Goal: Browse casually: Explore the website without a specific task or goal

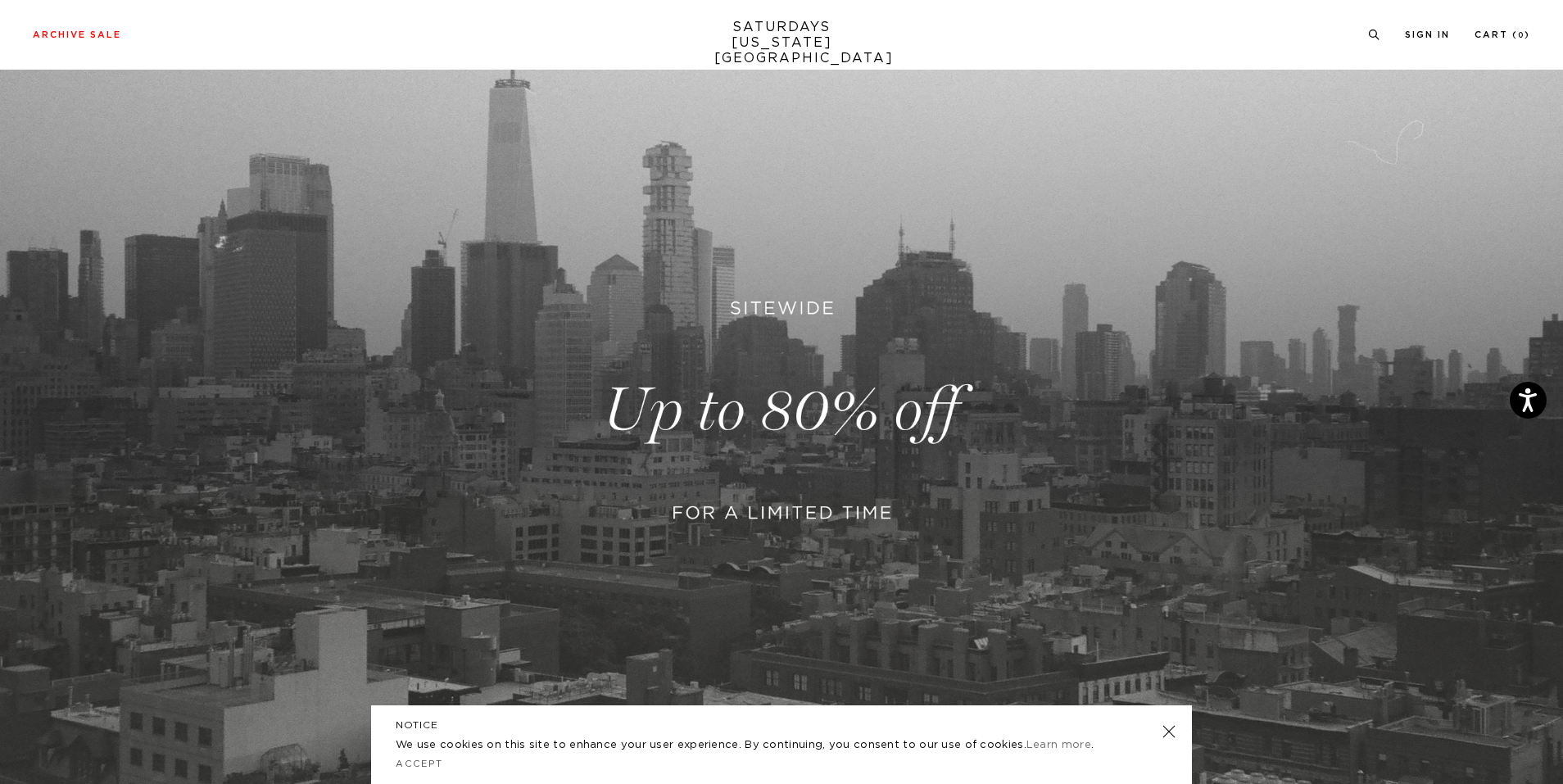
scroll to position [164, 0]
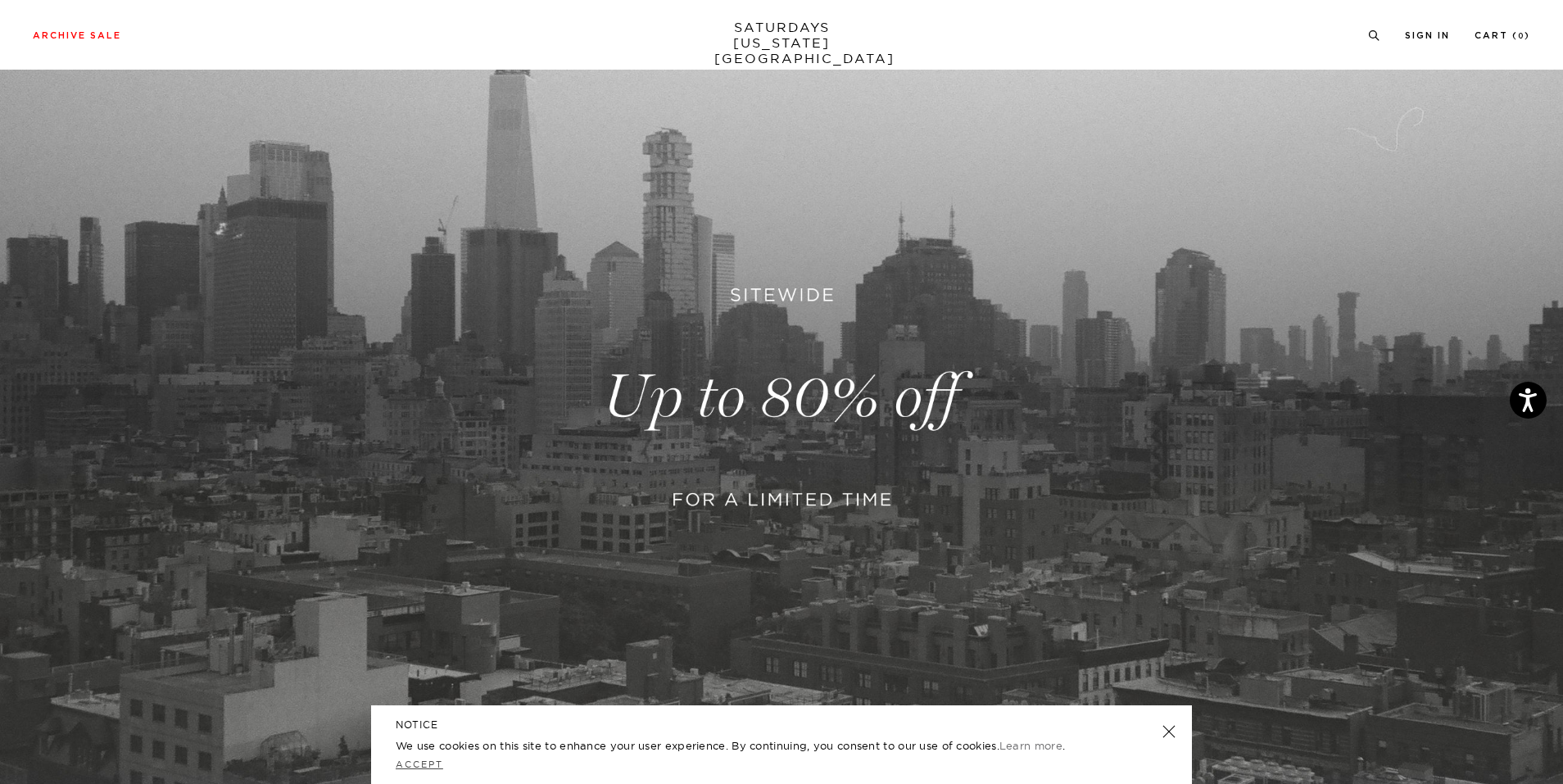
click at [435, 761] on link "Accept" at bounding box center [419, 763] width 48 height 11
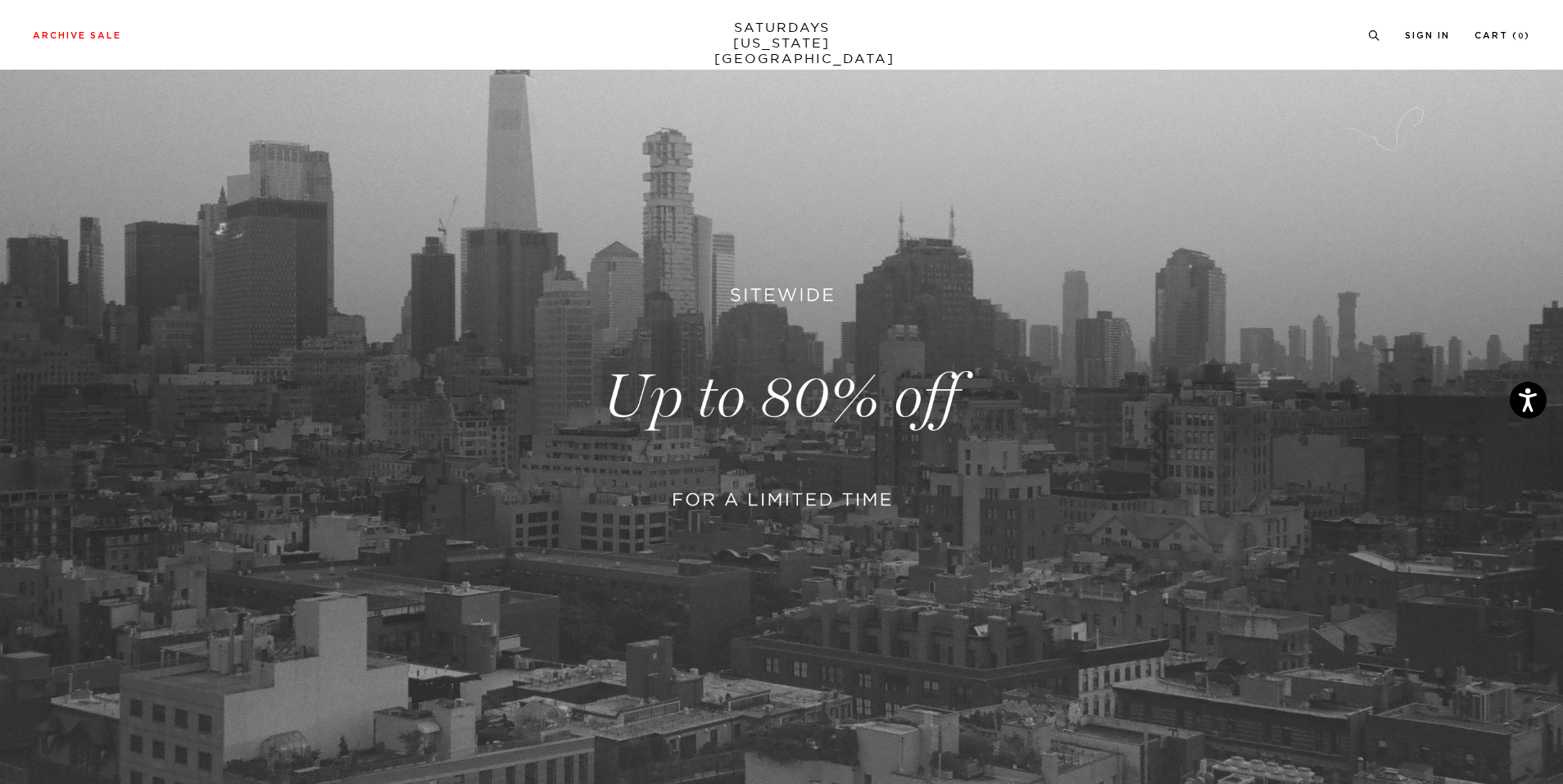
click at [850, 471] on link at bounding box center [782, 397] width 1563 height 956
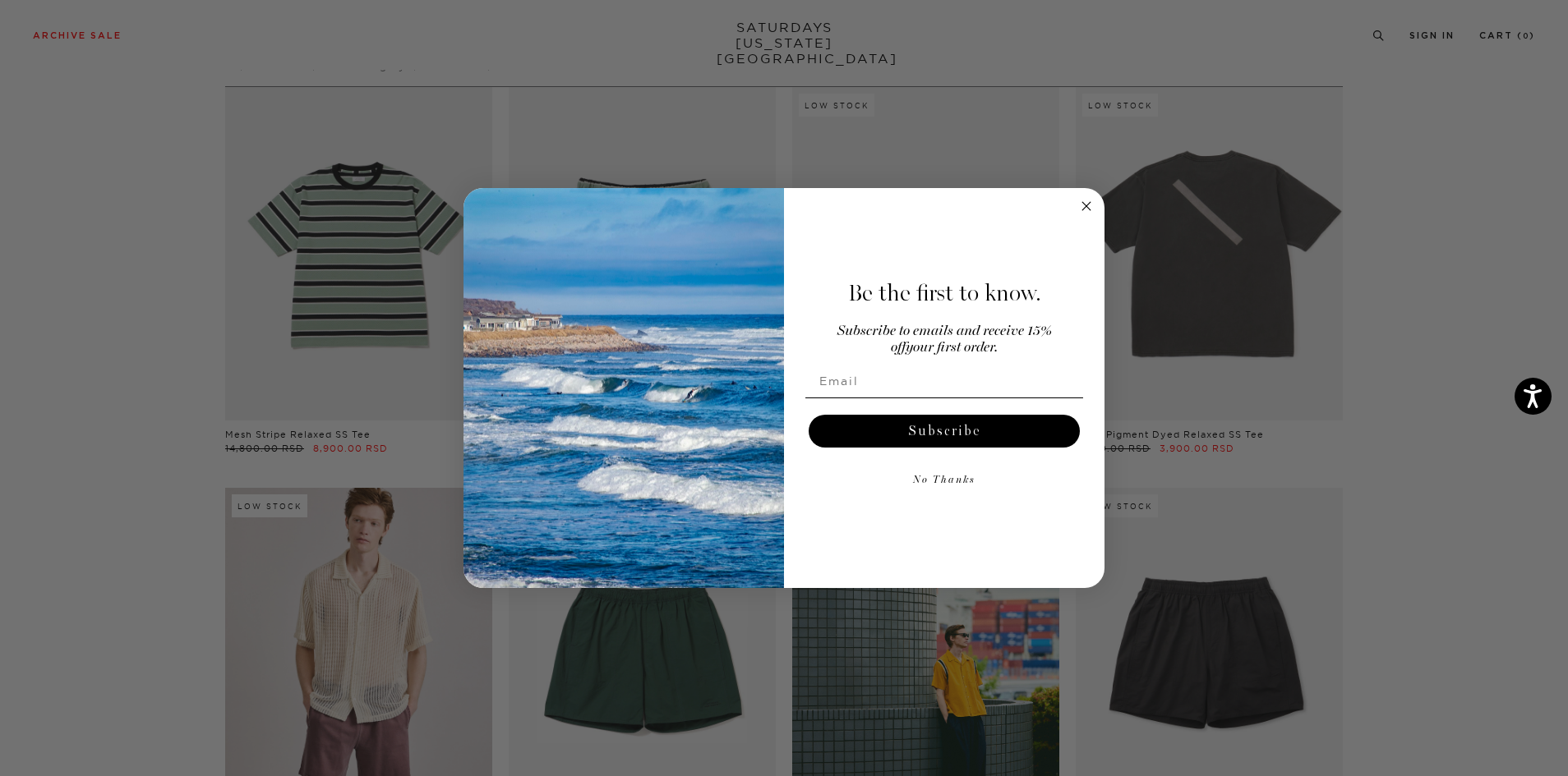
scroll to position [328, 0]
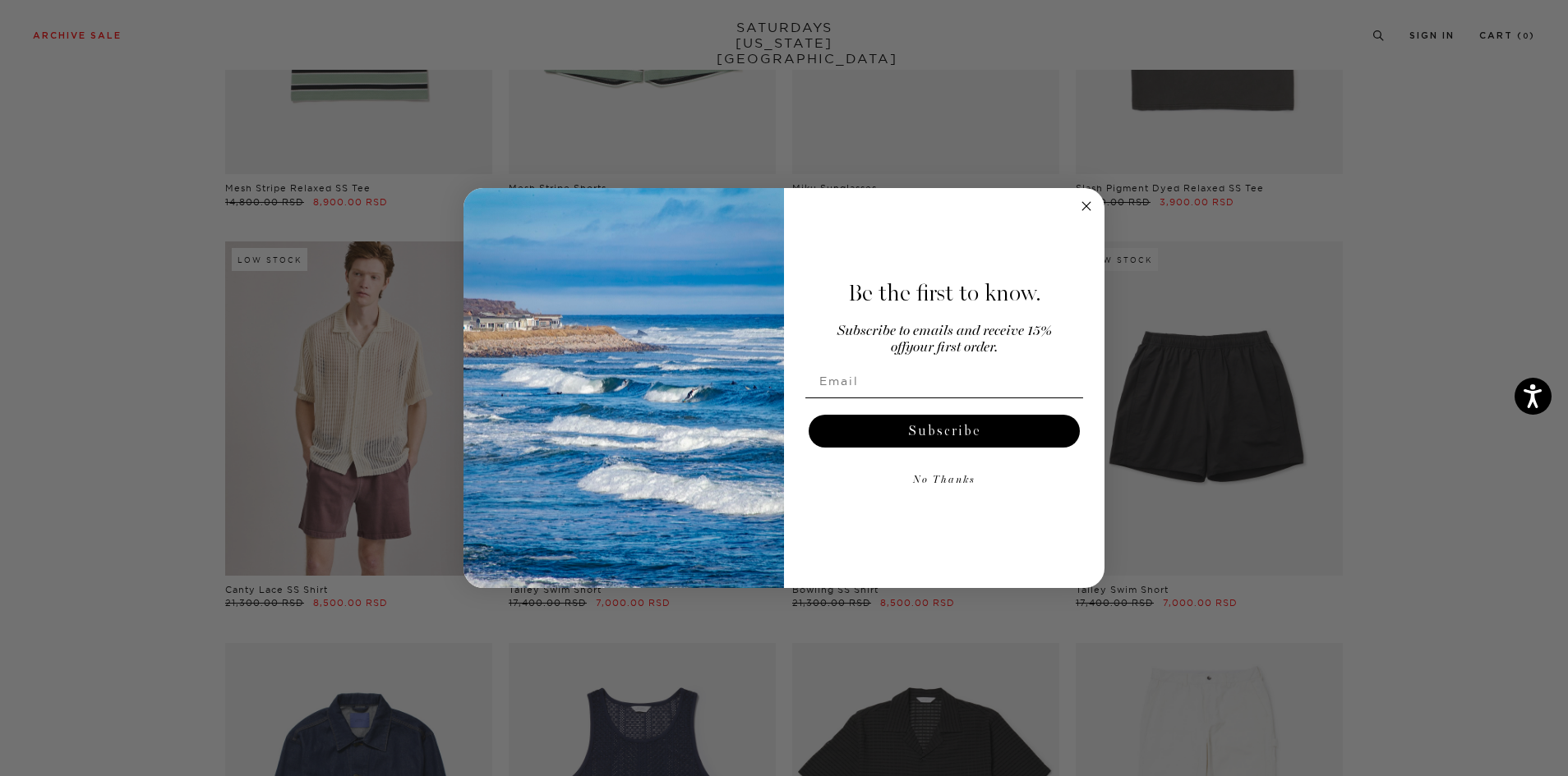
click at [1086, 208] on circle "Close dialog" at bounding box center [1086, 206] width 19 height 19
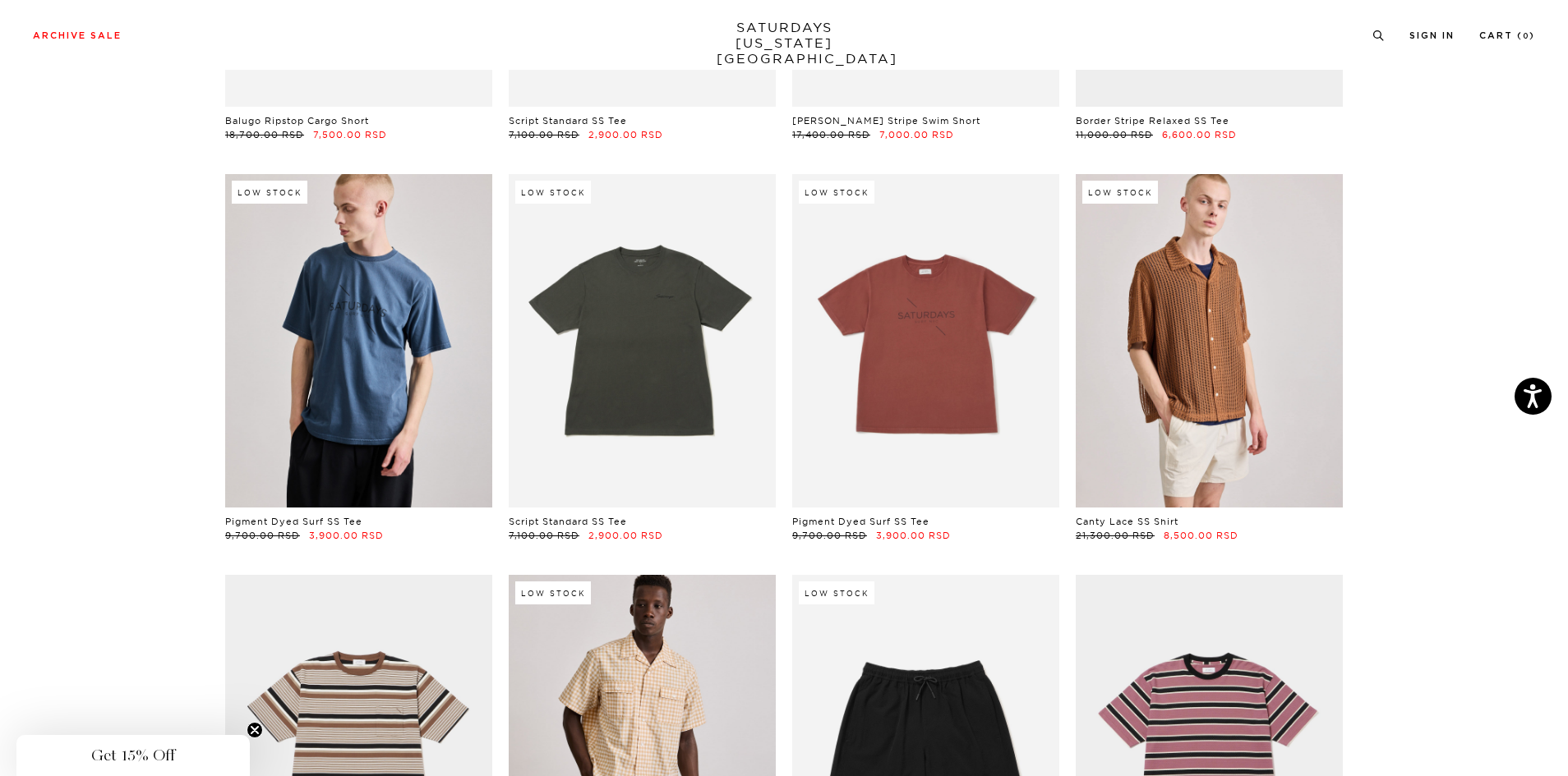
scroll to position [3615, 0]
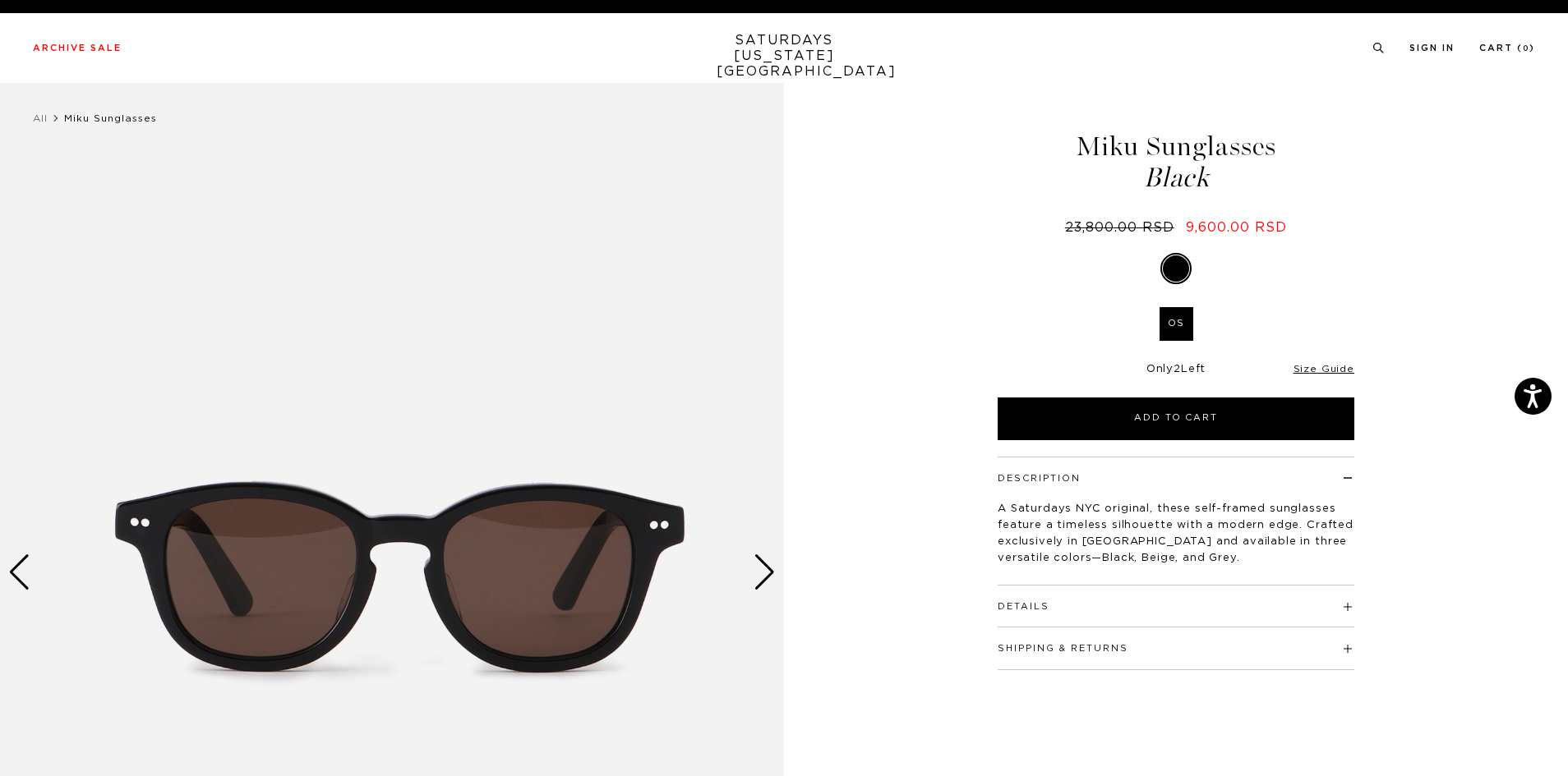
click at [1104, 609] on h4 "Details" at bounding box center [1176, 599] width 356 height 27
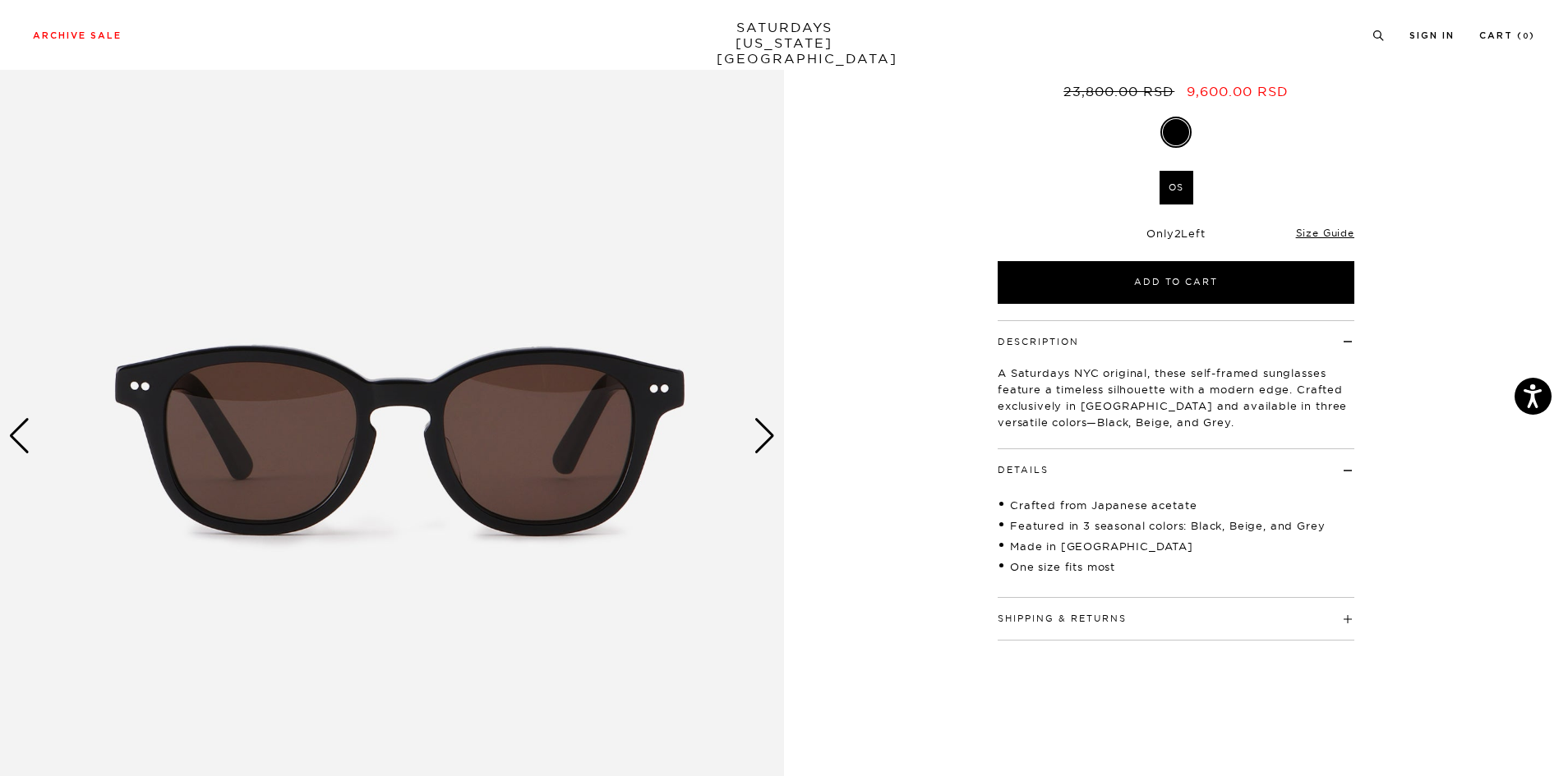
scroll to position [164, 0]
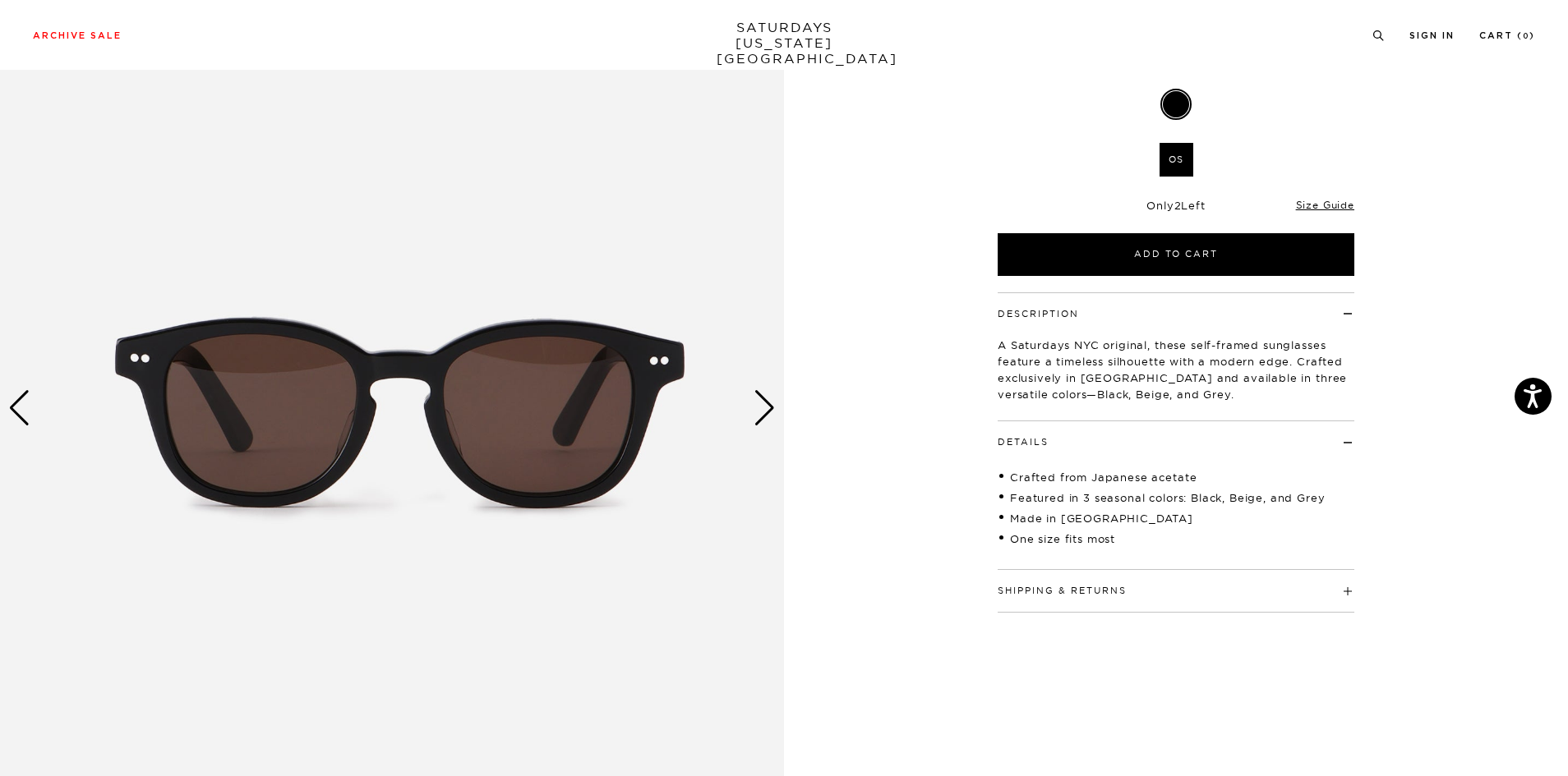
click at [739, 401] on img at bounding box center [392, 408] width 784 height 980
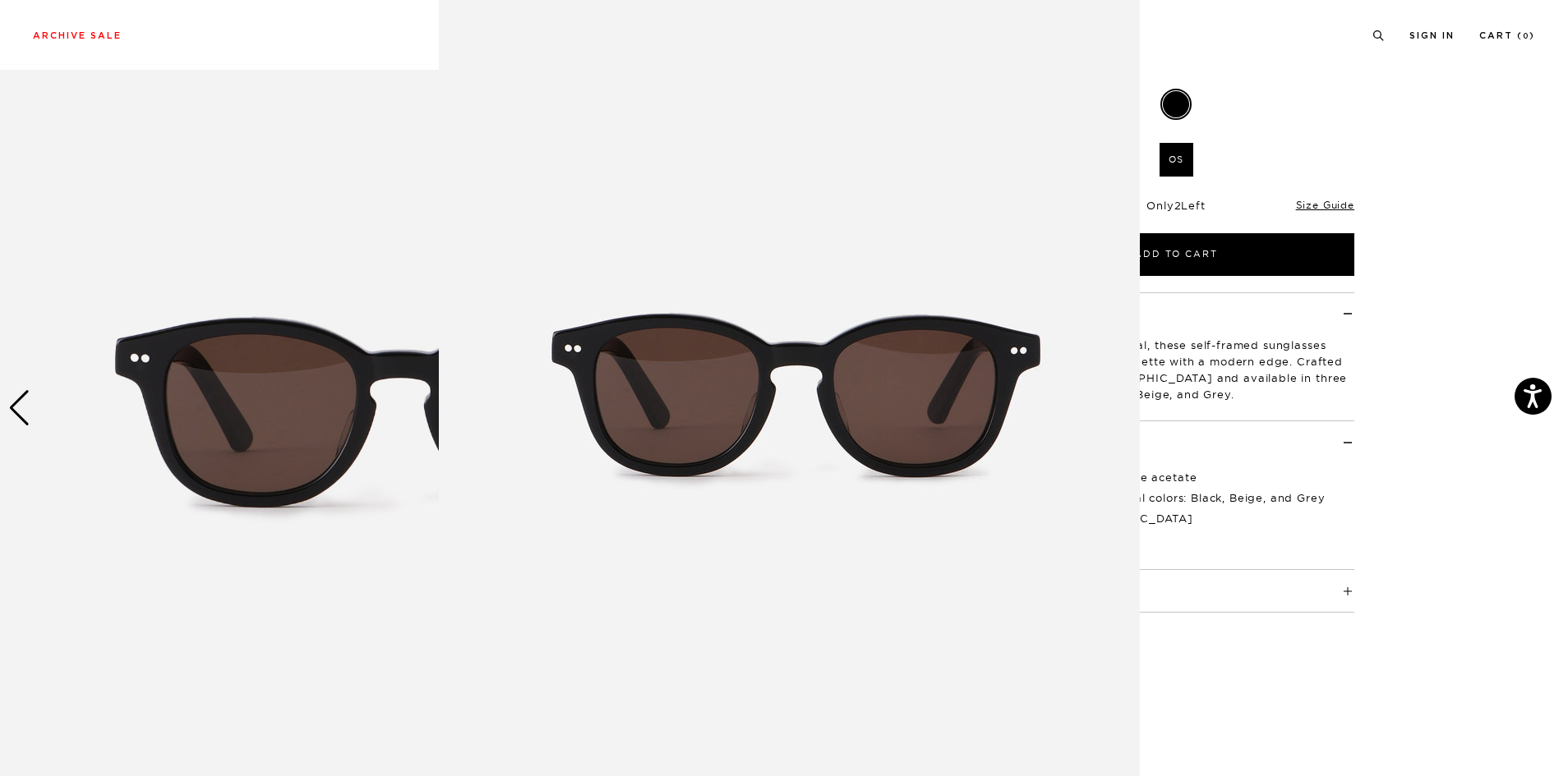
scroll to position [0, 0]
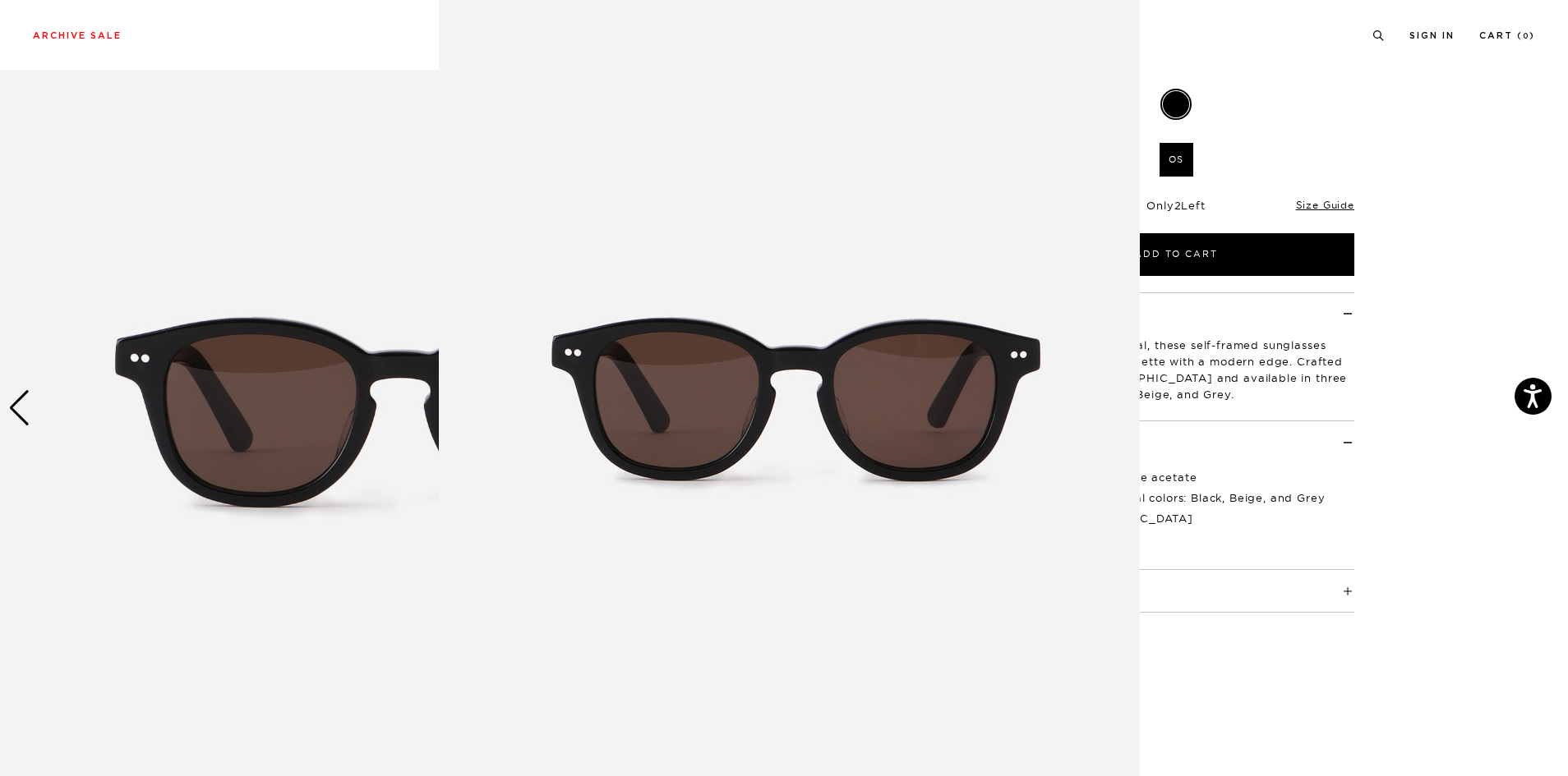
click at [765, 428] on img at bounding box center [789, 396] width 701 height 841
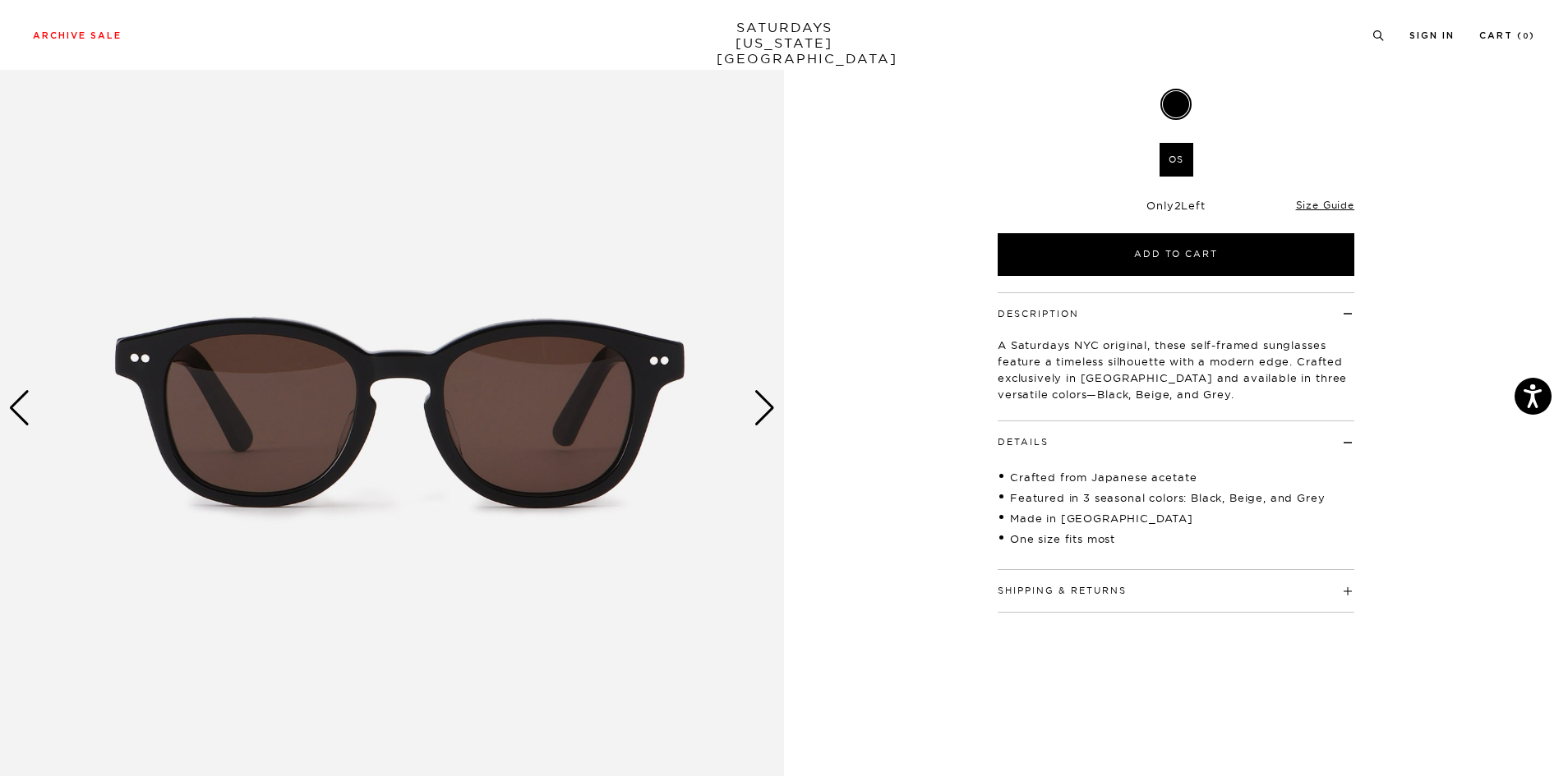
click at [760, 426] on div "Next slide" at bounding box center [765, 408] width 23 height 36
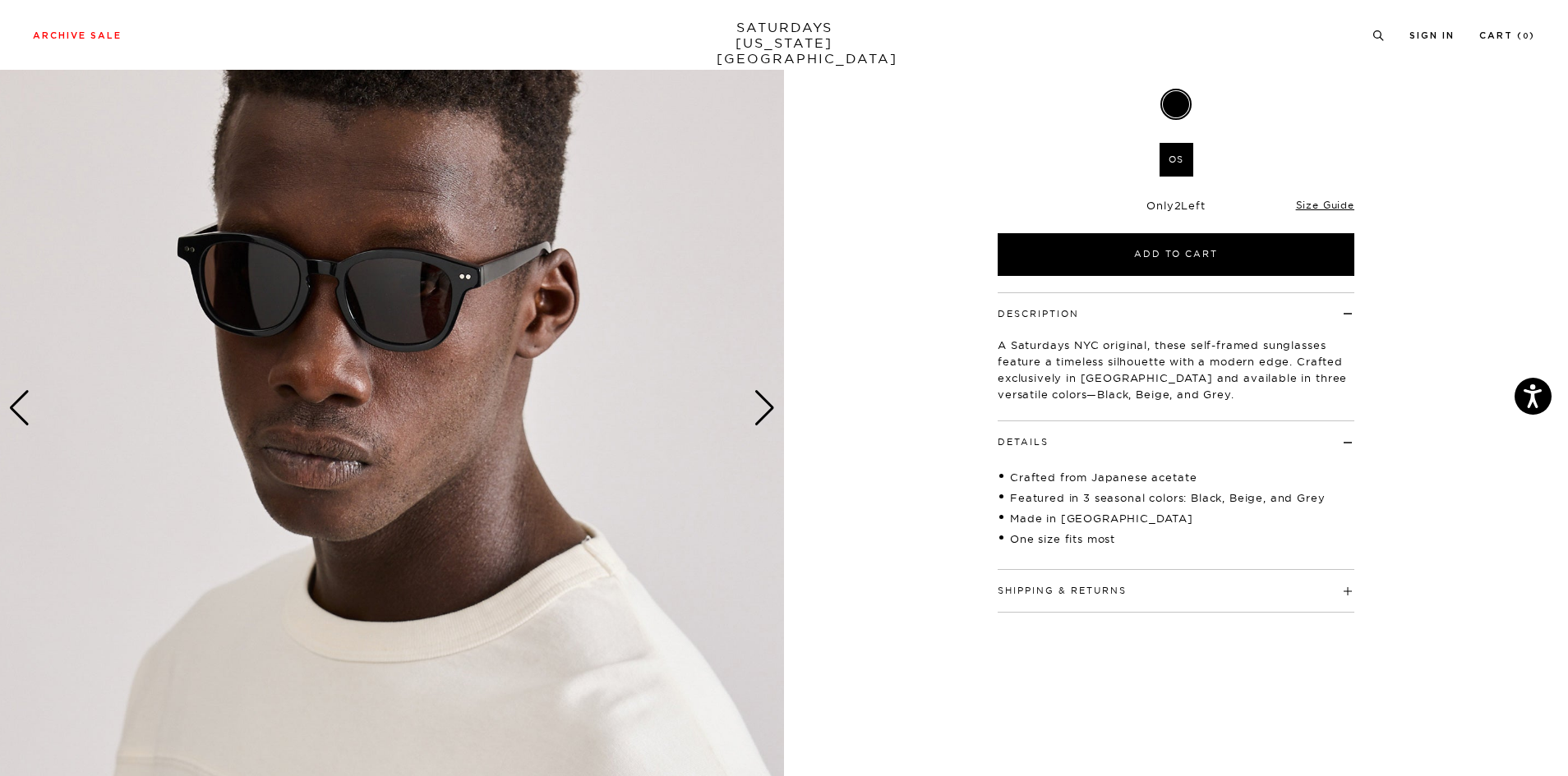
click at [760, 416] on div "Next slide" at bounding box center [765, 408] width 23 height 36
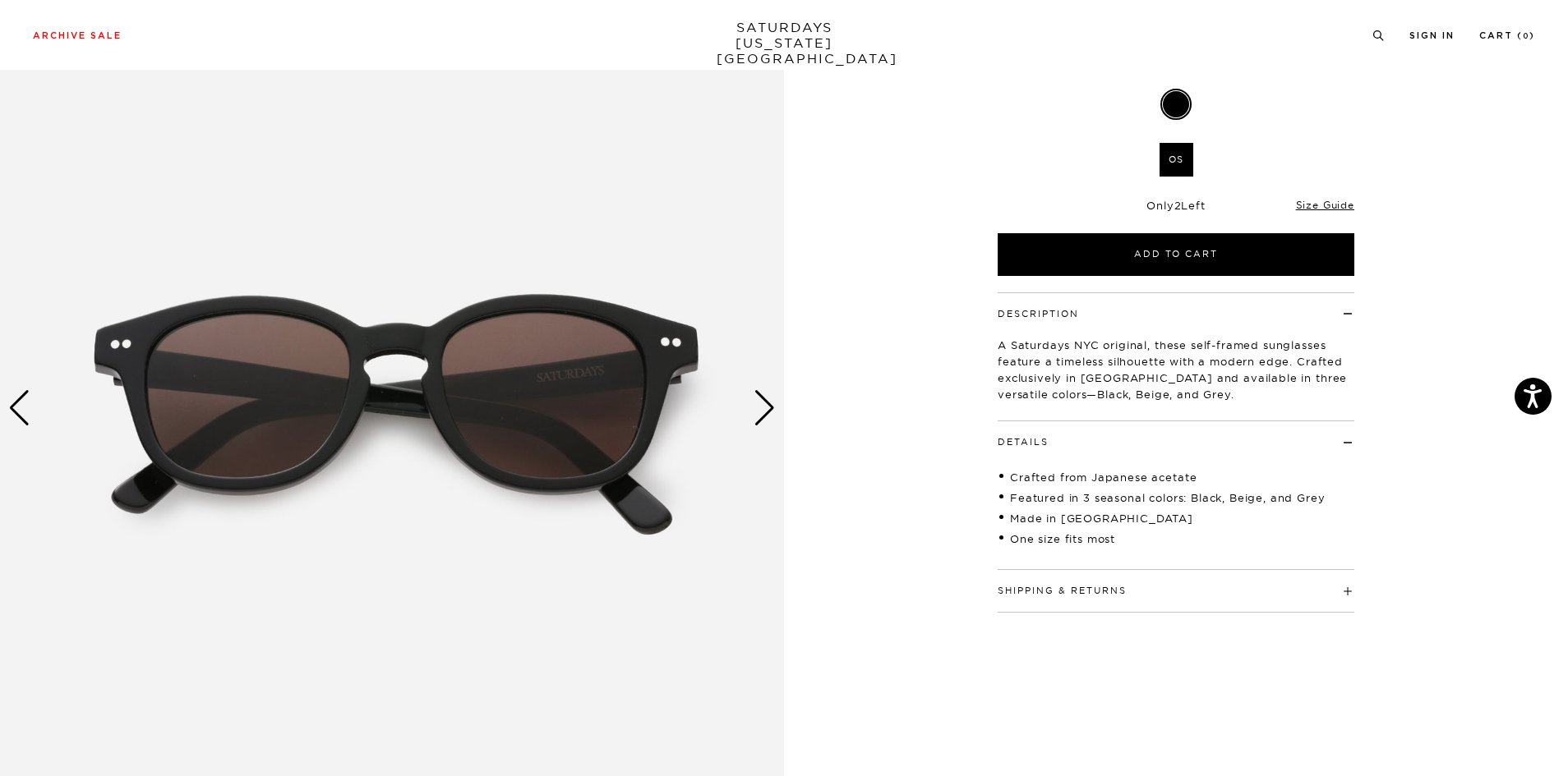
click at [760, 416] on div "Next slide" at bounding box center [765, 408] width 23 height 36
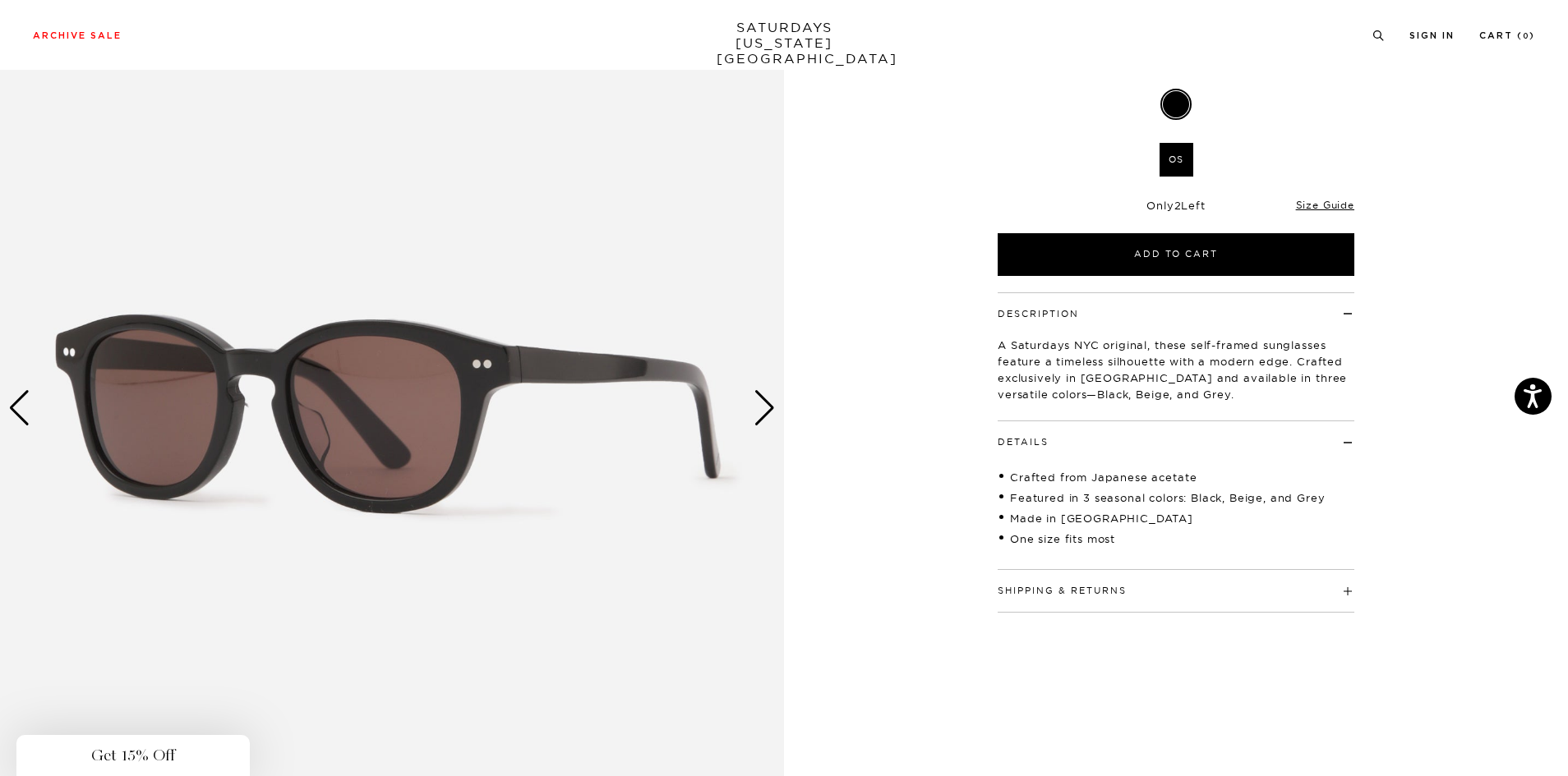
click at [405, 434] on div "Close dialog Be the first to know. Subscribe to emails and receive 15% off your…" at bounding box center [784, 388] width 1568 height 776
click at [414, 425] on body "Press Alt+1 for screen-reader mode, Alt+0 to cancel Accessibility Screen-Reader…" at bounding box center [784, 777] width 1568 height 1882
click at [414, 425] on img at bounding box center [392, 408] width 784 height 980
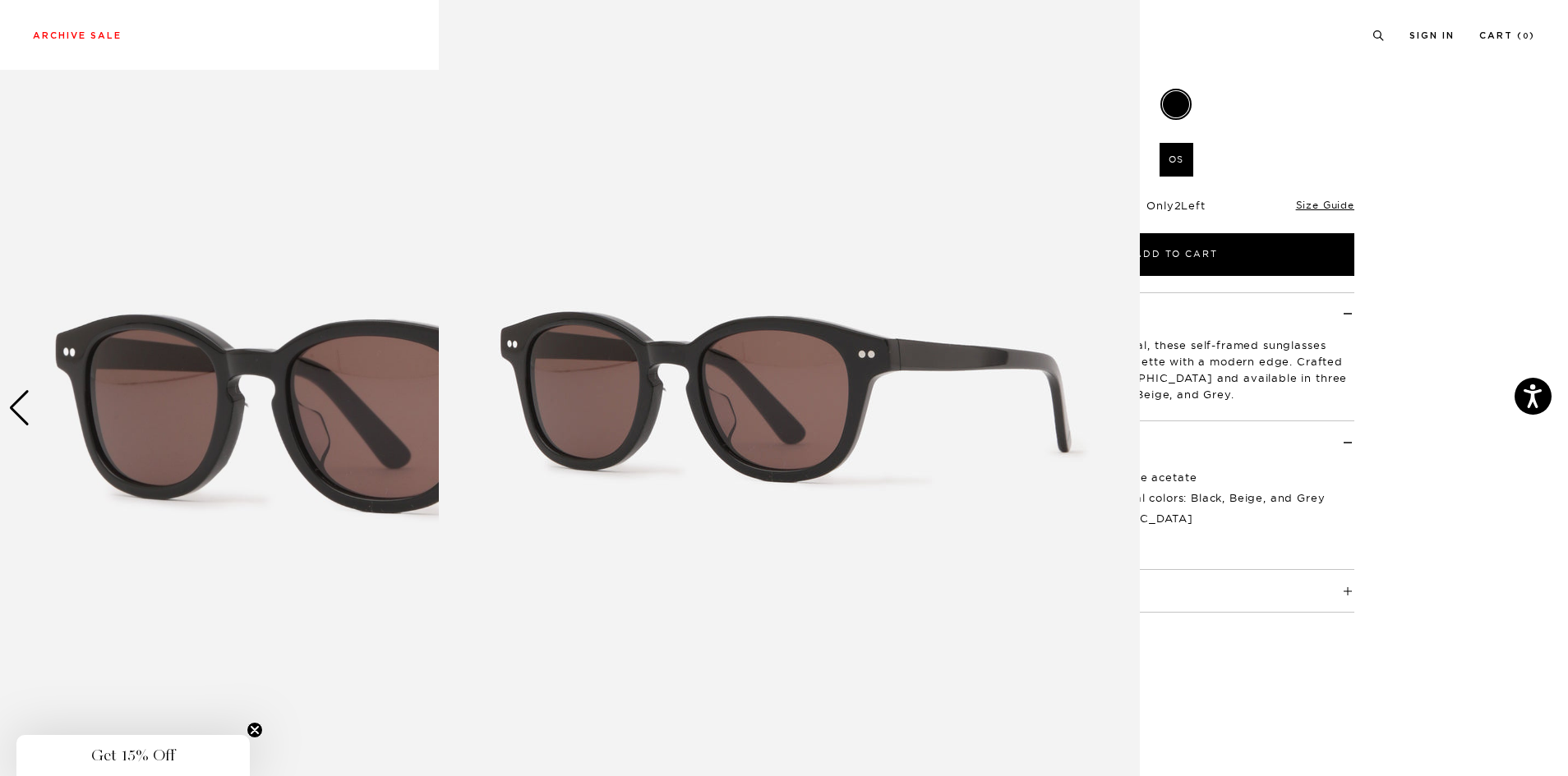
click at [575, 381] on img at bounding box center [789, 393] width 701 height 841
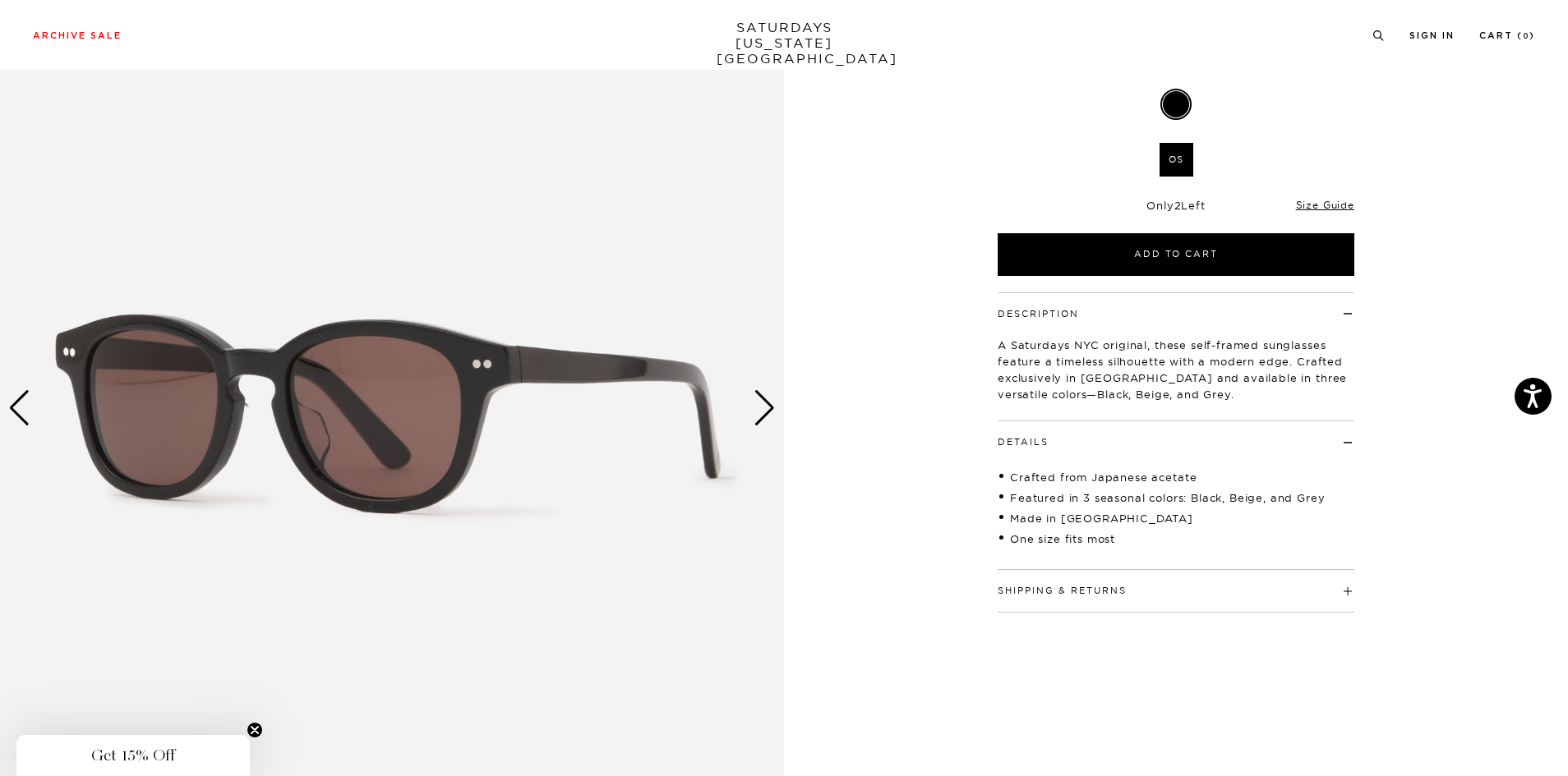
click at [575, 381] on img at bounding box center [392, 408] width 784 height 980
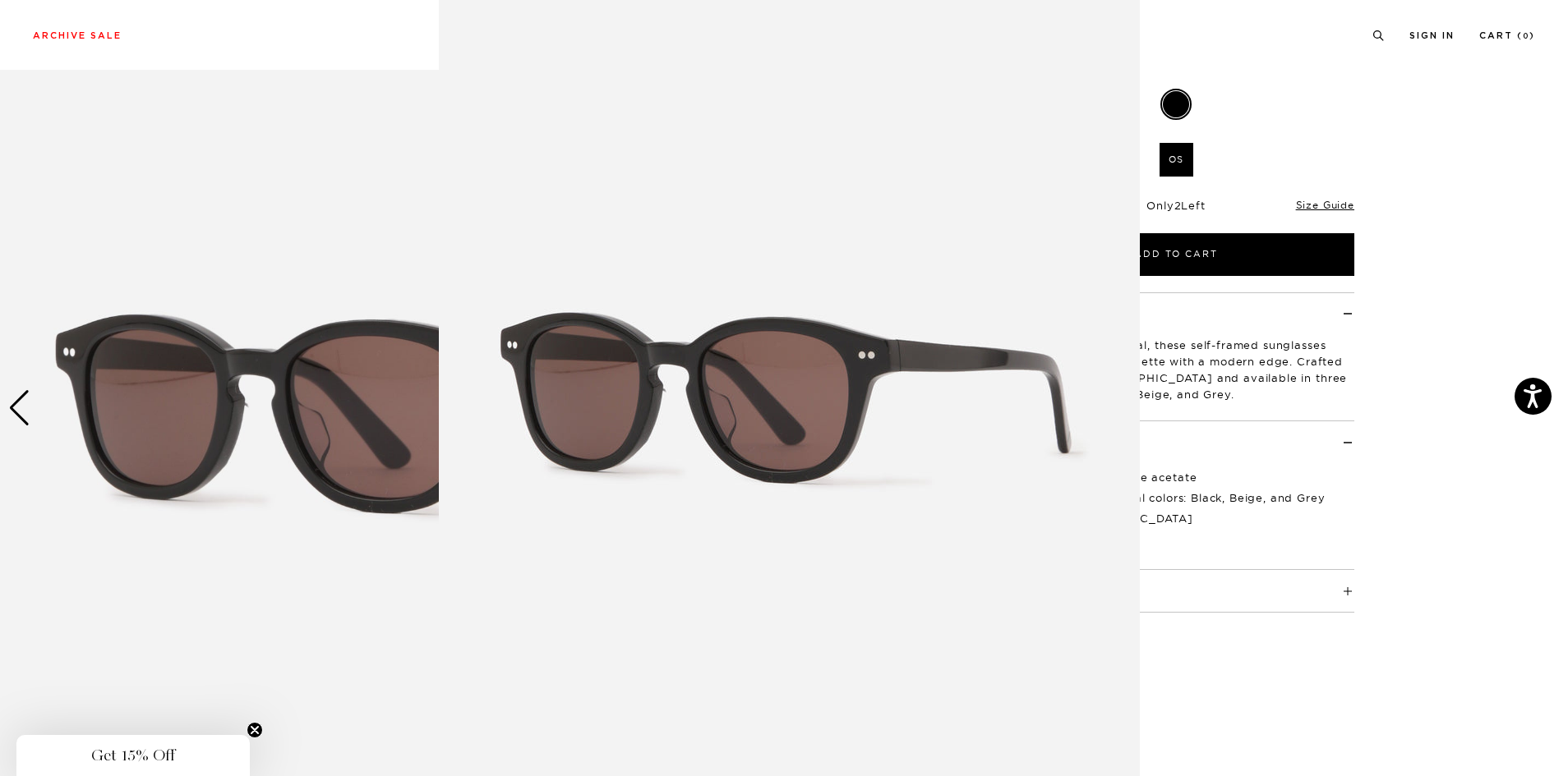
click at [573, 381] on img at bounding box center [789, 394] width 701 height 841
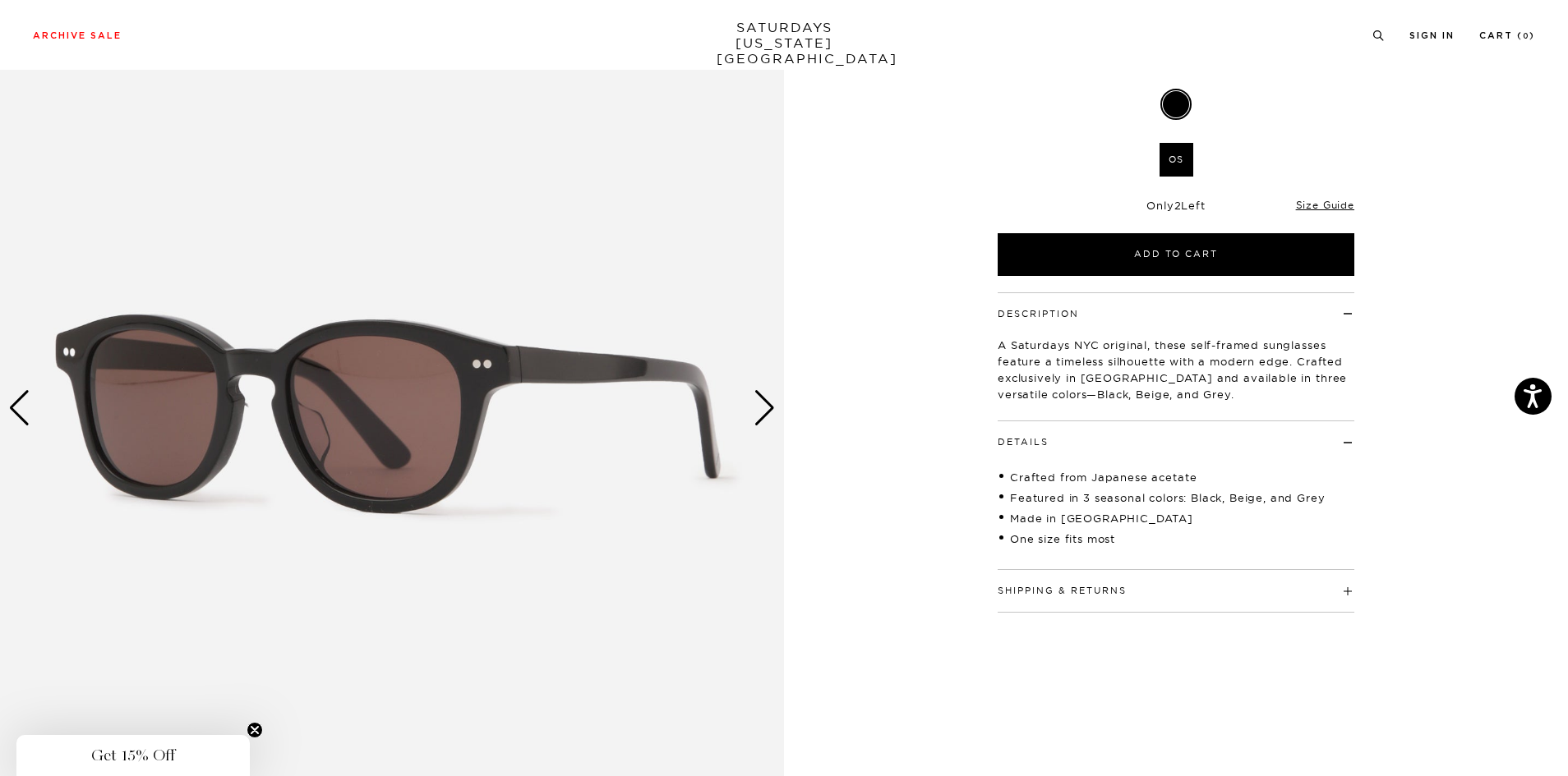
scroll to position [0, 0]
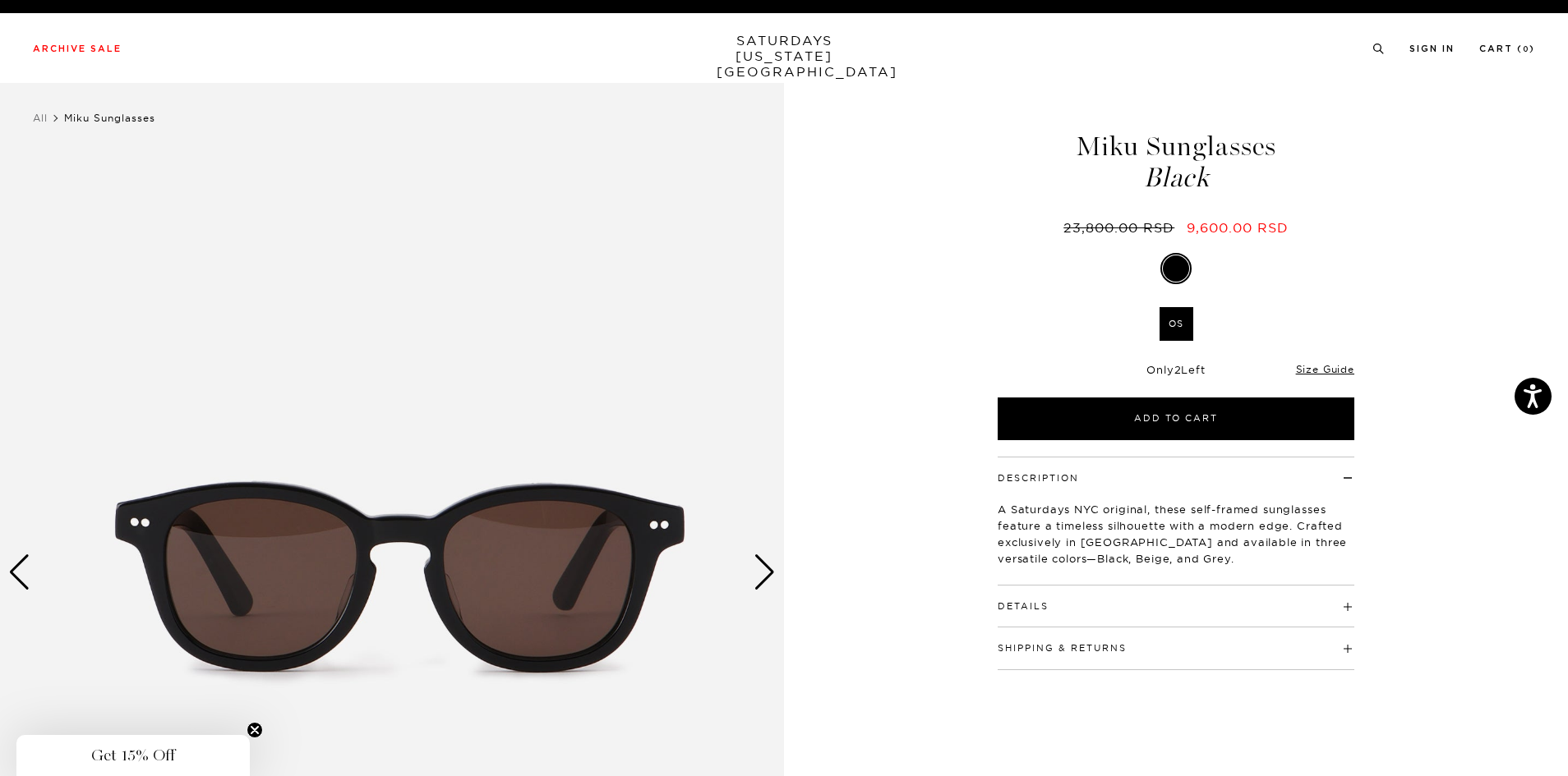
click at [1063, 606] on h4 "Details" at bounding box center [1176, 599] width 356 height 27
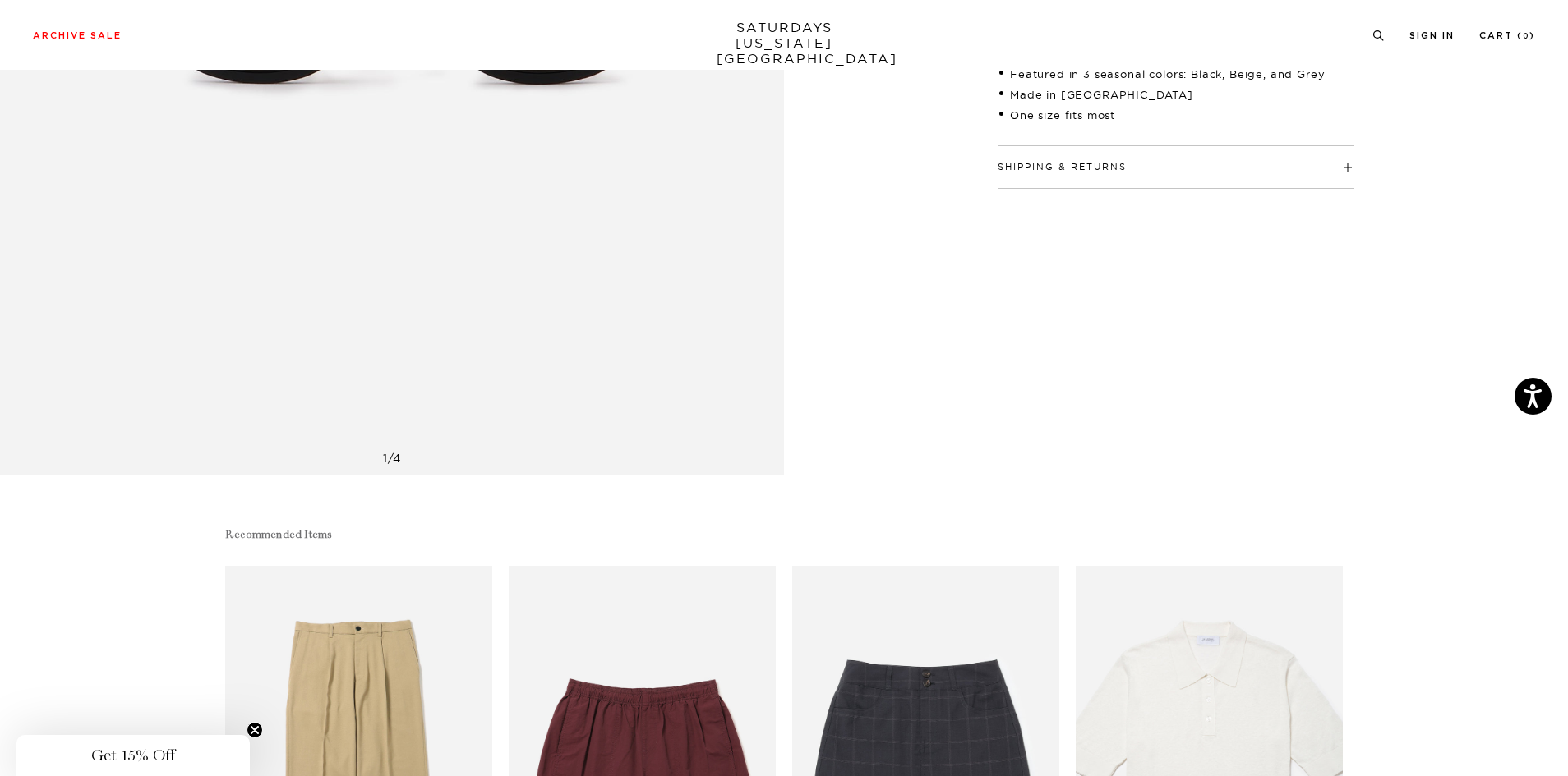
scroll to position [328, 0]
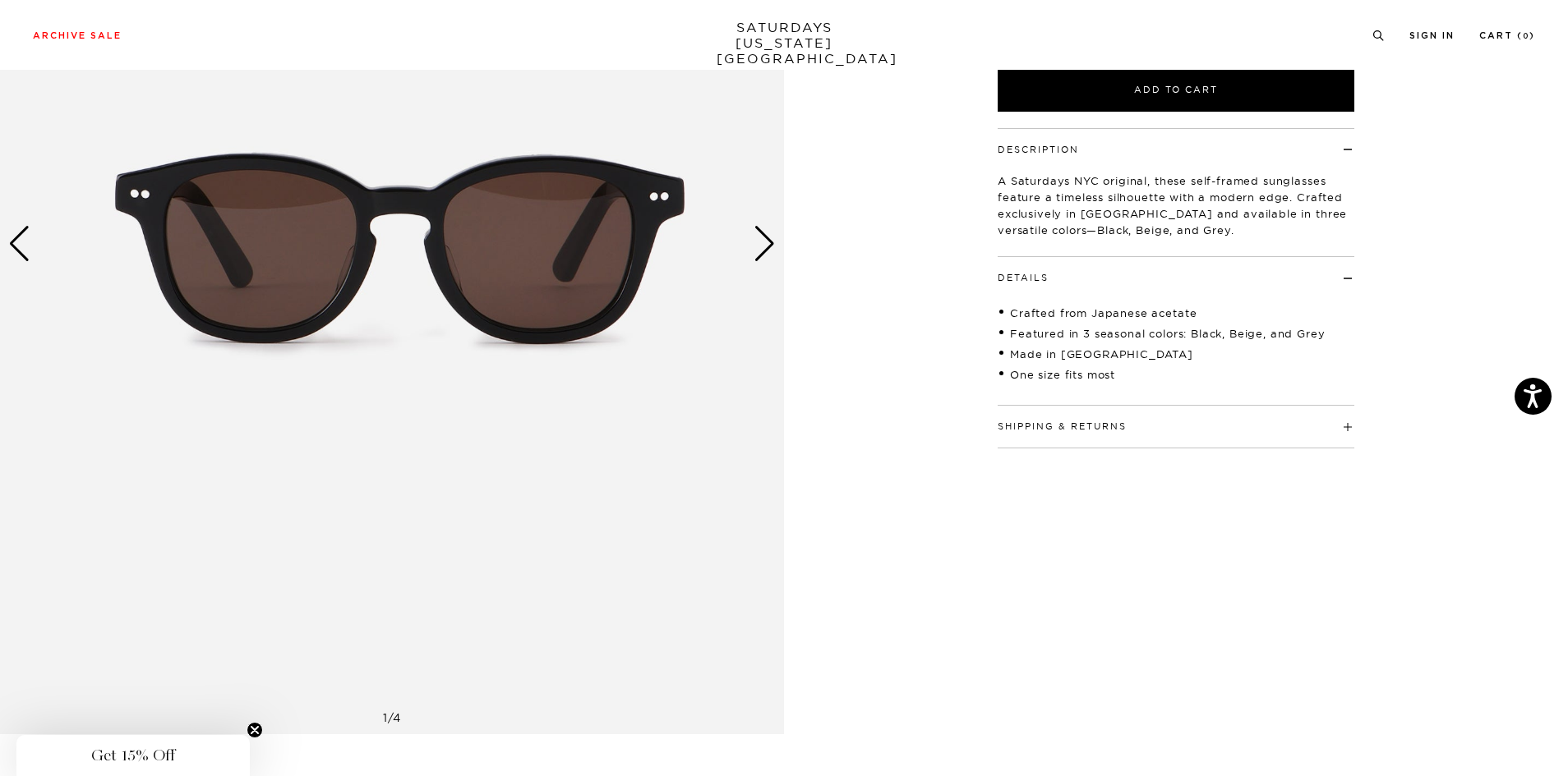
click at [218, 242] on img at bounding box center [392, 244] width 784 height 980
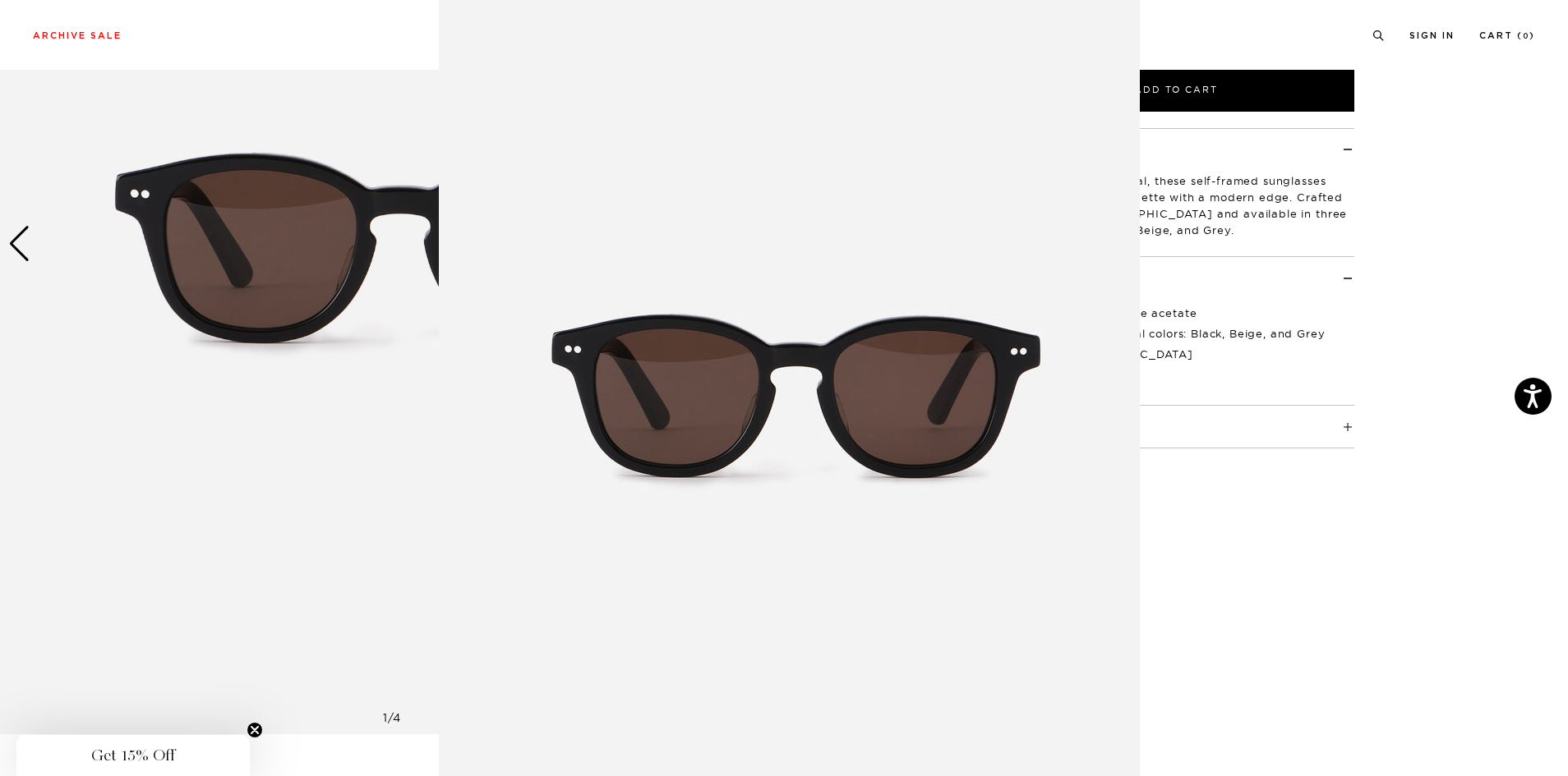
click at [218, 242] on figure at bounding box center [784, 388] width 1568 height 776
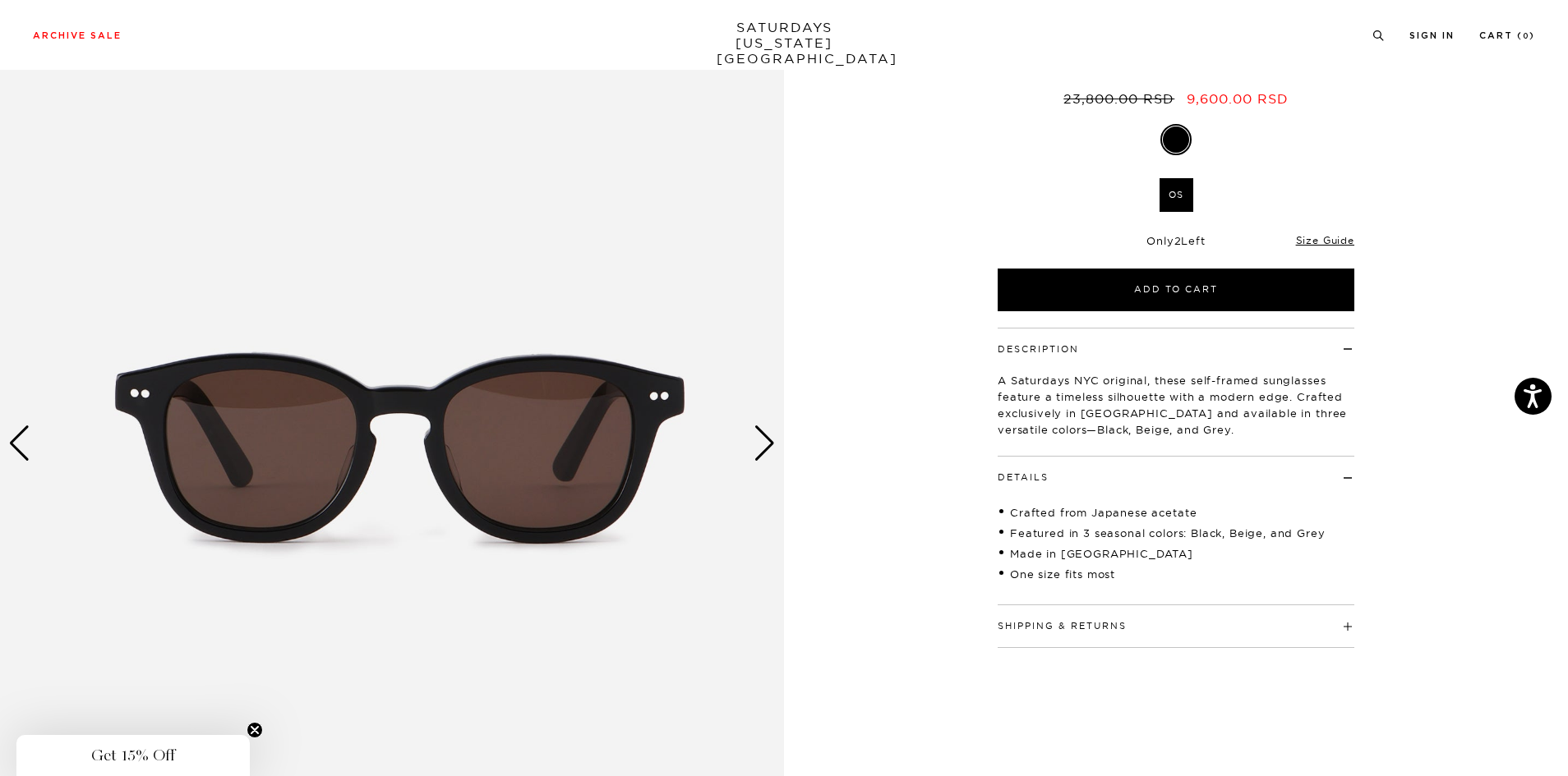
scroll to position [0, 0]
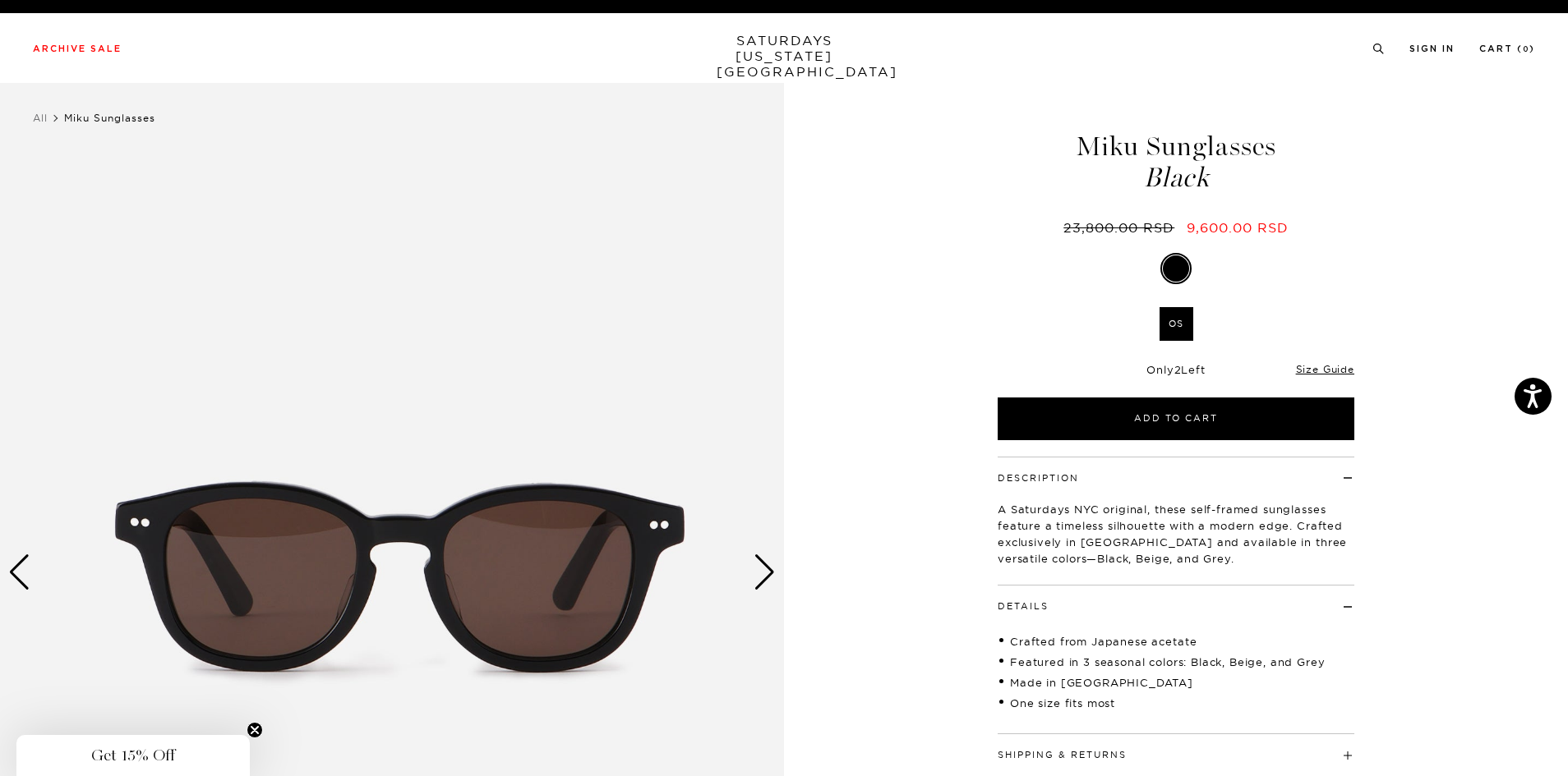
click at [1113, 142] on h1 "Miku Sunglasses Black" at bounding box center [1176, 162] width 362 height 58
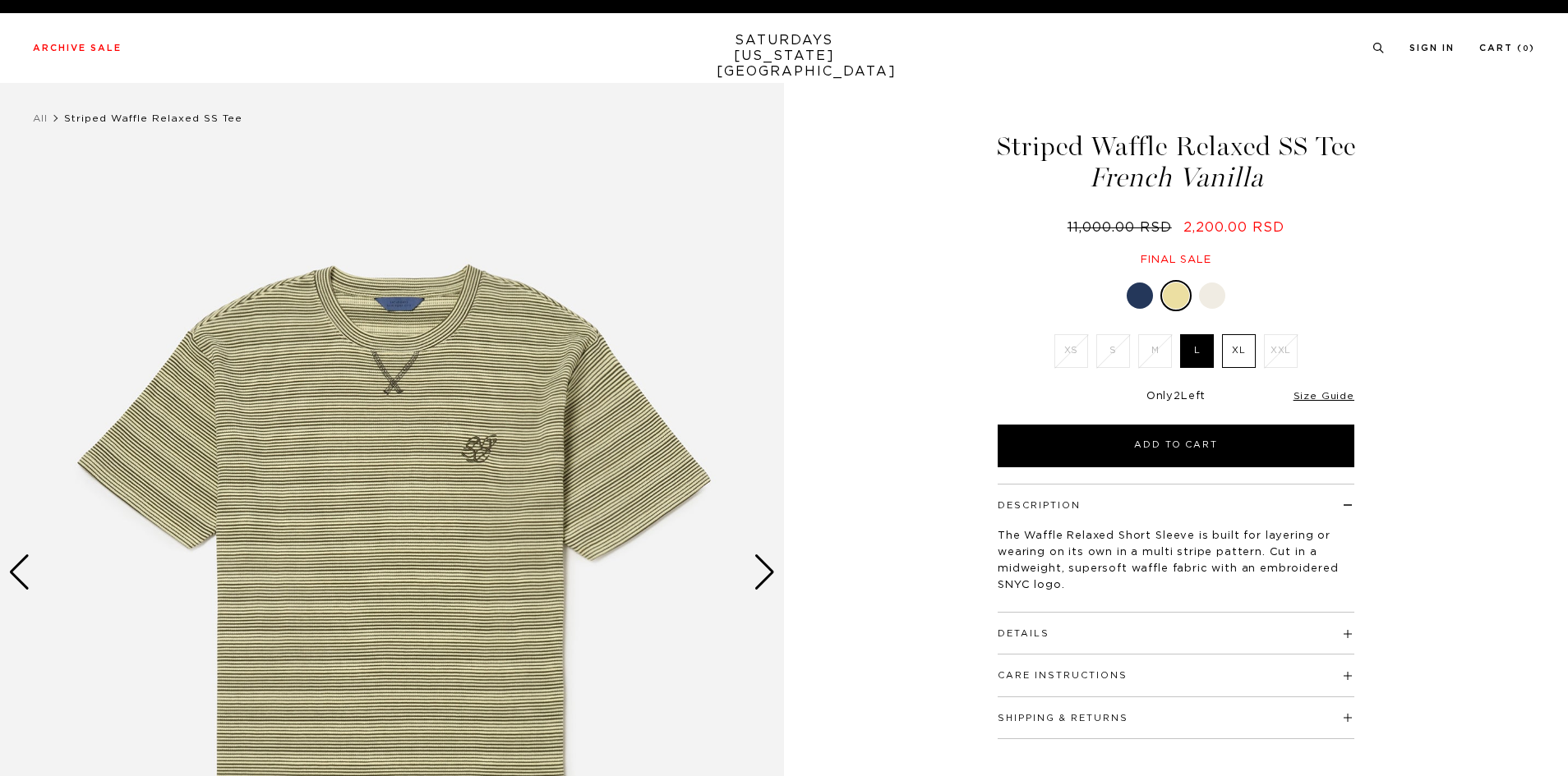
click at [498, 490] on img at bounding box center [392, 573] width 784 height 980
click at [459, 428] on img at bounding box center [392, 573] width 784 height 980
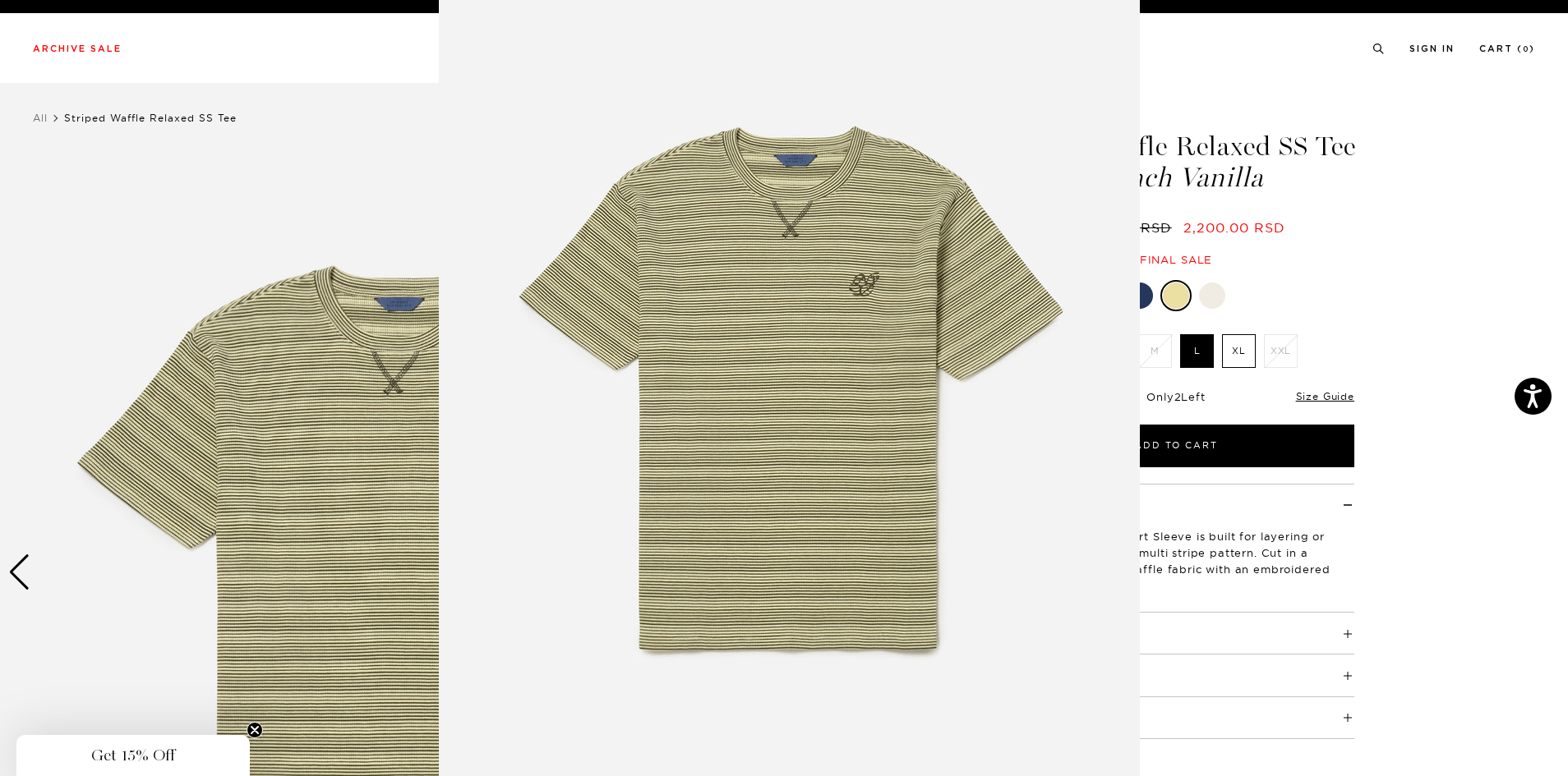
scroll to position [29, 0]
click at [1068, 414] on img at bounding box center [789, 392] width 701 height 841
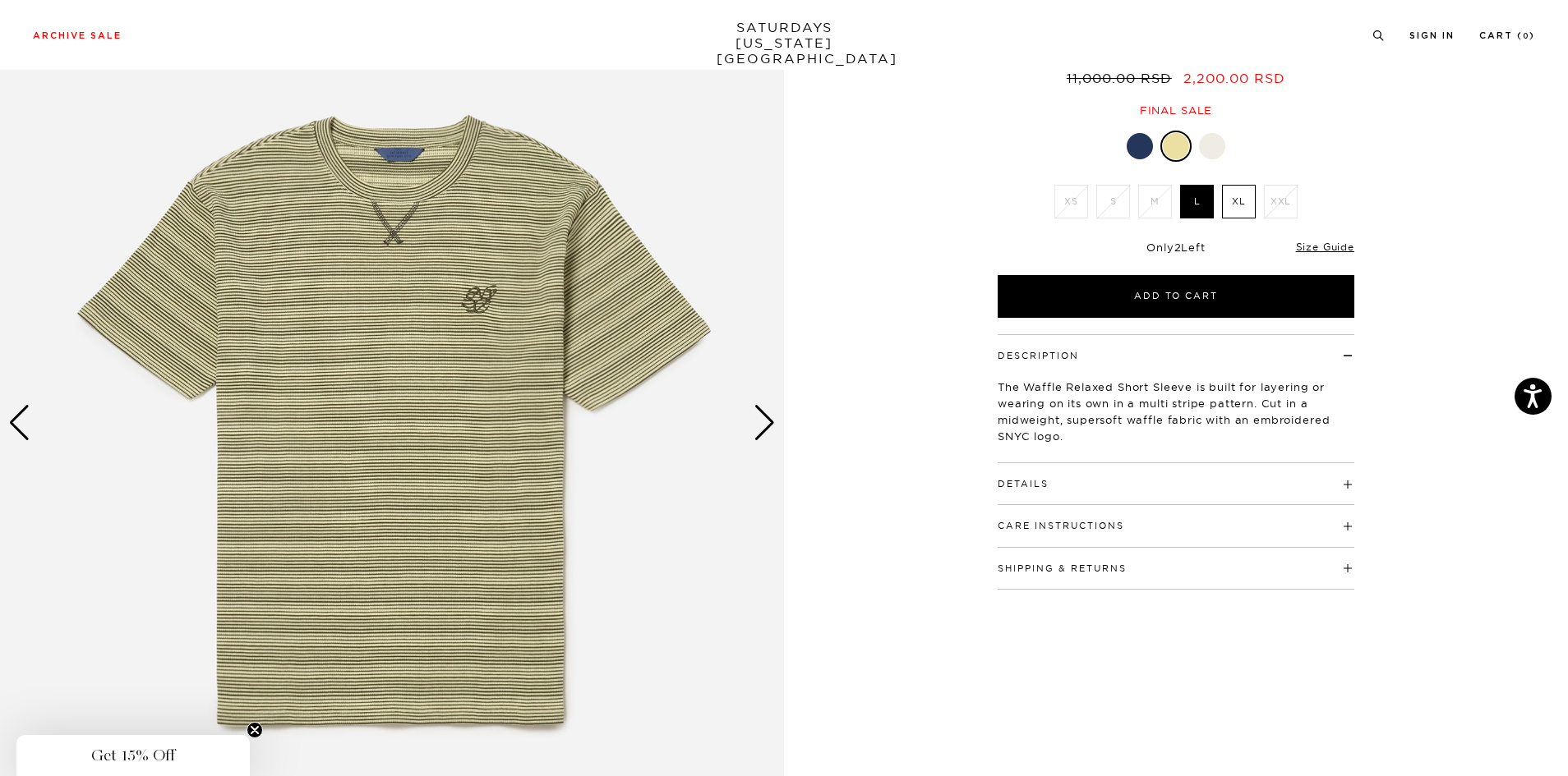
scroll to position [0, 0]
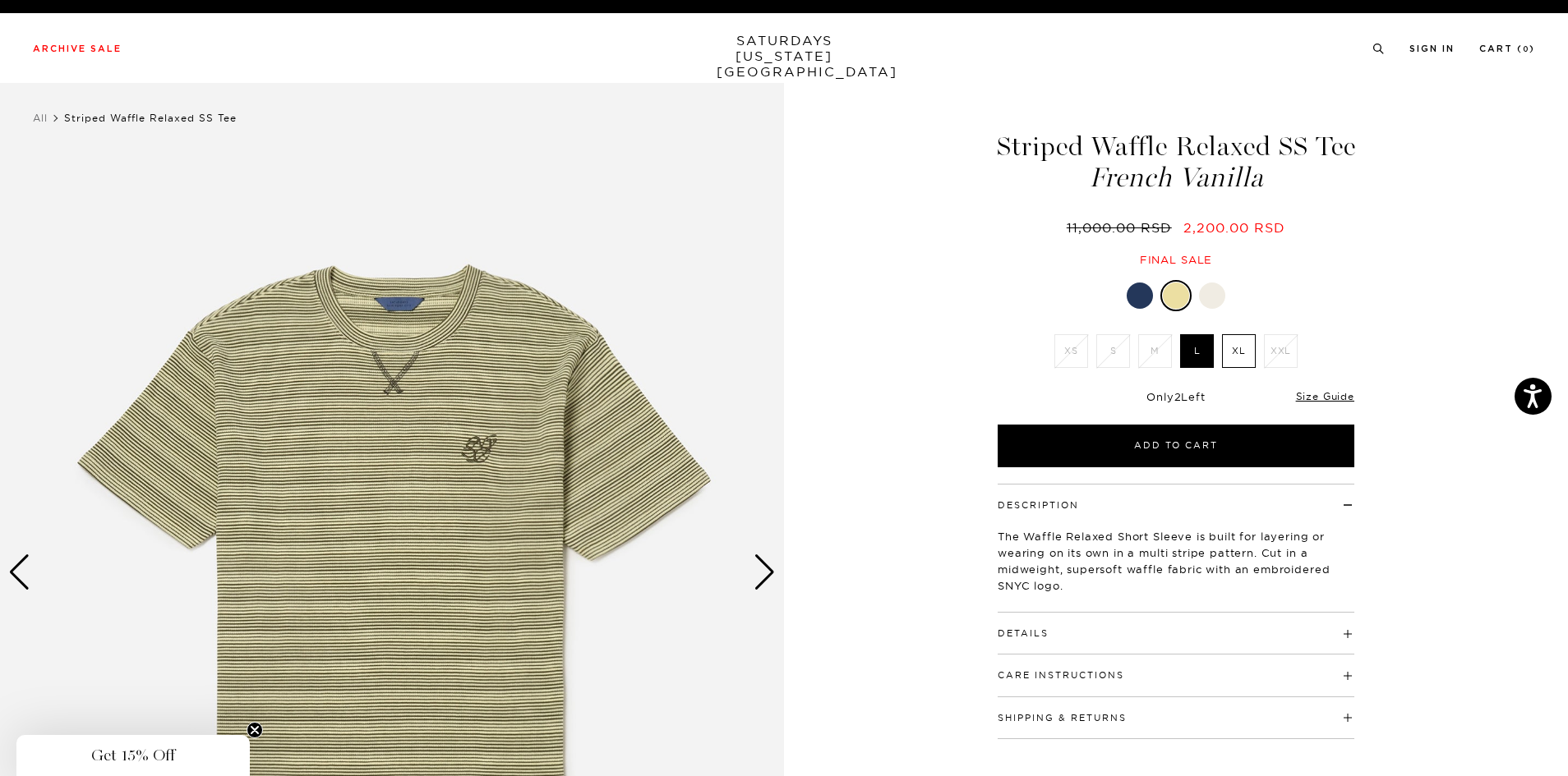
click at [767, 572] on div "Next slide" at bounding box center [765, 573] width 23 height 36
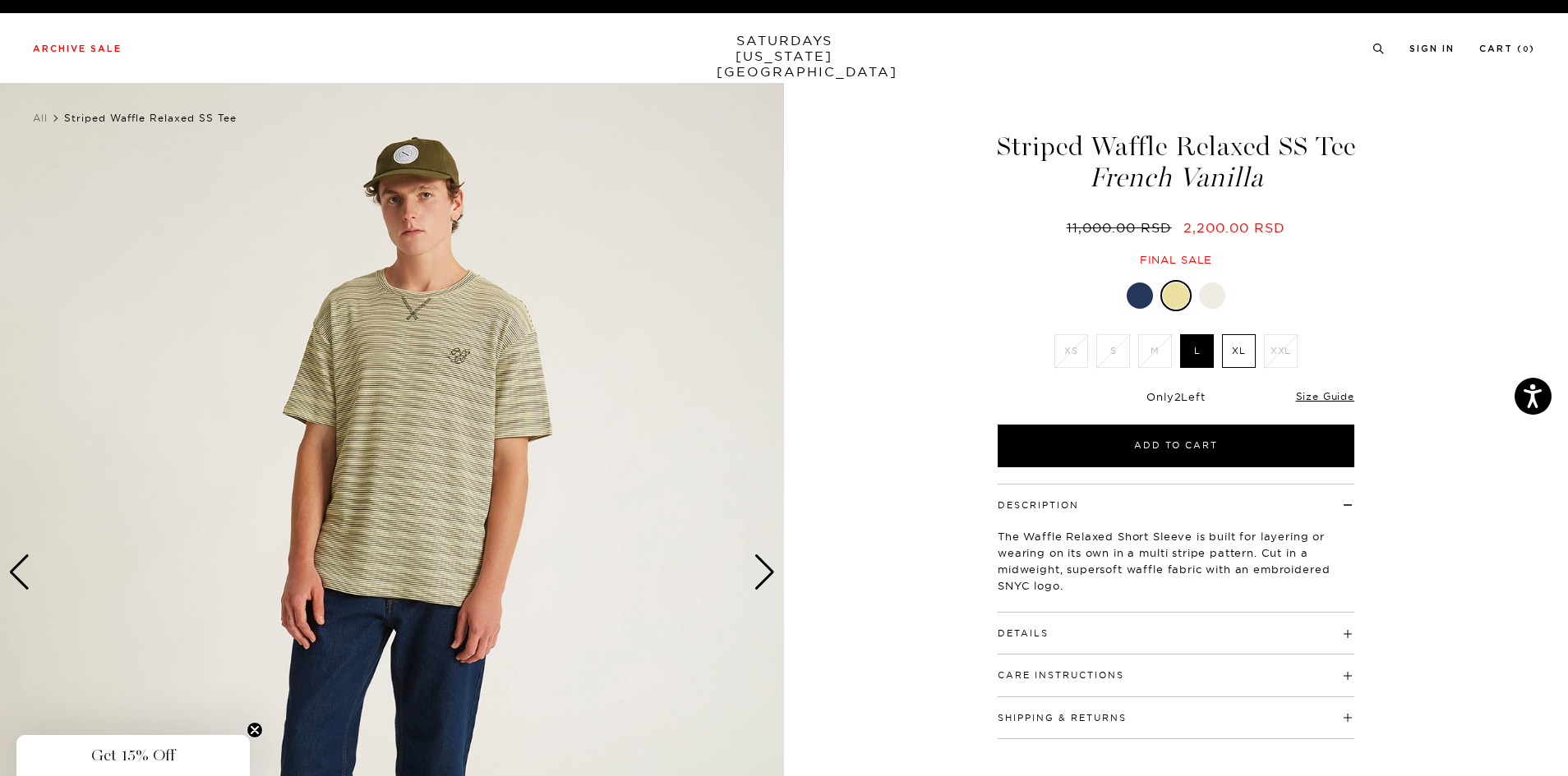
click at [767, 572] on div "Next slide" at bounding box center [765, 573] width 23 height 36
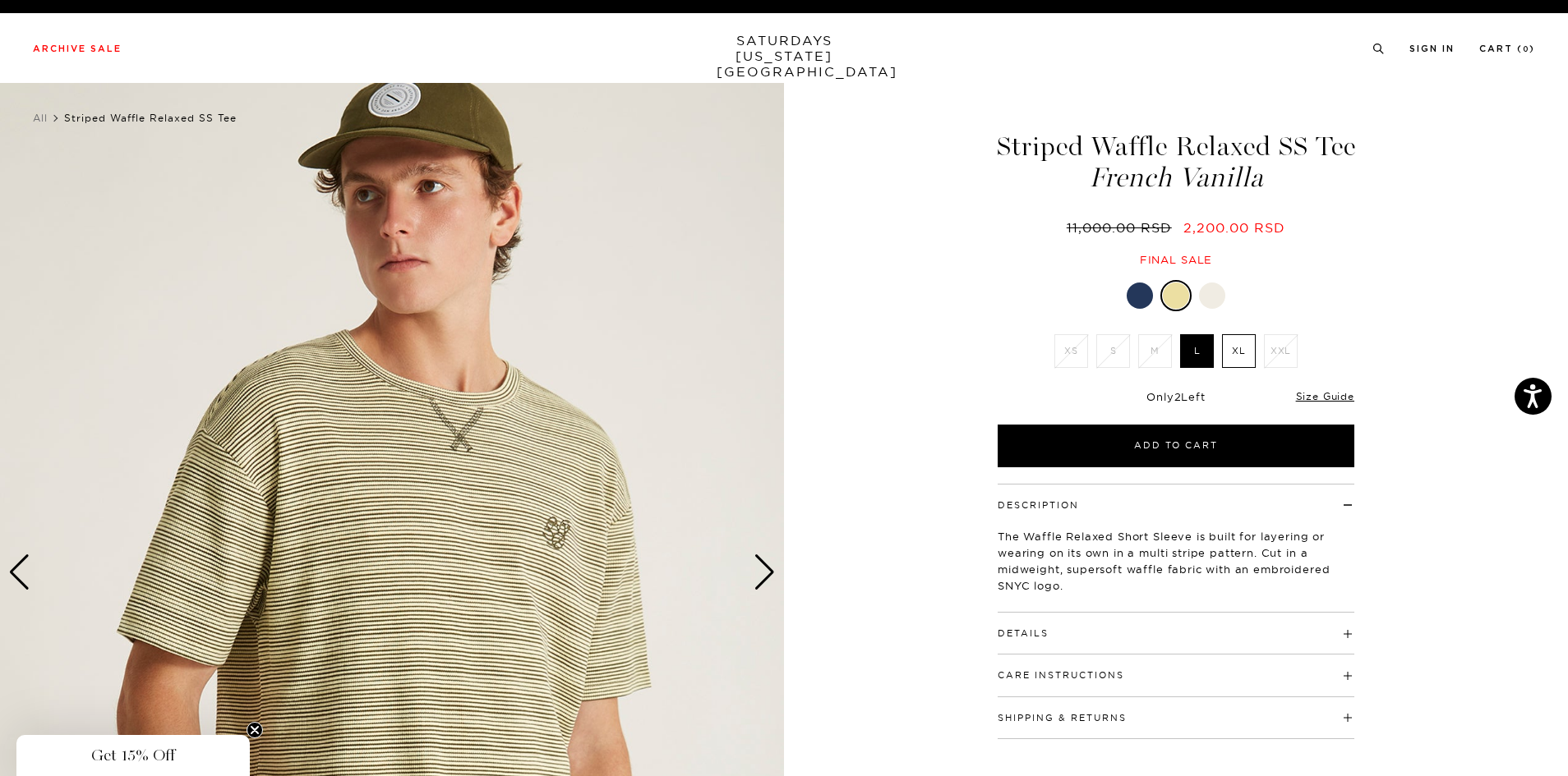
click at [765, 572] on div "Next slide" at bounding box center [765, 573] width 23 height 36
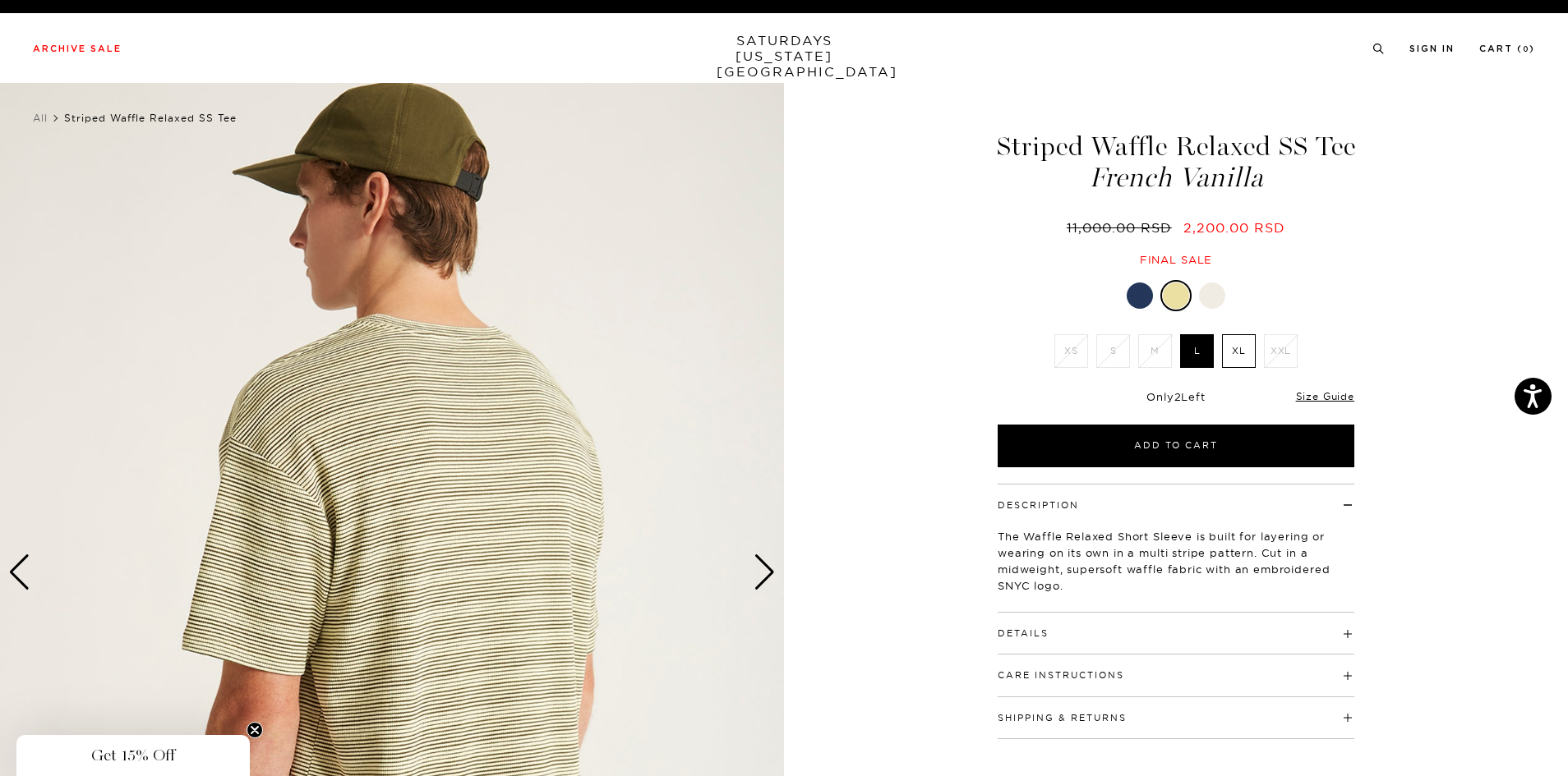
click at [765, 572] on div "Next slide" at bounding box center [765, 573] width 23 height 36
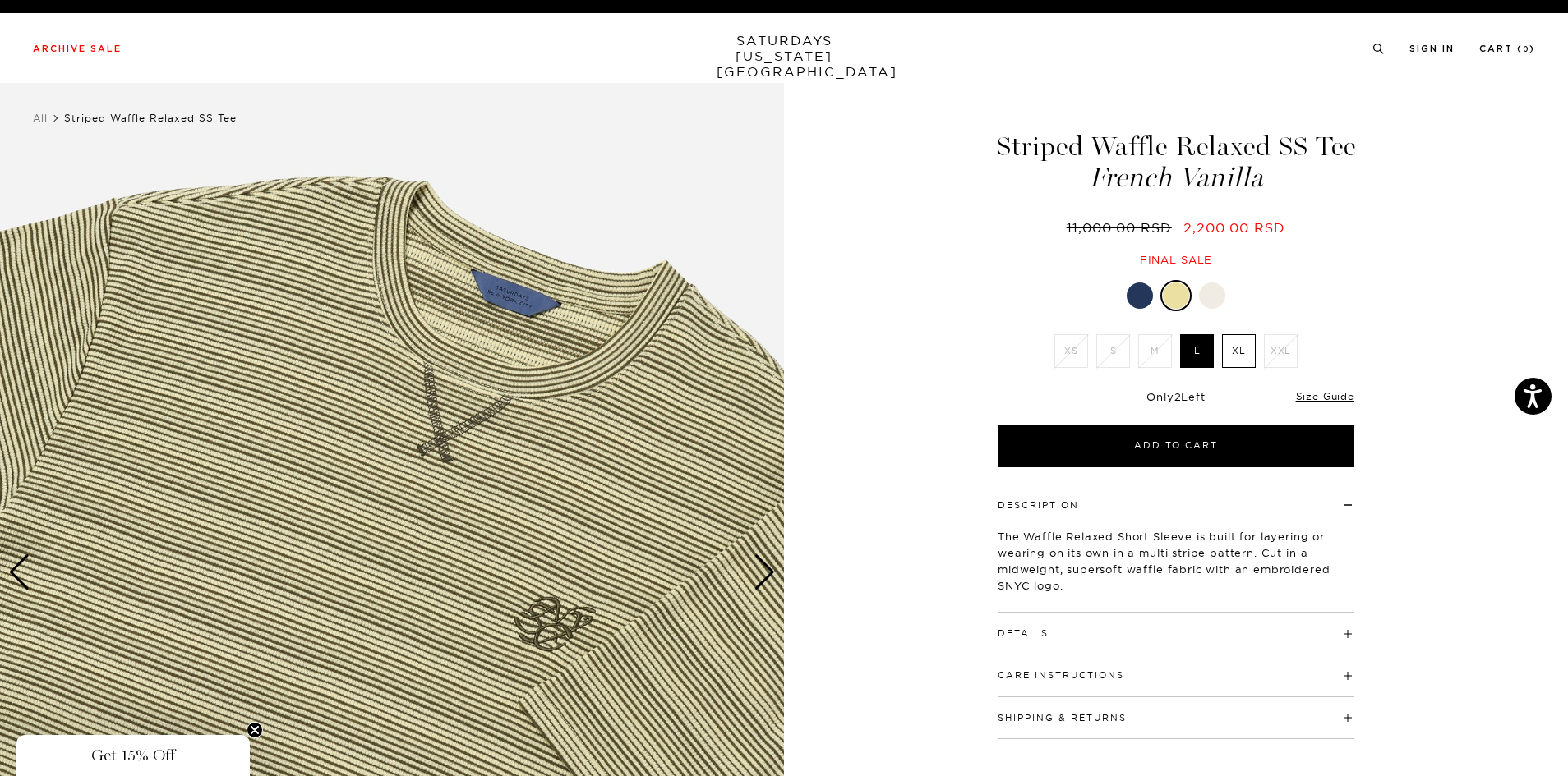
click at [624, 587] on img at bounding box center [392, 573] width 784 height 980
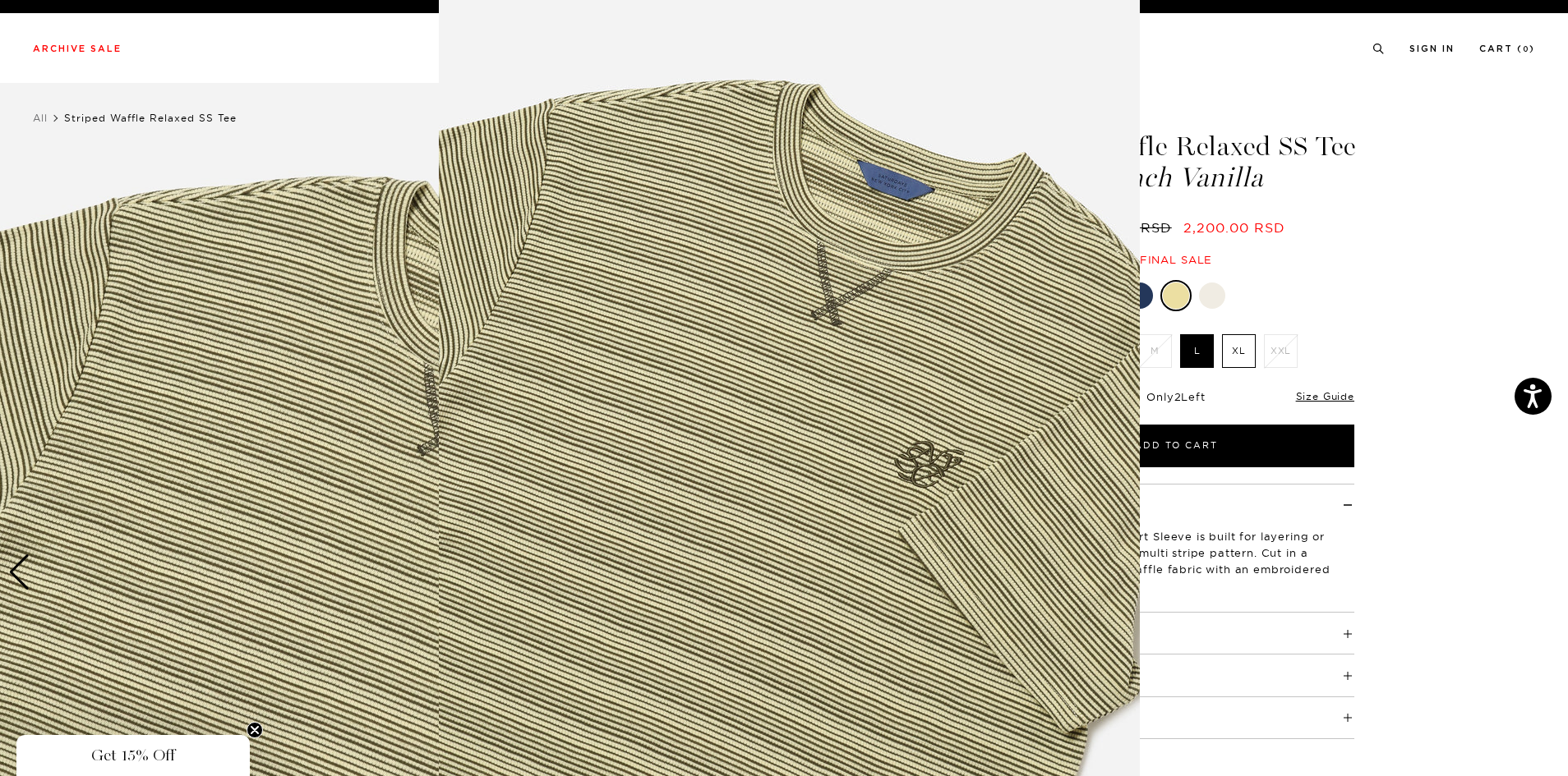
scroll to position [28, 0]
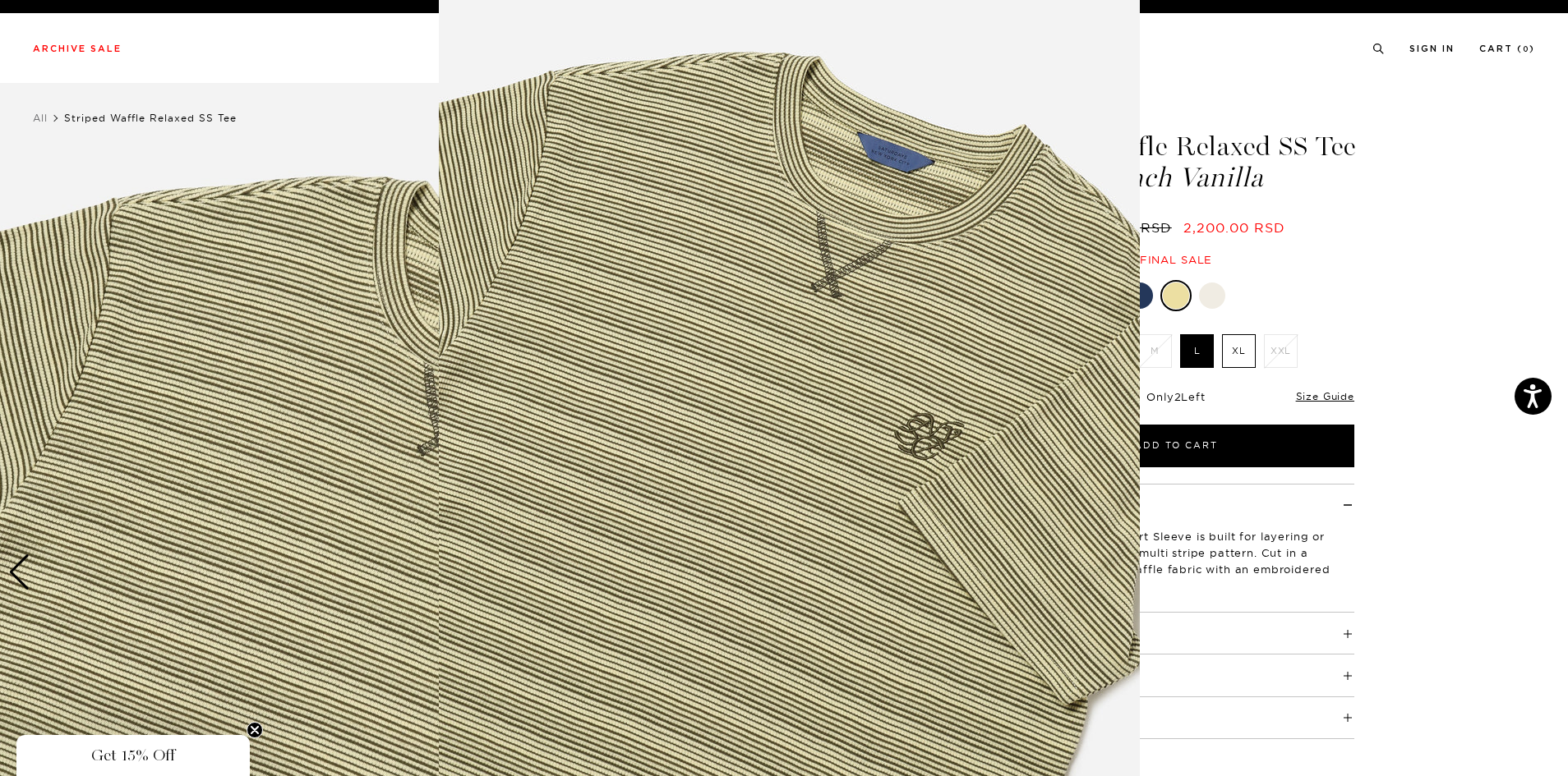
click at [624, 587] on img at bounding box center [789, 393] width 701 height 841
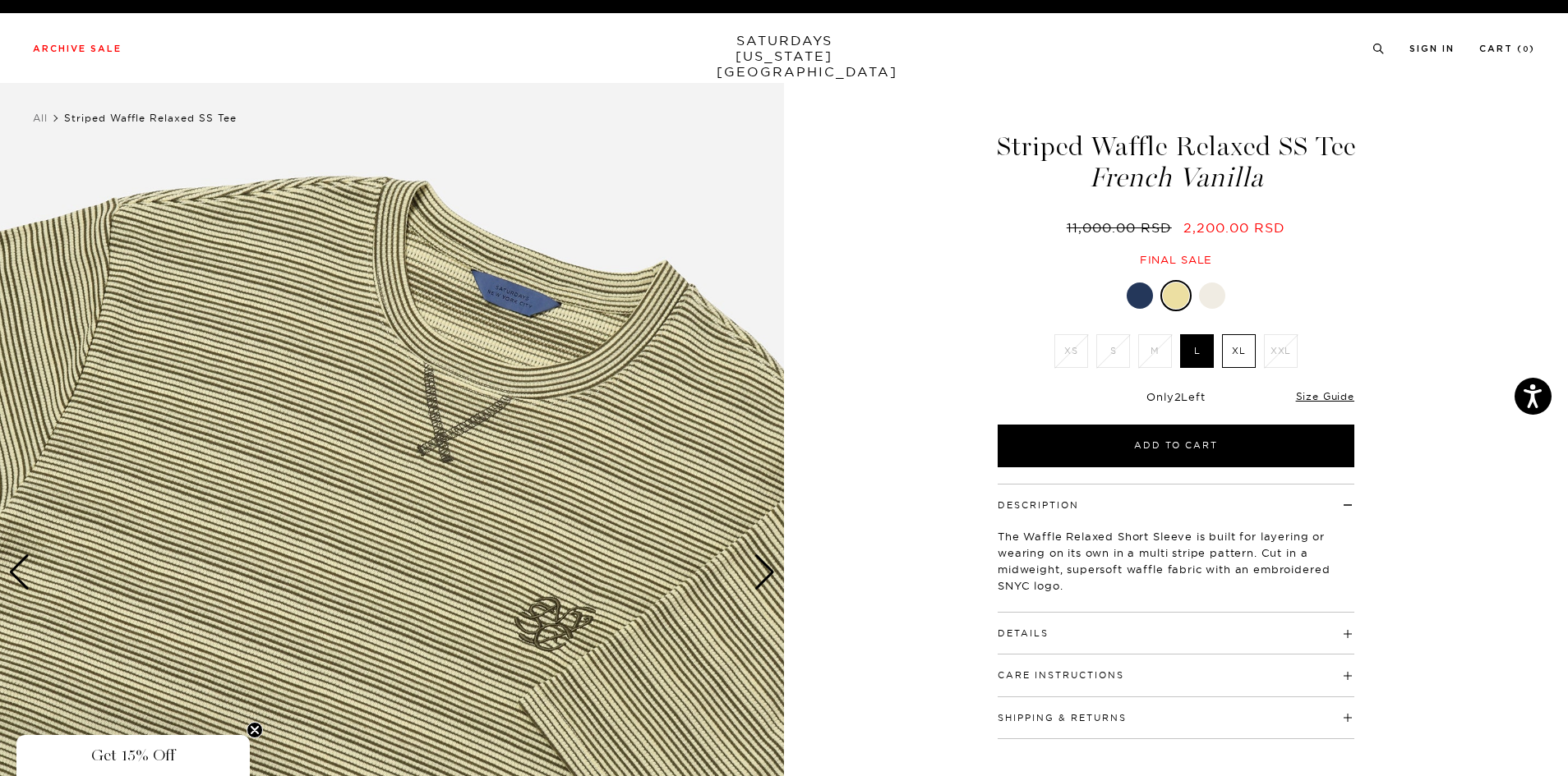
click at [1135, 304] on div at bounding box center [1139, 295] width 26 height 26
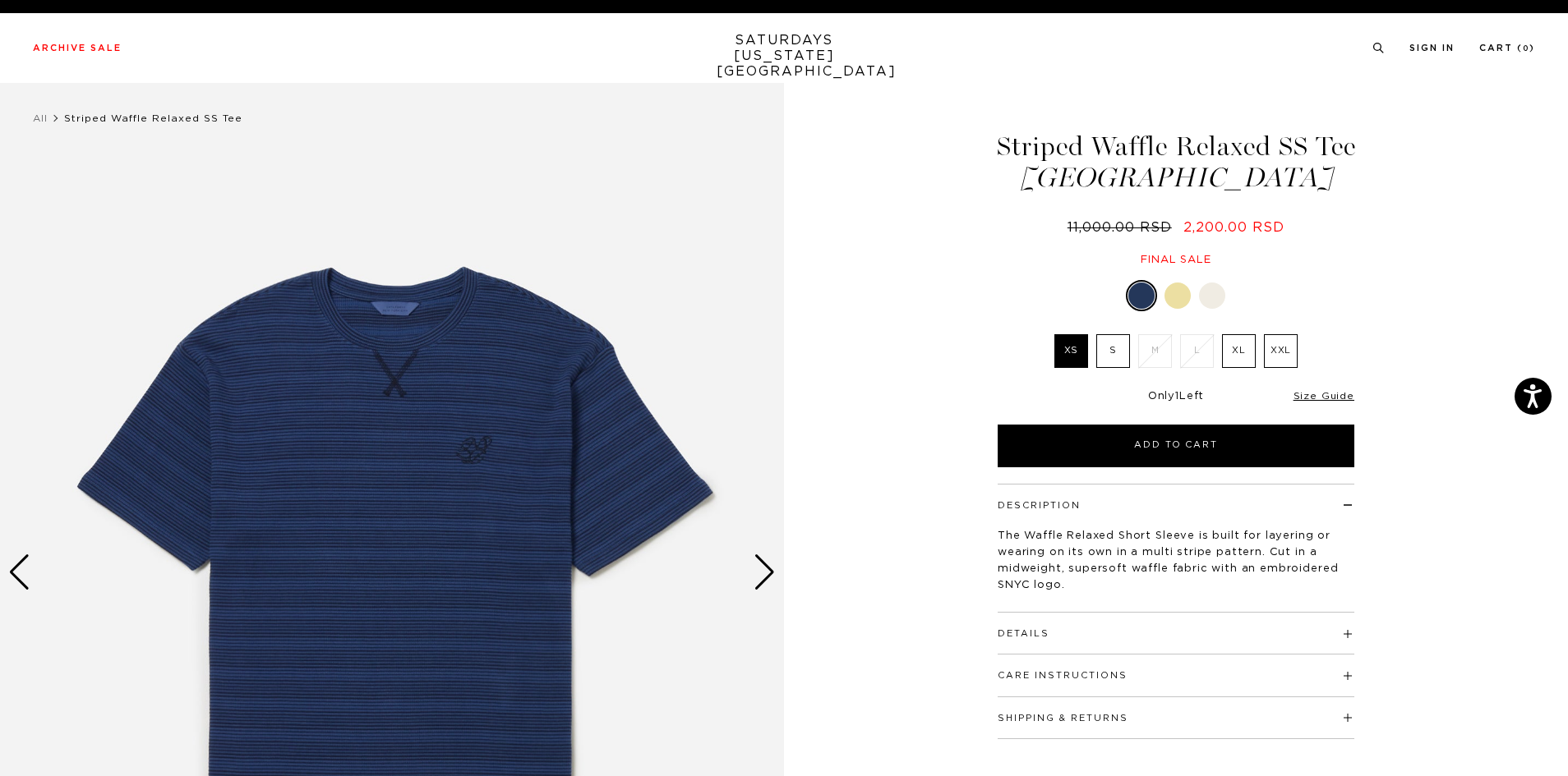
click at [768, 570] on div "Next slide" at bounding box center [765, 573] width 23 height 36
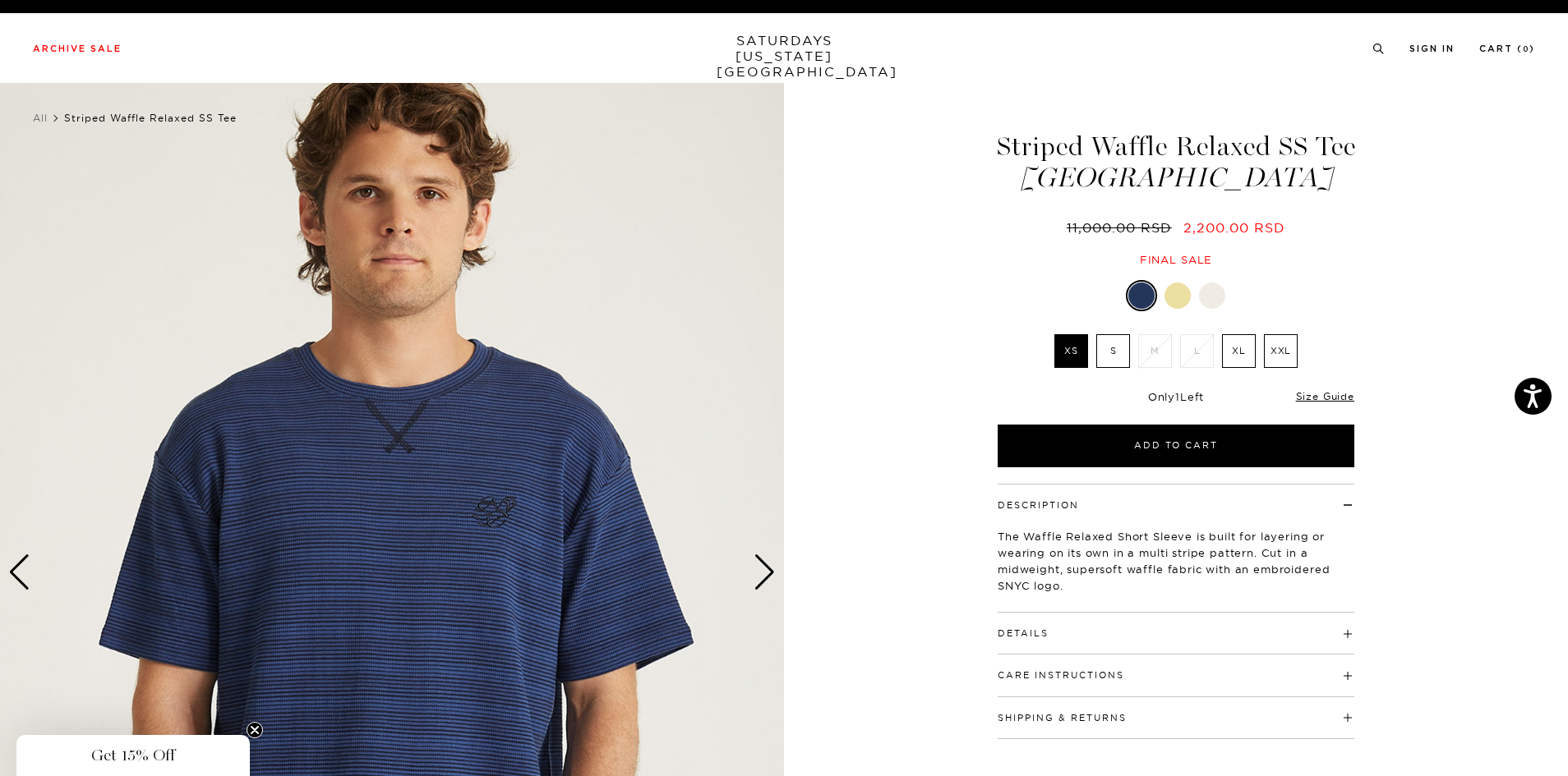
click at [768, 570] on div "Next slide" at bounding box center [765, 573] width 23 height 36
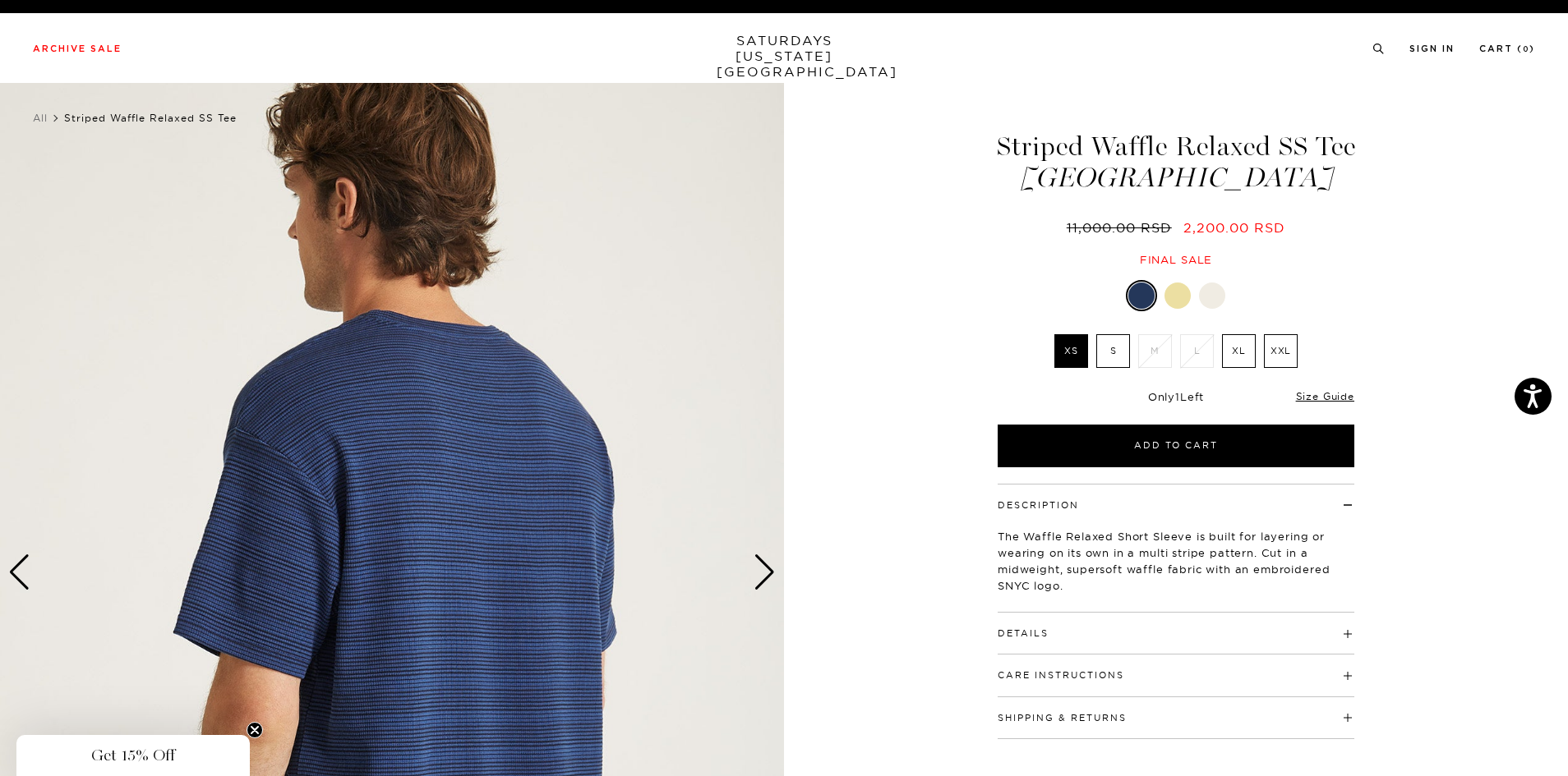
click at [768, 570] on div "Next slide" at bounding box center [765, 573] width 23 height 36
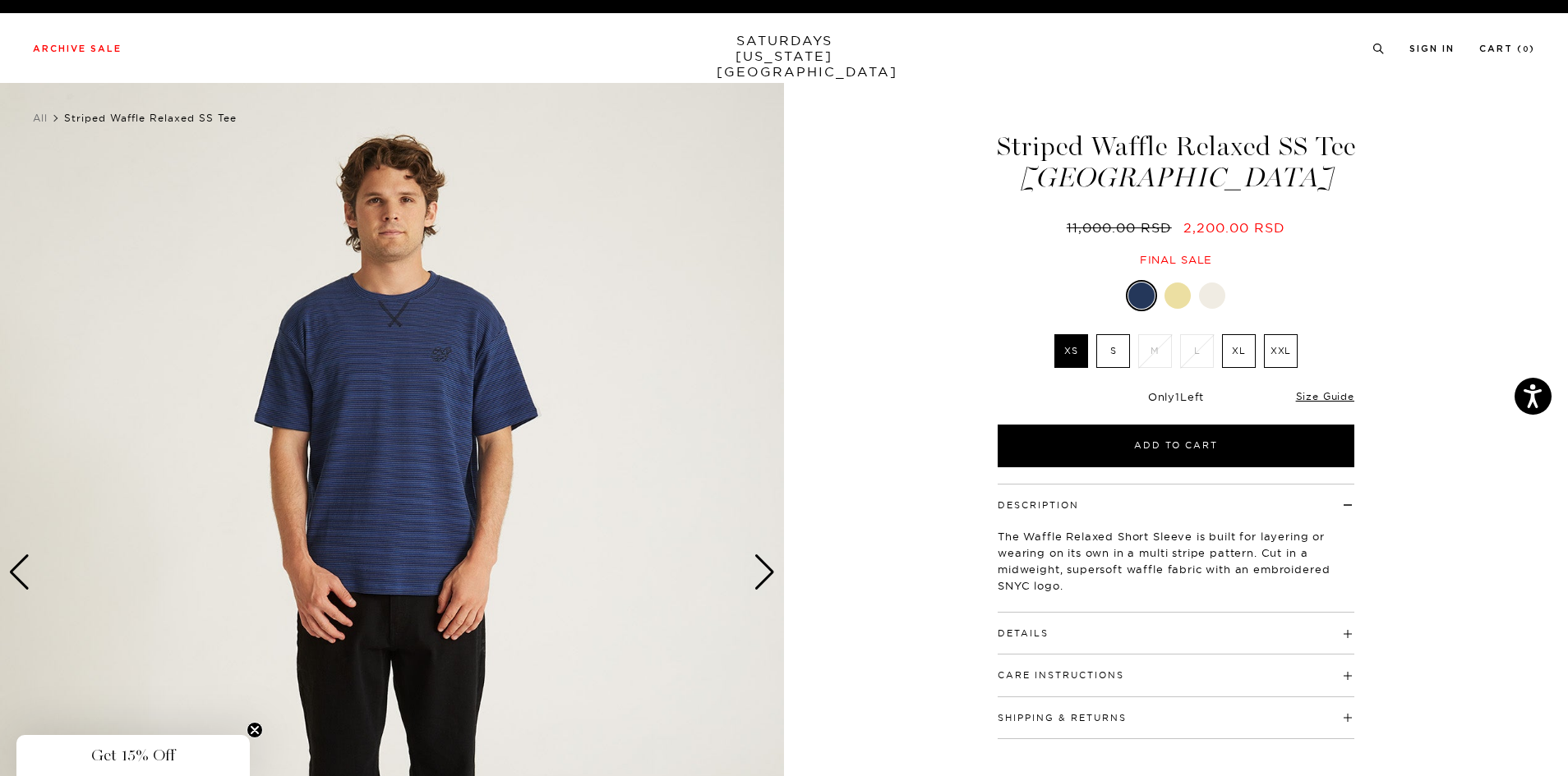
click at [768, 570] on div "Next slide" at bounding box center [765, 573] width 23 height 36
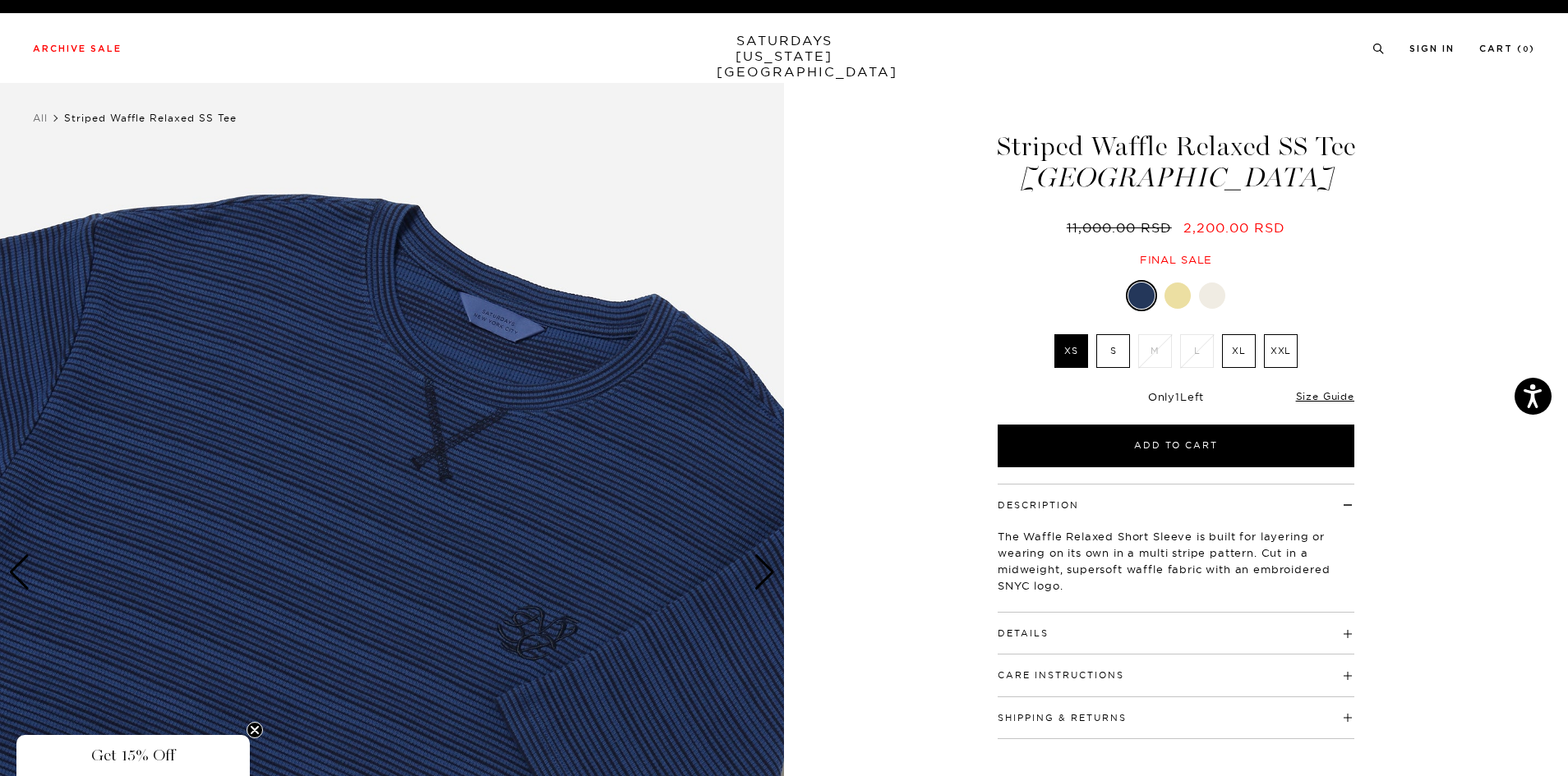
click at [1206, 303] on div at bounding box center [1212, 295] width 26 height 26
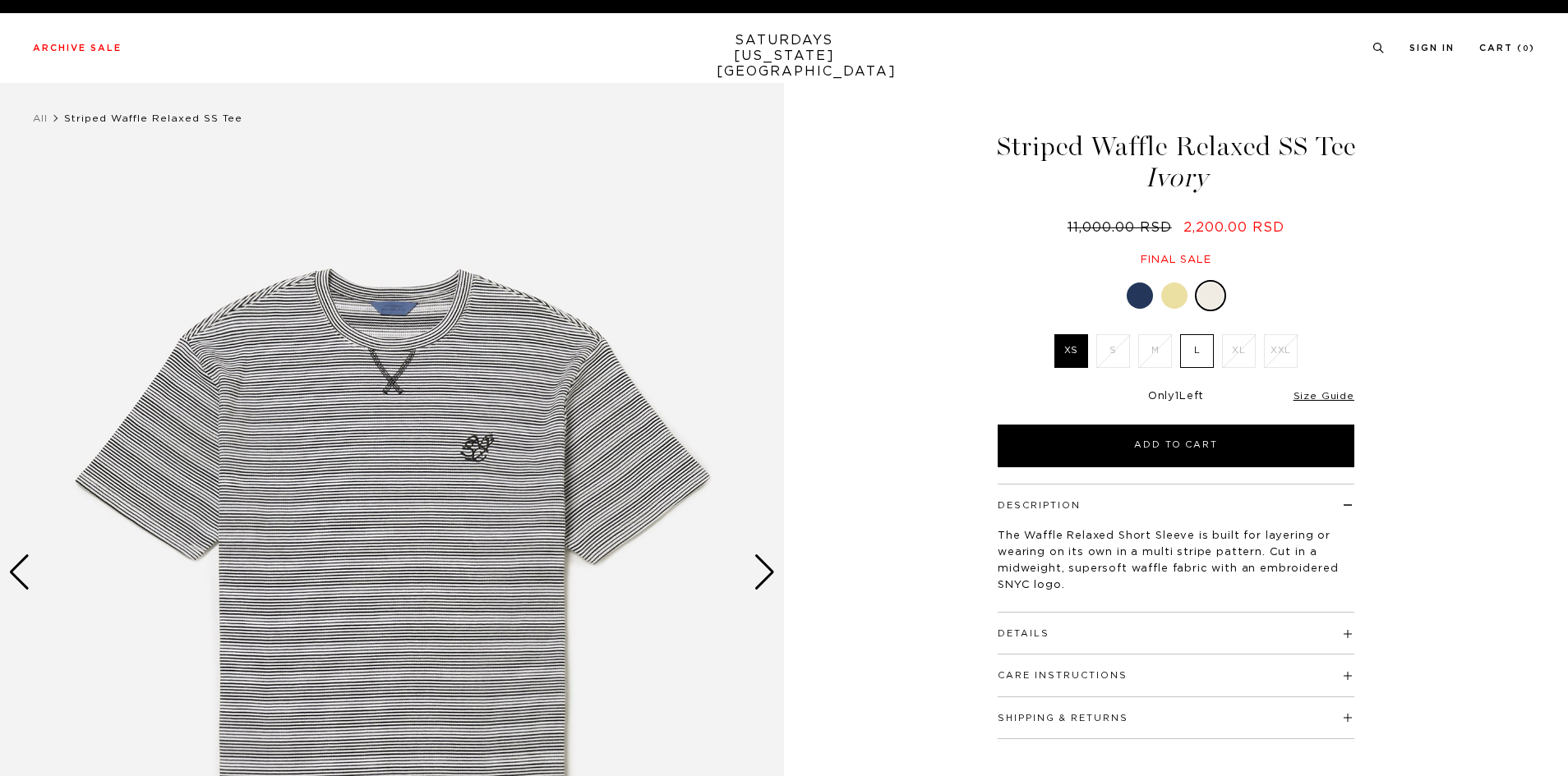
click at [764, 562] on div "Next slide" at bounding box center [765, 573] width 23 height 36
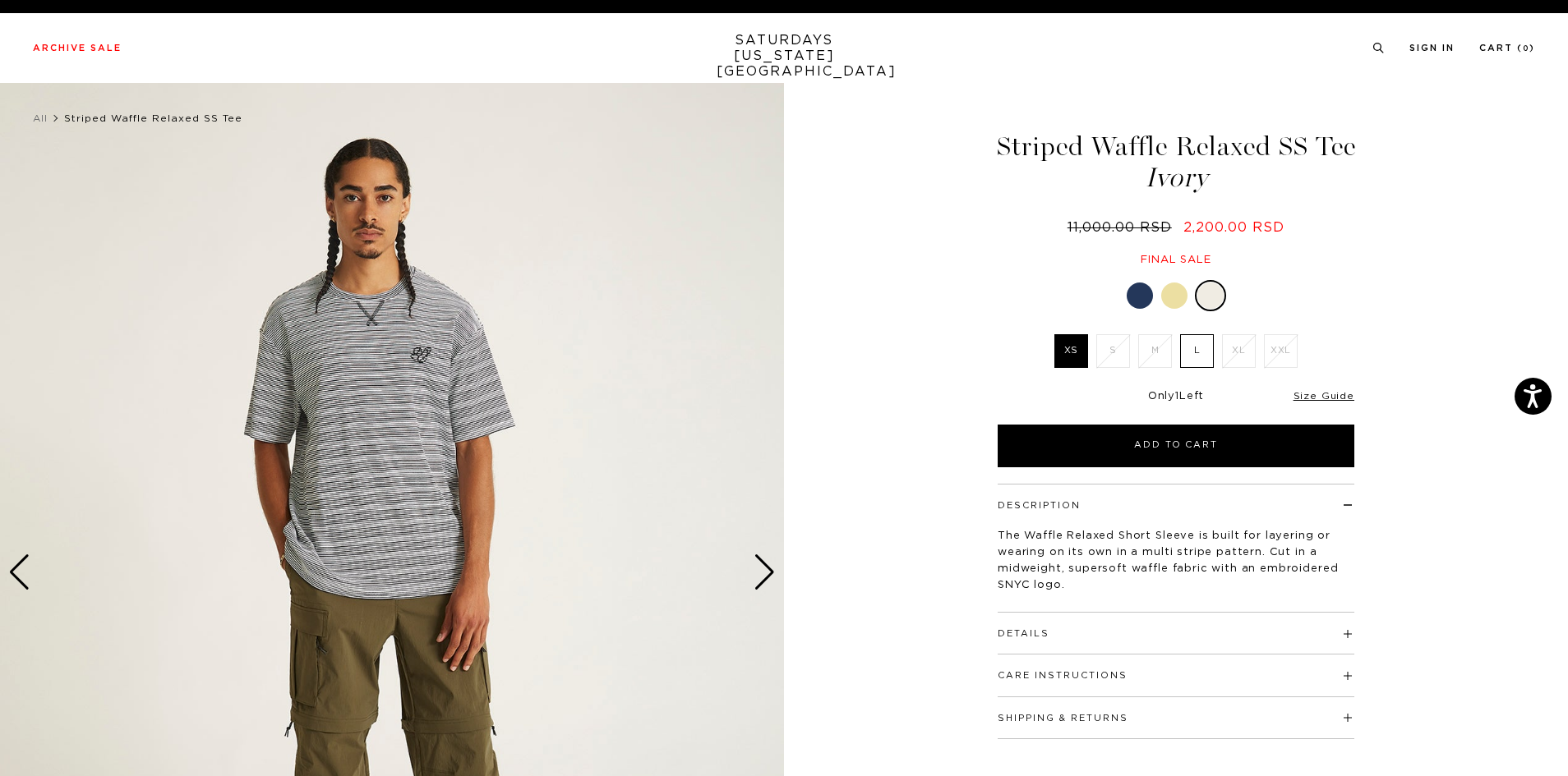
click at [764, 562] on div "Next slide" at bounding box center [765, 573] width 23 height 36
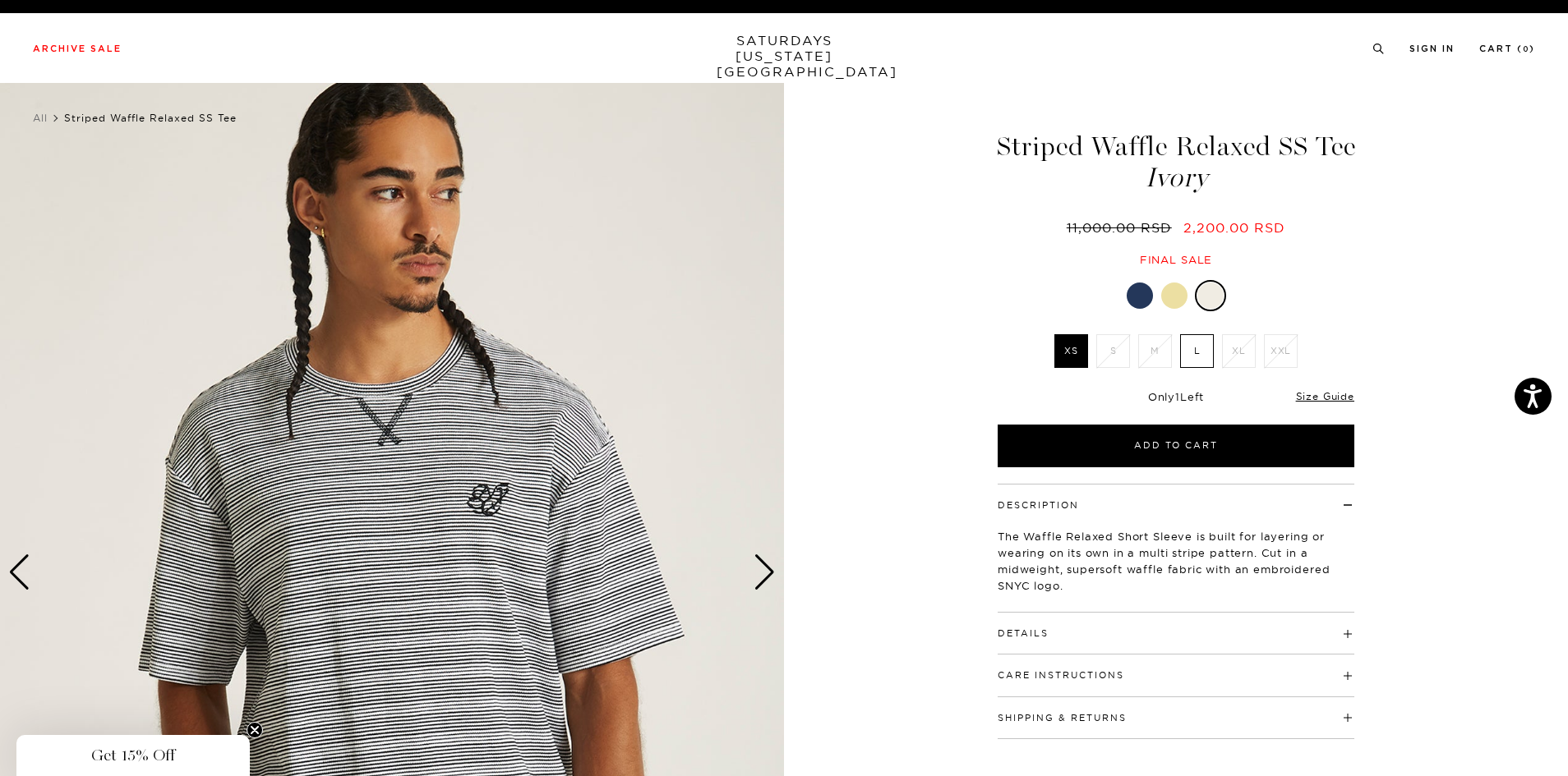
click at [764, 562] on div "Next slide" at bounding box center [765, 573] width 23 height 36
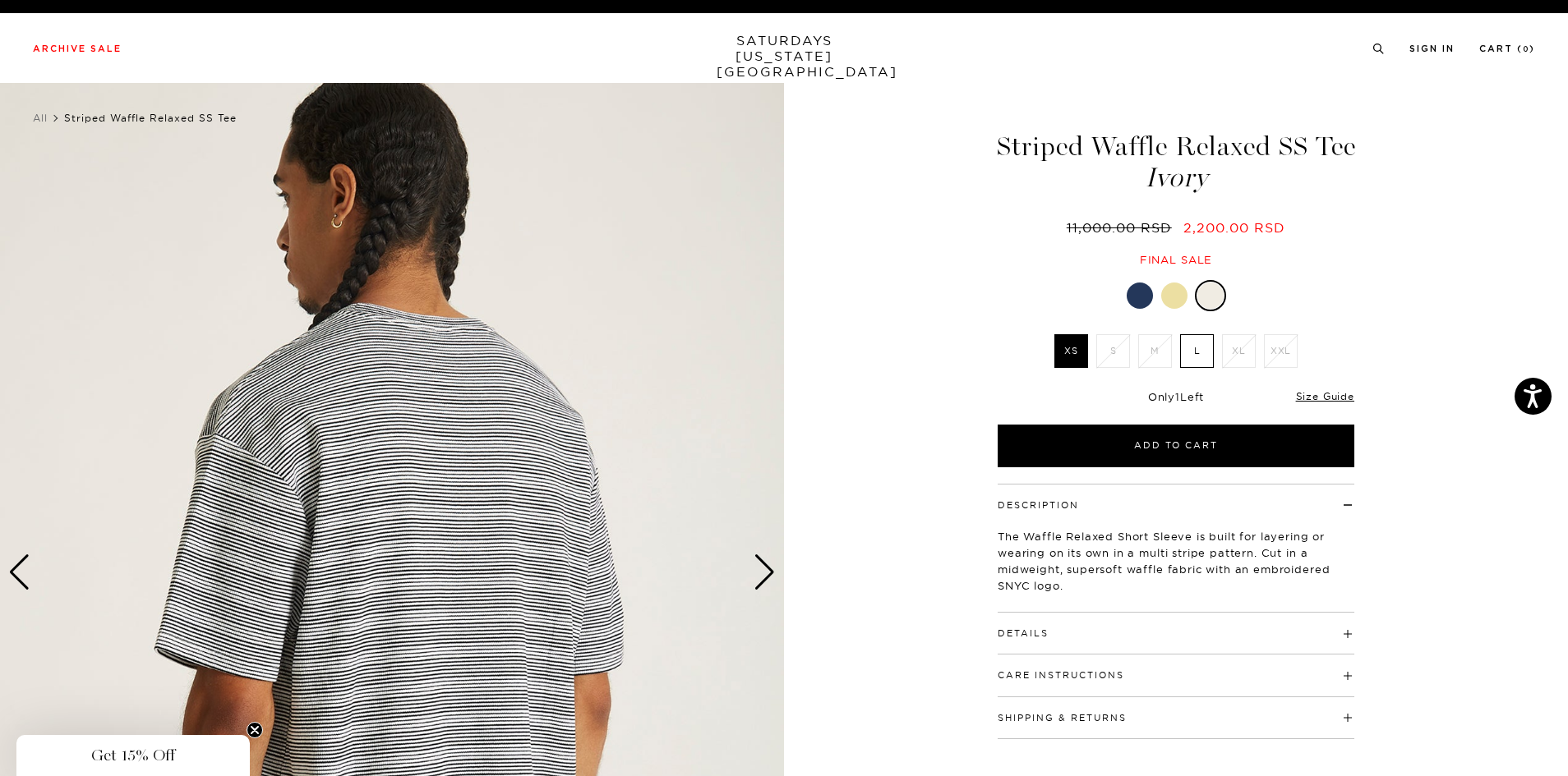
click at [764, 562] on div "Next slide" at bounding box center [765, 573] width 23 height 36
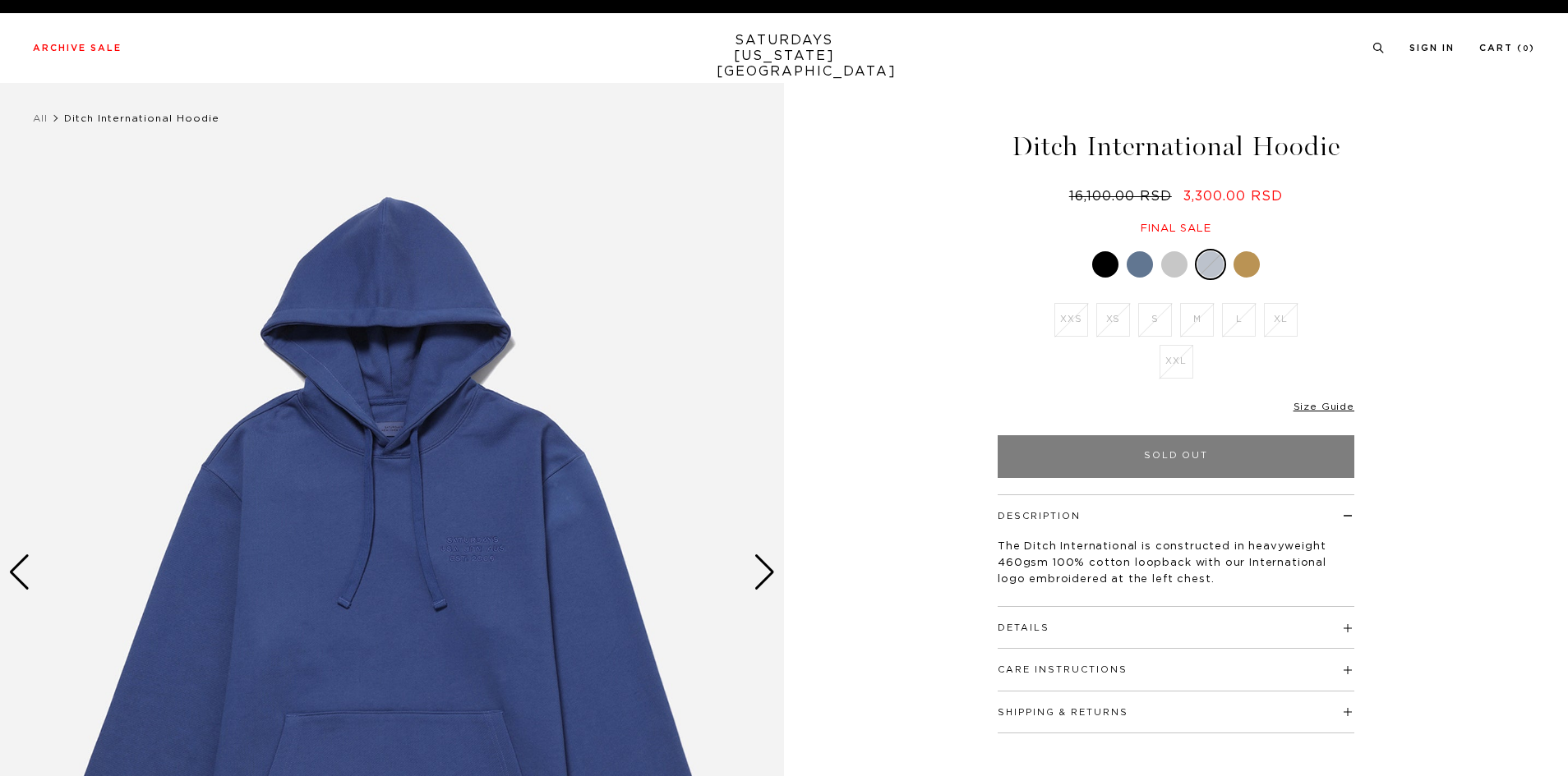
click at [1249, 275] on div at bounding box center [1246, 264] width 26 height 26
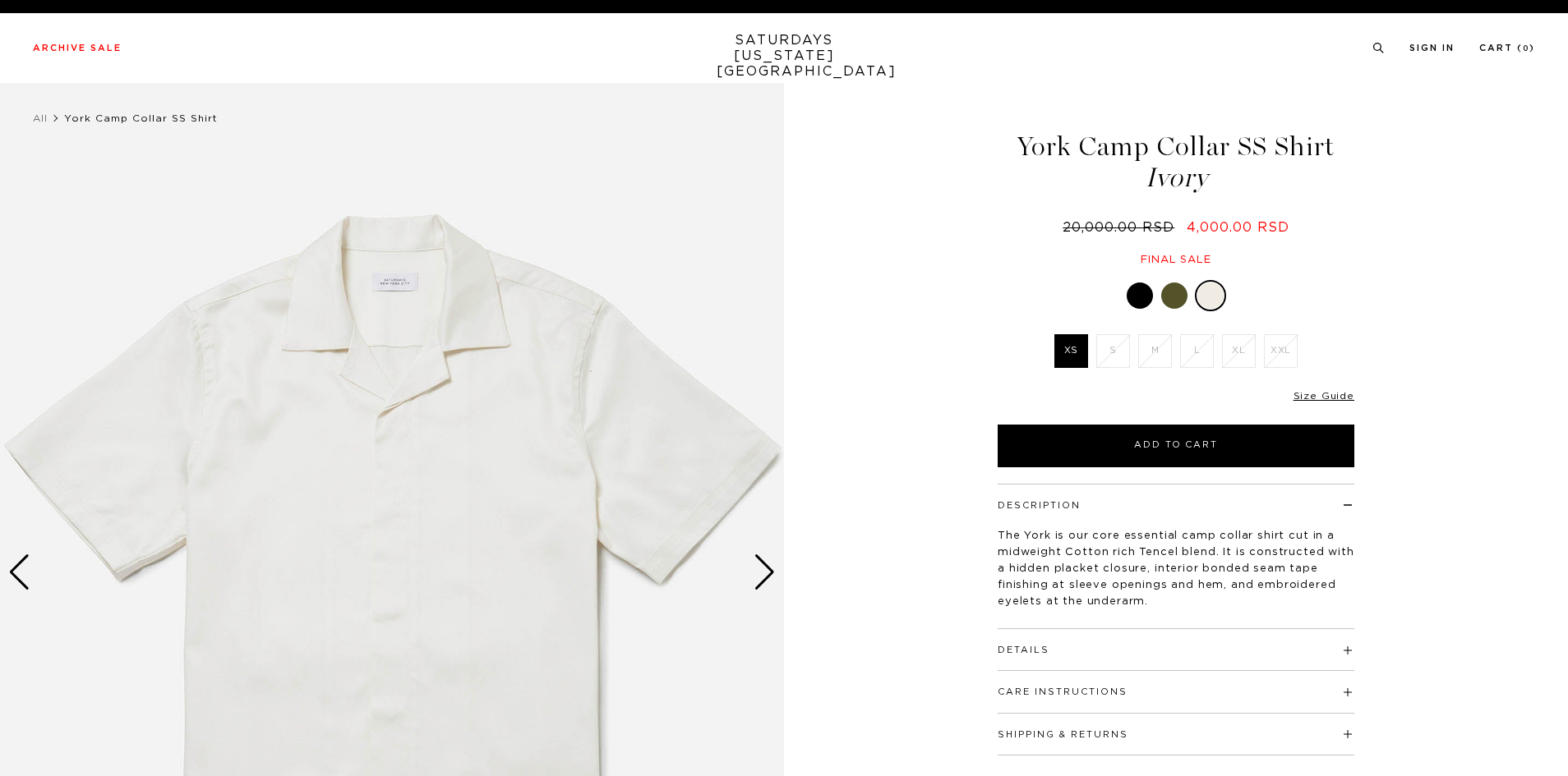
click at [1165, 297] on div at bounding box center [1174, 295] width 26 height 26
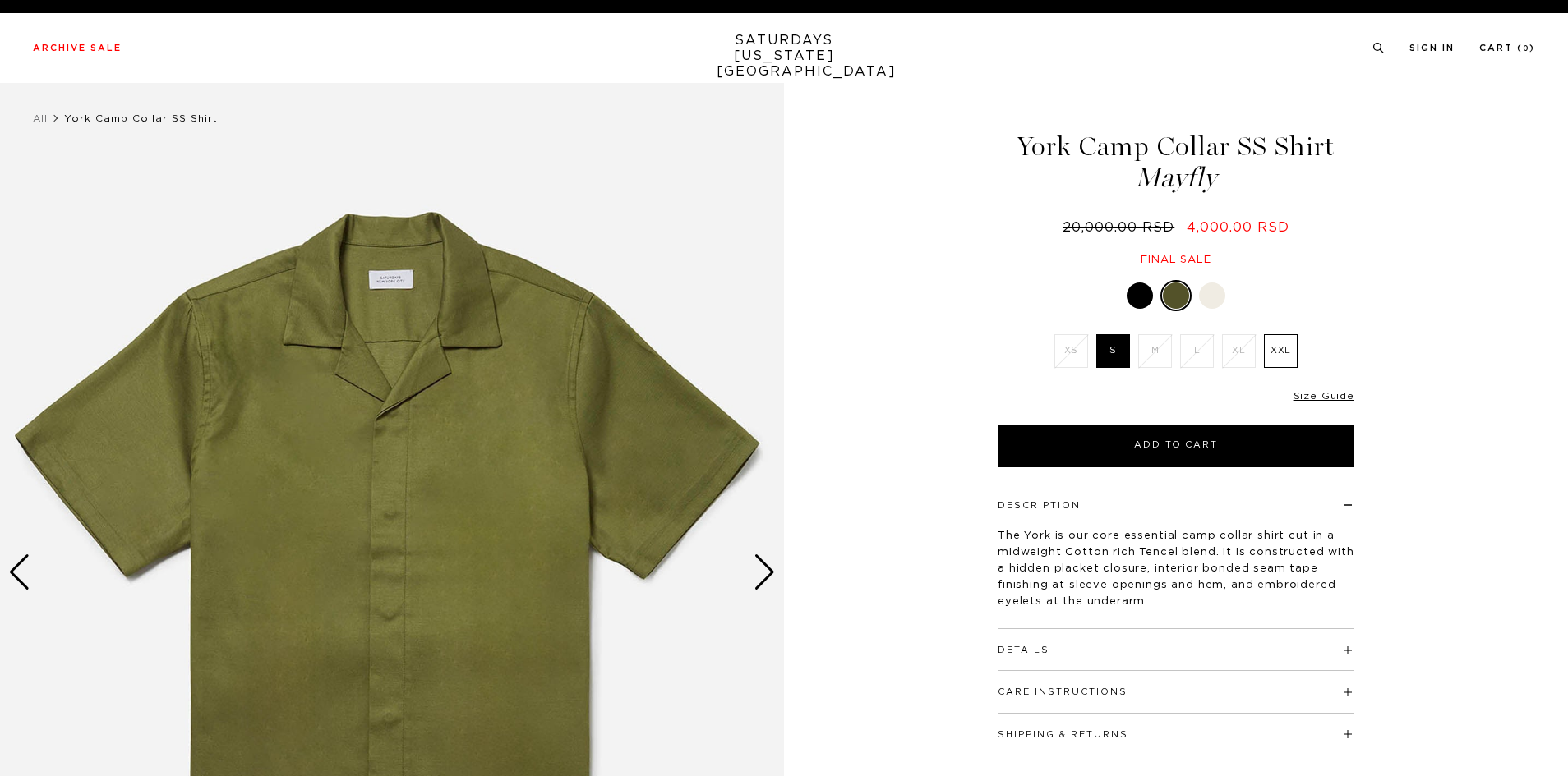
drag, startPoint x: 0, startPoint y: 0, endPoint x: 1130, endPoint y: 294, distance: 1167.6
click at [1130, 294] on div at bounding box center [1139, 295] width 26 height 26
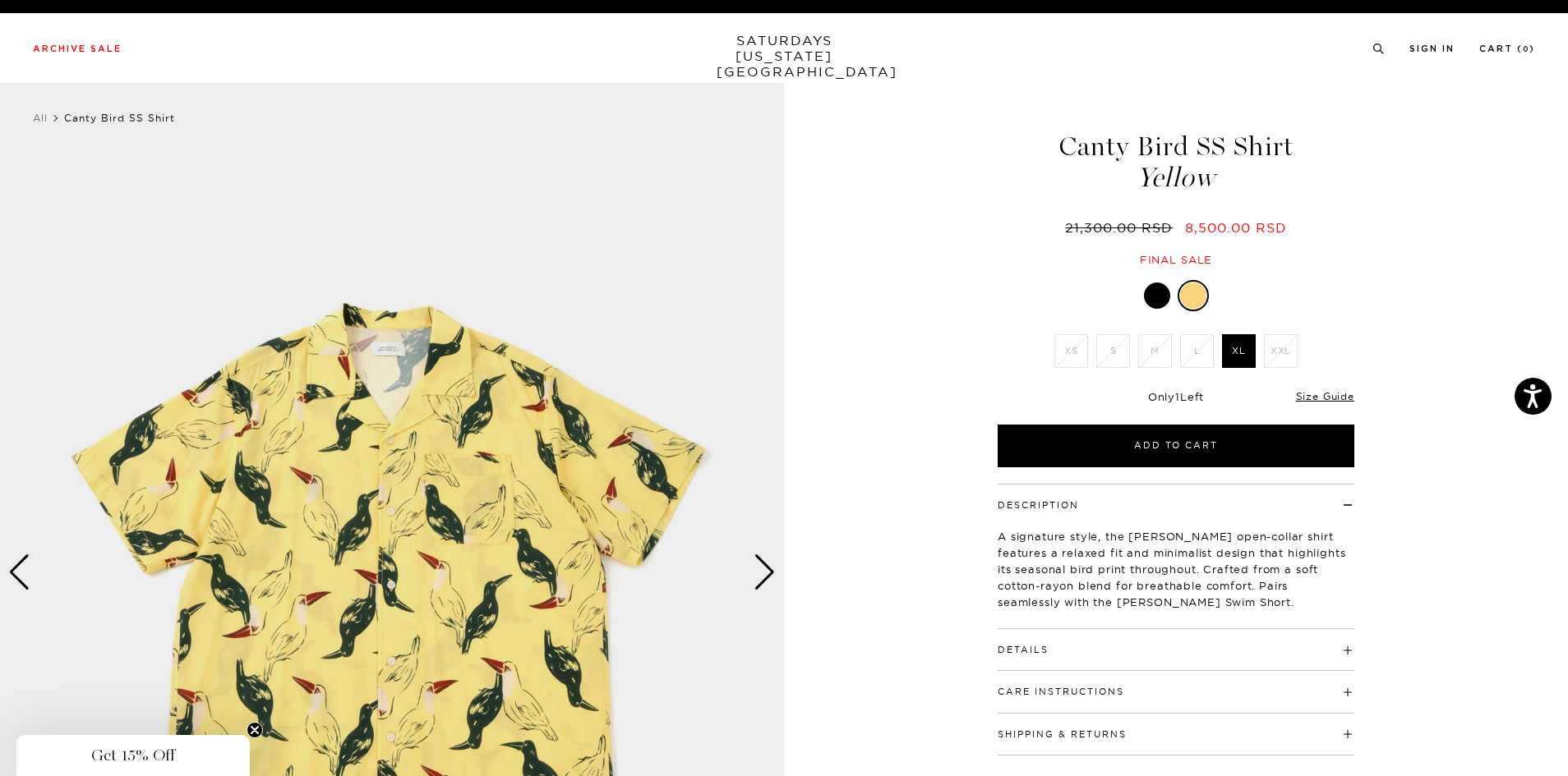
click at [528, 499] on img at bounding box center [392, 573] width 784 height 980
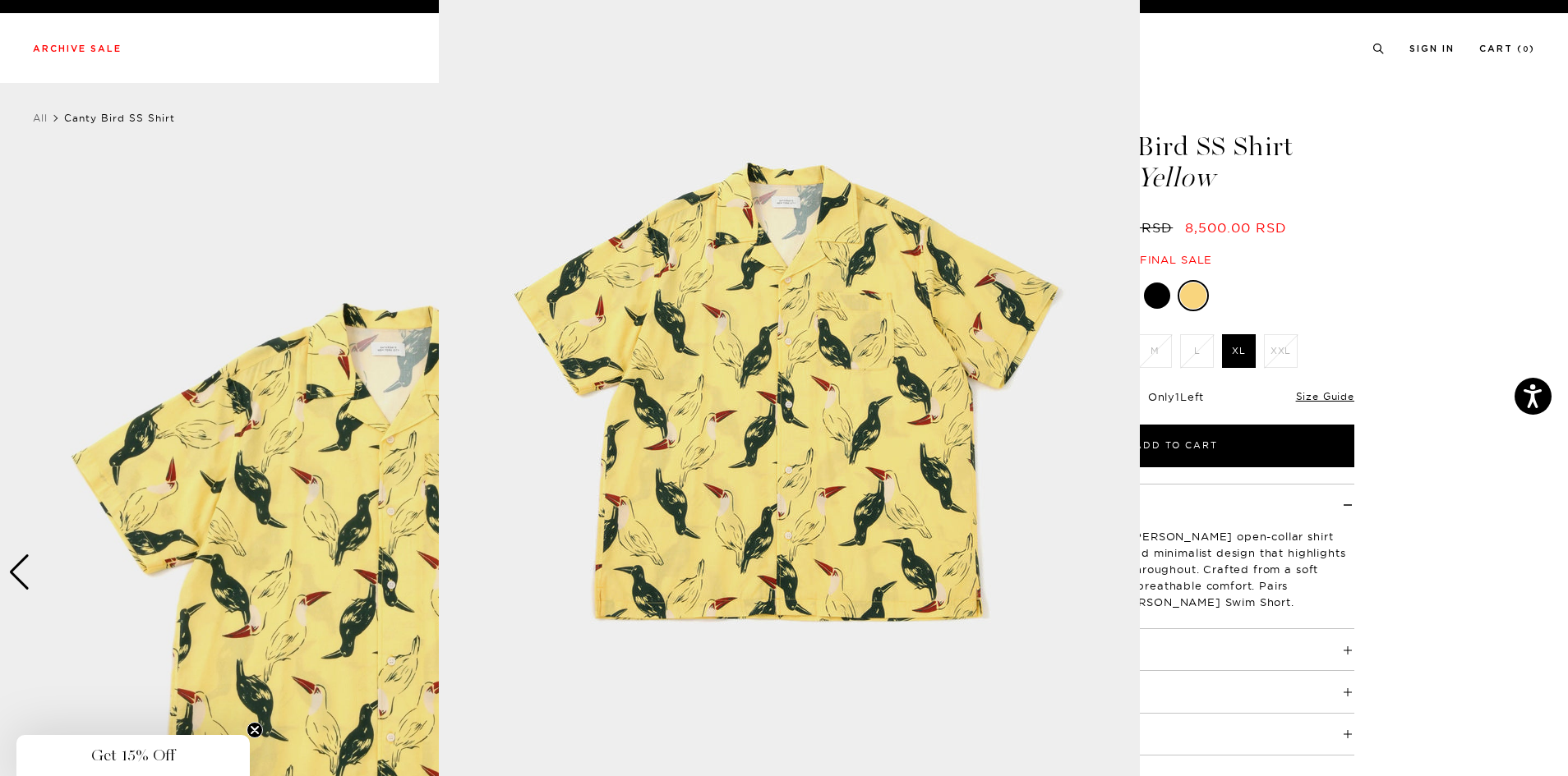
scroll to position [25, 0]
click at [1084, 367] on img at bounding box center [789, 395] width 701 height 841
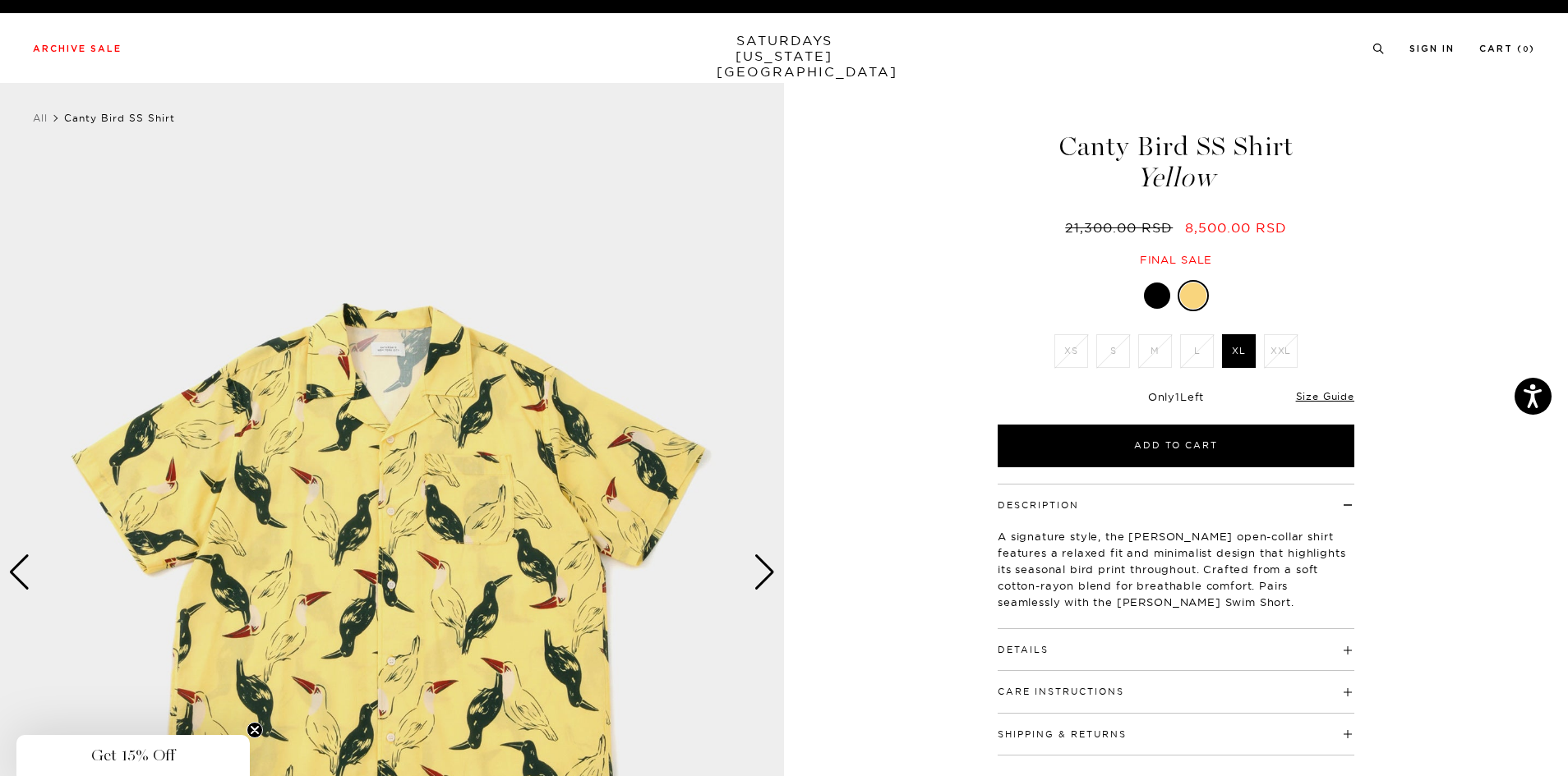
click at [753, 567] on img at bounding box center [392, 573] width 784 height 980
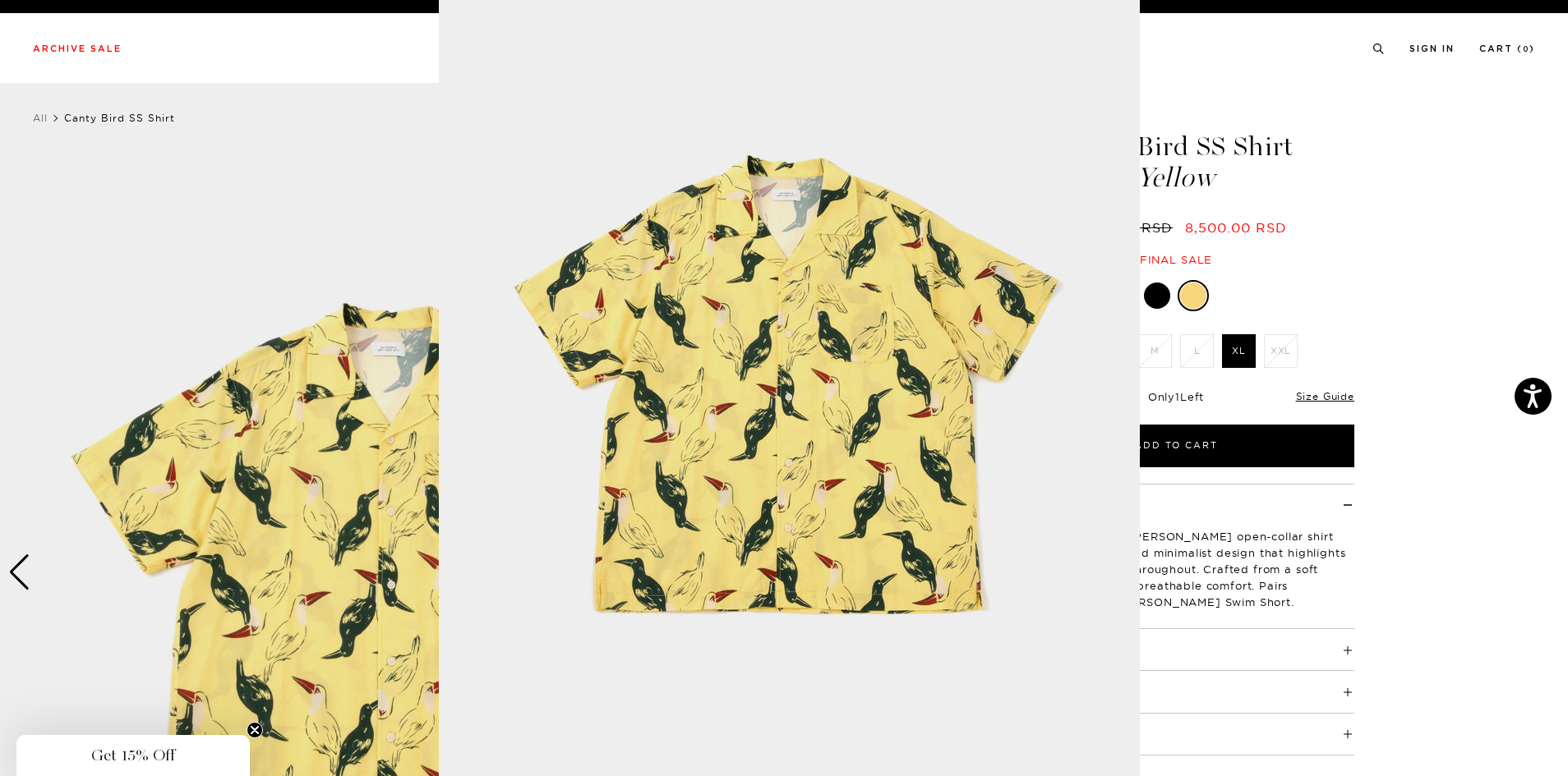
scroll to position [36, 0]
click at [759, 579] on img at bounding box center [789, 385] width 701 height 841
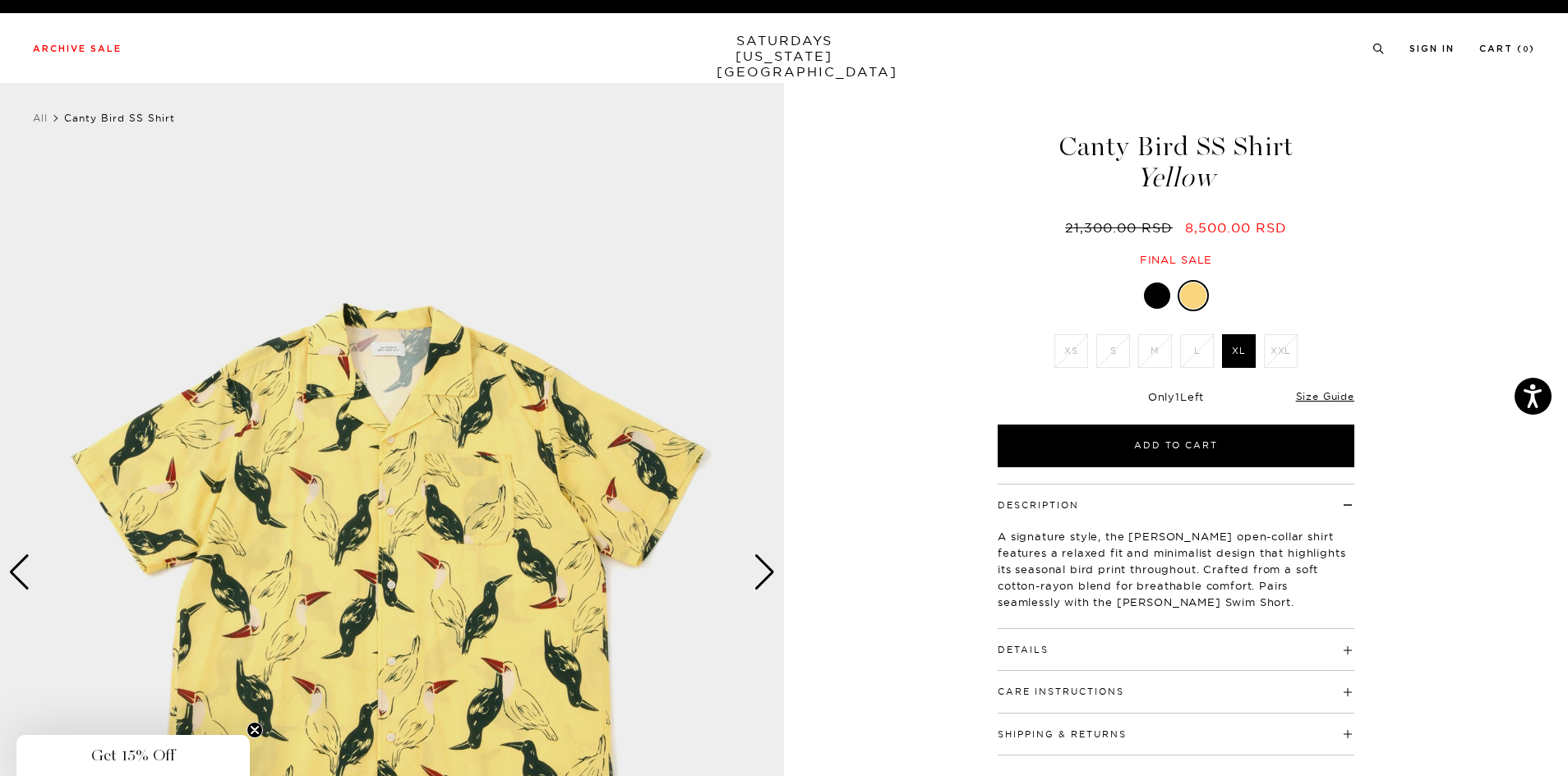
click at [774, 560] on div "Next slide" at bounding box center [765, 573] width 23 height 36
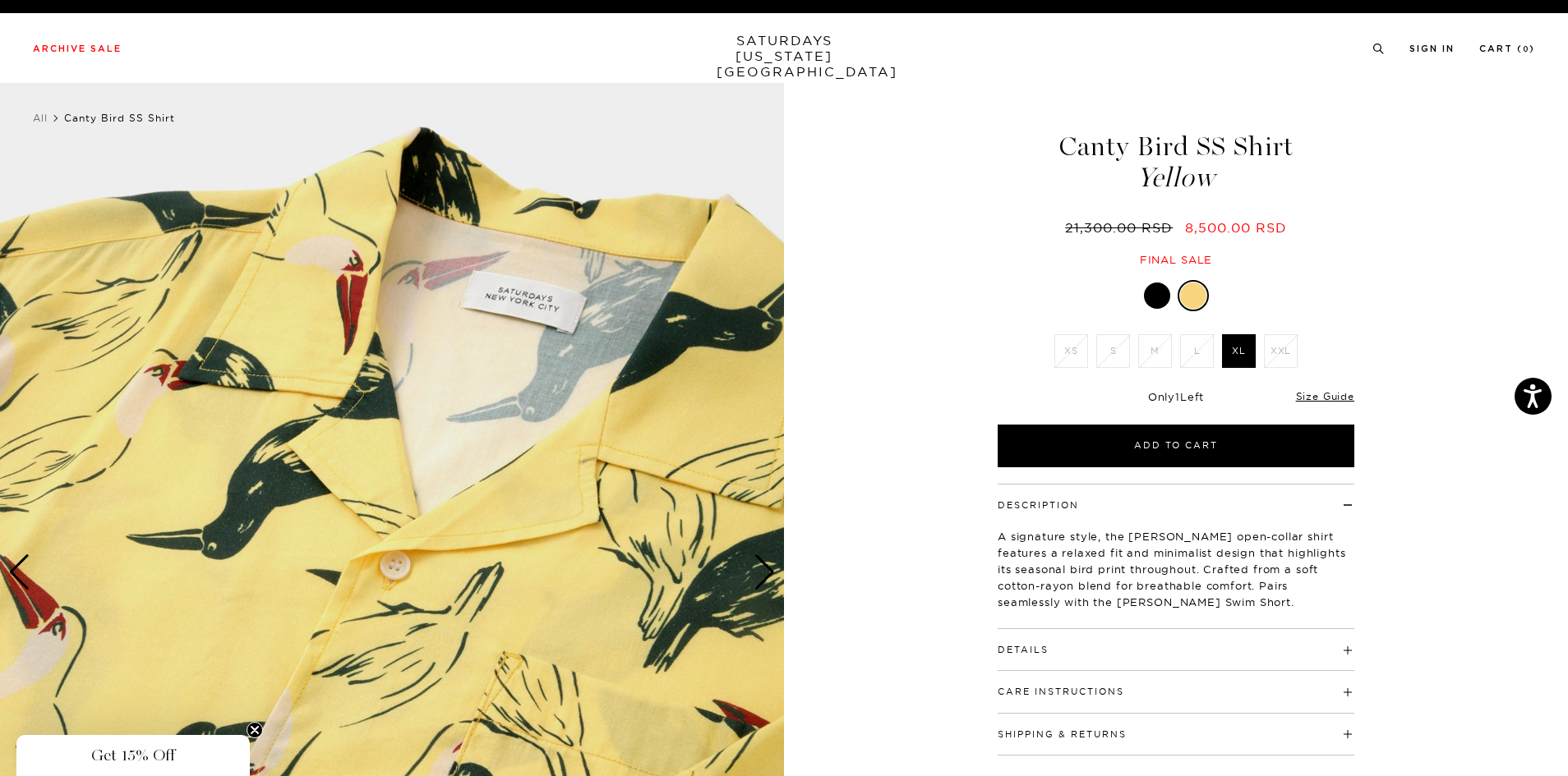
click at [774, 560] on div "Next slide" at bounding box center [765, 573] width 23 height 36
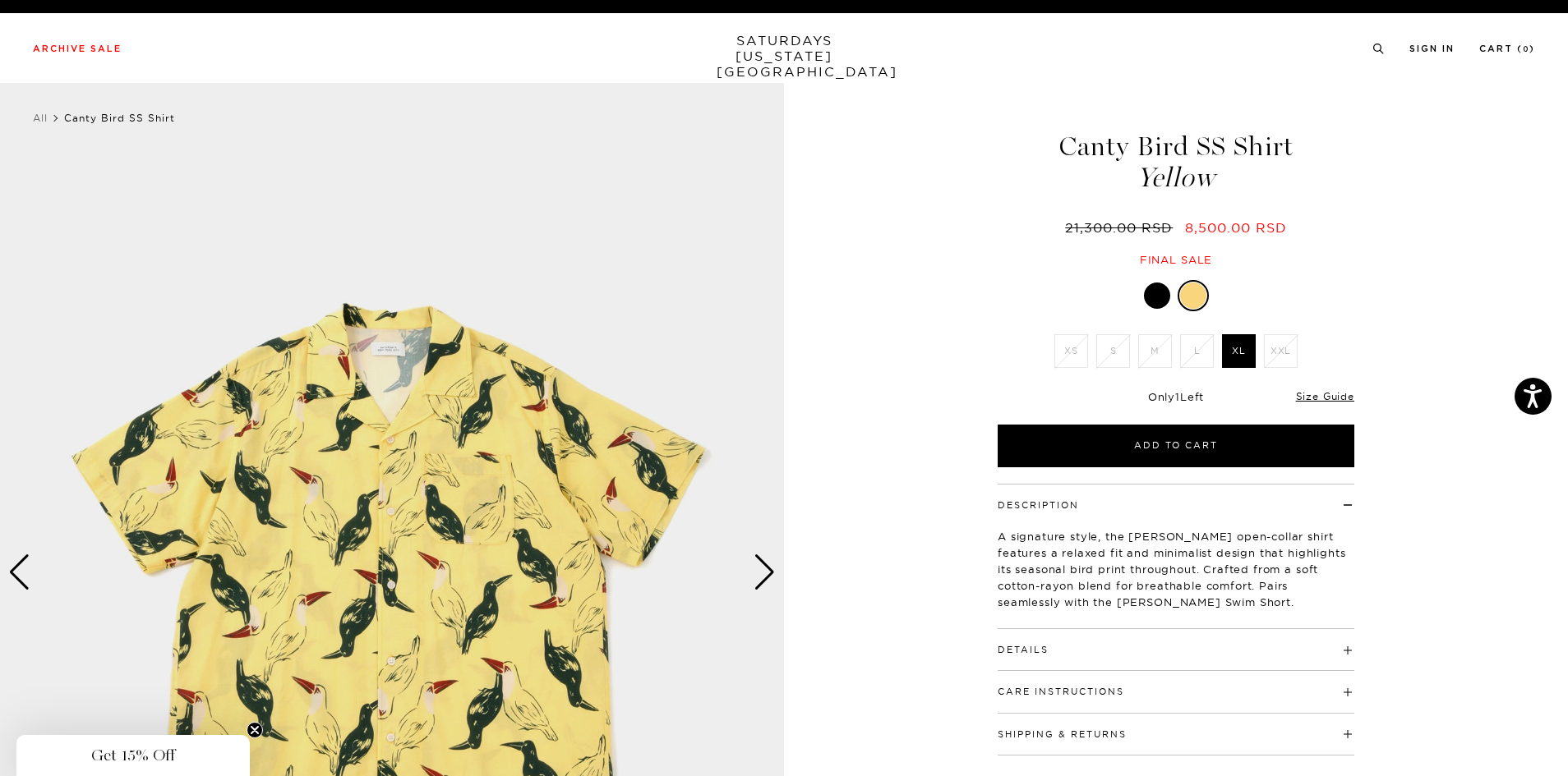
click at [20, 570] on div "Previous slide" at bounding box center [19, 573] width 23 height 36
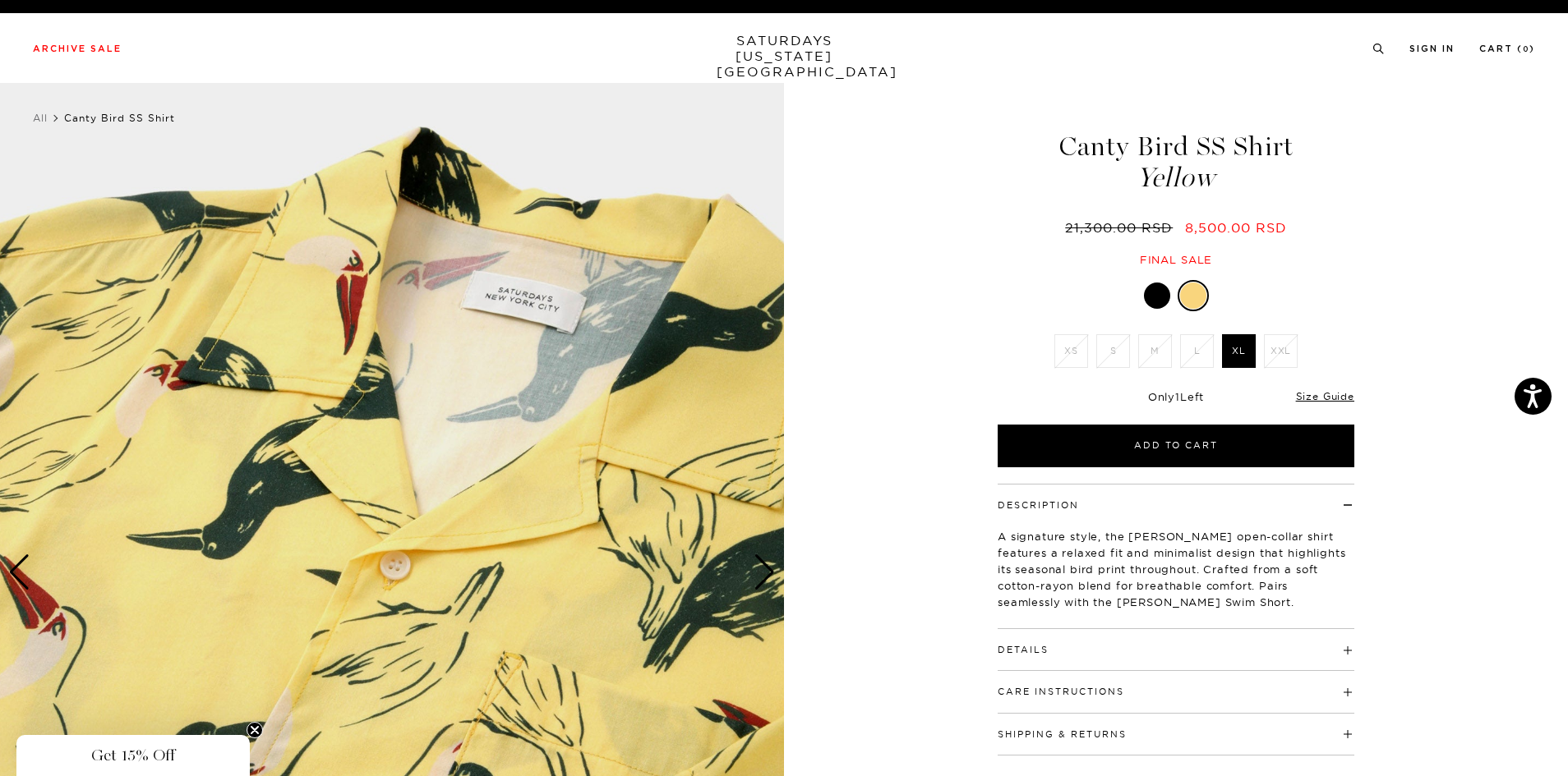
click at [312, 465] on img at bounding box center [392, 573] width 784 height 980
click at [342, 506] on img at bounding box center [392, 573] width 784 height 980
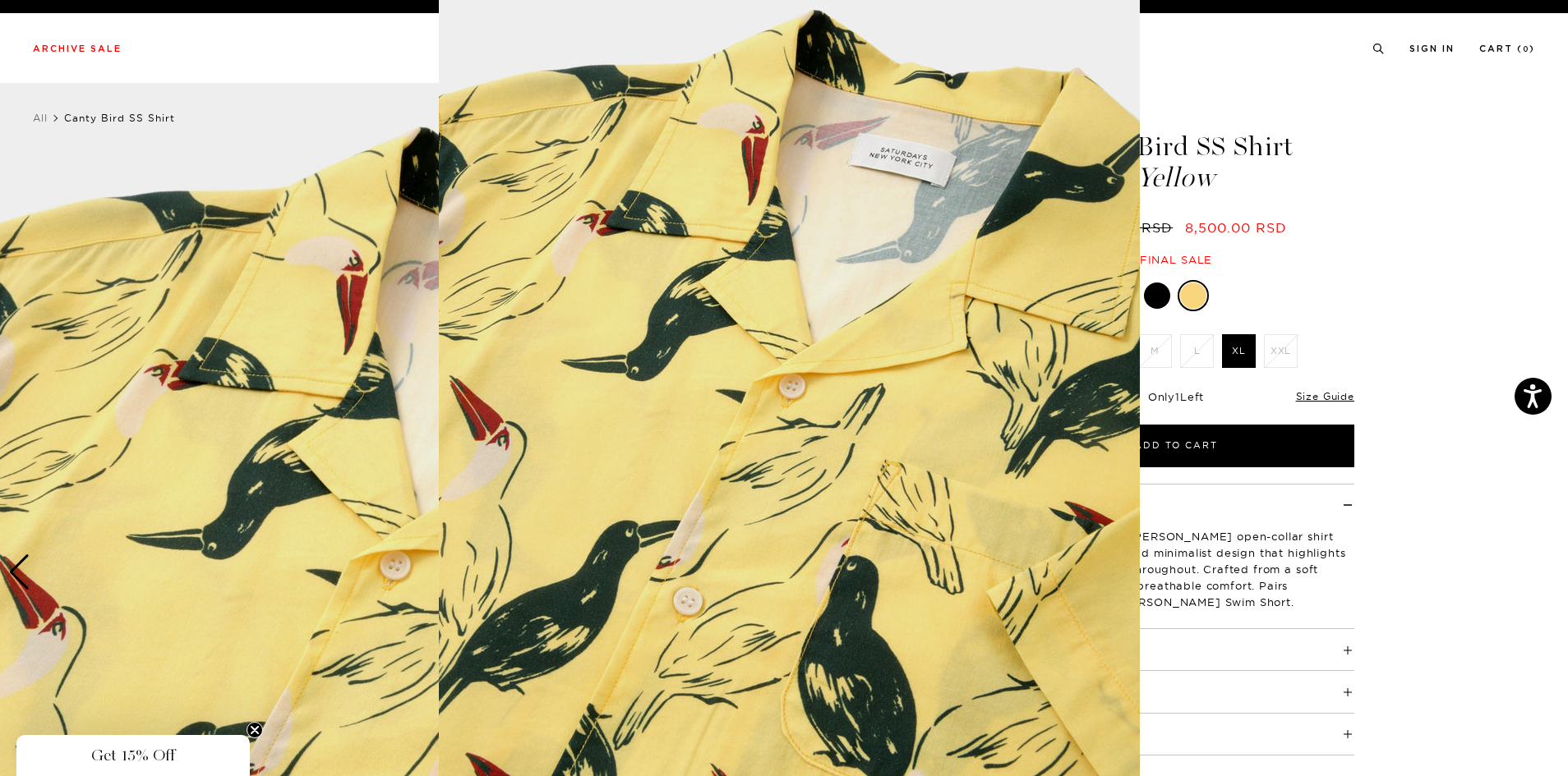
scroll to position [33, 0]
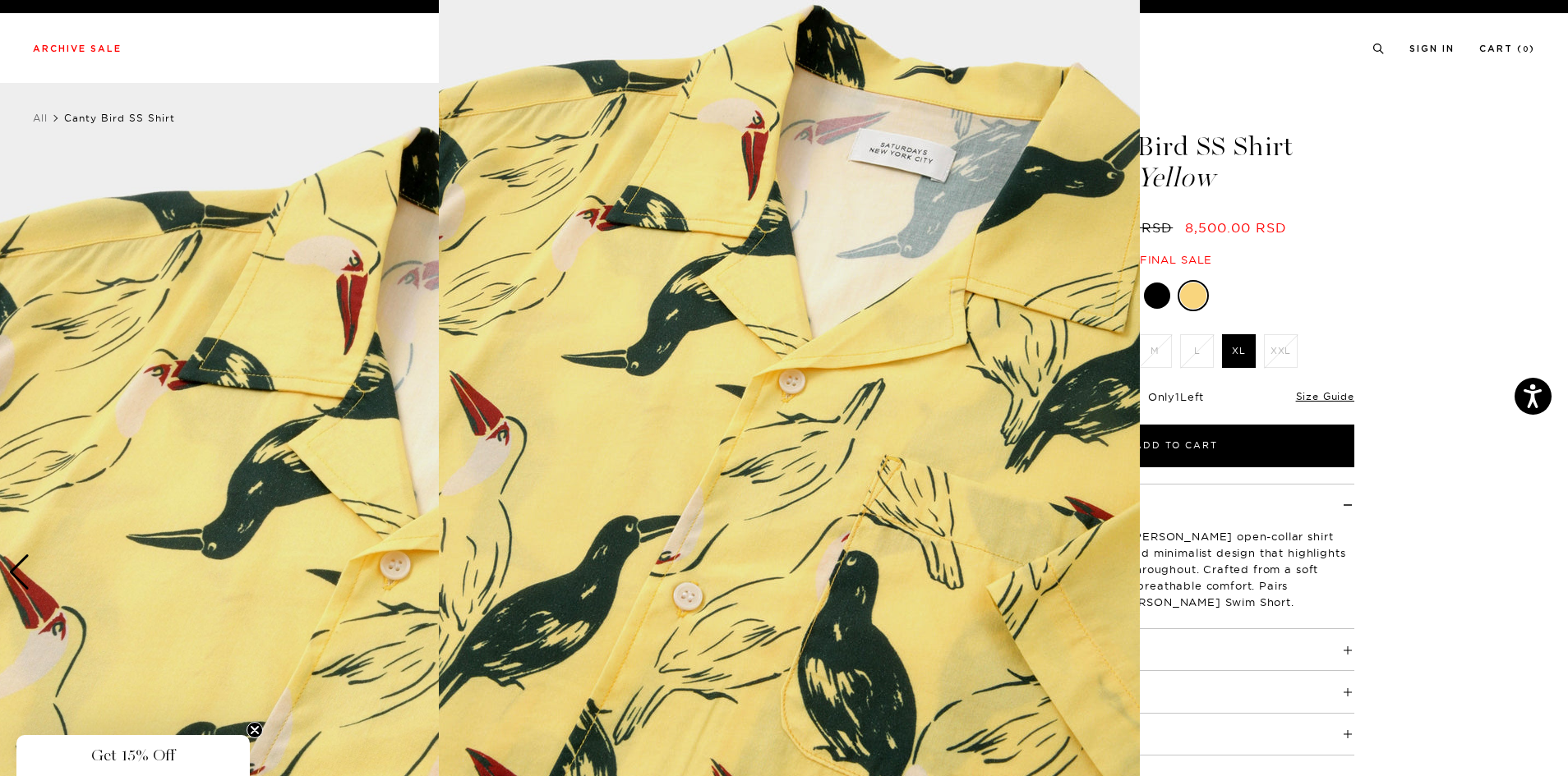
click at [759, 516] on img at bounding box center [789, 388] width 701 height 841
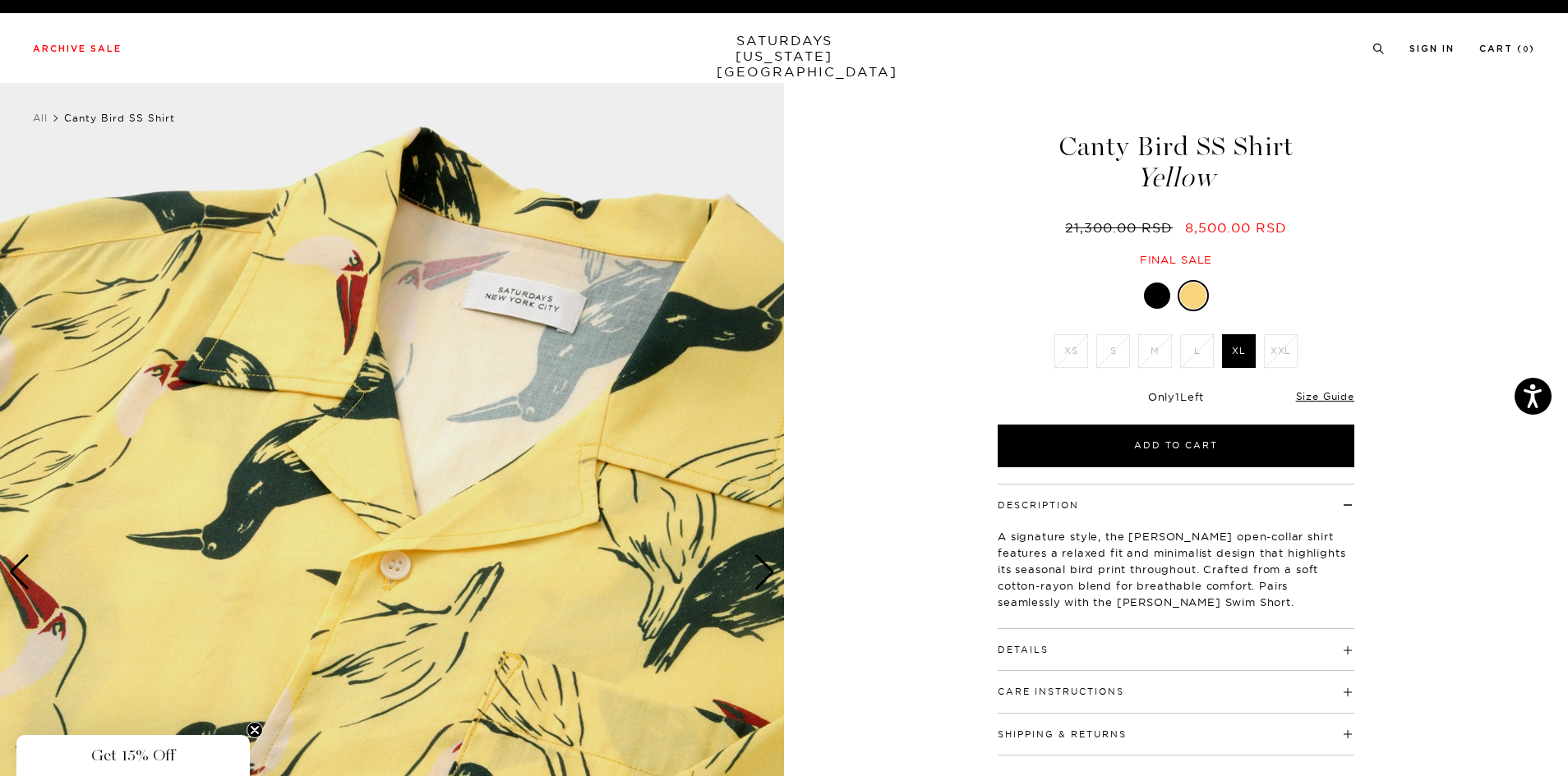
click at [739, 489] on img at bounding box center [392, 573] width 784 height 980
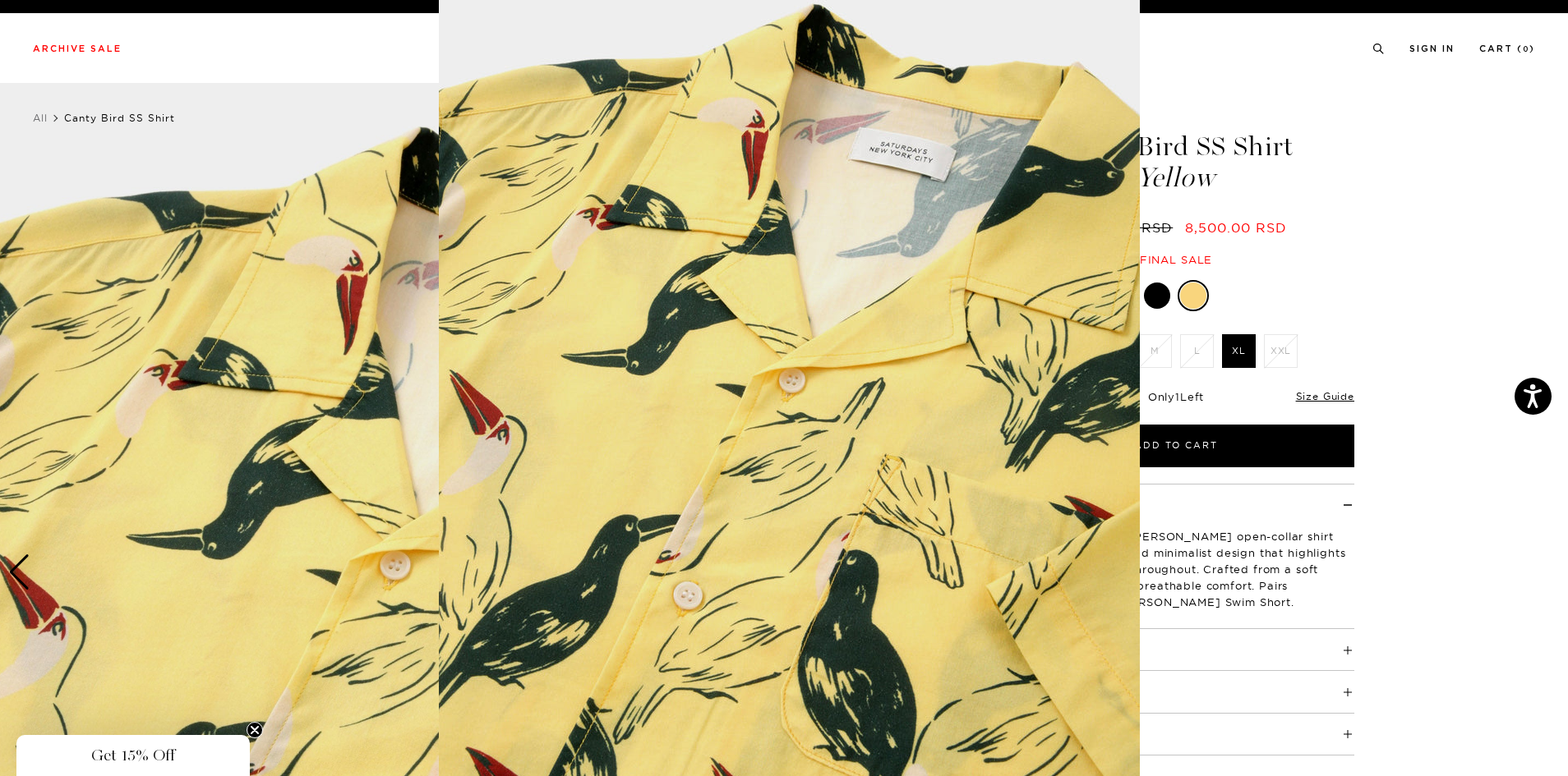
scroll to position [35, 0]
click at [739, 489] on img at bounding box center [789, 386] width 701 height 841
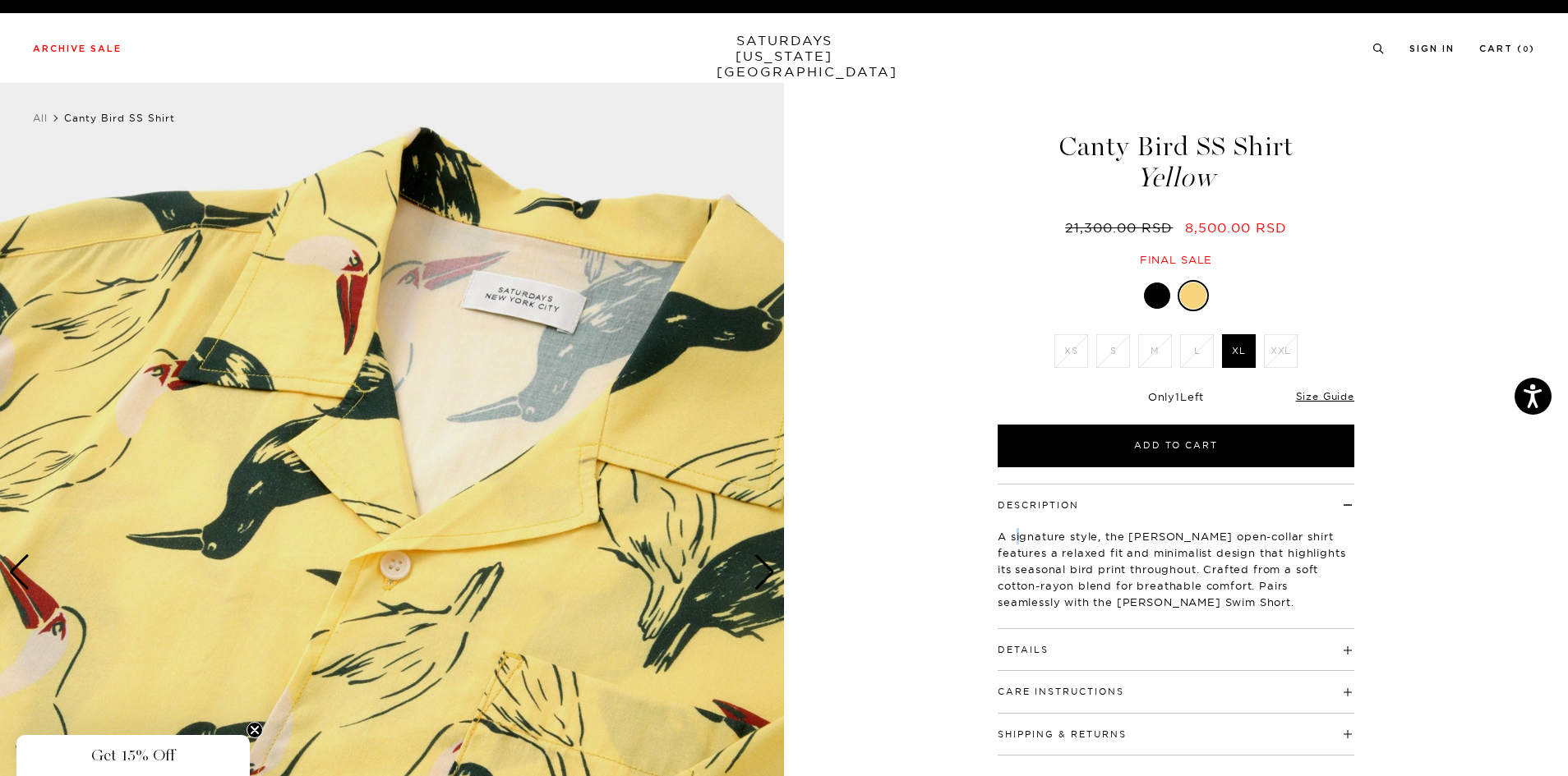
click at [1012, 520] on div "A signature style, the Canty open-collar shirt features a relaxed fit and minim…" at bounding box center [1176, 563] width 356 height 103
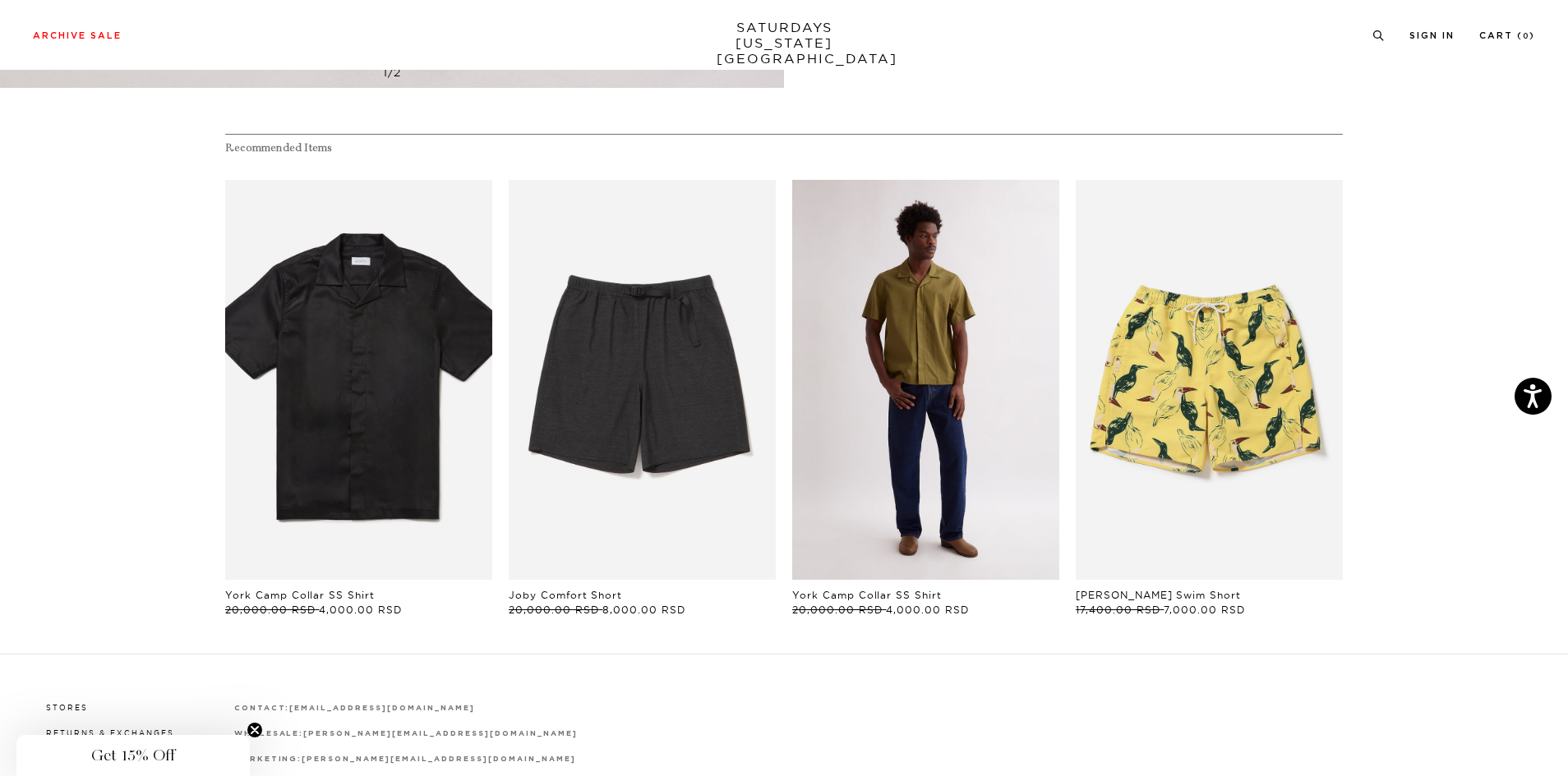
scroll to position [3881, 0]
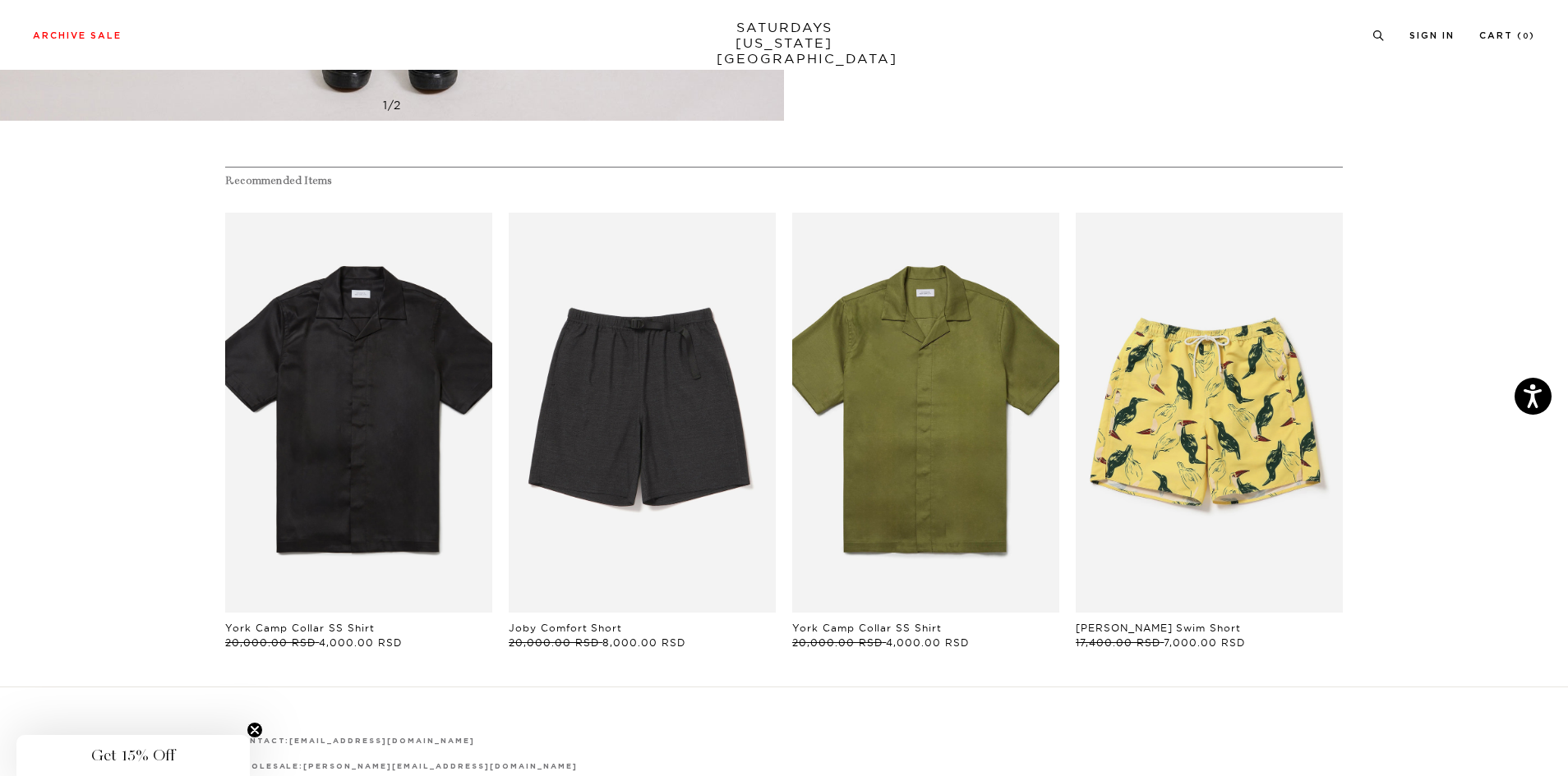
drag, startPoint x: 424, startPoint y: 335, endPoint x: 947, endPoint y: 102, distance: 572.6
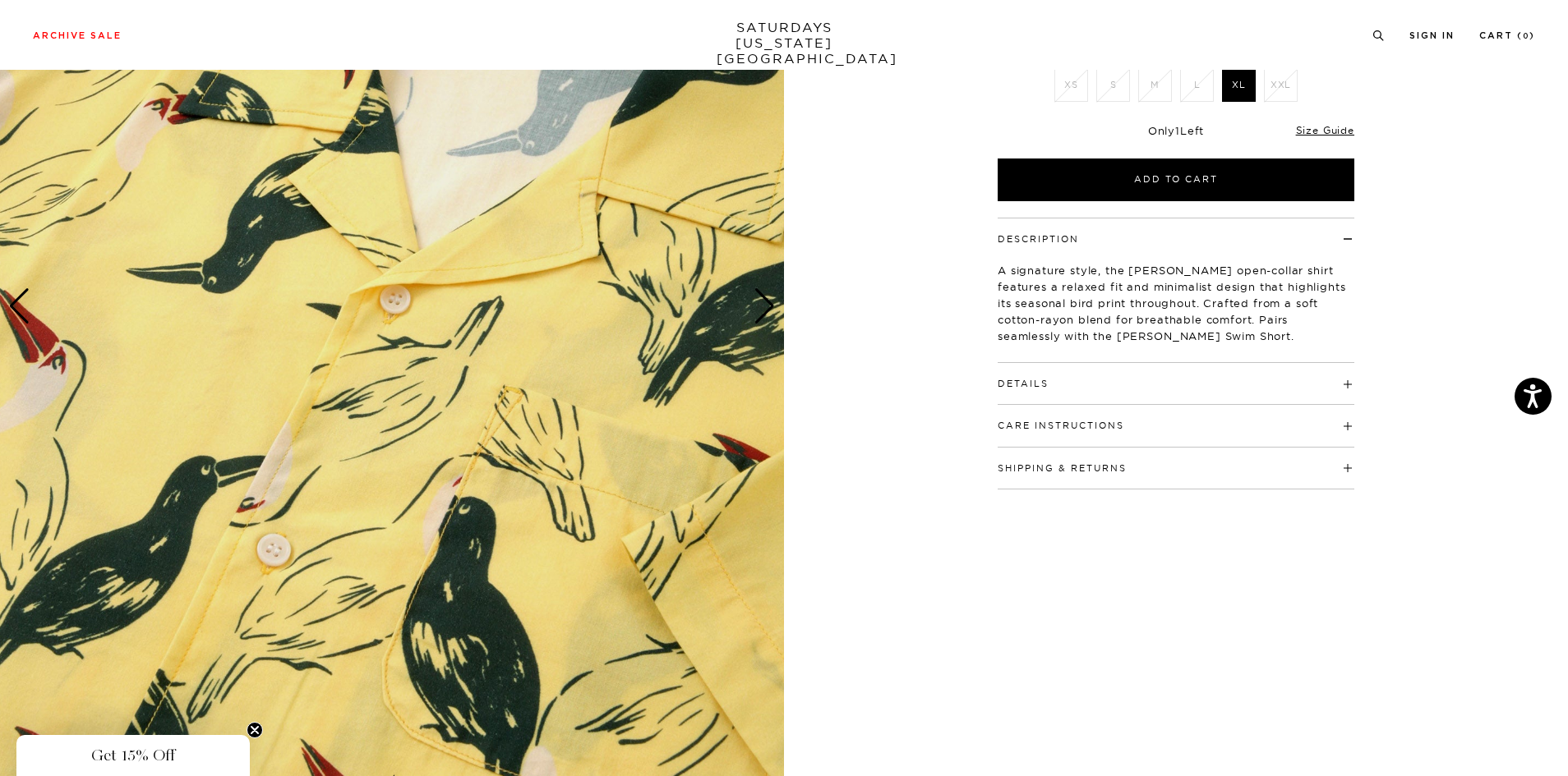
scroll to position [0, 0]
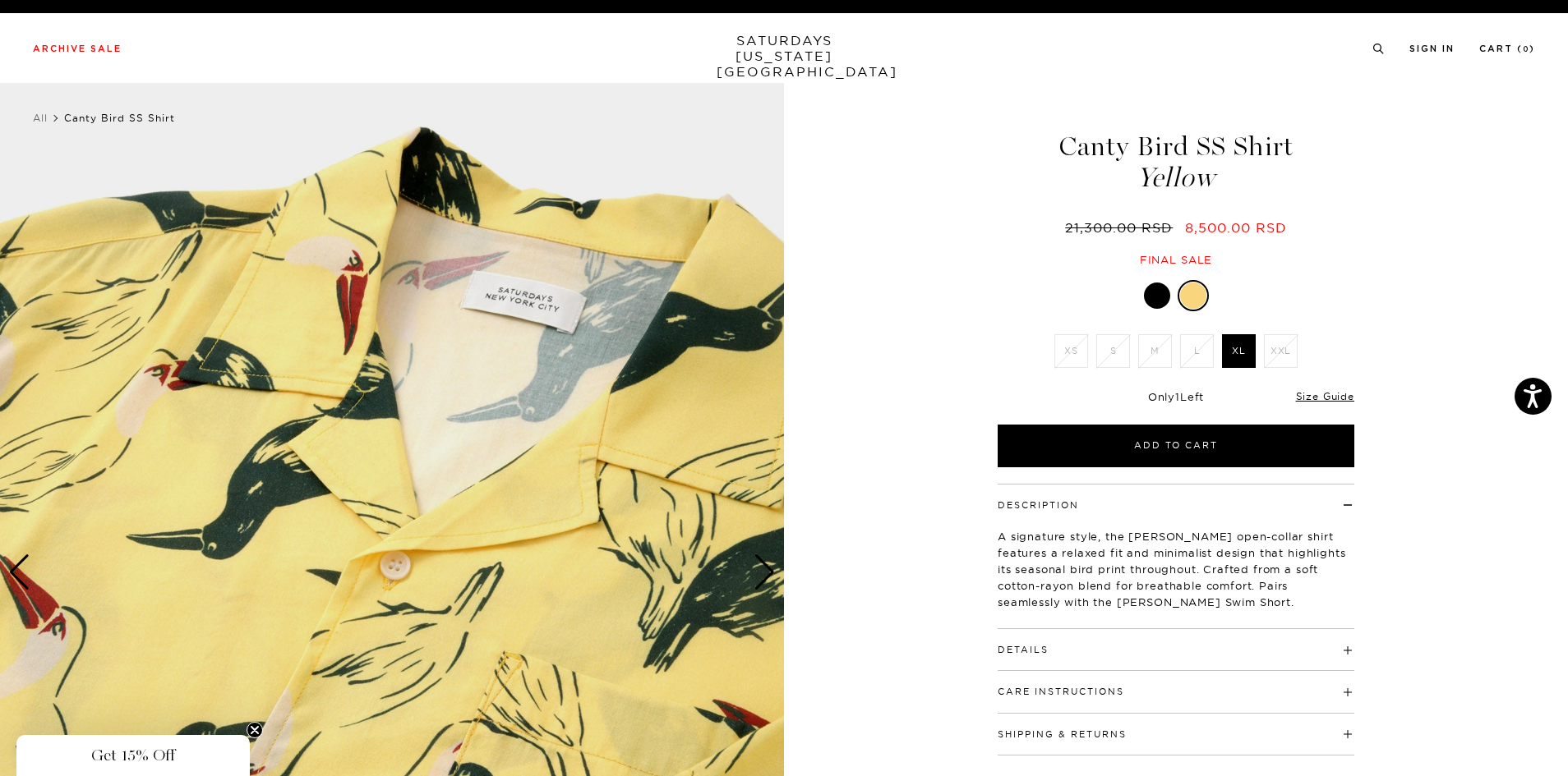
click at [1274, 635] on h4 "Details" at bounding box center [1176, 642] width 356 height 27
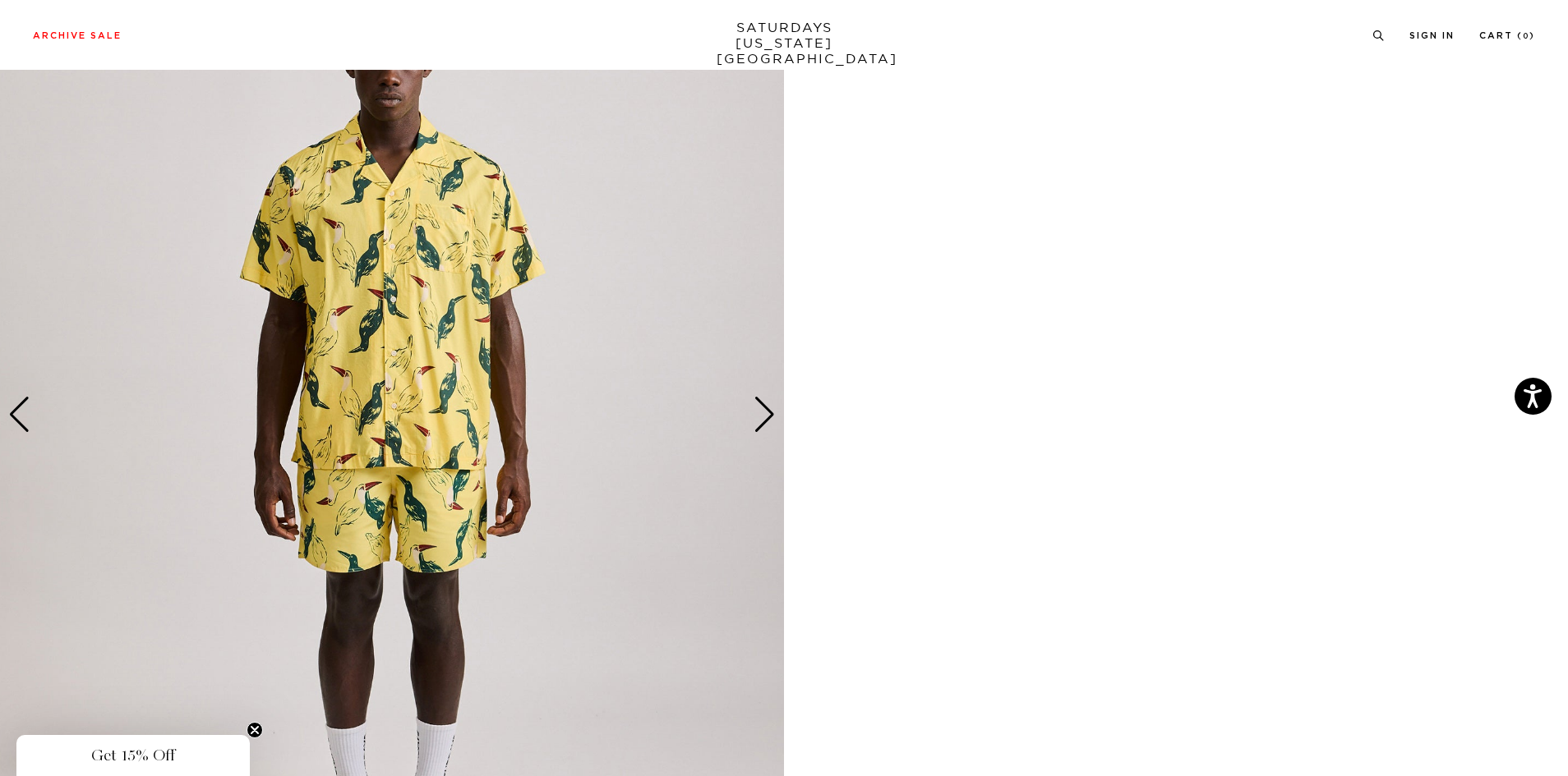
scroll to position [3040, 0]
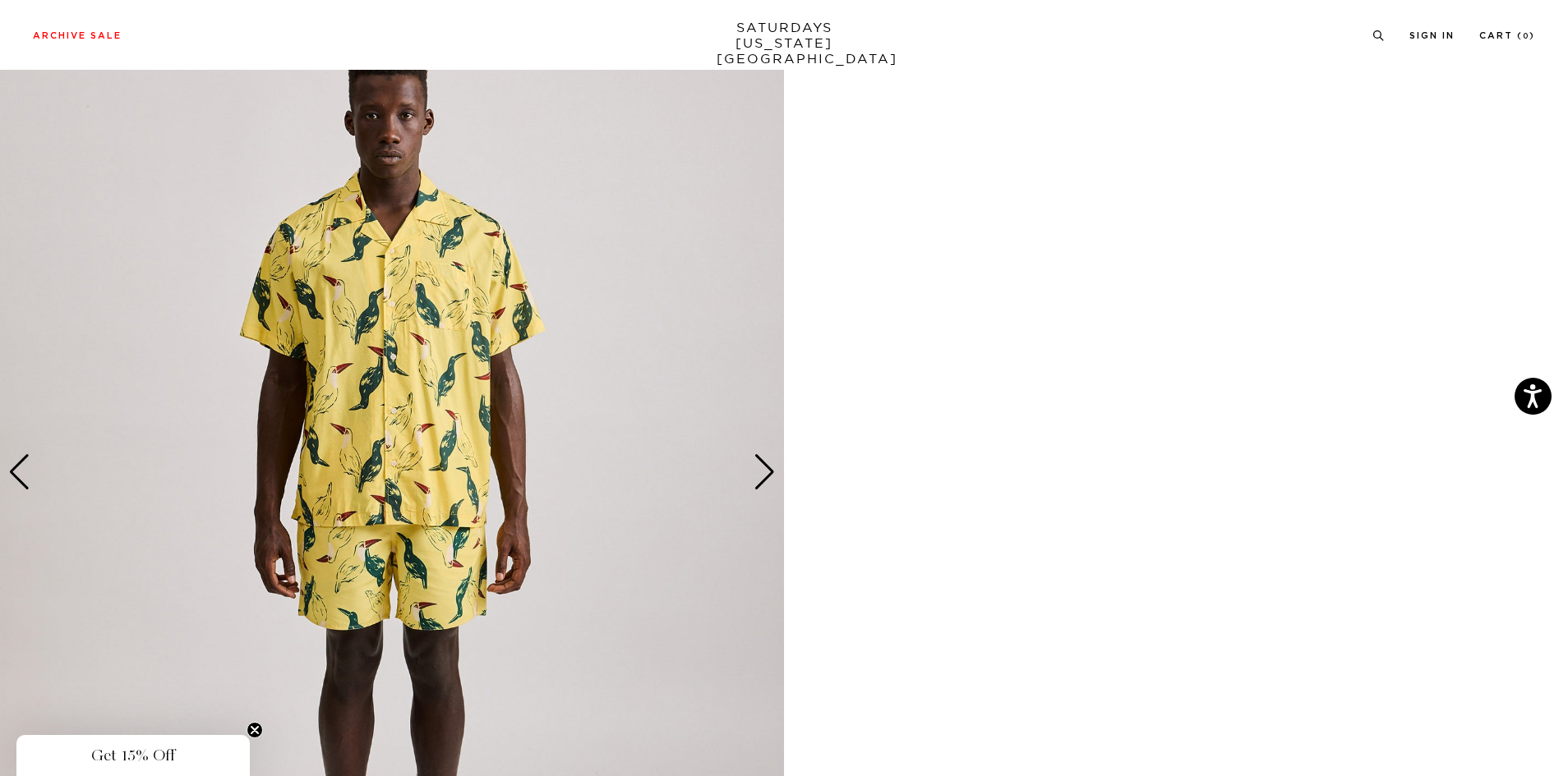
click at [764, 479] on div "Next slide" at bounding box center [765, 473] width 23 height 36
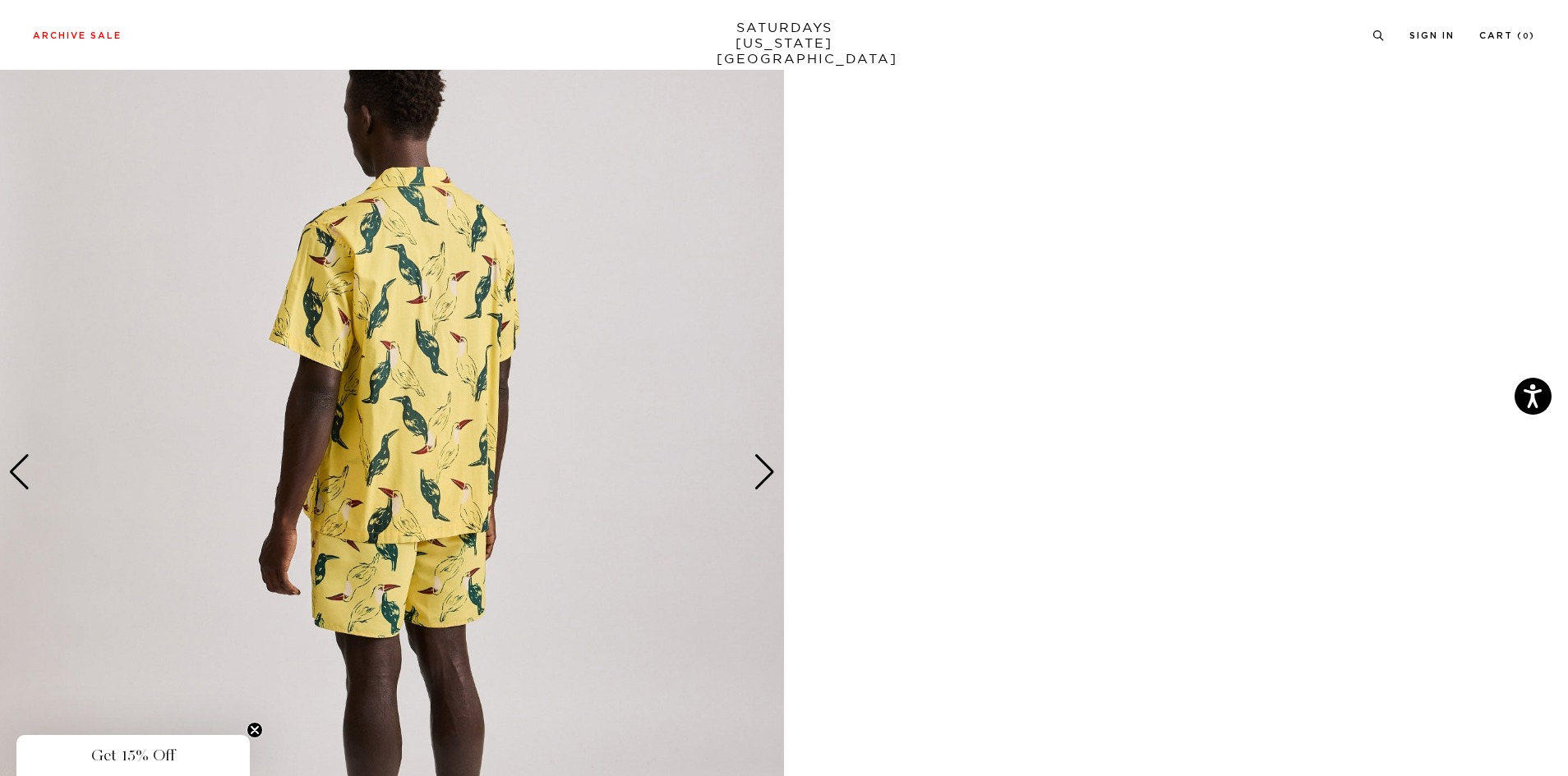
click at [764, 479] on div "Next slide" at bounding box center [765, 473] width 23 height 36
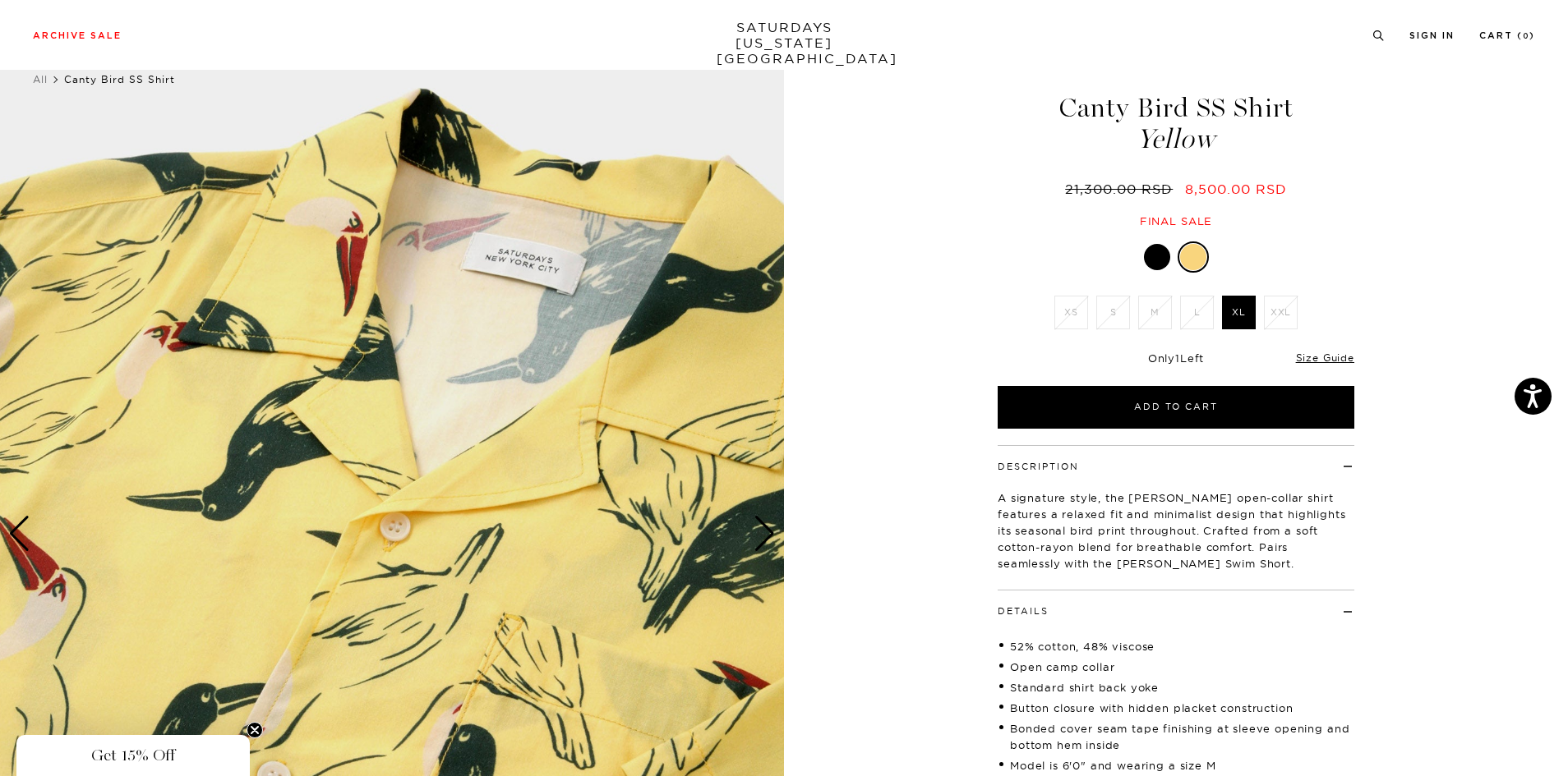
scroll to position [0, 0]
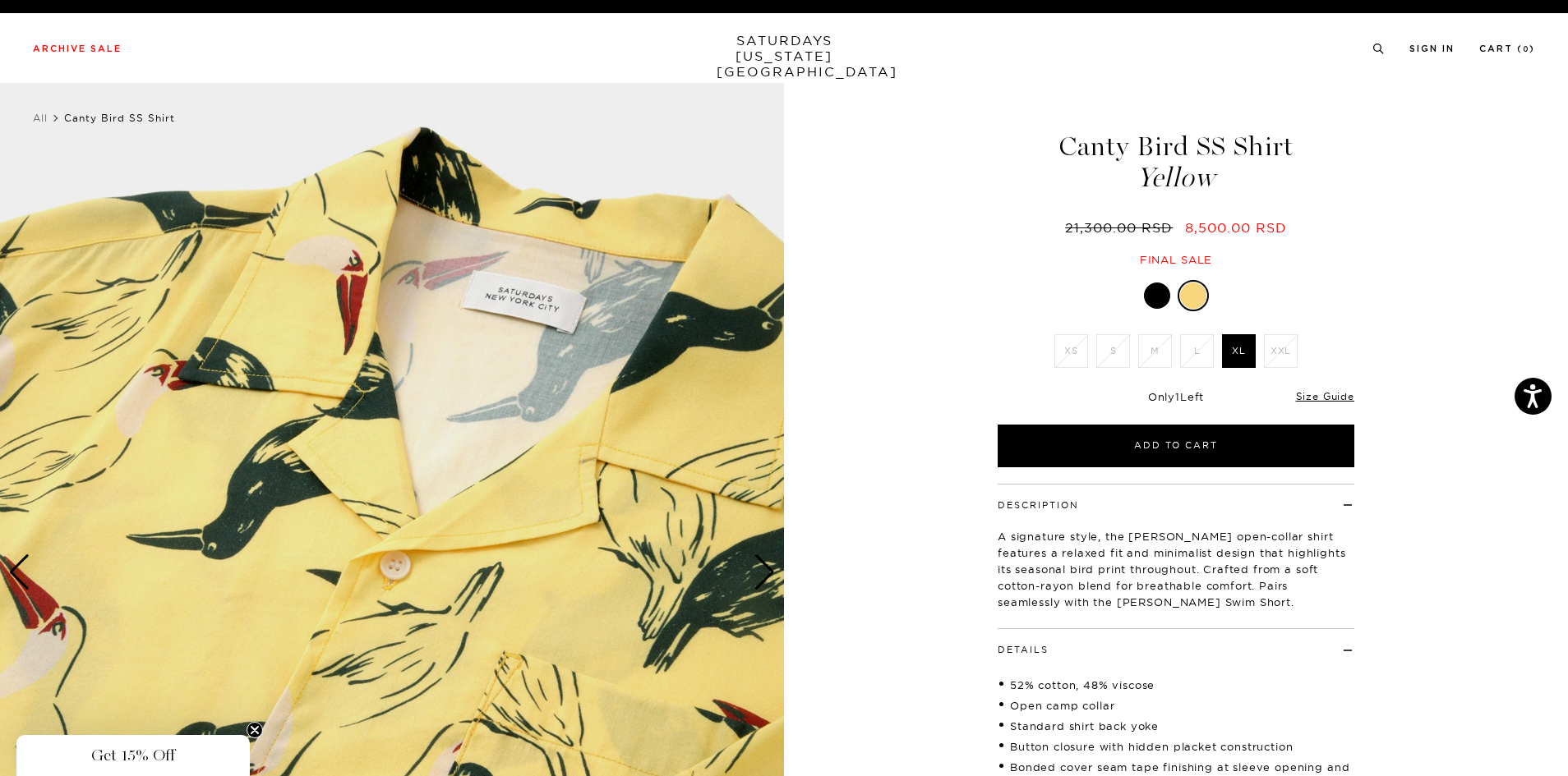
click at [270, 443] on img at bounding box center [392, 573] width 784 height 980
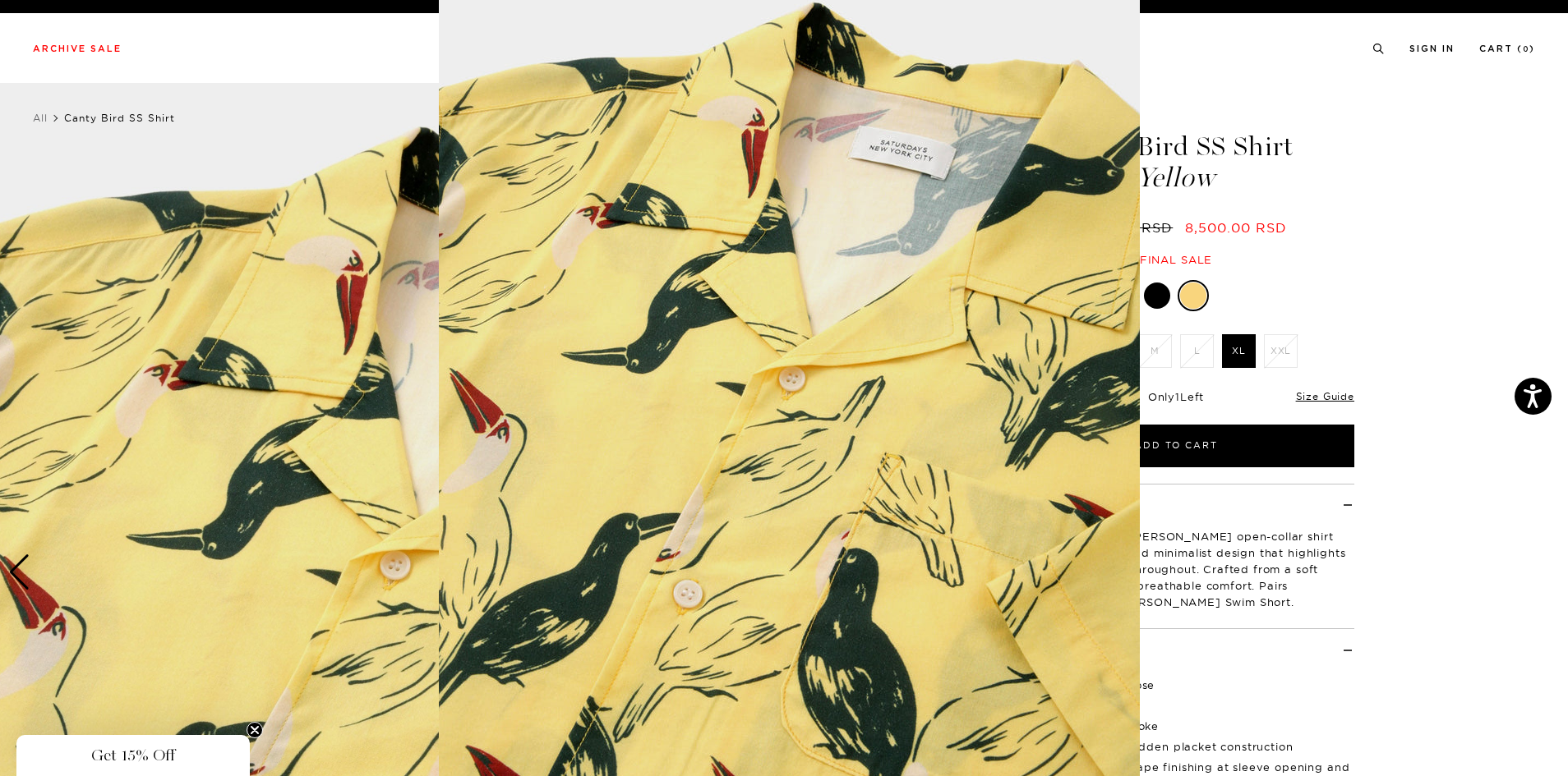
scroll to position [36, 0]
click at [270, 443] on figure at bounding box center [784, 388] width 1568 height 776
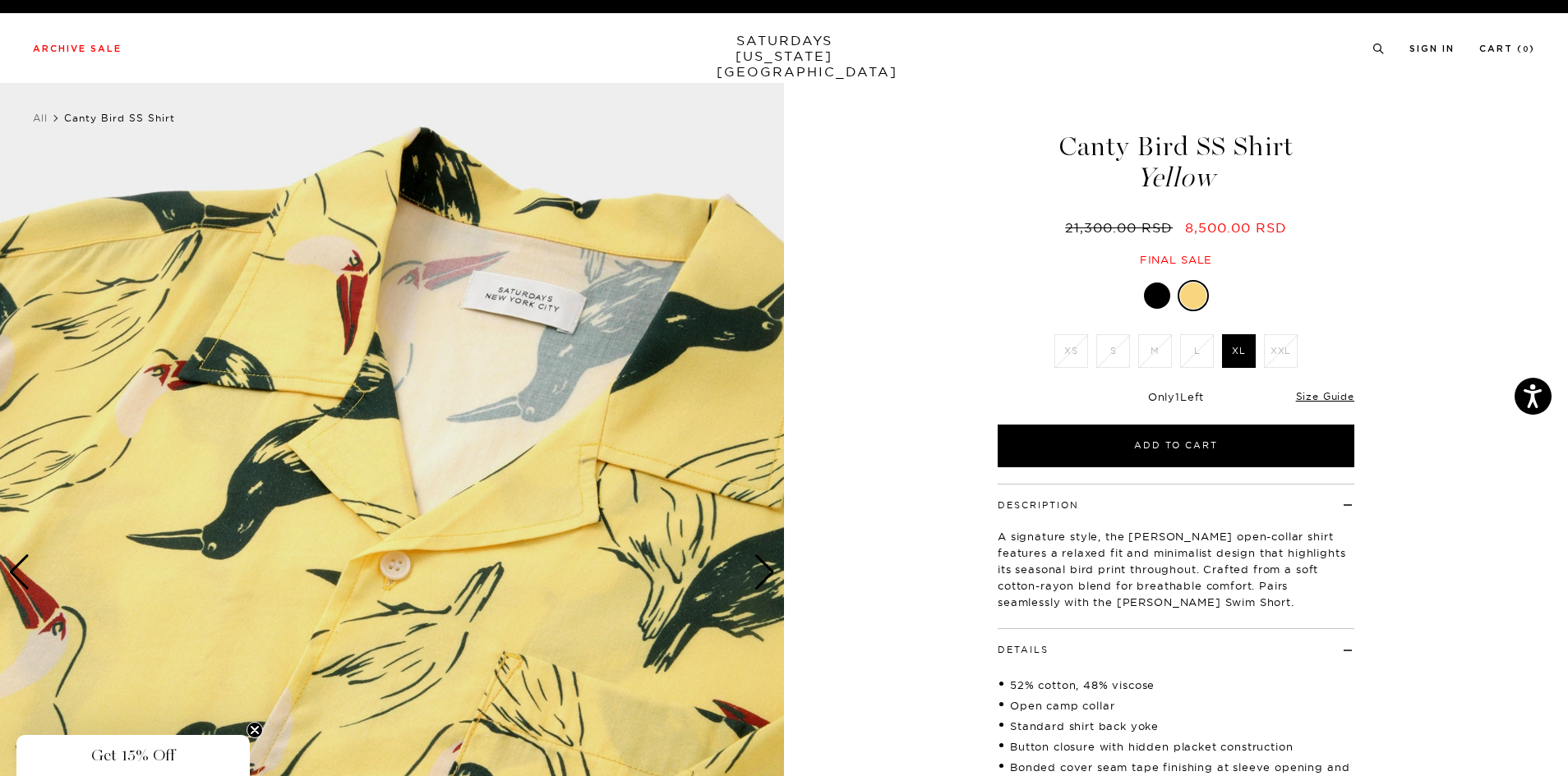
scroll to position [0, 0]
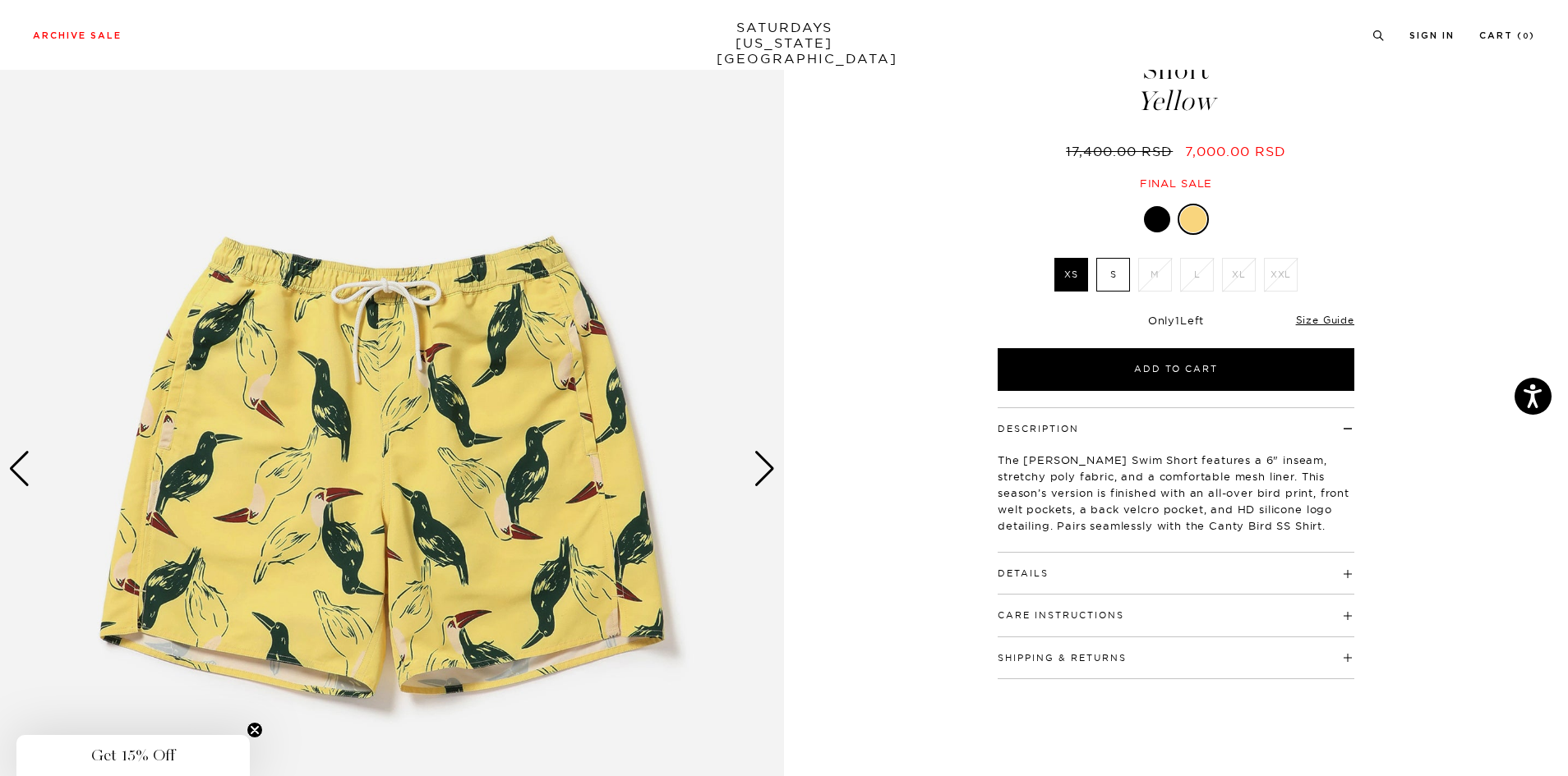
scroll to position [164, 0]
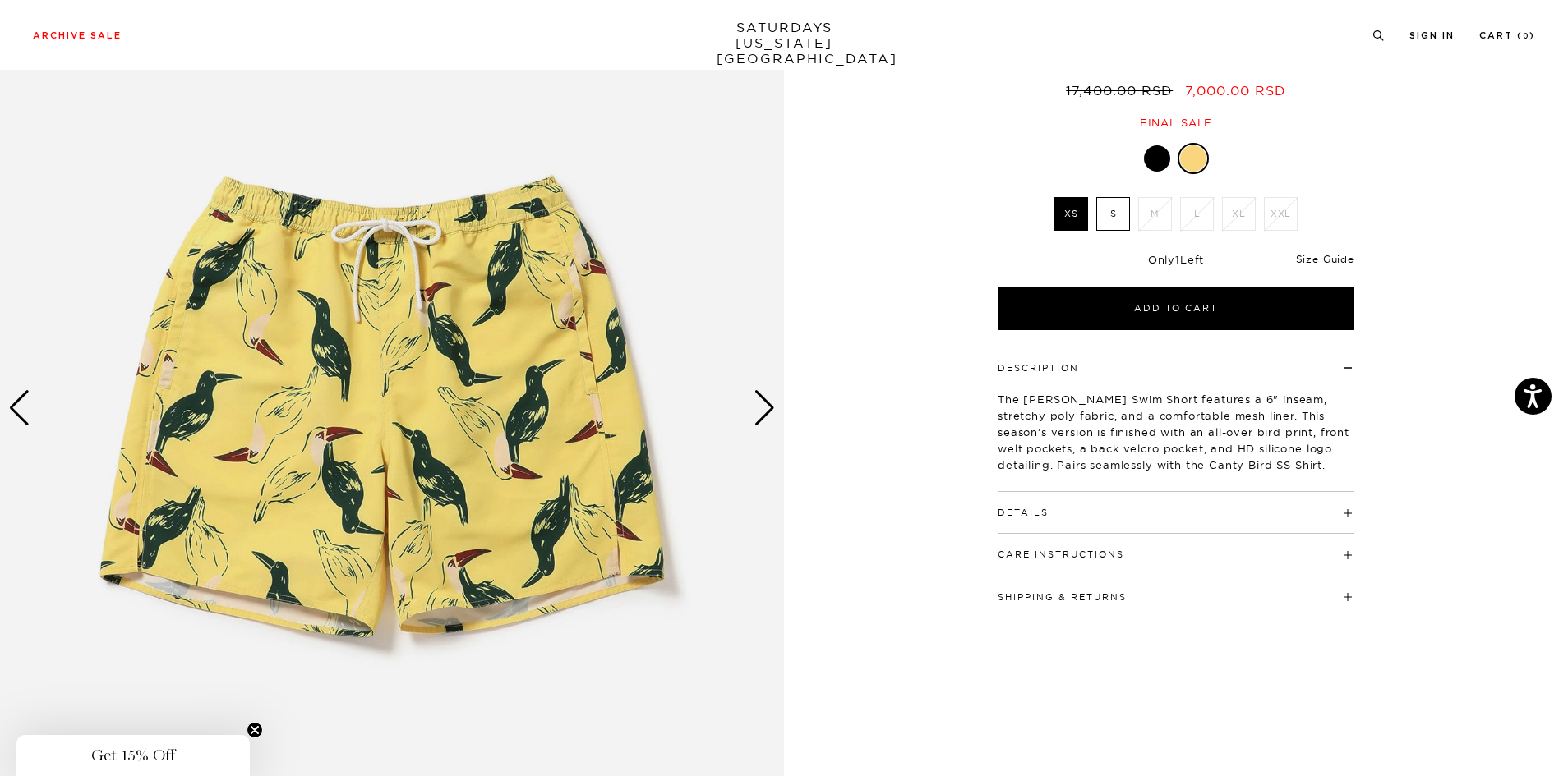
click at [774, 414] on div "1 / 1" at bounding box center [392, 408] width 784 height 980
click at [769, 413] on div "Next slide" at bounding box center [765, 408] width 23 height 36
click at [764, 410] on div "Next slide" at bounding box center [765, 408] width 23 height 36
click at [1154, 145] on div at bounding box center [1157, 158] width 26 height 26
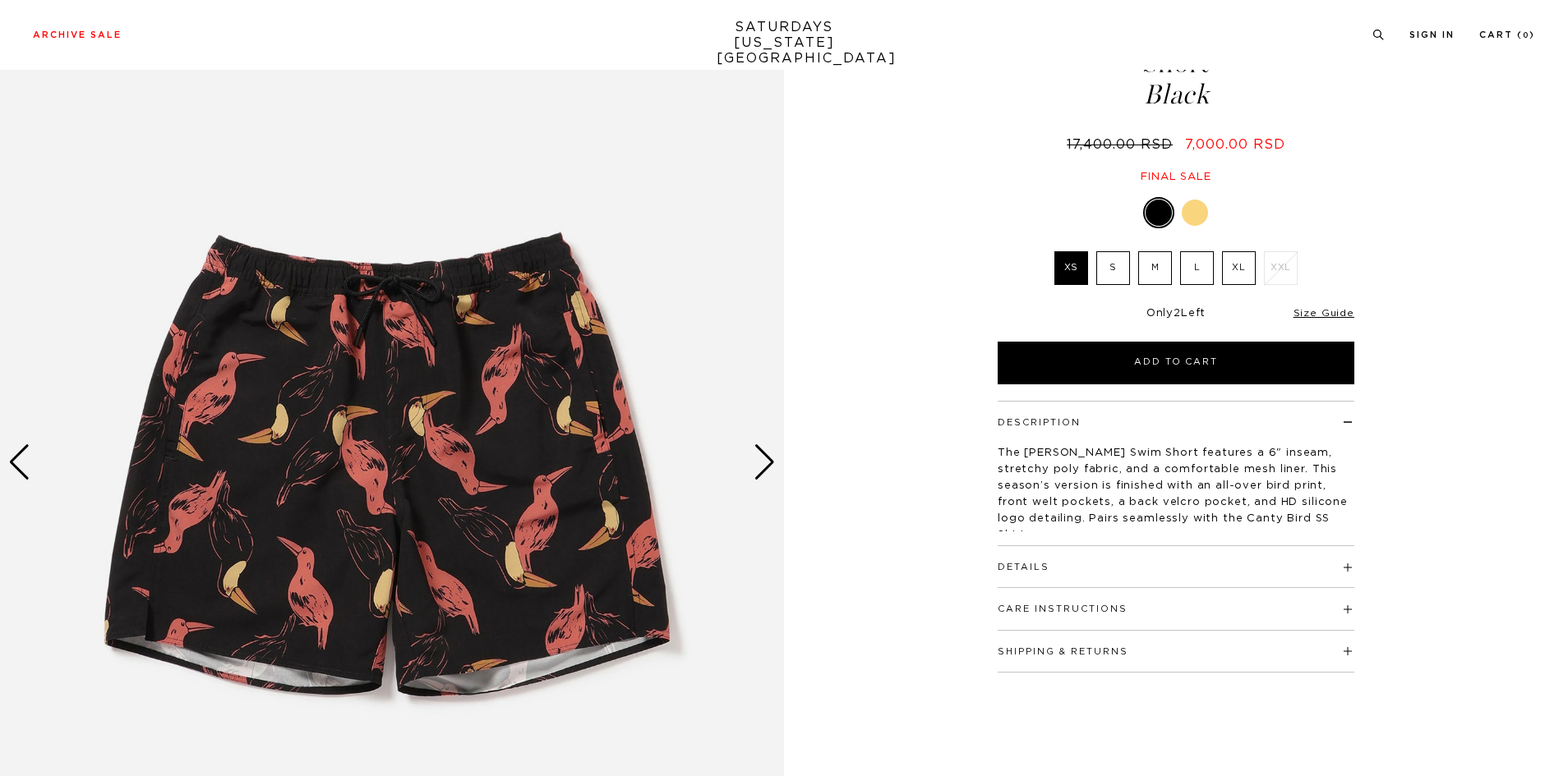
scroll to position [164, 0]
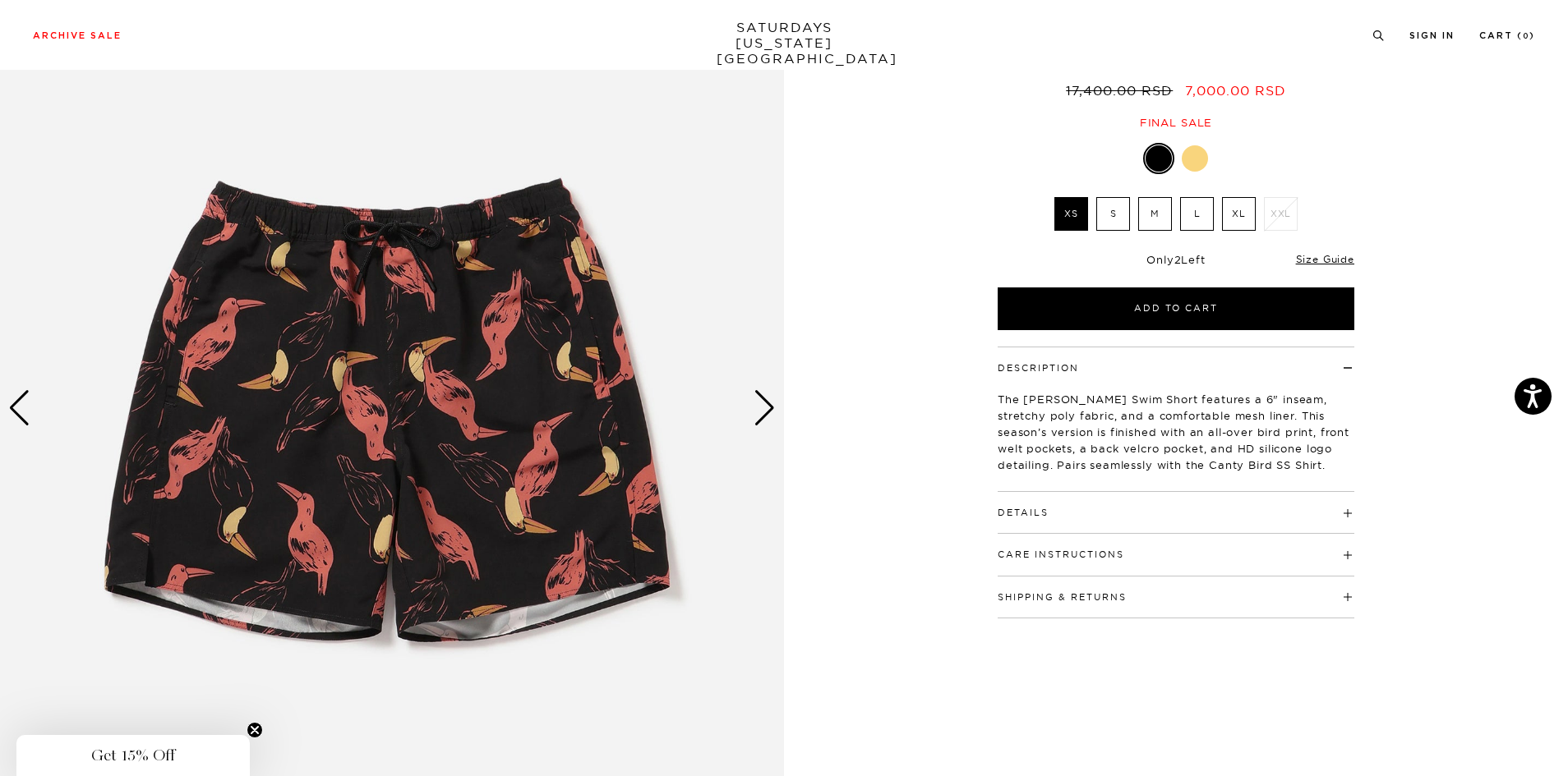
click at [760, 407] on div "Next slide" at bounding box center [765, 408] width 23 height 36
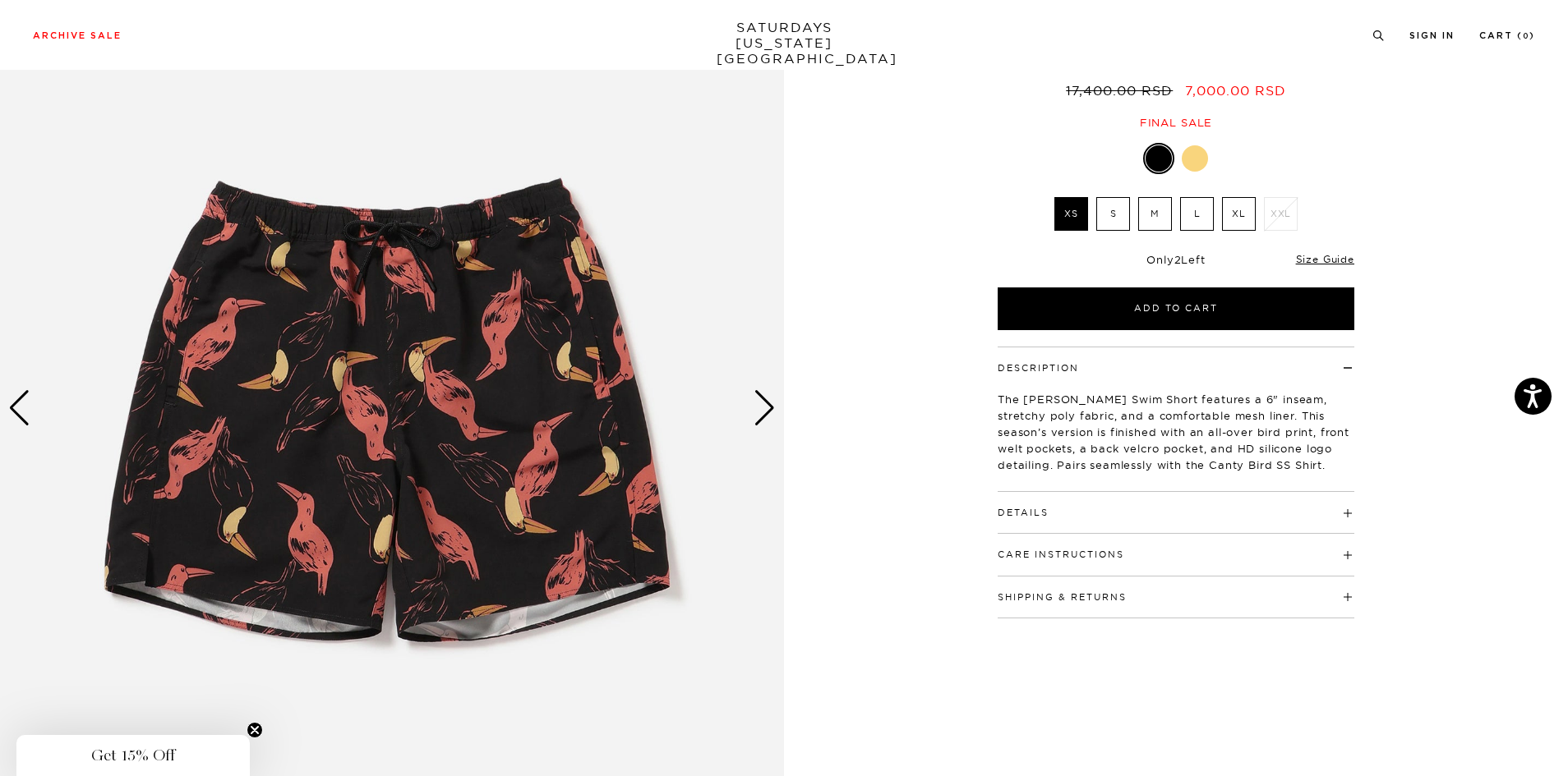
click at [760, 407] on div "Next slide" at bounding box center [765, 408] width 23 height 36
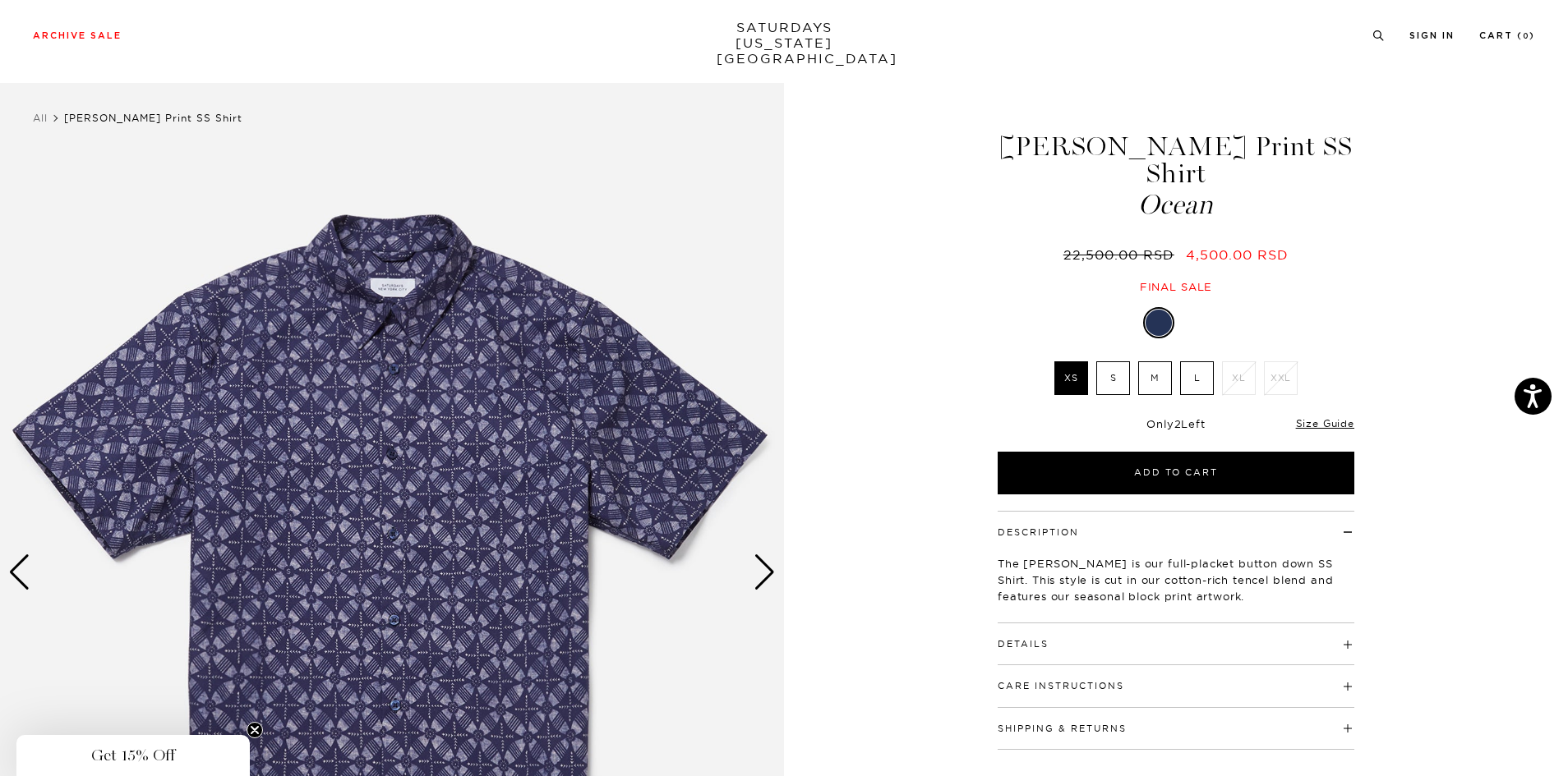
scroll to position [83, 0]
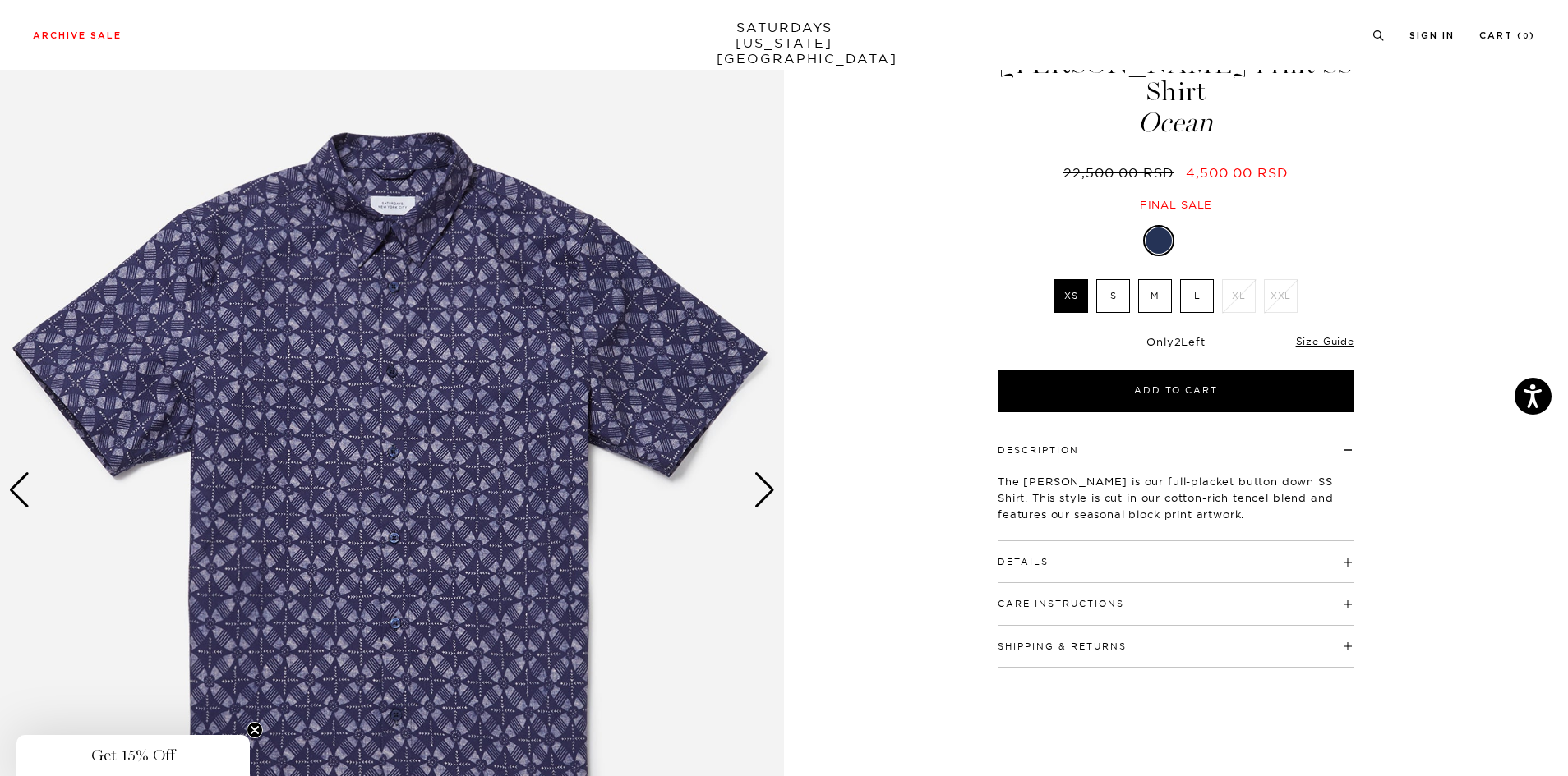
click at [766, 497] on div "Next slide" at bounding box center [765, 491] width 23 height 36
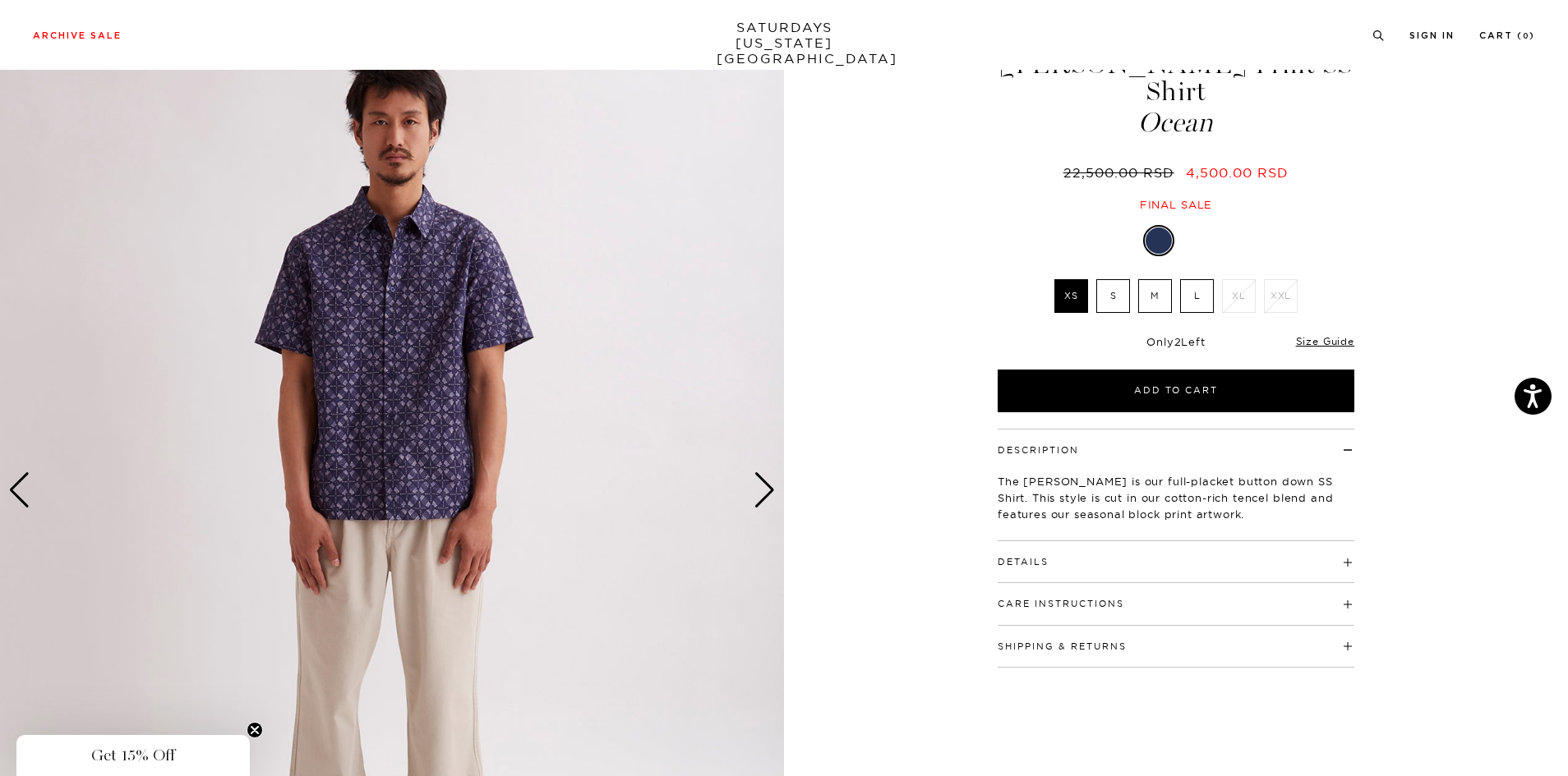
click at [766, 497] on div "Next slide" at bounding box center [765, 491] width 23 height 36
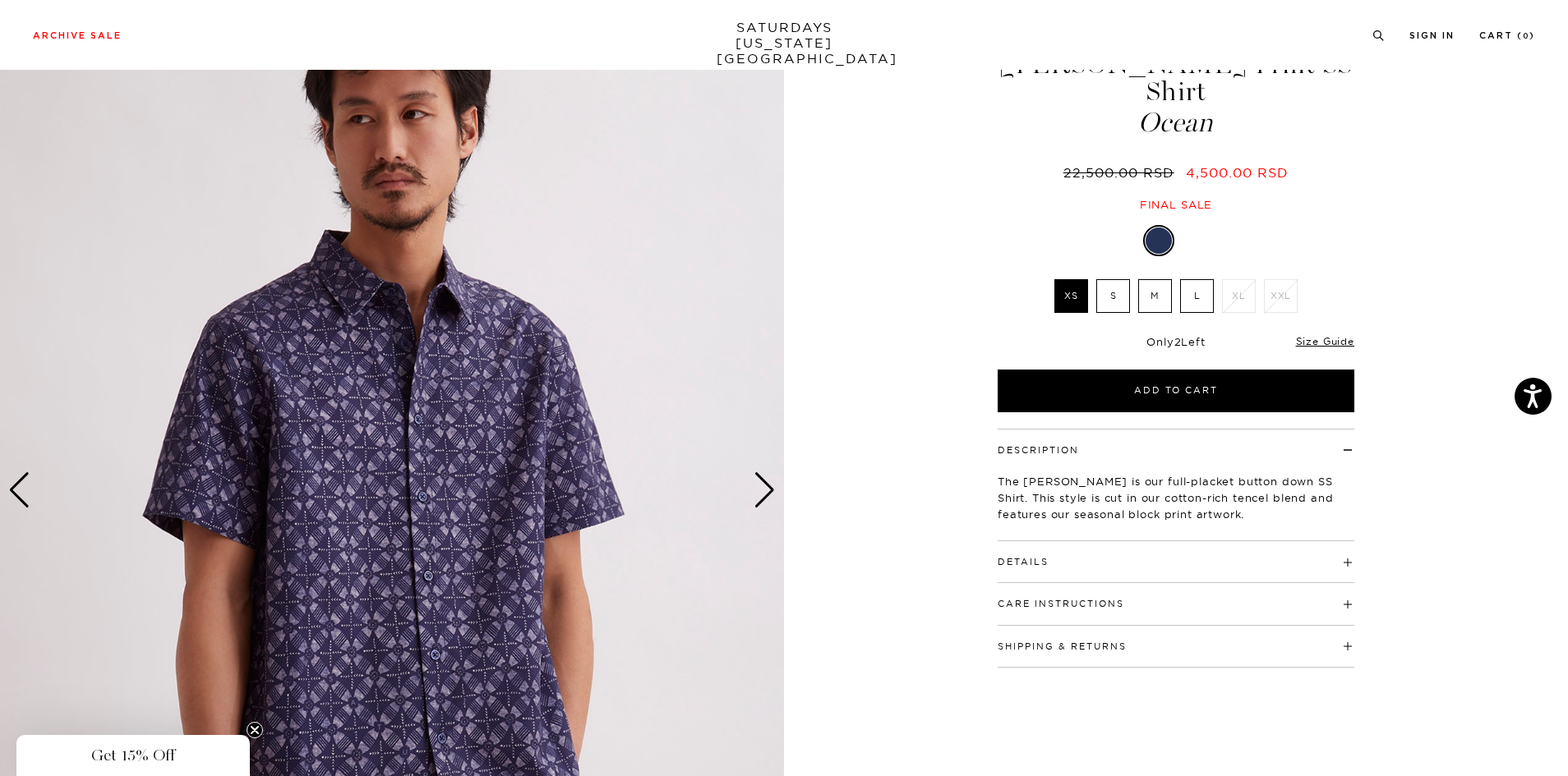
click at [464, 462] on img at bounding box center [392, 491] width 784 height 980
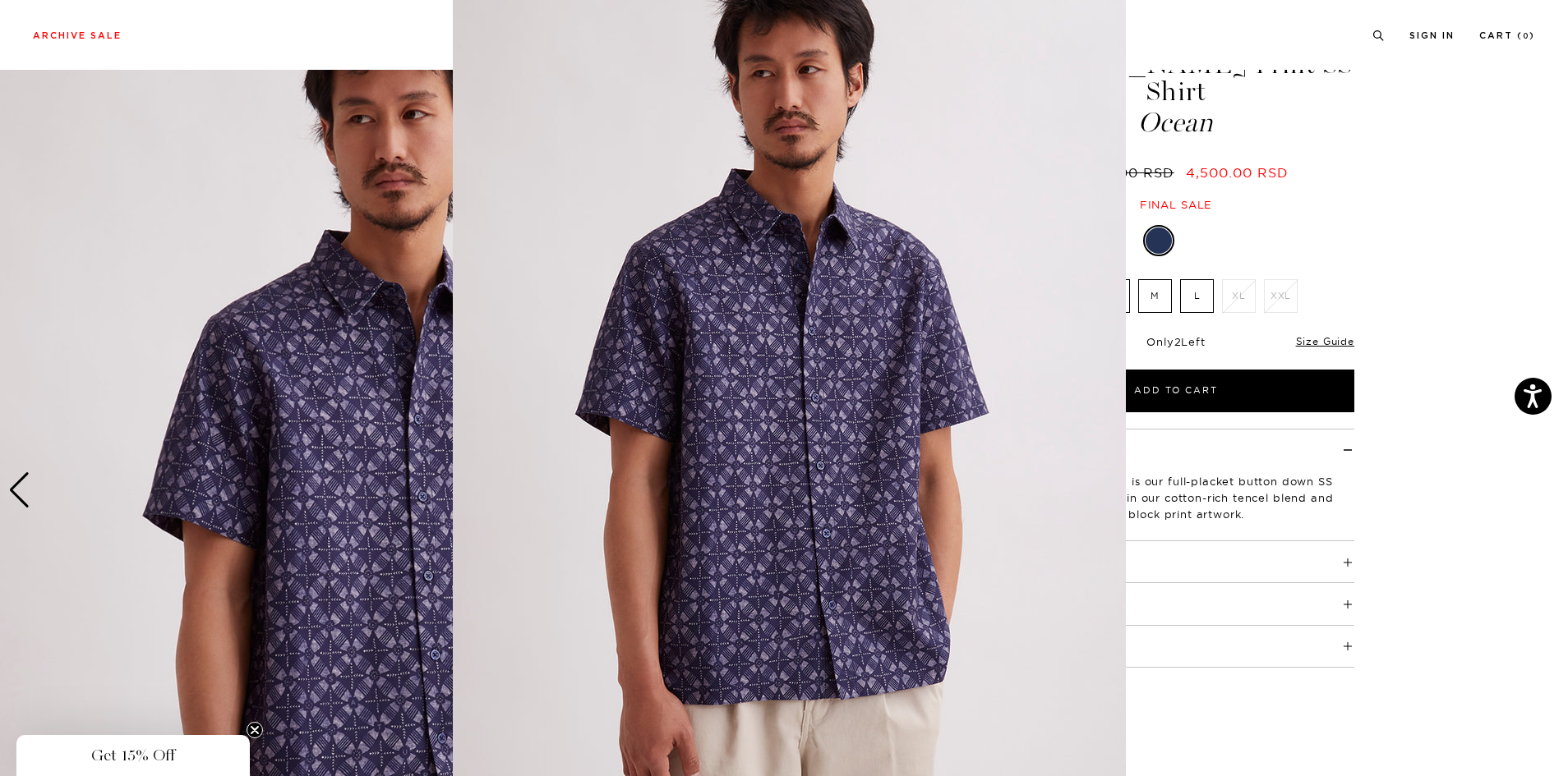
scroll to position [30, 0]
click at [468, 461] on img at bounding box center [789, 391] width 673 height 841
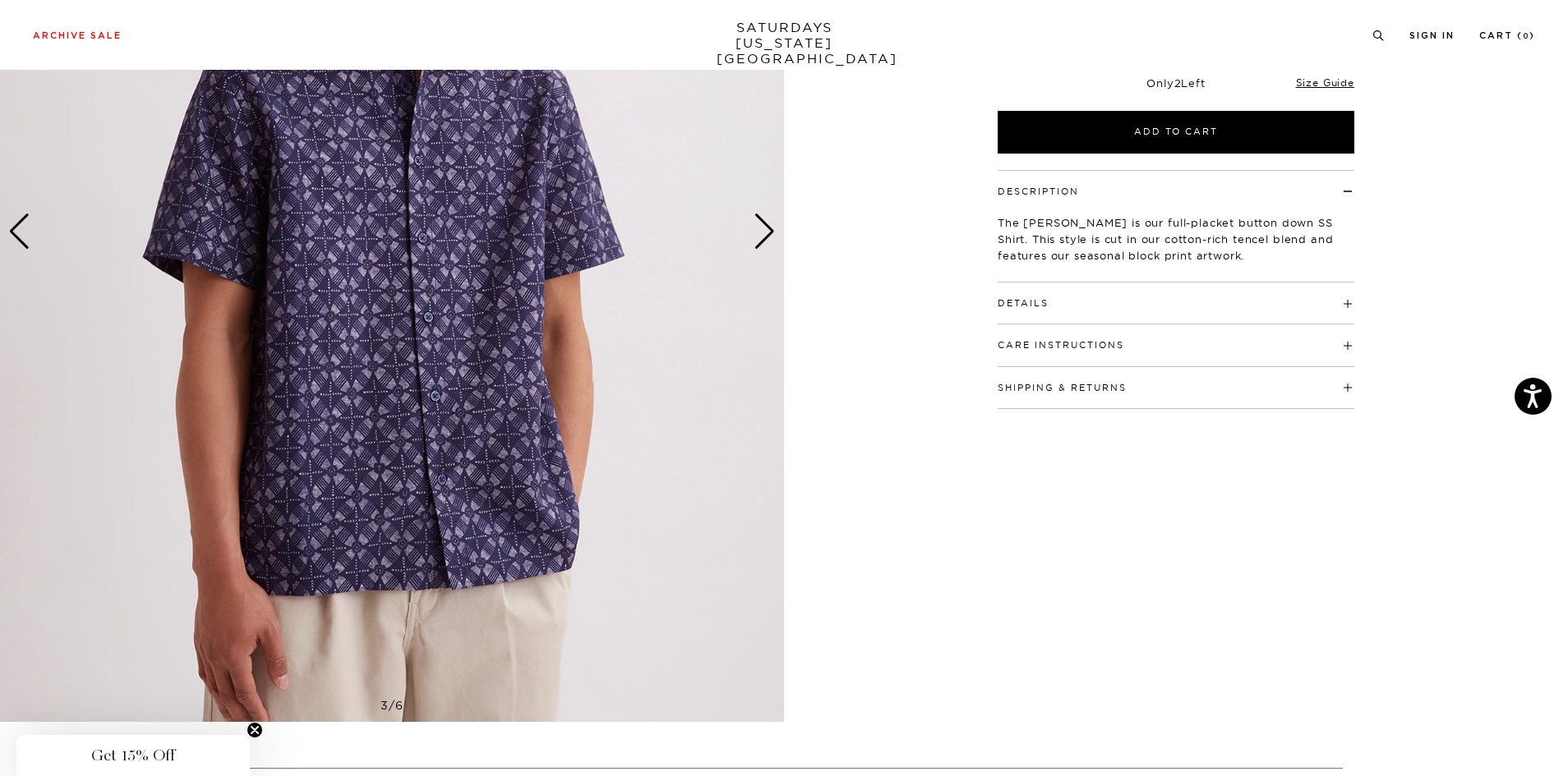
scroll to position [83, 0]
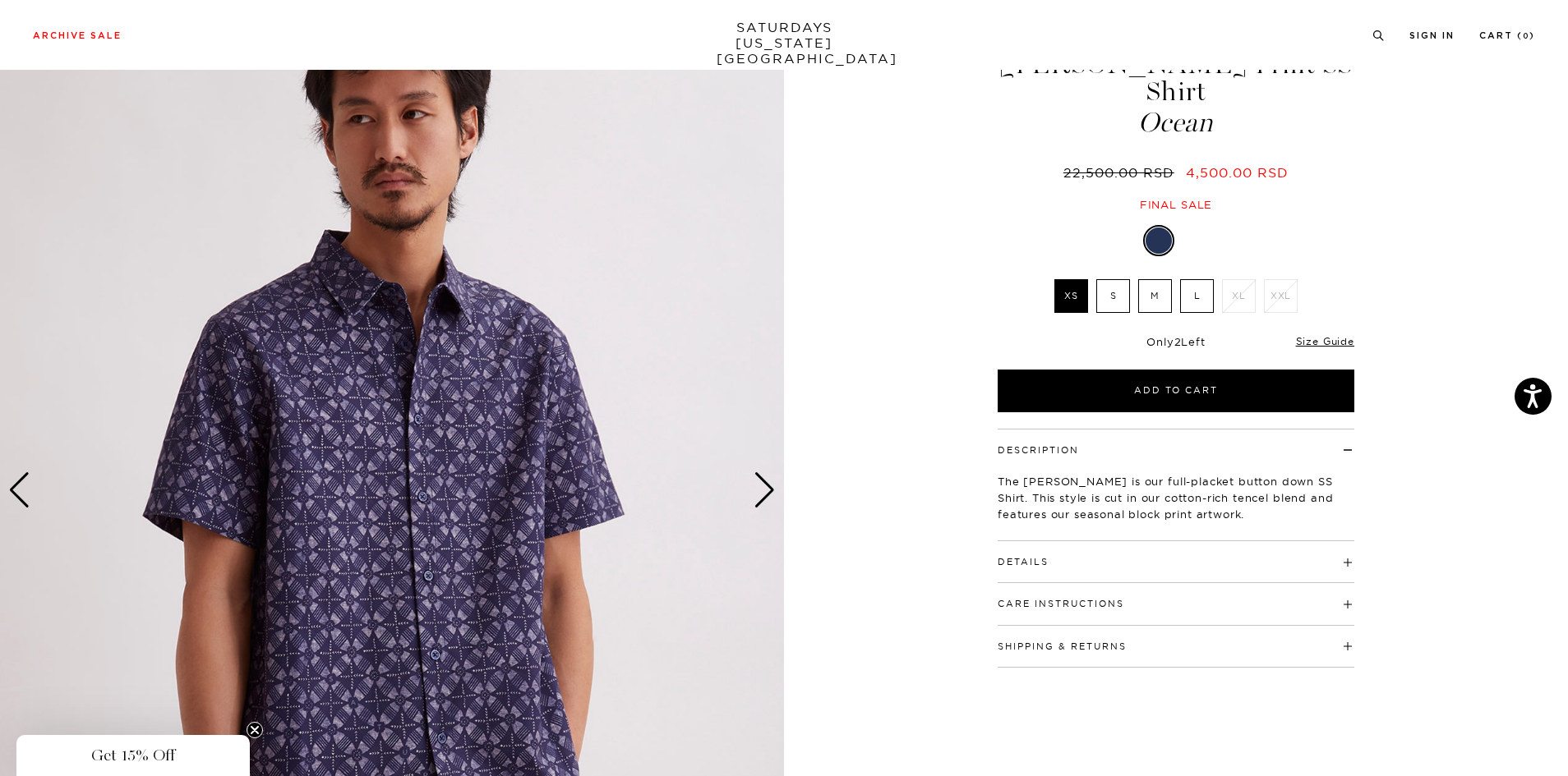
click at [769, 488] on div "Next slide" at bounding box center [765, 491] width 23 height 36
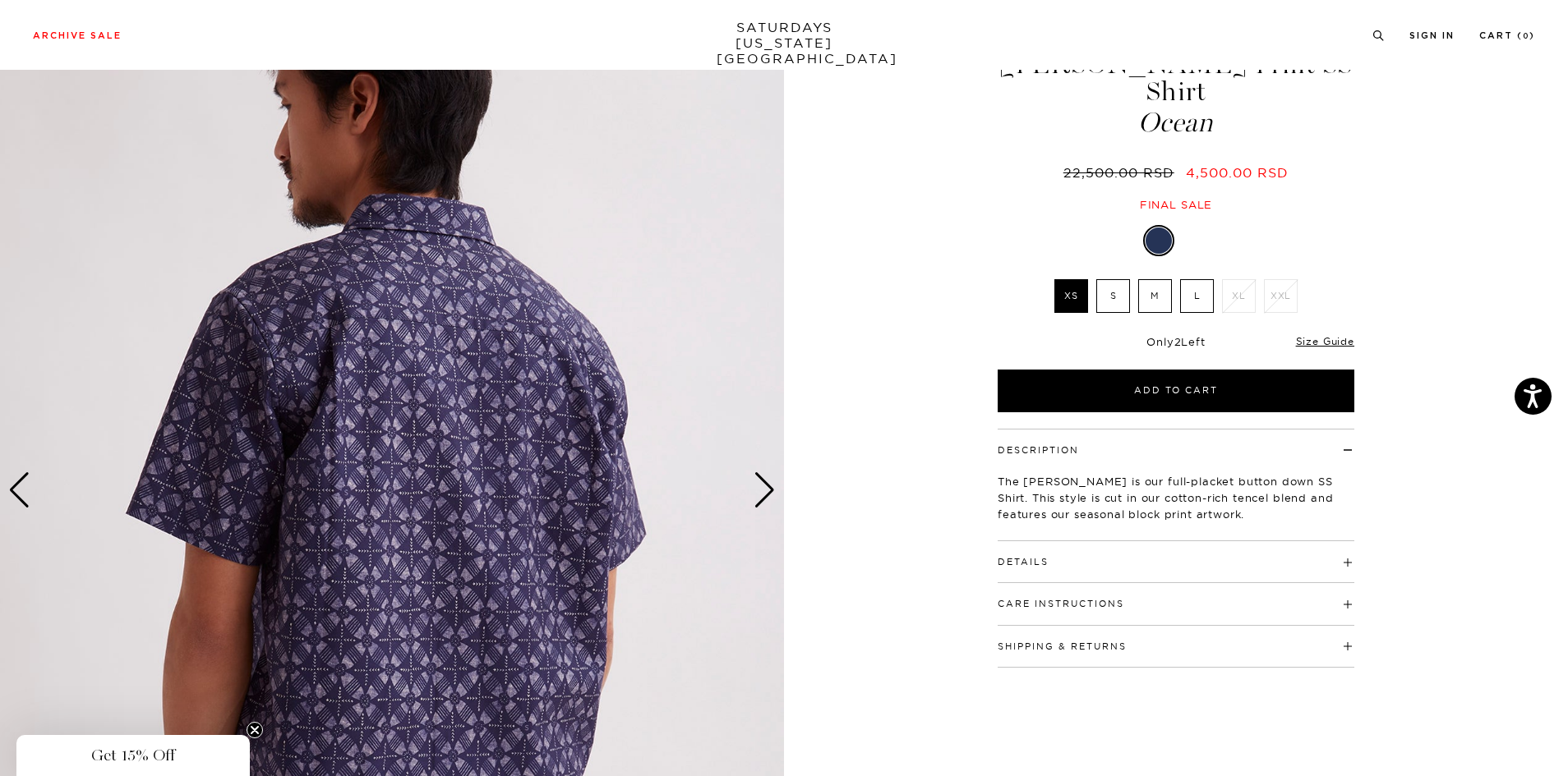
click at [769, 488] on div "Next slide" at bounding box center [765, 491] width 23 height 36
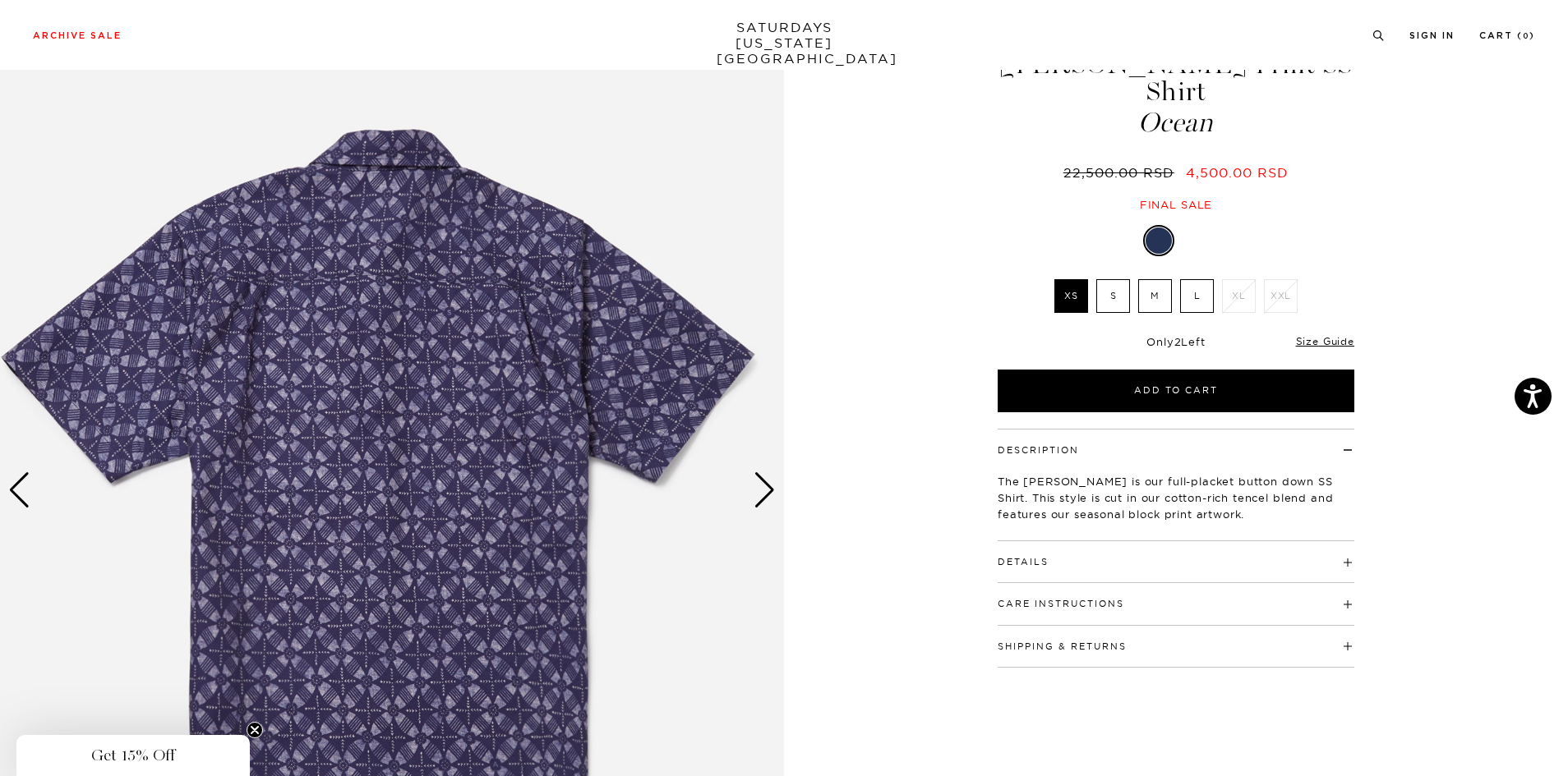
click at [769, 488] on div "Next slide" at bounding box center [765, 491] width 23 height 36
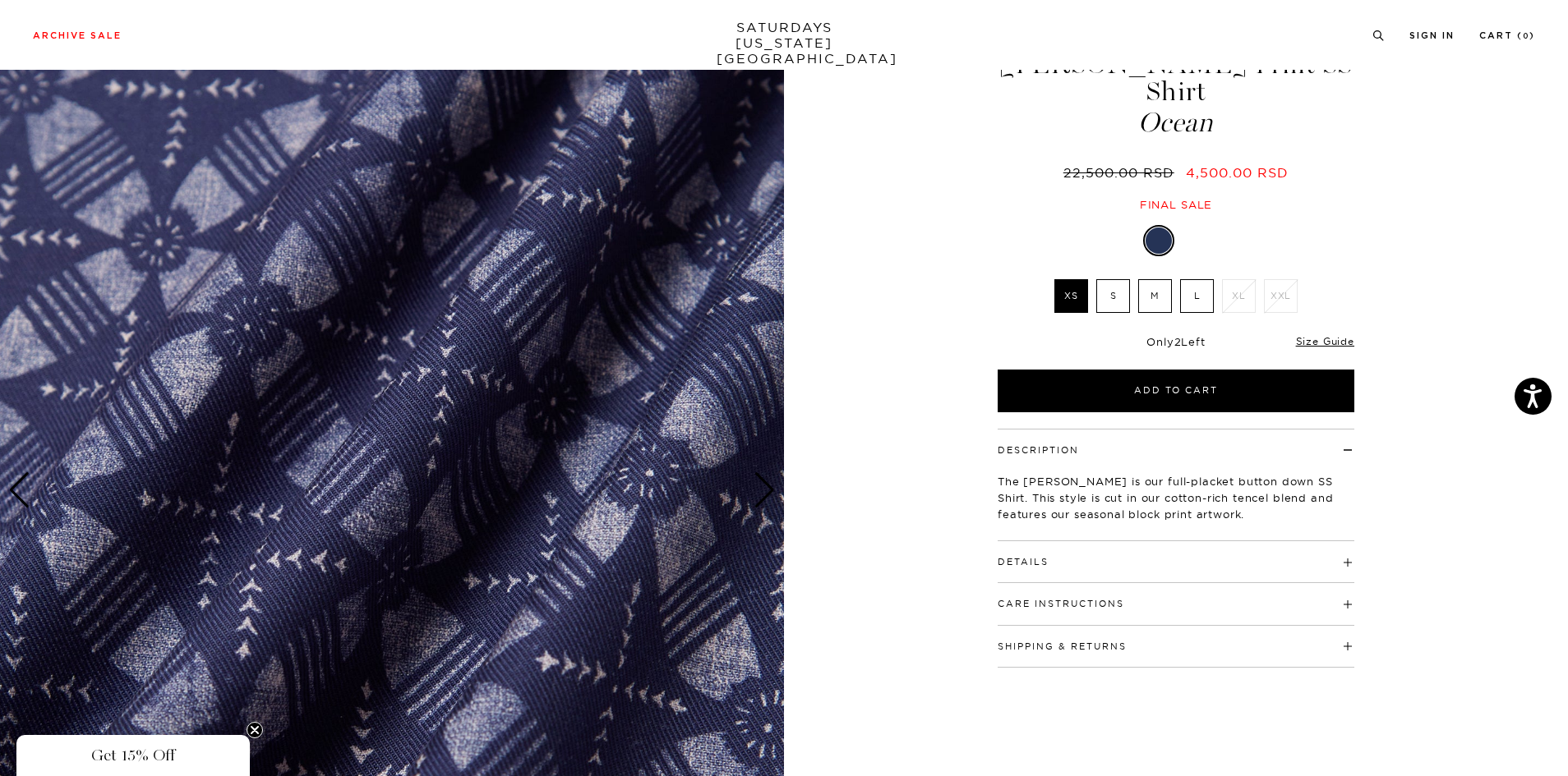
click at [1020, 542] on div "Details 55% Cotton, 45% Tencel Standard shirt collar with collar stand Self-fab…" at bounding box center [1176, 562] width 356 height 42
click at [1024, 541] on h4 "Details" at bounding box center [1176, 554] width 356 height 27
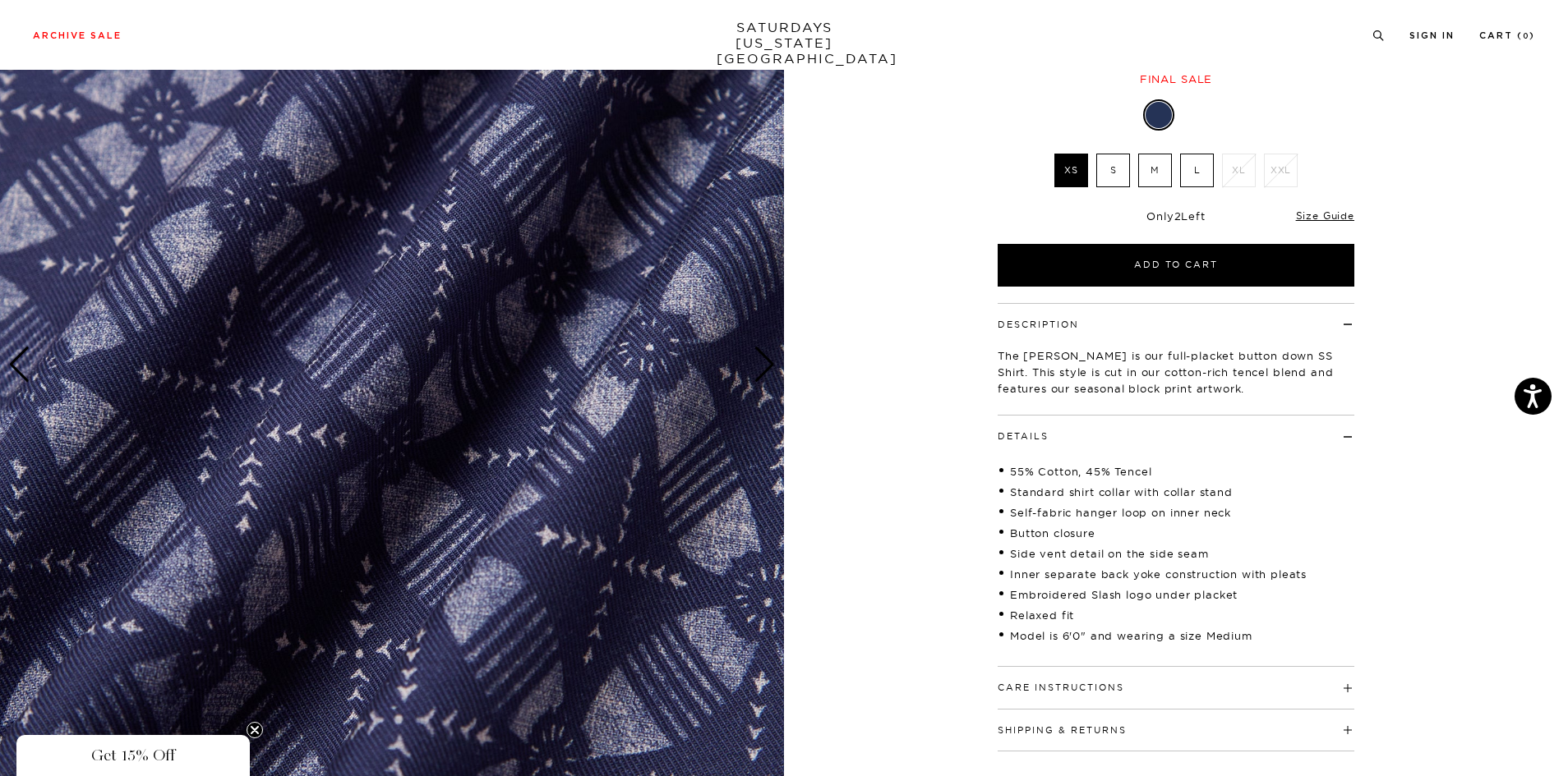
scroll to position [247, 0]
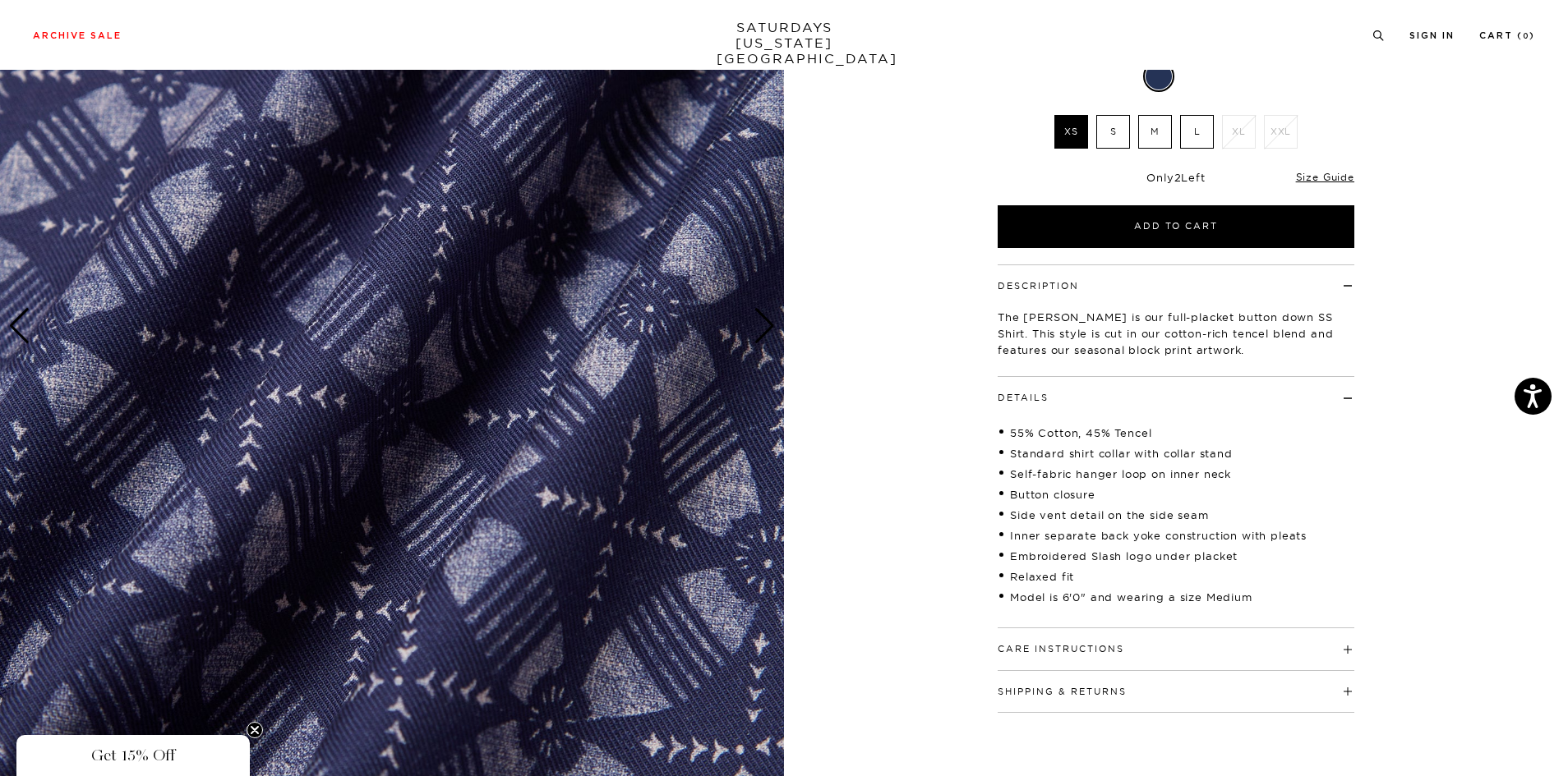
click at [1045, 664] on div "Care Instructions Machine Wash Cold Separately Do Not Bleach Do Not Tumble Dry …" at bounding box center [1176, 649] width 356 height 42
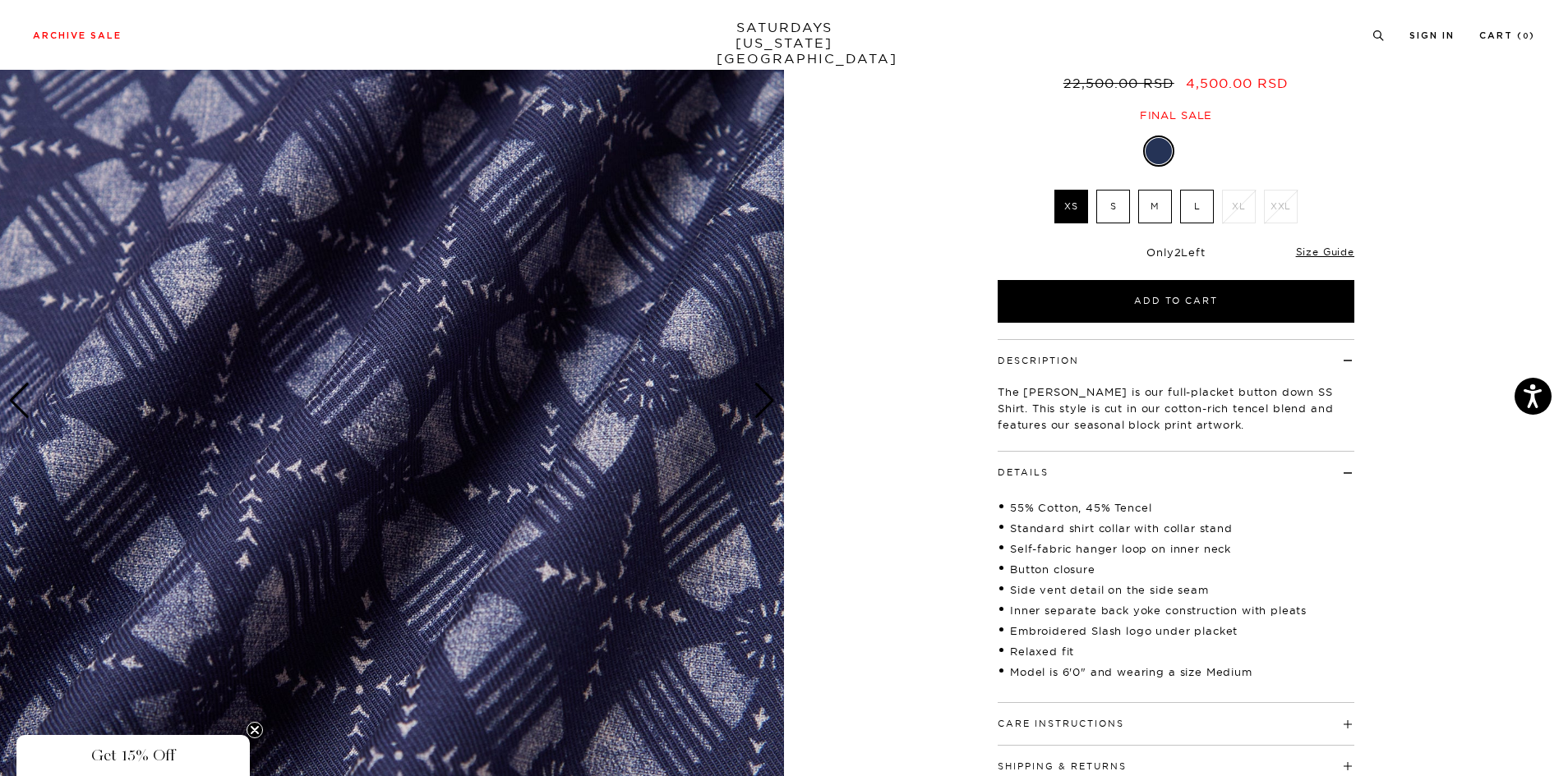
scroll to position [0, 0]
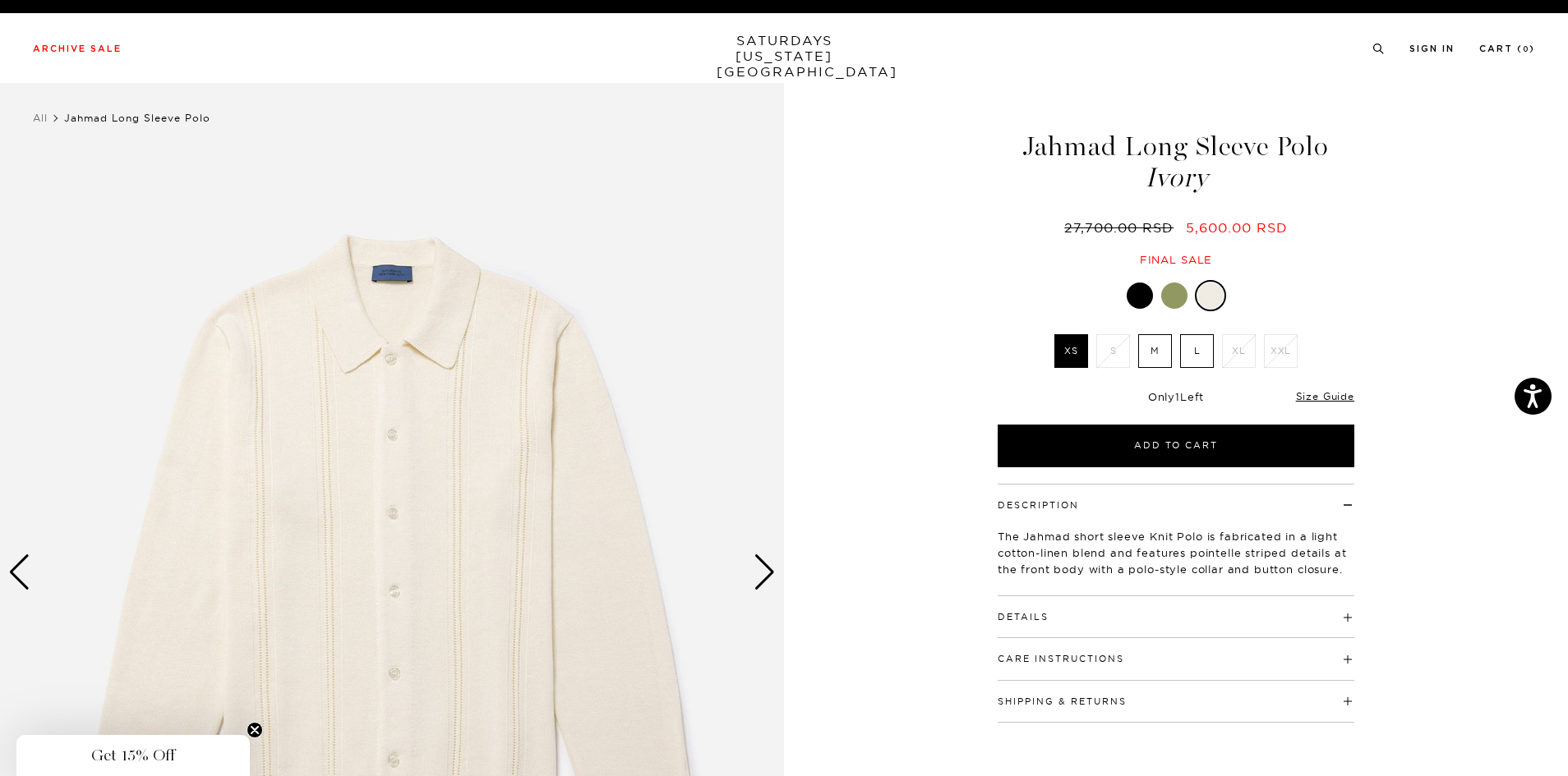
click at [767, 584] on div "Next slide" at bounding box center [765, 573] width 23 height 36
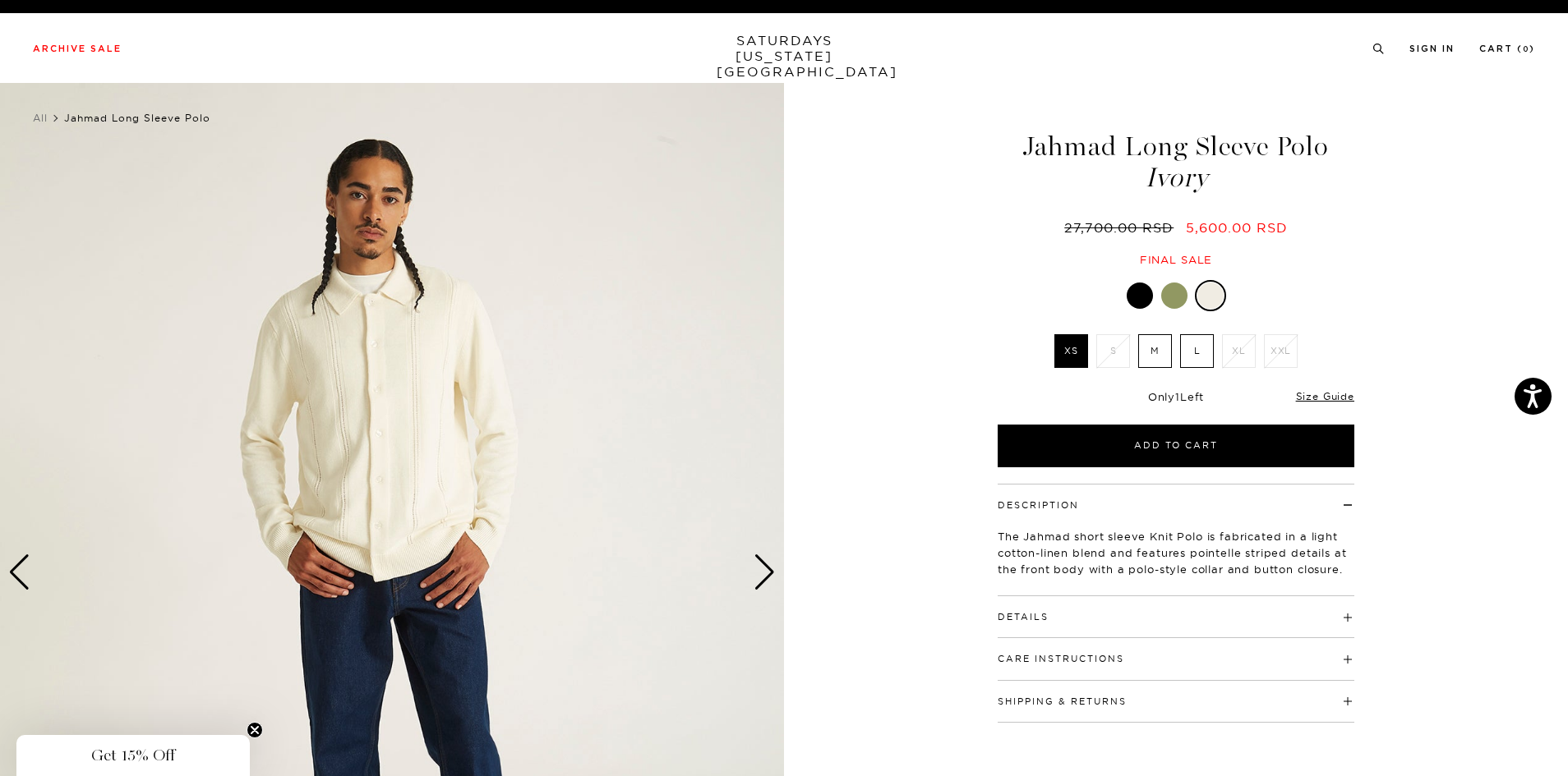
click at [767, 584] on div "Next slide" at bounding box center [765, 573] width 23 height 36
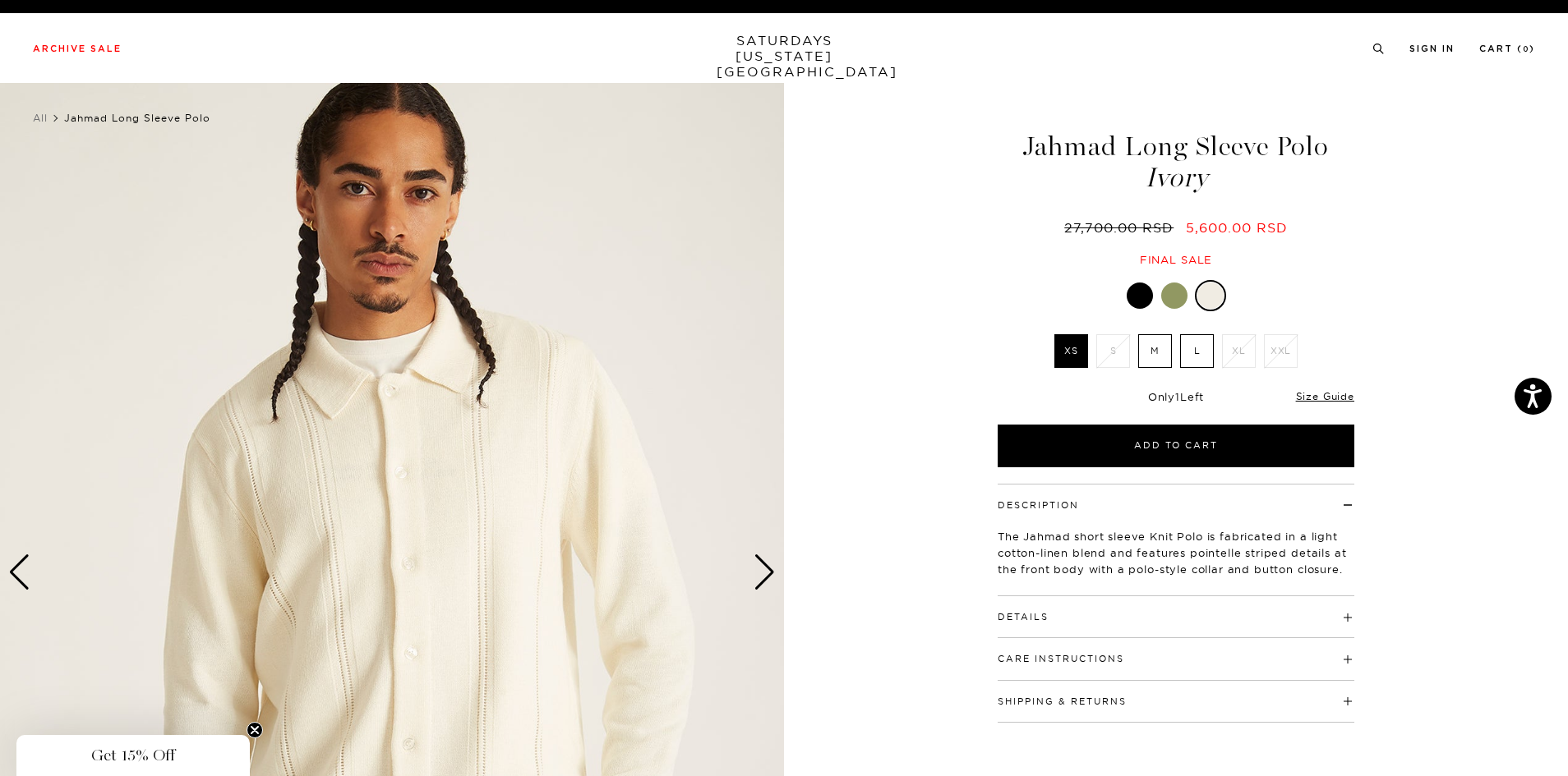
click at [767, 584] on div "Next slide" at bounding box center [765, 573] width 23 height 36
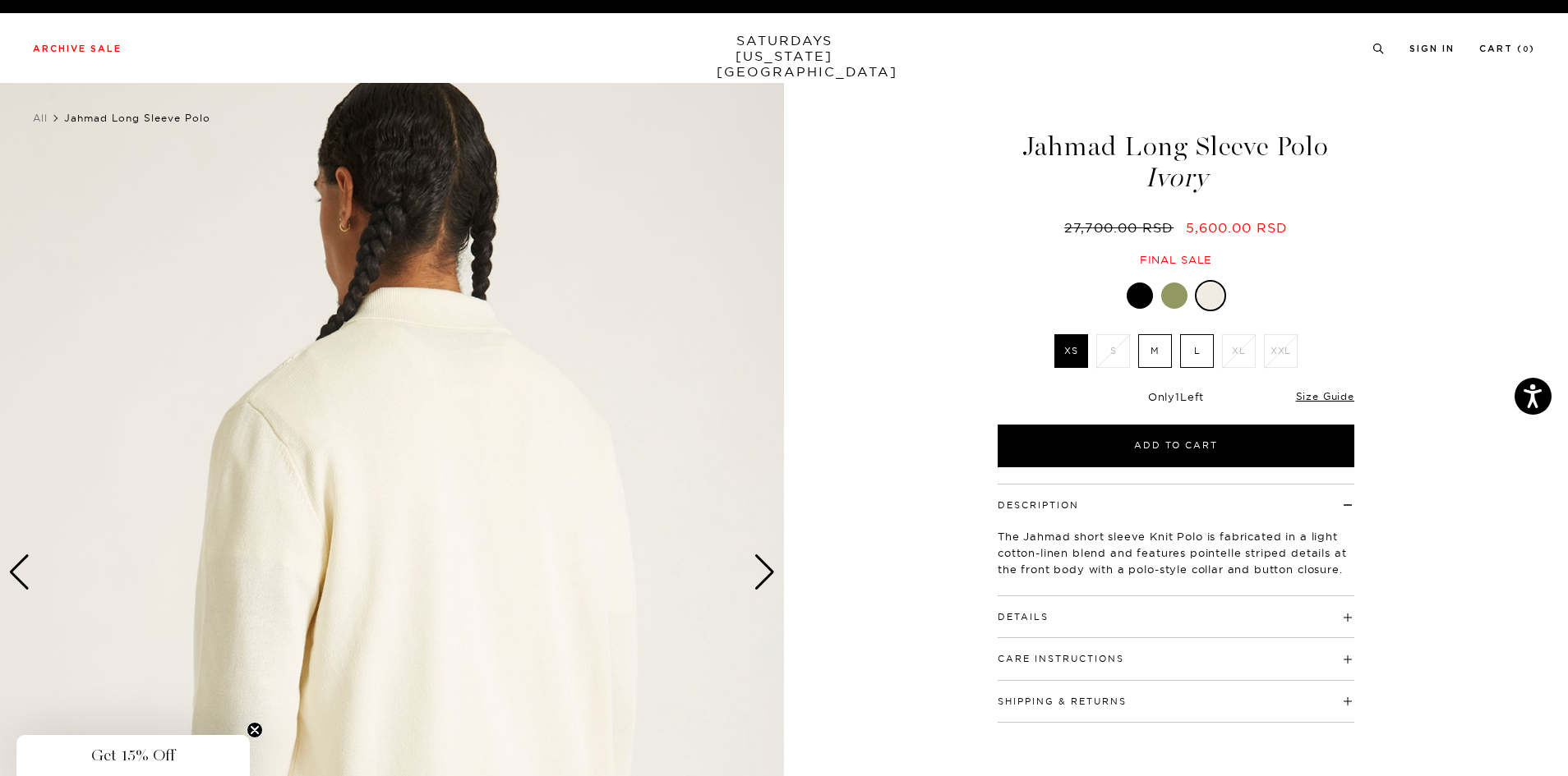
click at [767, 584] on div "Next slide" at bounding box center [765, 573] width 23 height 36
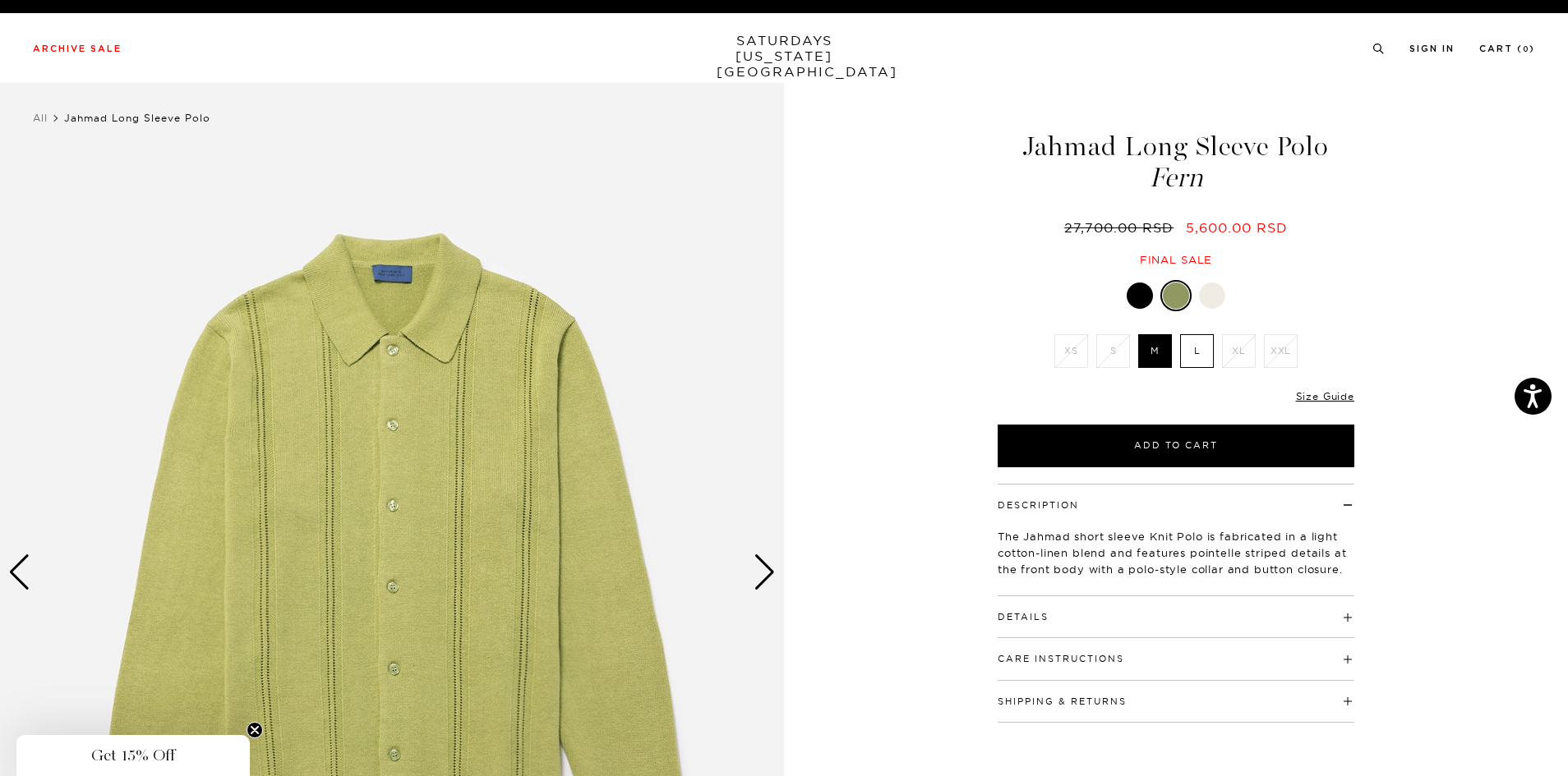
click at [1148, 297] on div at bounding box center [1139, 295] width 26 height 26
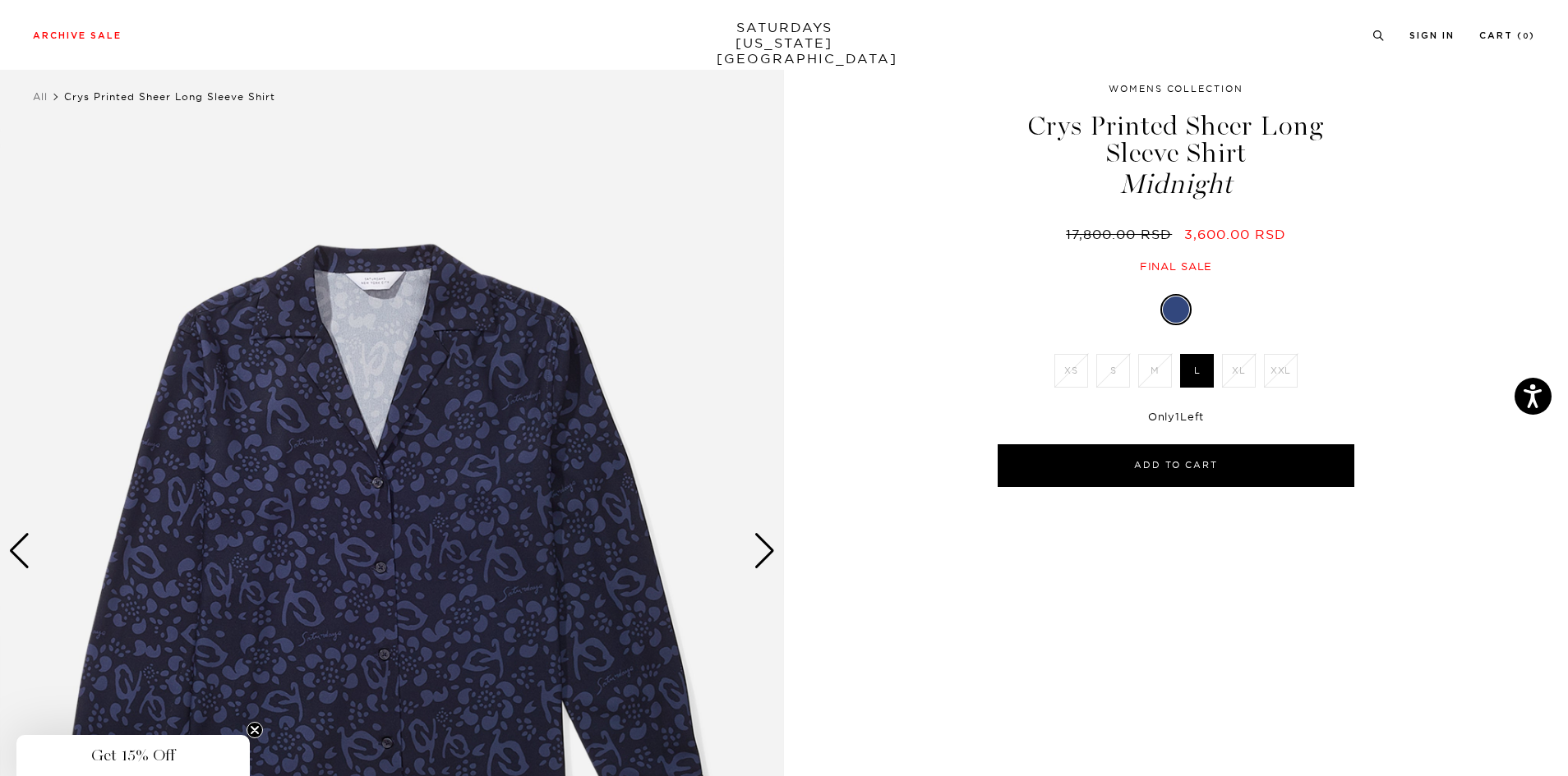
scroll to position [83, 0]
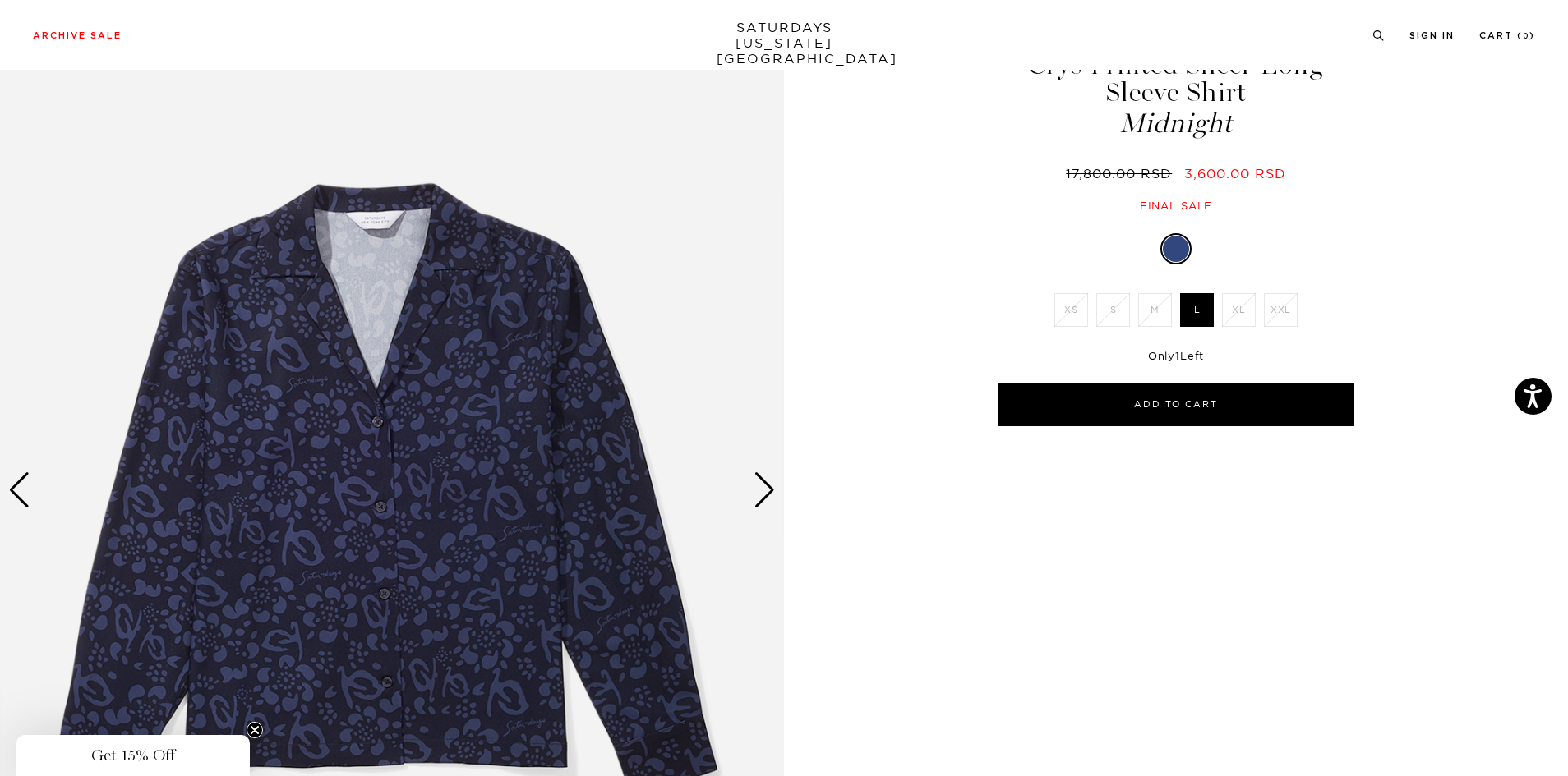
click at [774, 481] on div "Next slide" at bounding box center [765, 491] width 23 height 36
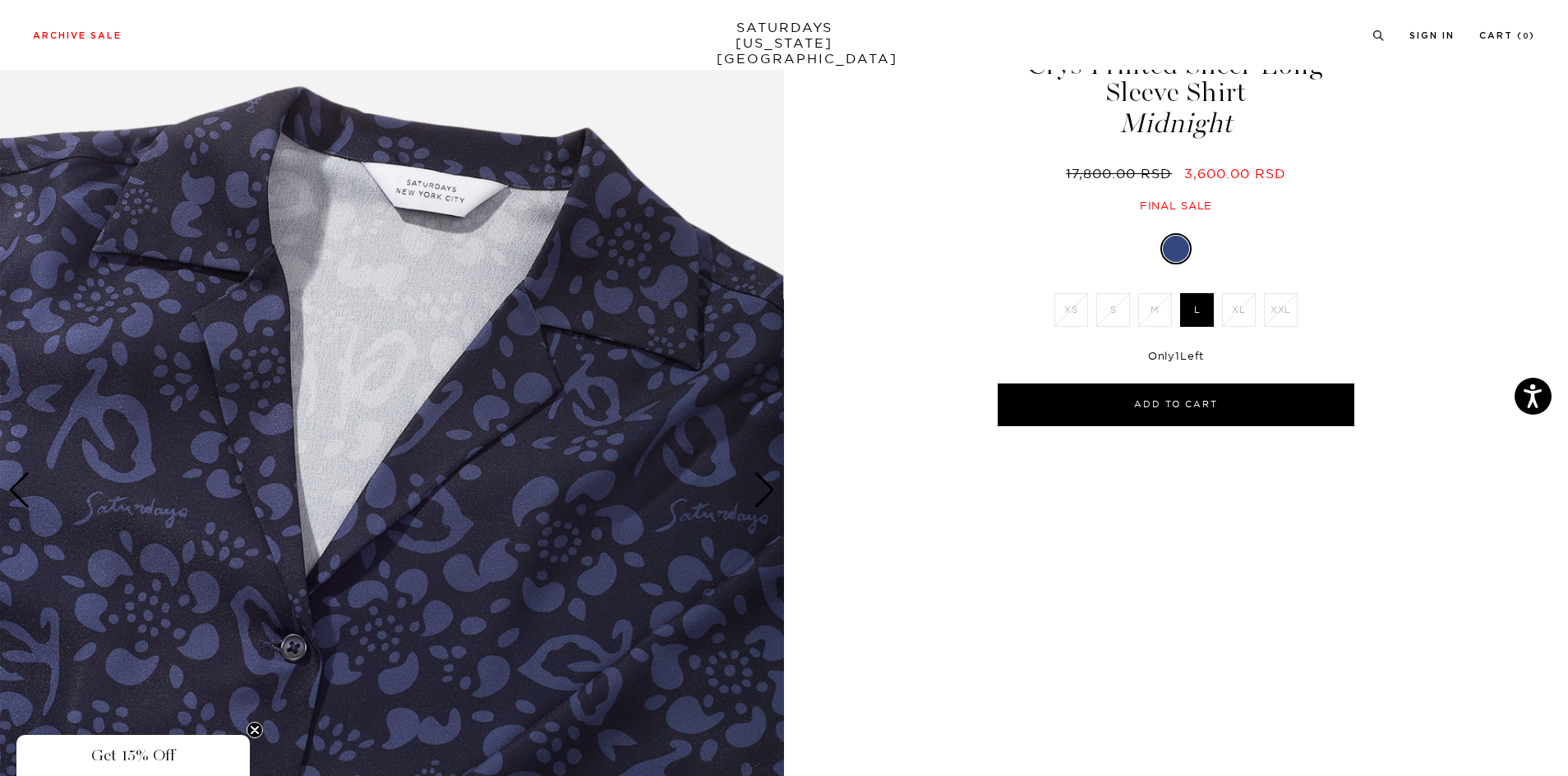
click at [774, 481] on div "Next slide" at bounding box center [765, 491] width 23 height 36
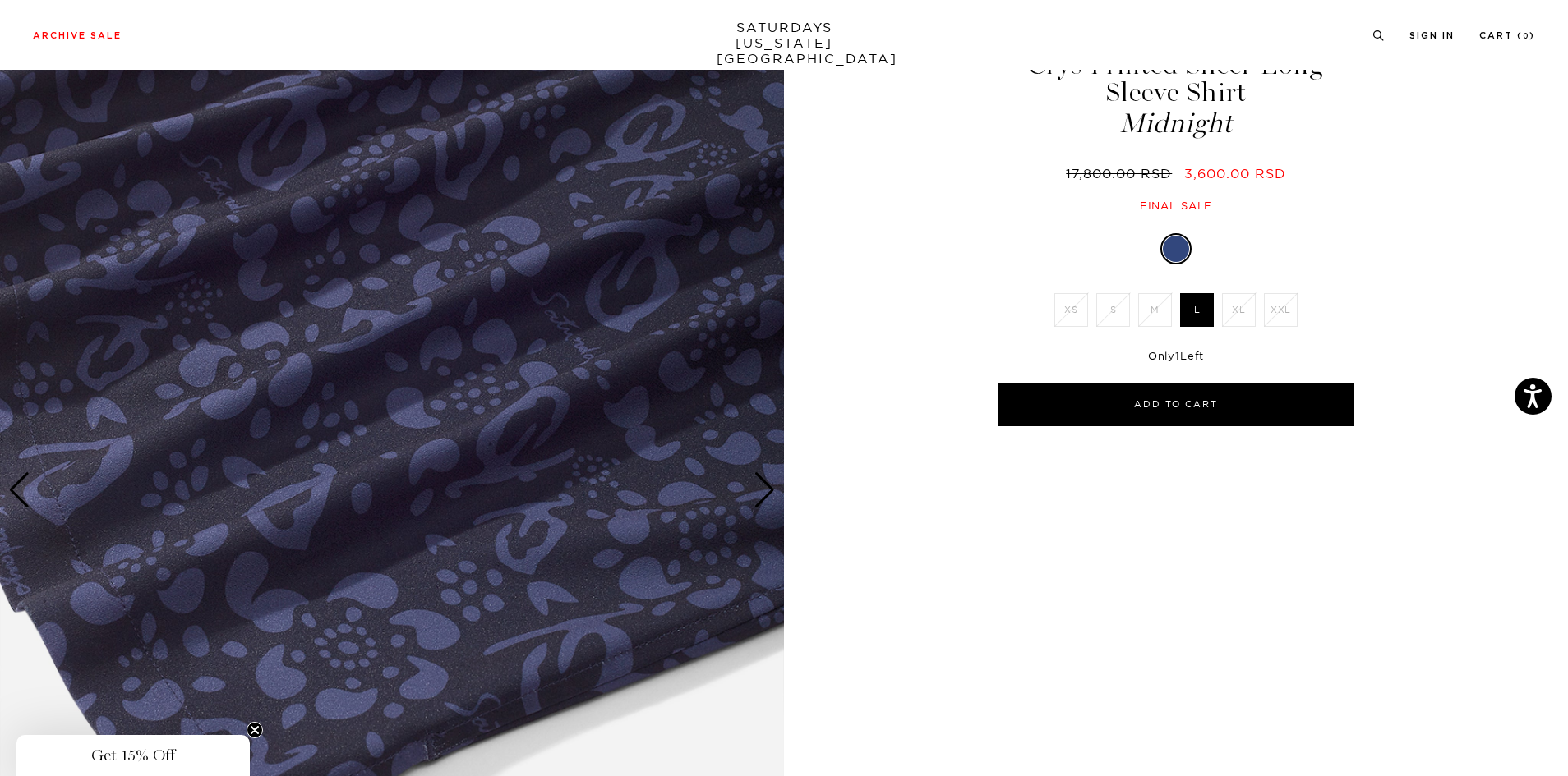
click at [774, 481] on div "Next slide" at bounding box center [765, 491] width 23 height 36
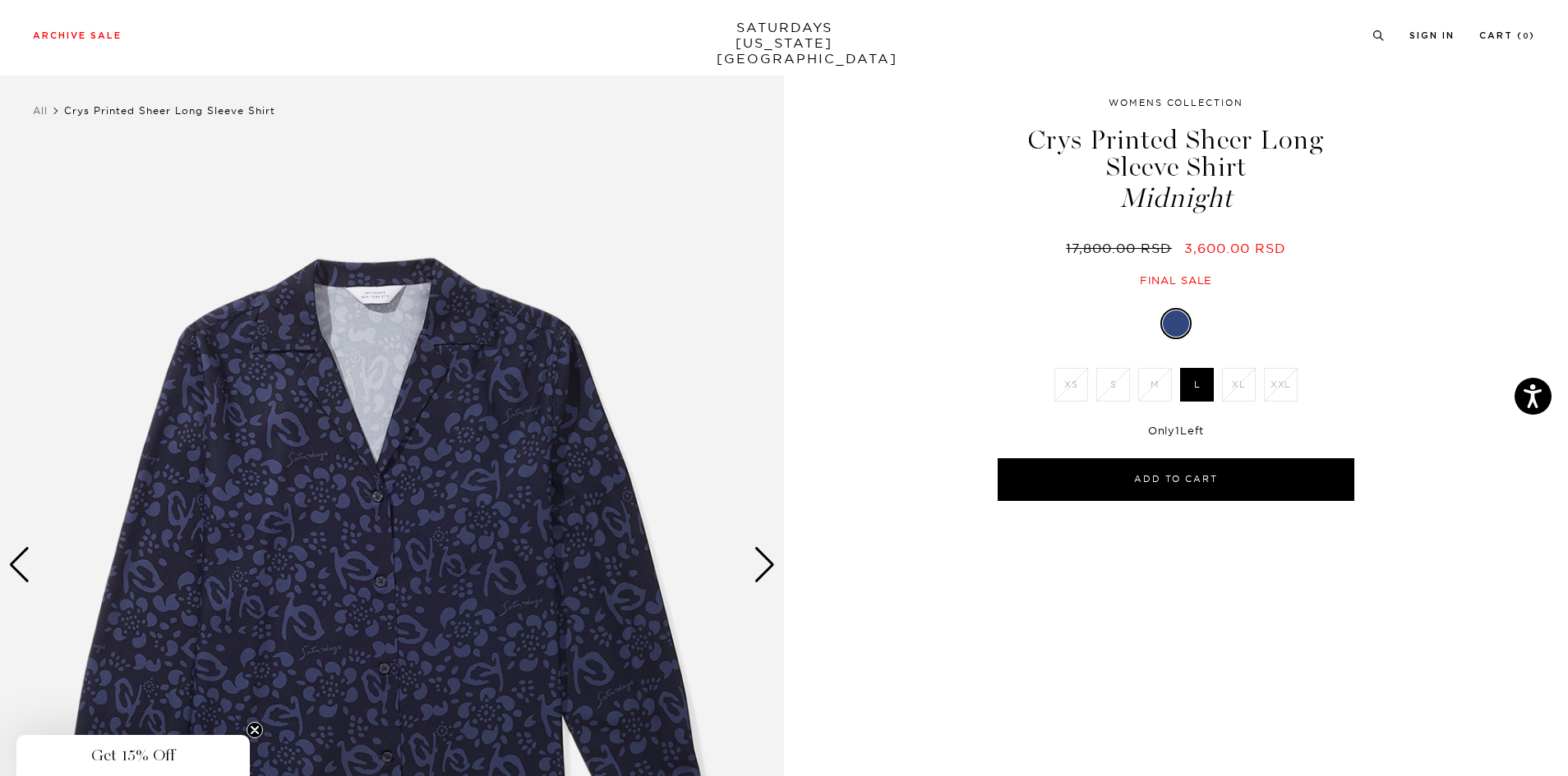
scroll to position [0, 0]
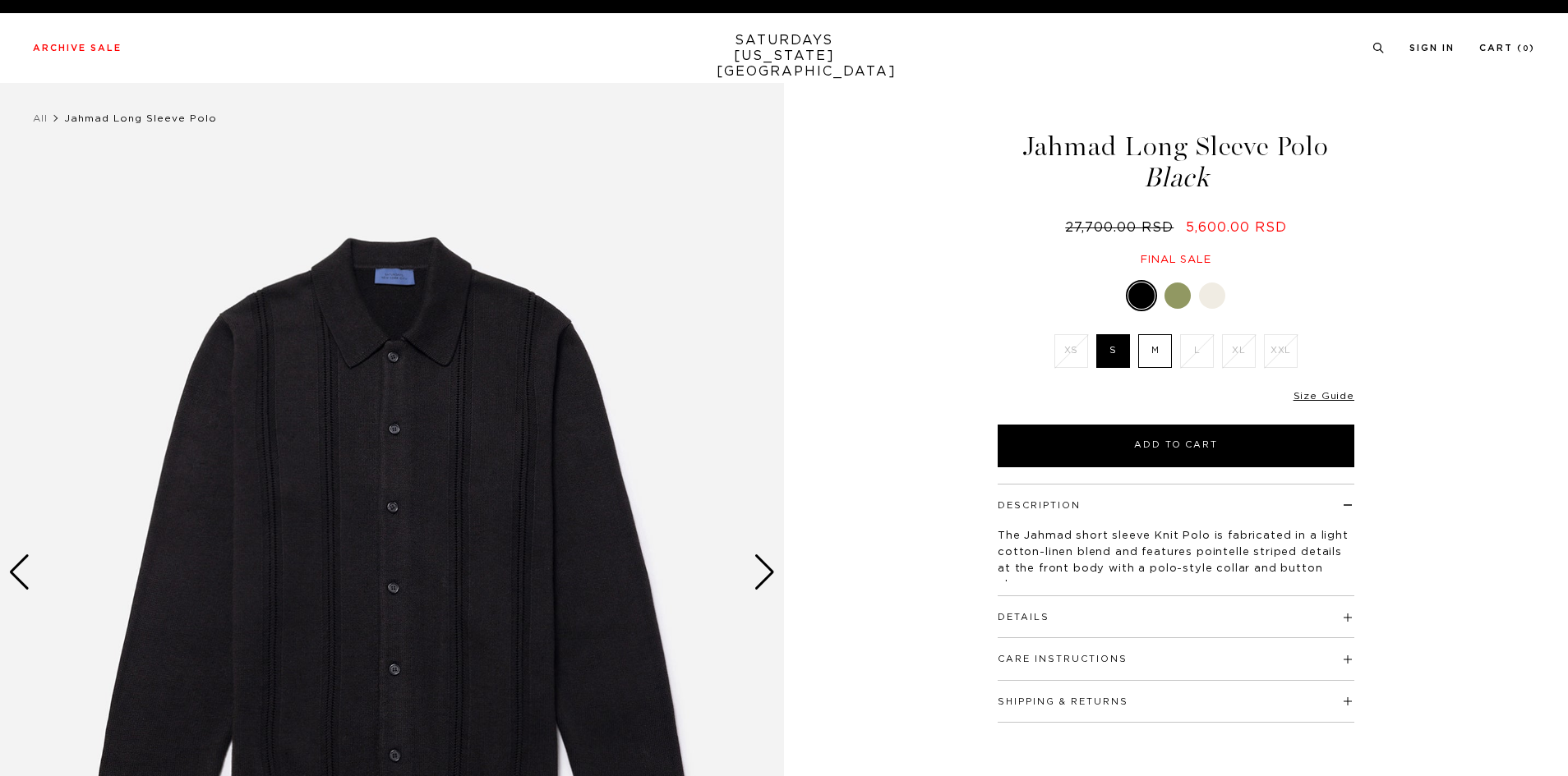
drag, startPoint x: 0, startPoint y: 0, endPoint x: 1172, endPoint y: 296, distance: 1208.8
click at [1172, 296] on div at bounding box center [1178, 295] width 26 height 26
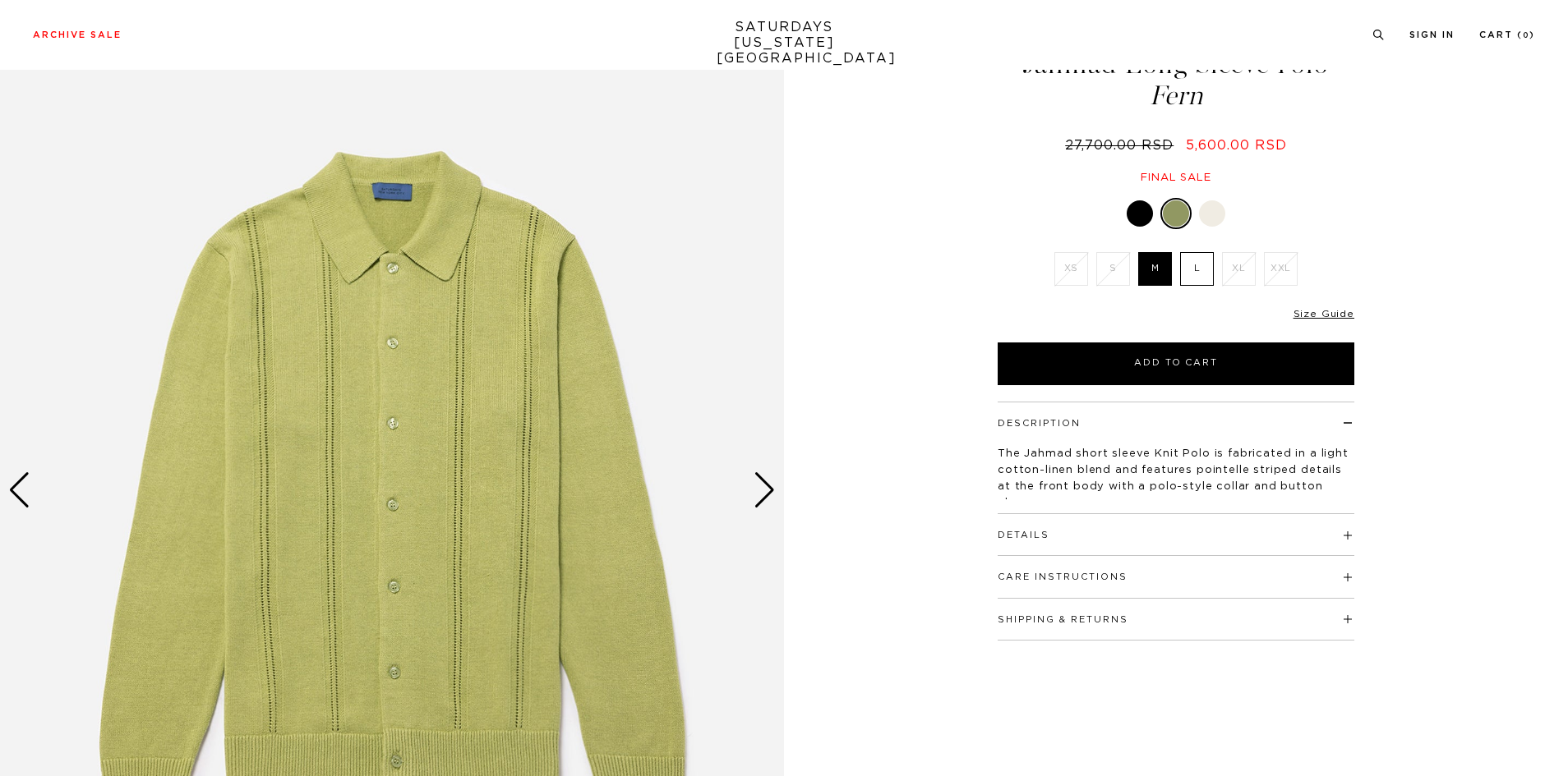
click at [760, 488] on div "Next slide" at bounding box center [765, 491] width 23 height 36
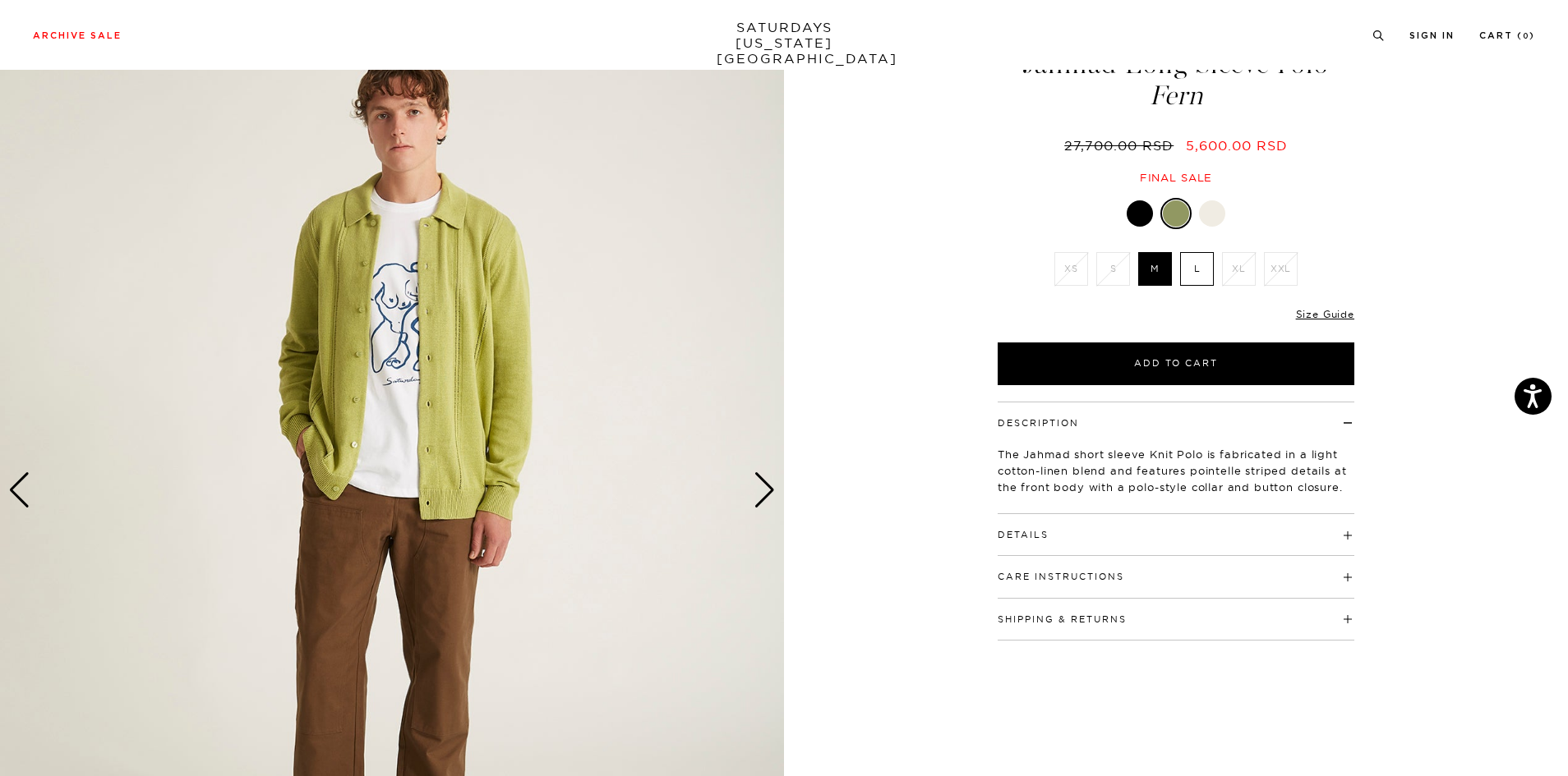
click at [760, 488] on div "Next slide" at bounding box center [765, 491] width 23 height 36
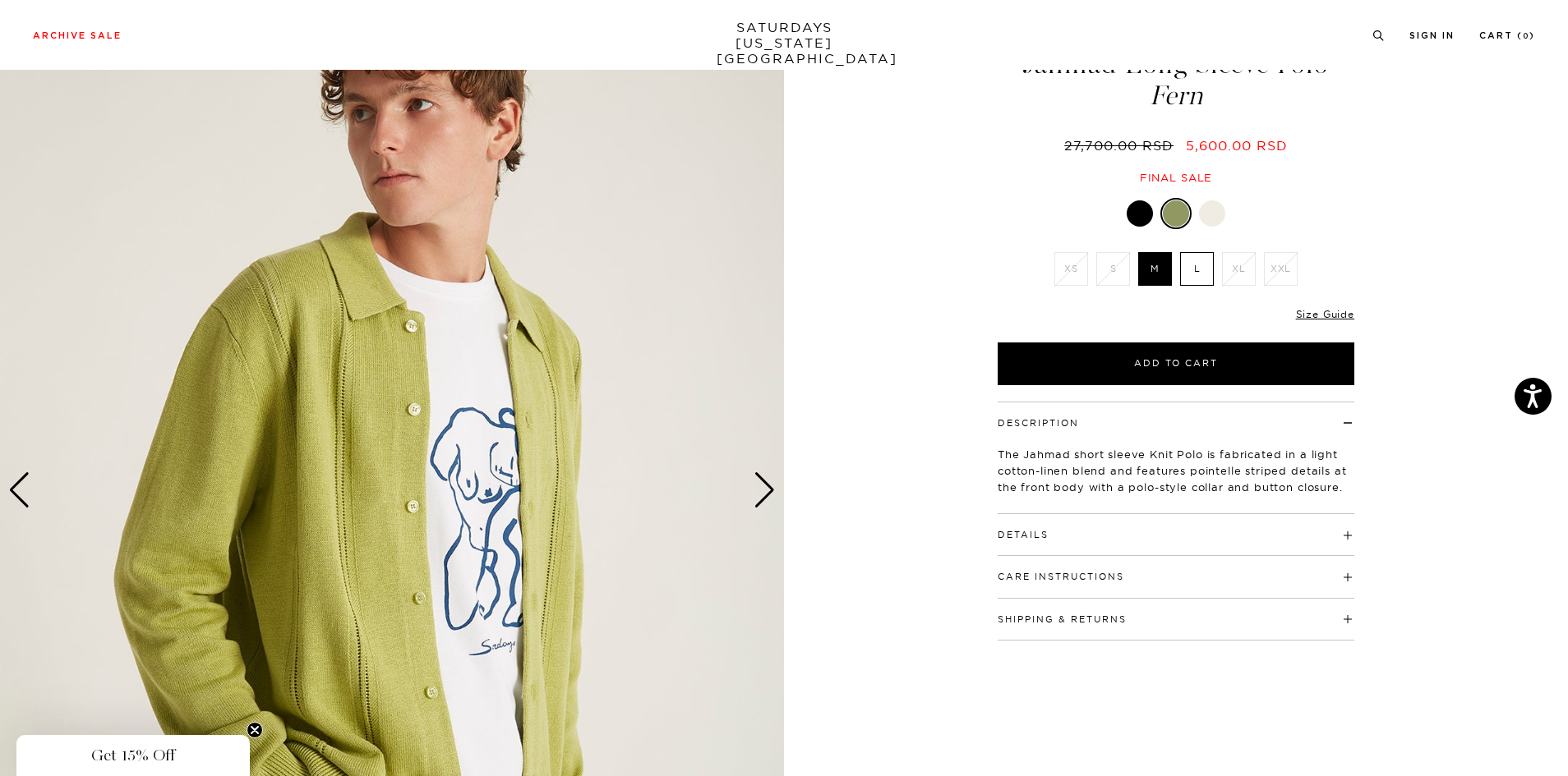
click at [760, 488] on div "Next slide" at bounding box center [765, 491] width 23 height 36
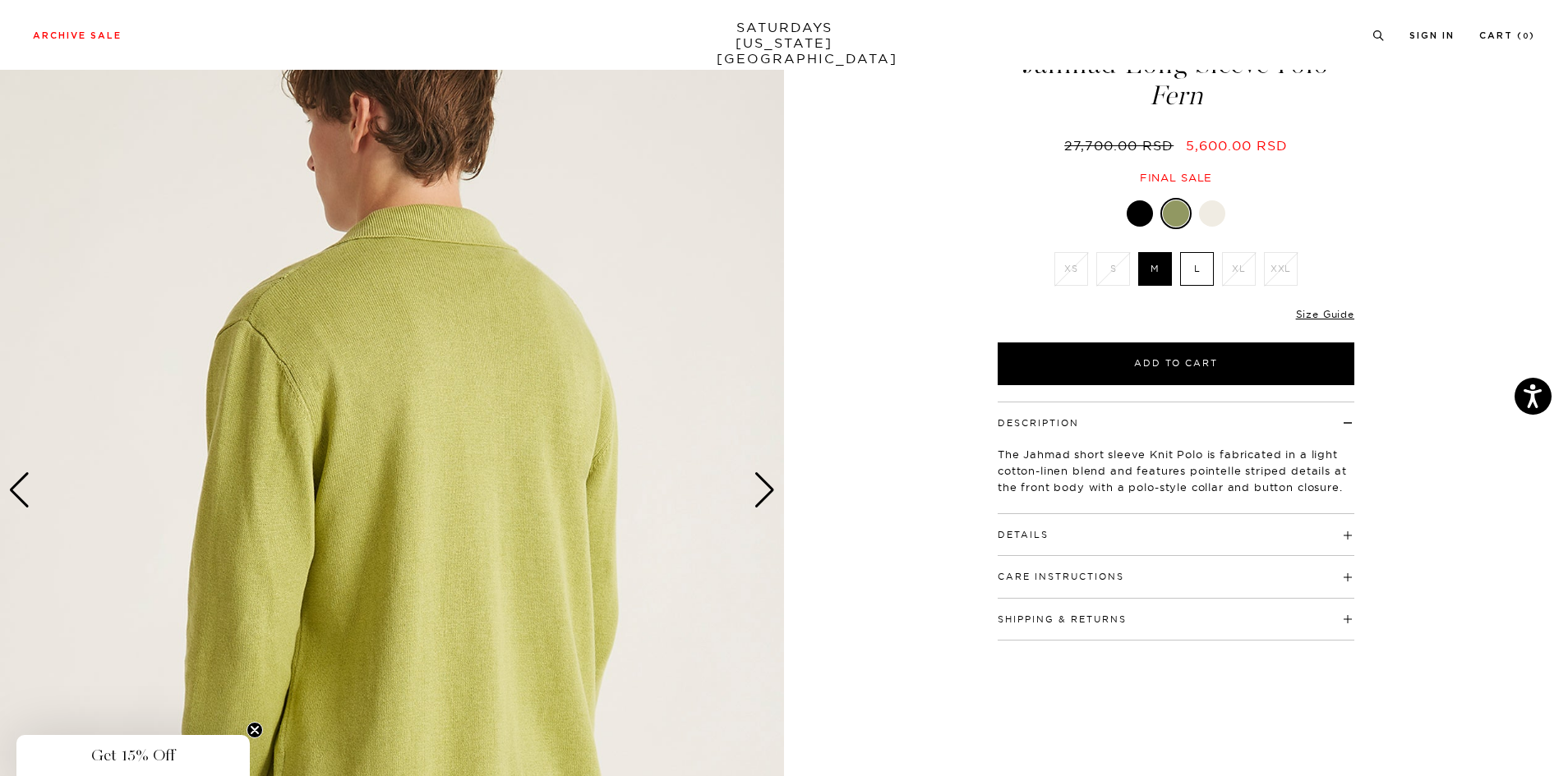
click at [760, 488] on div "Next slide" at bounding box center [765, 491] width 23 height 36
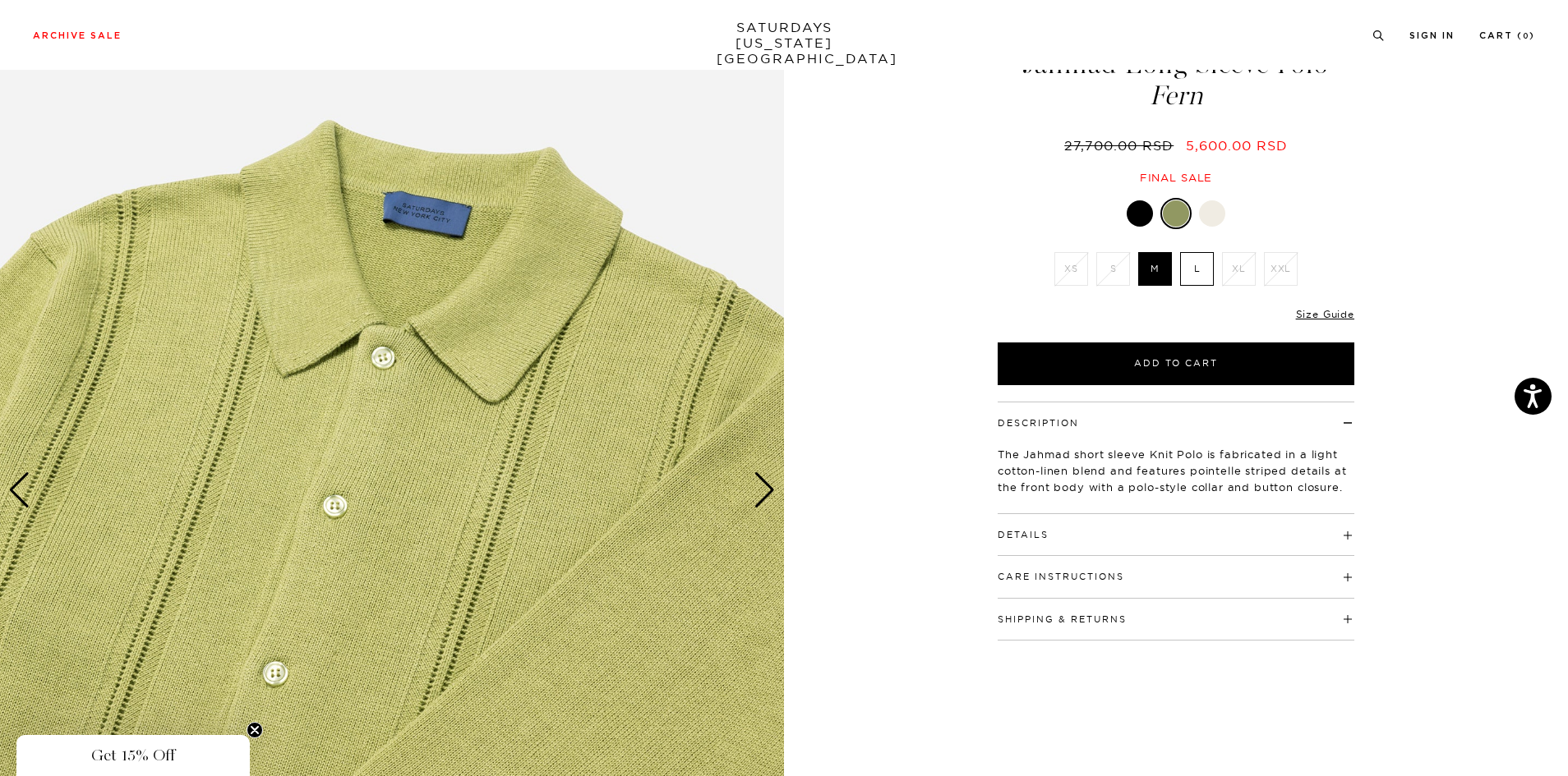
click at [1023, 537] on button "Details" at bounding box center [1023, 535] width 51 height 9
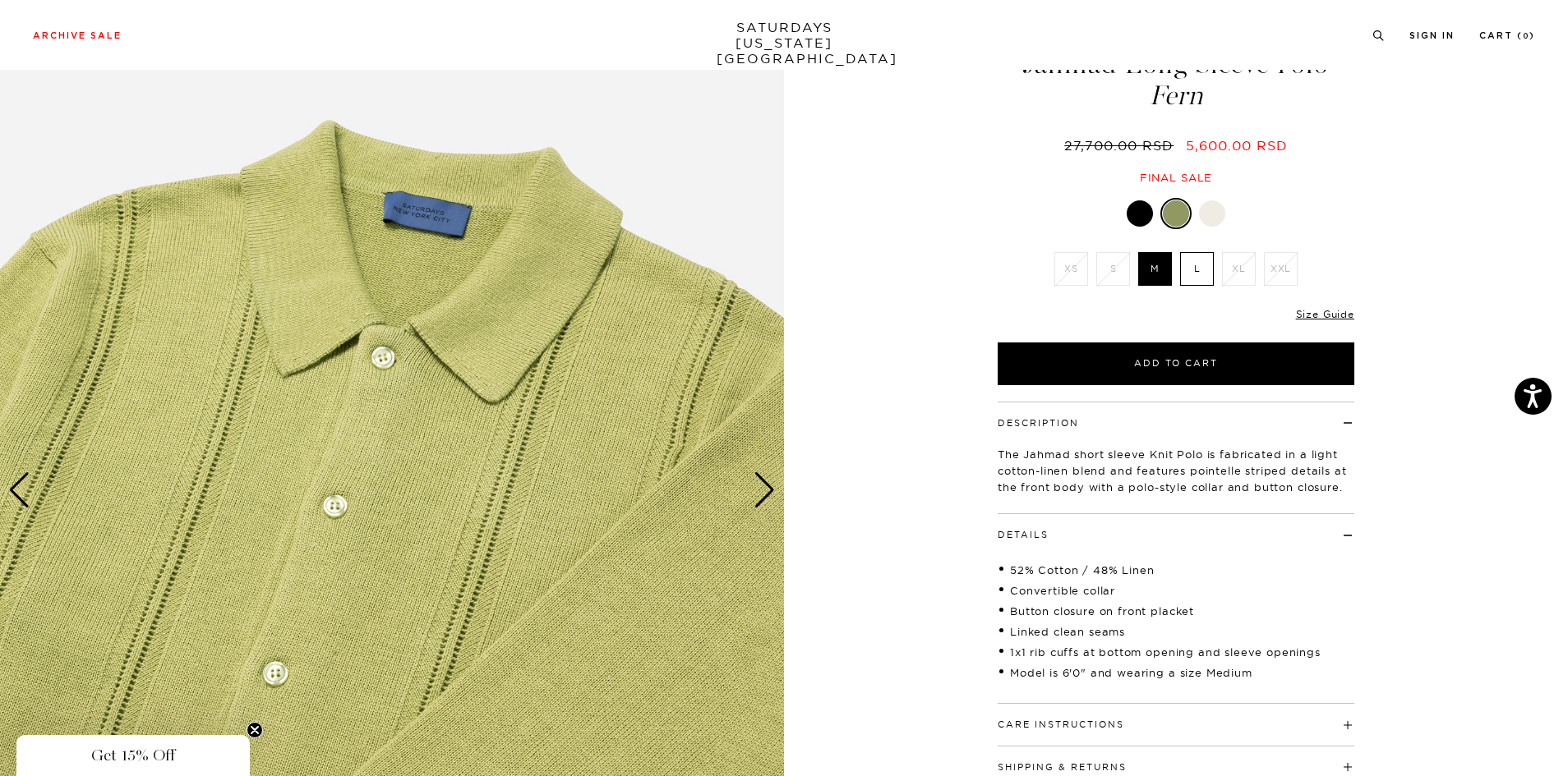
click at [23, 494] on div "Previous slide" at bounding box center [19, 491] width 23 height 36
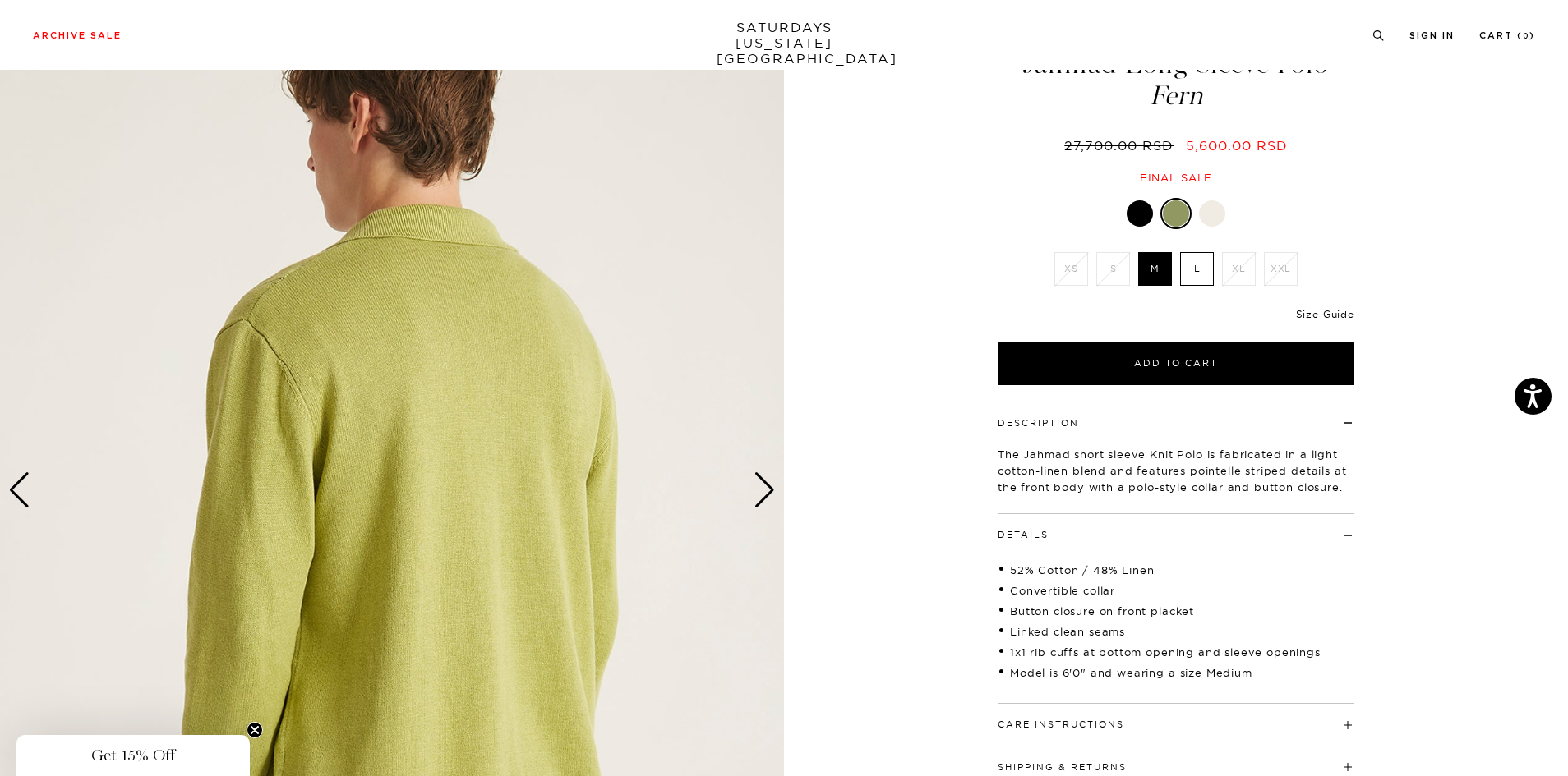
click at [23, 494] on div "Previous slide" at bounding box center [19, 491] width 23 height 36
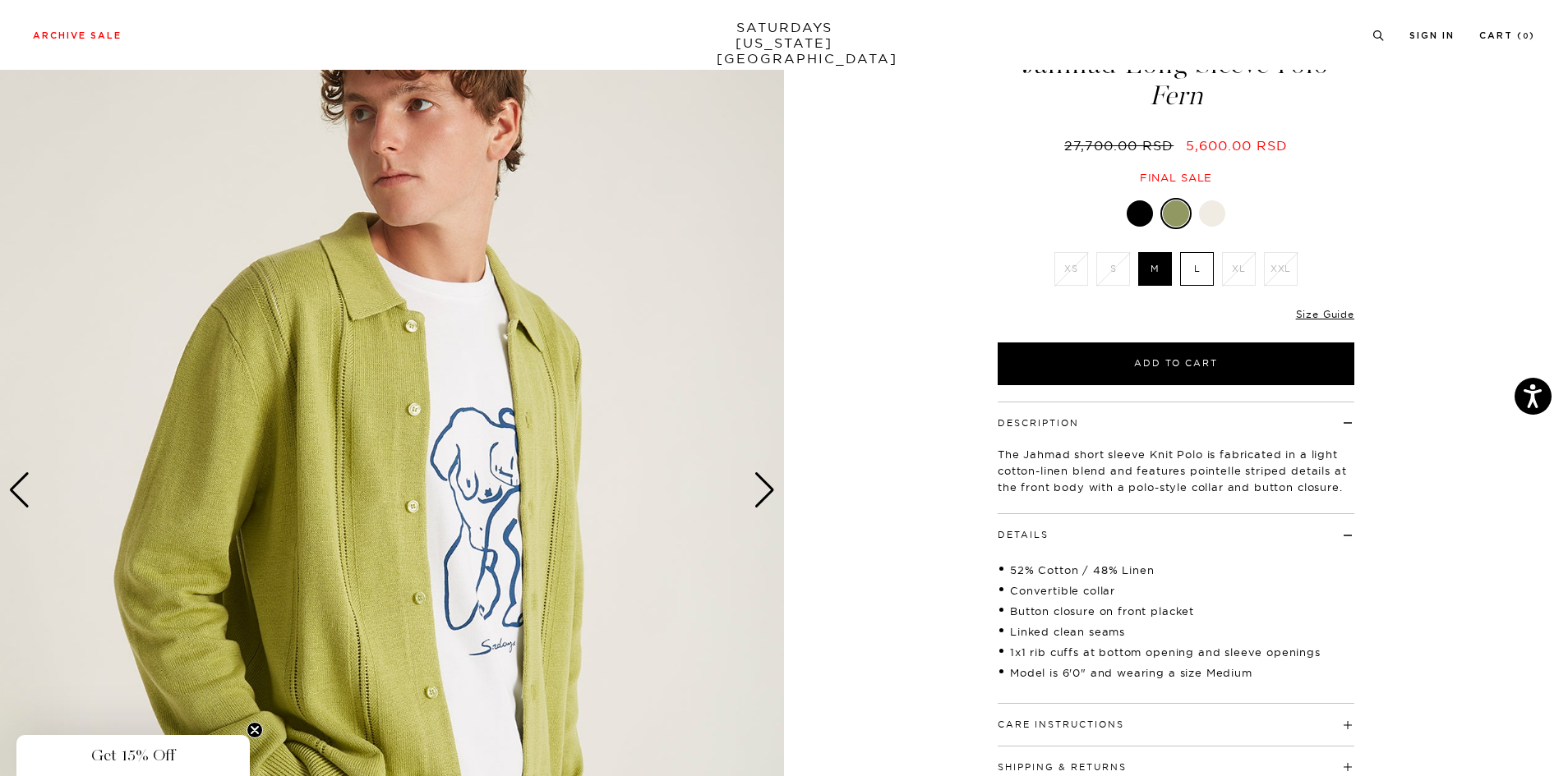
click at [23, 494] on div "Previous slide" at bounding box center [19, 491] width 23 height 36
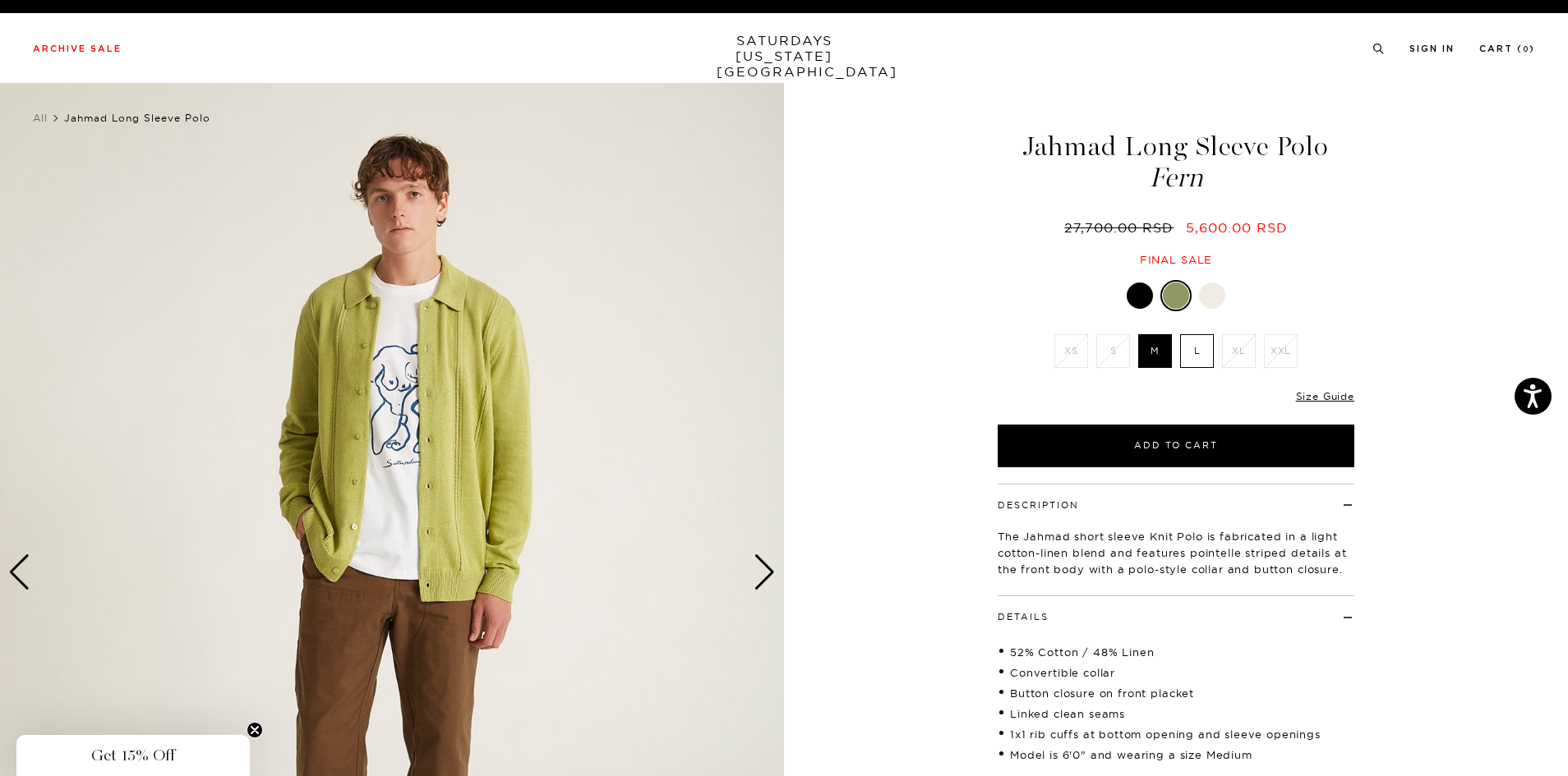
click at [1200, 300] on div at bounding box center [1176, 295] width 356 height 31
click at [1206, 296] on div at bounding box center [1212, 295] width 26 height 26
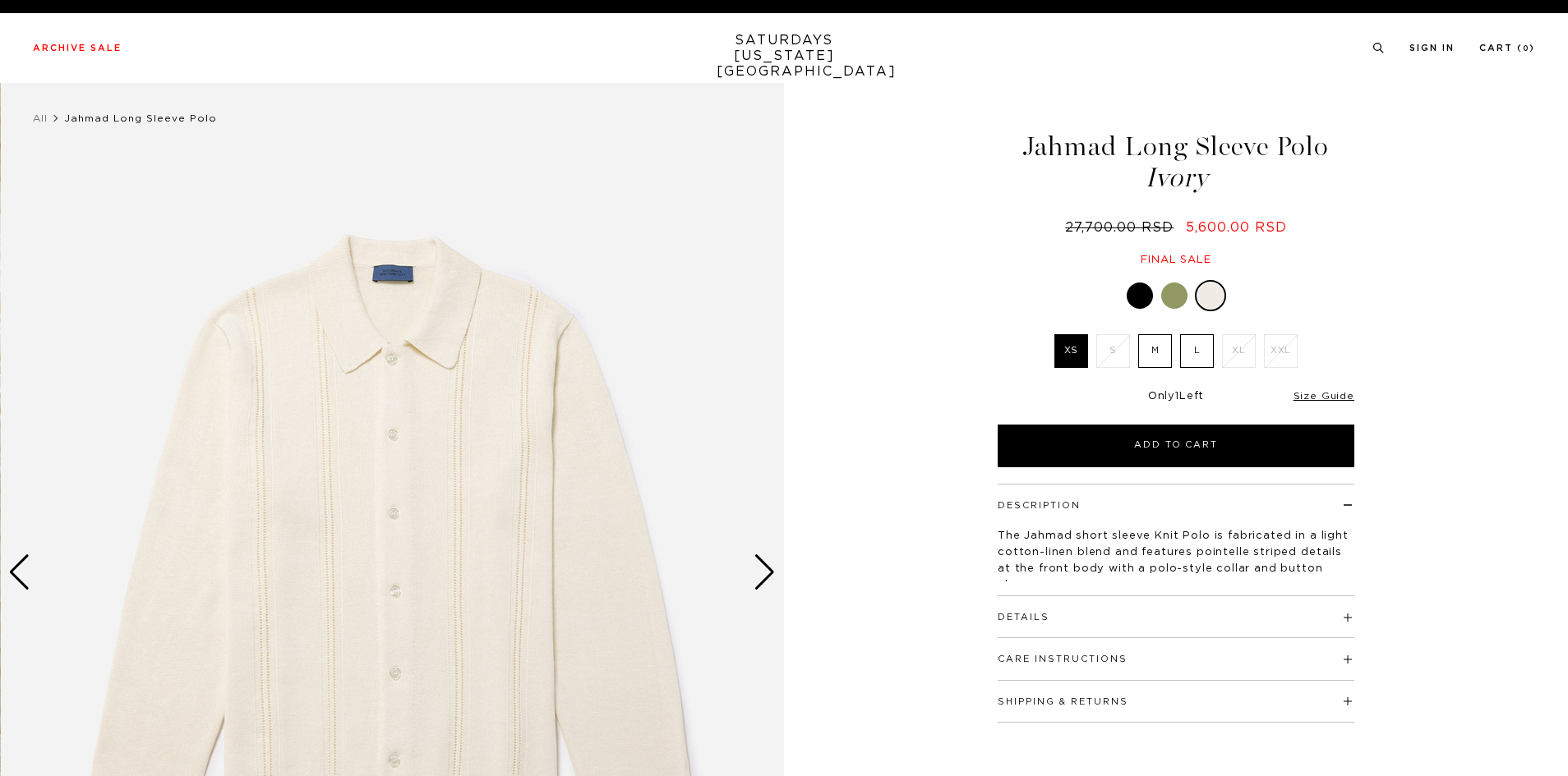
click at [760, 569] on div "Next slide" at bounding box center [765, 573] width 23 height 36
click at [763, 576] on div "Next slide" at bounding box center [765, 573] width 23 height 36
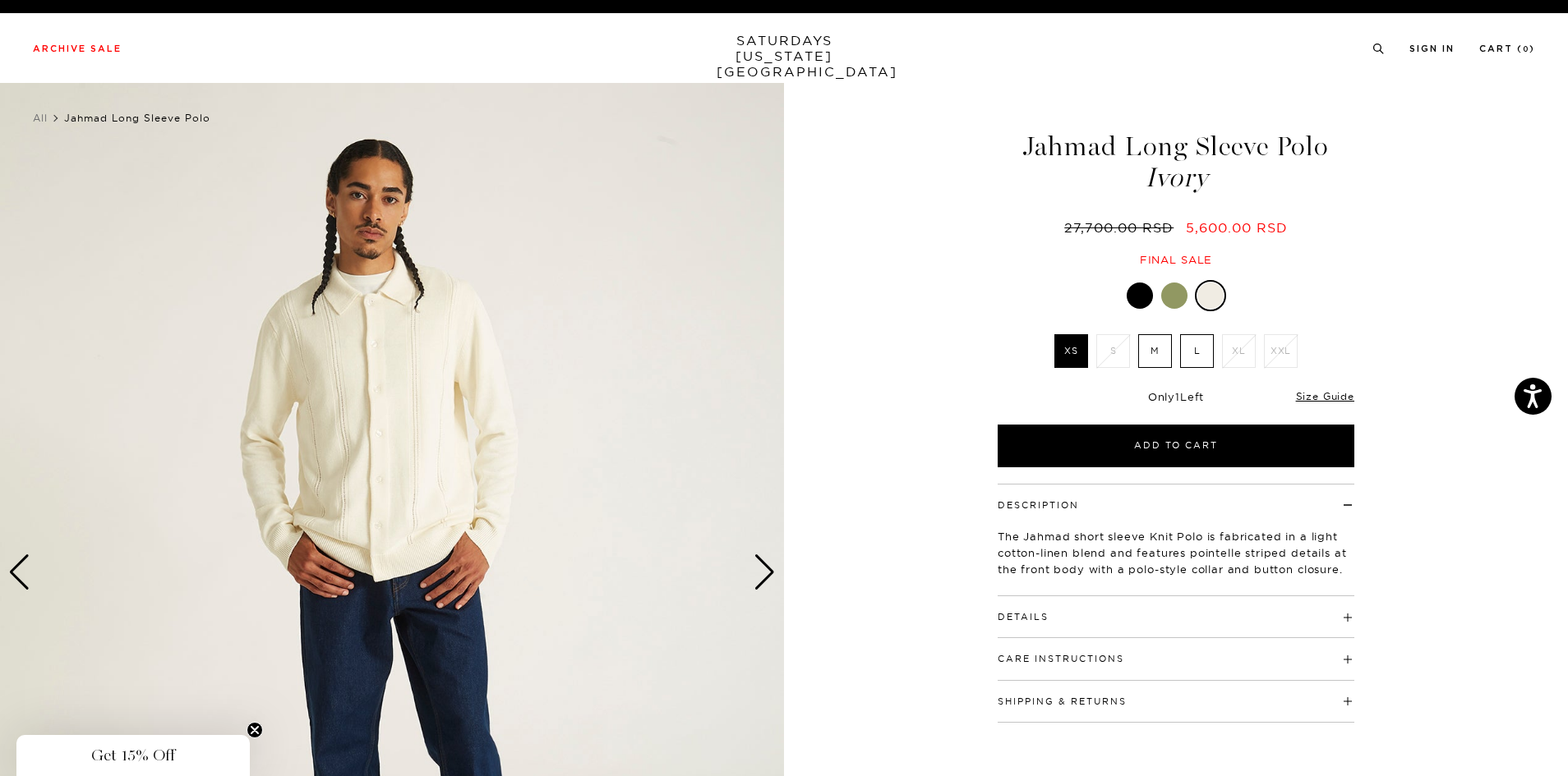
click at [763, 576] on div "Next slide" at bounding box center [765, 573] width 23 height 36
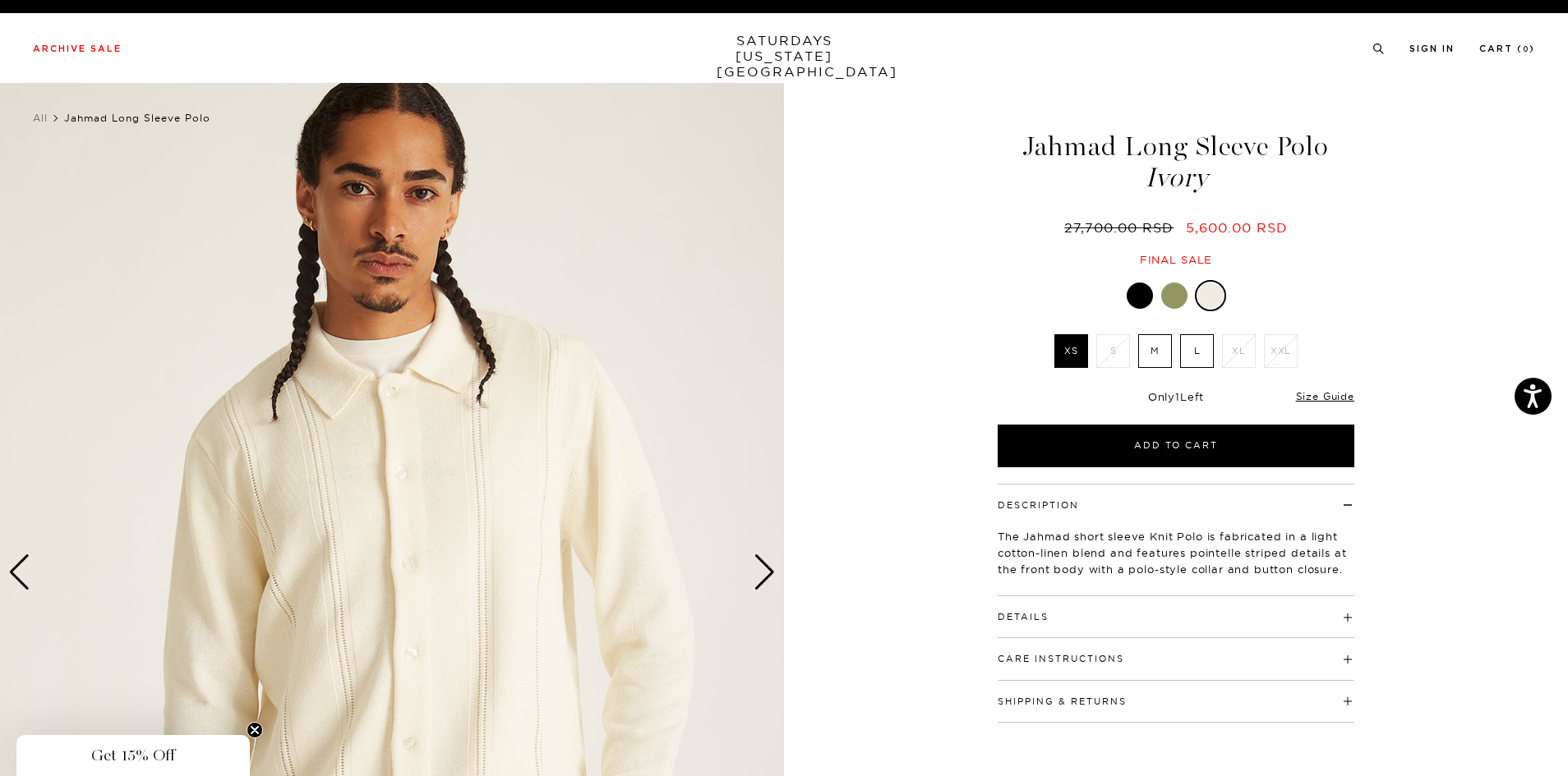
click at [763, 576] on div "Next slide" at bounding box center [765, 573] width 23 height 36
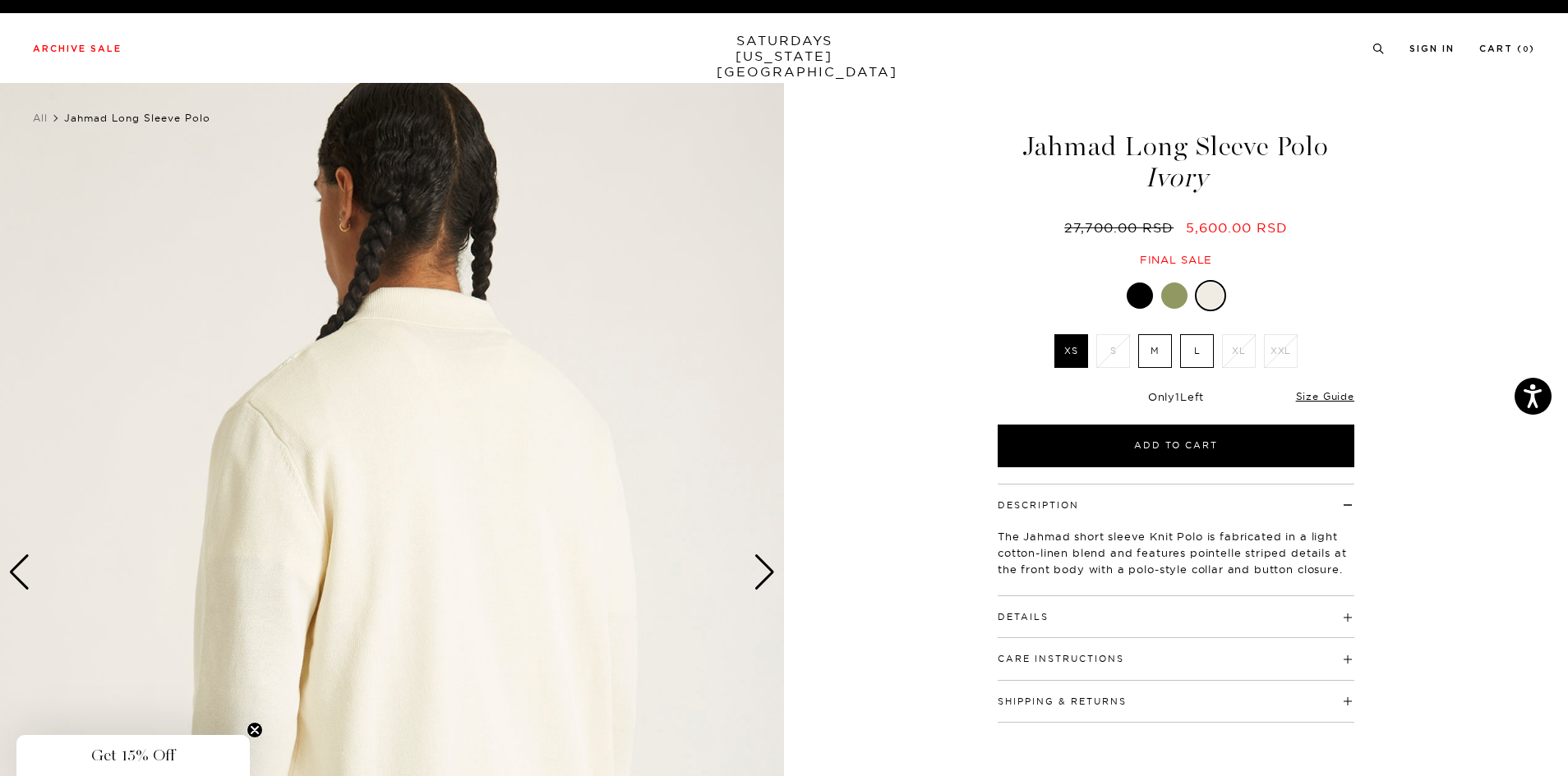
click at [763, 576] on div "Next slide" at bounding box center [765, 573] width 23 height 36
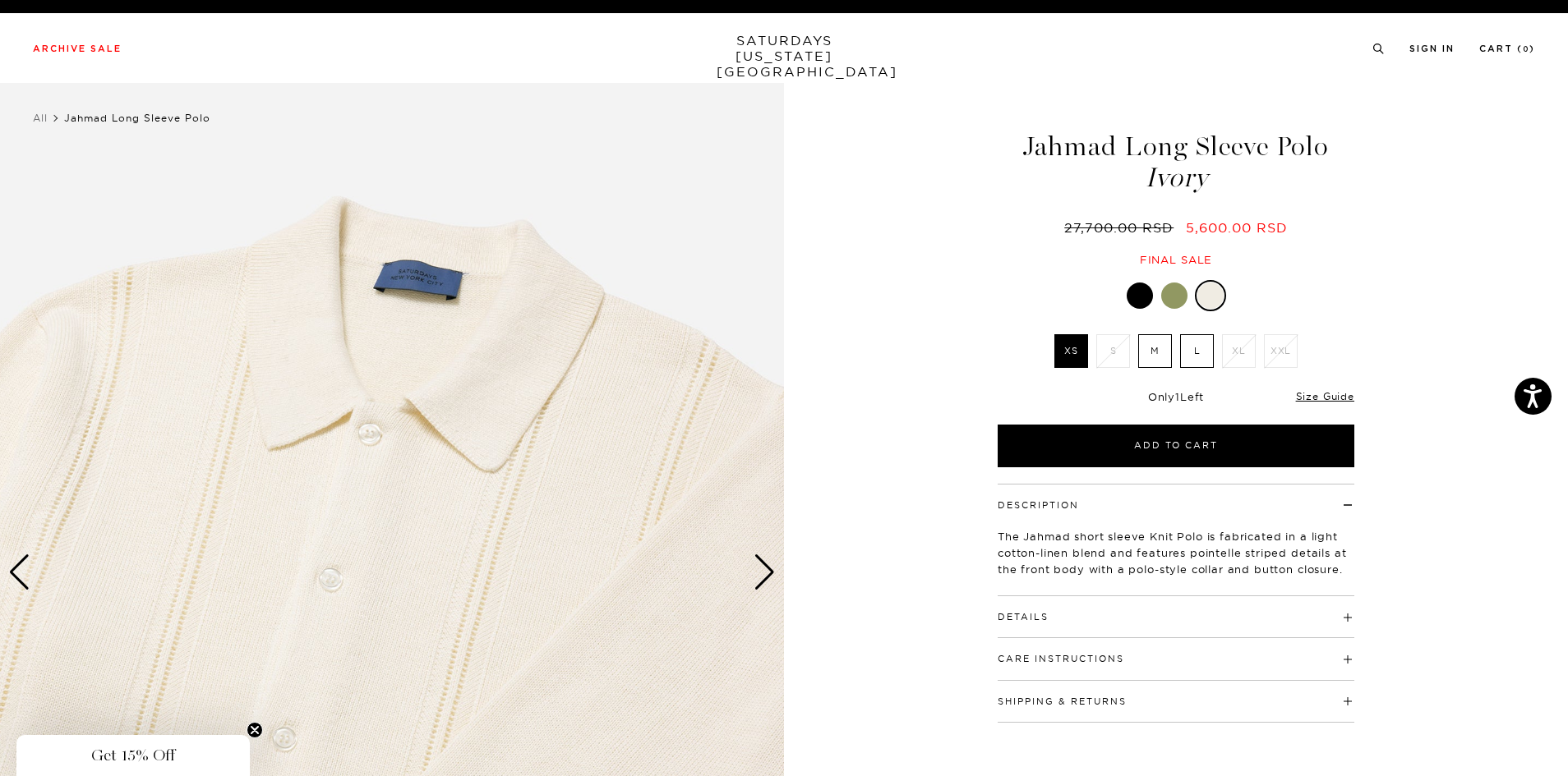
click at [380, 564] on img at bounding box center [392, 573] width 784 height 980
click at [380, 482] on figure at bounding box center [784, 388] width 1568 height 776
click at [380, 482] on img at bounding box center [392, 573] width 784 height 980
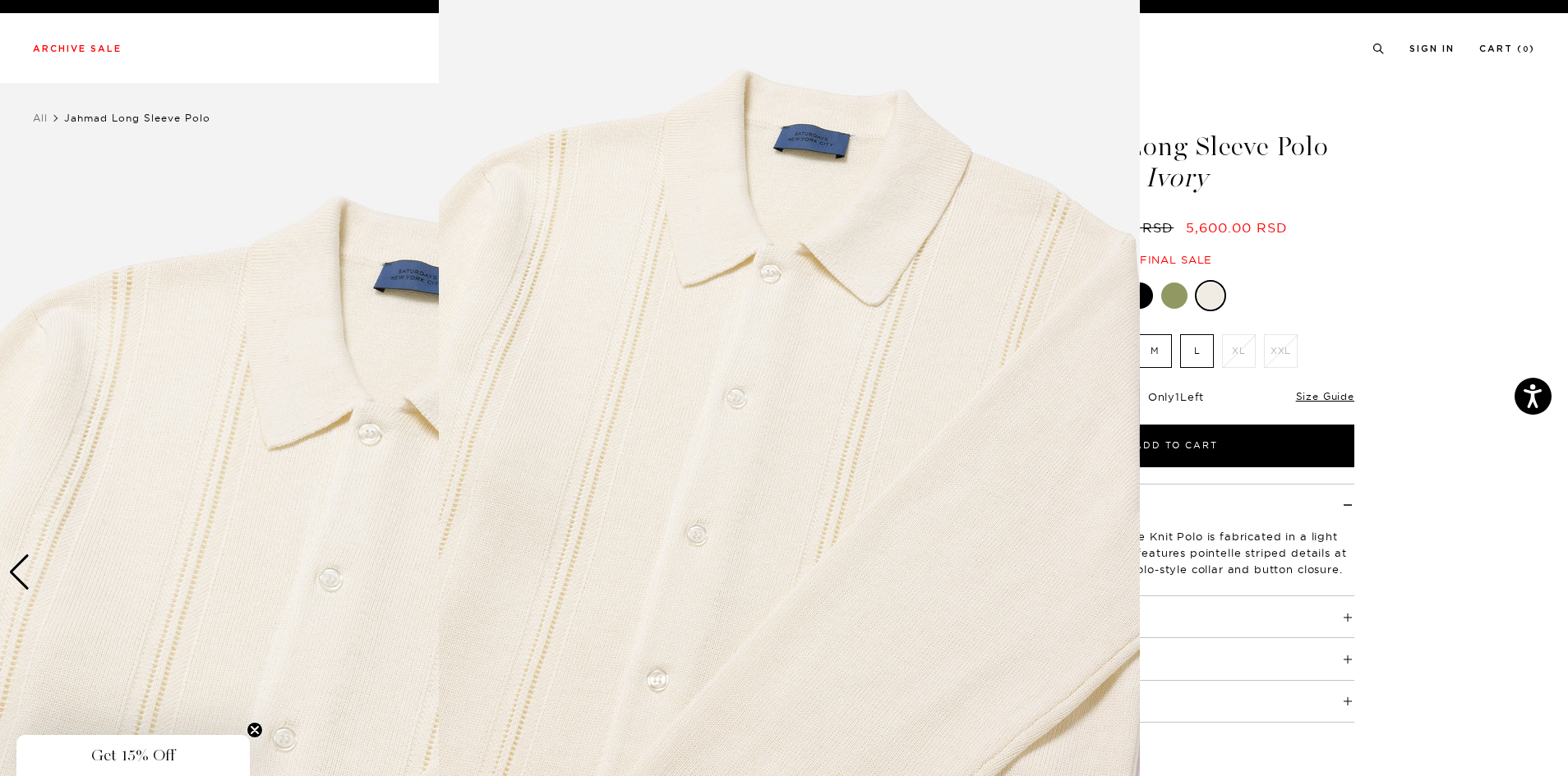
scroll to position [27, 0]
click at [1325, 361] on figure at bounding box center [784, 388] width 1568 height 776
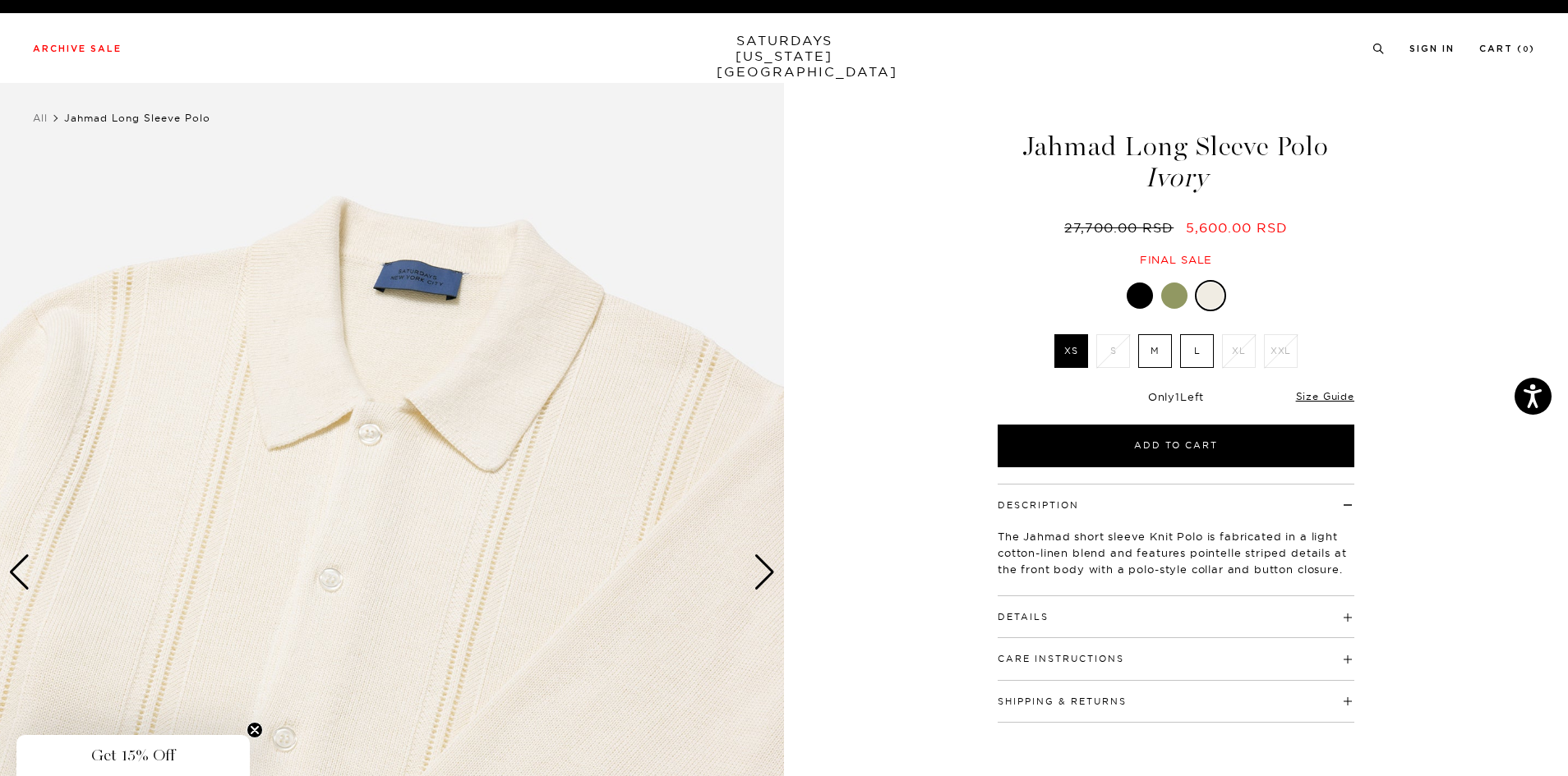
click at [1167, 300] on div at bounding box center [1174, 295] width 26 height 26
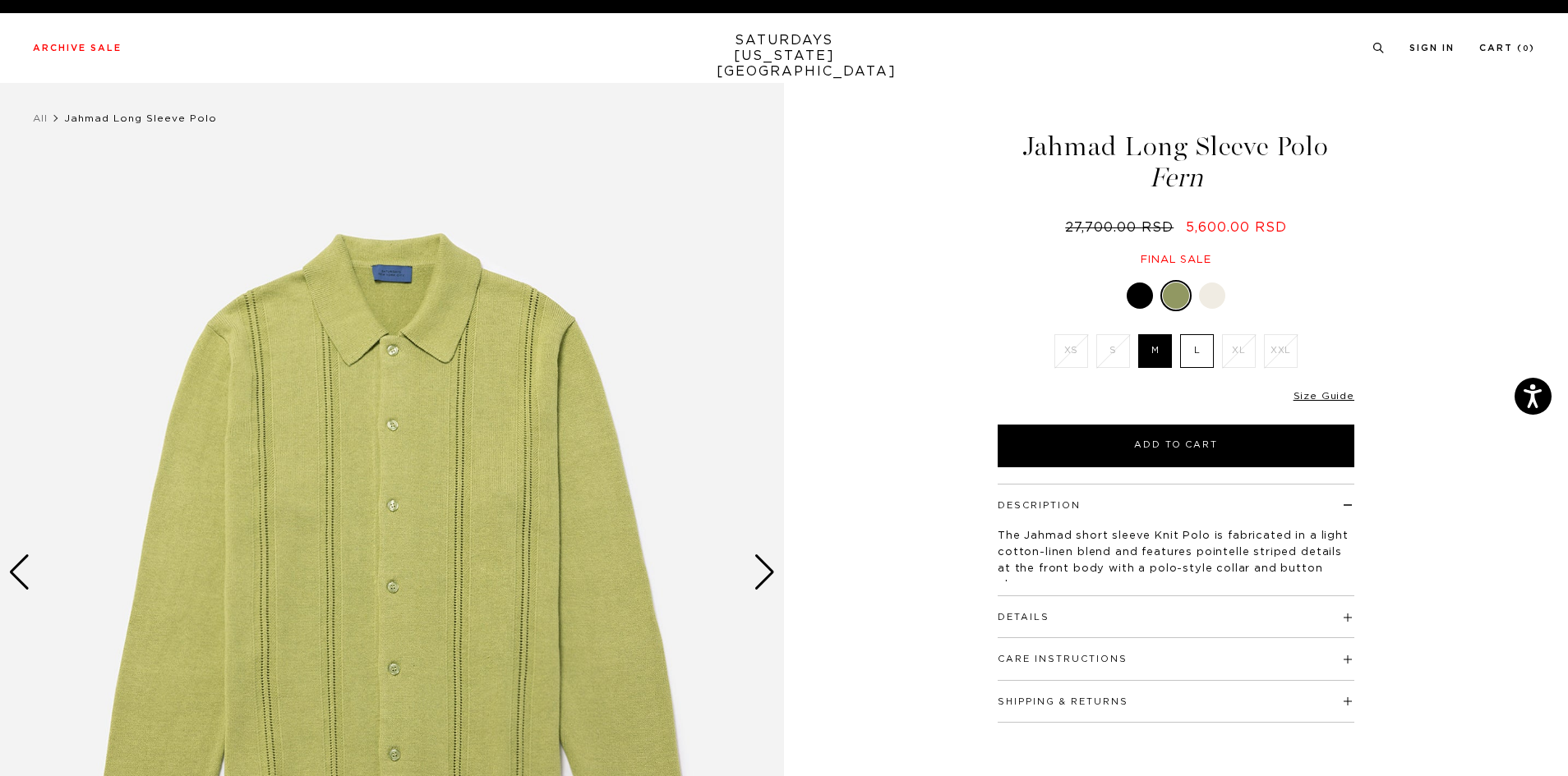
click at [761, 564] on div "Next slide" at bounding box center [765, 573] width 23 height 36
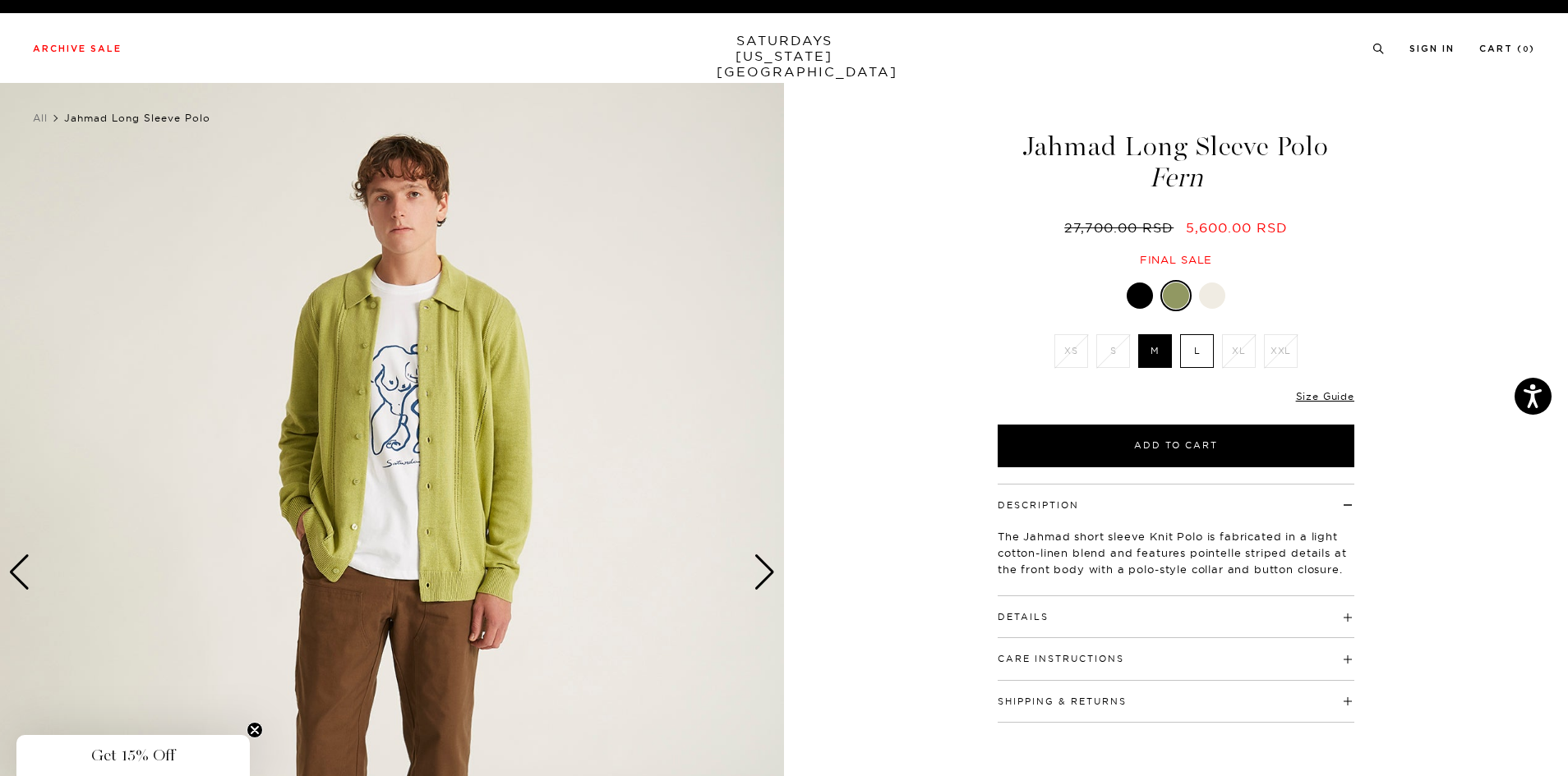
click at [761, 564] on div "Next slide" at bounding box center [765, 573] width 23 height 36
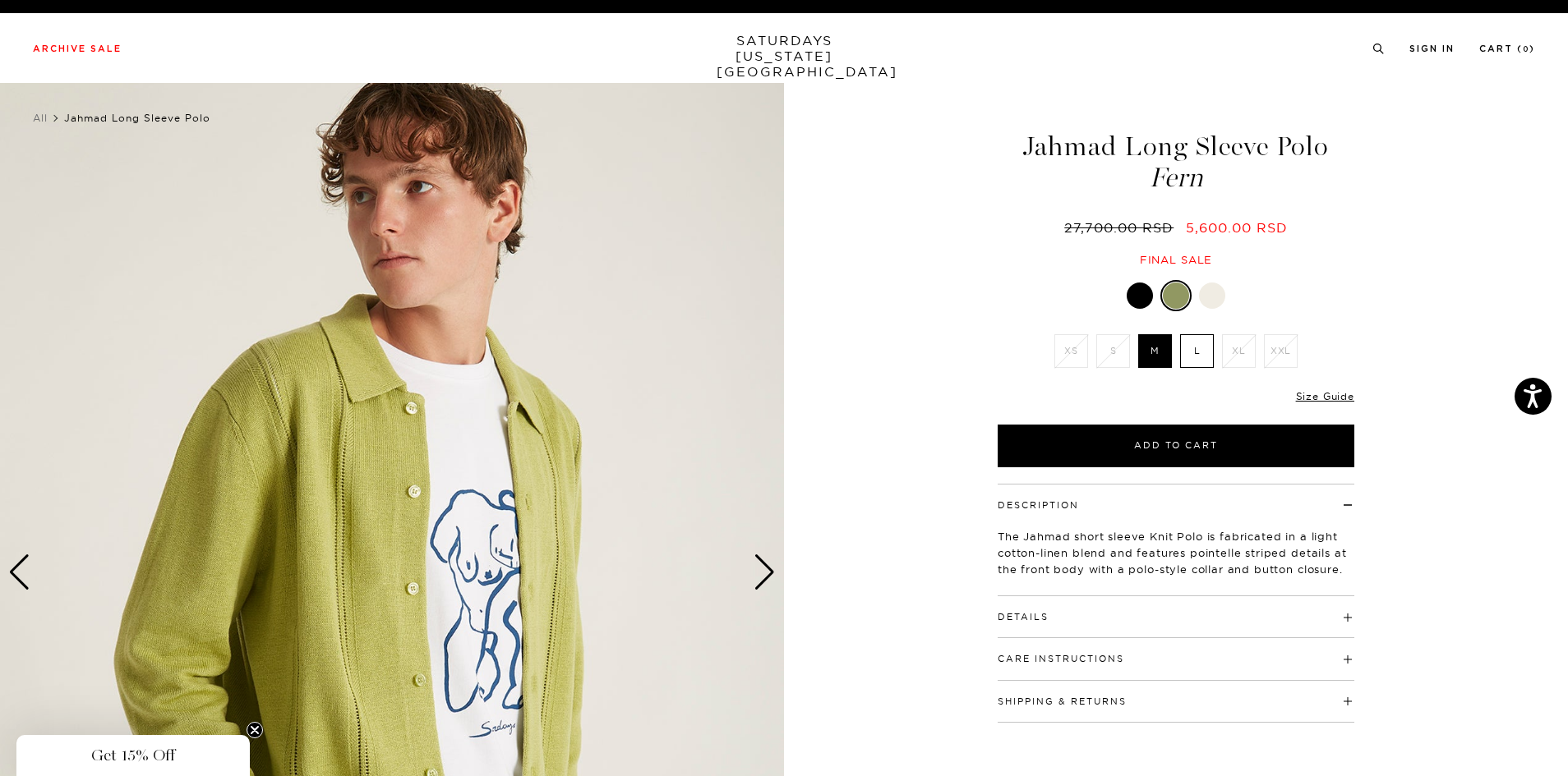
click at [311, 612] on img at bounding box center [392, 573] width 784 height 980
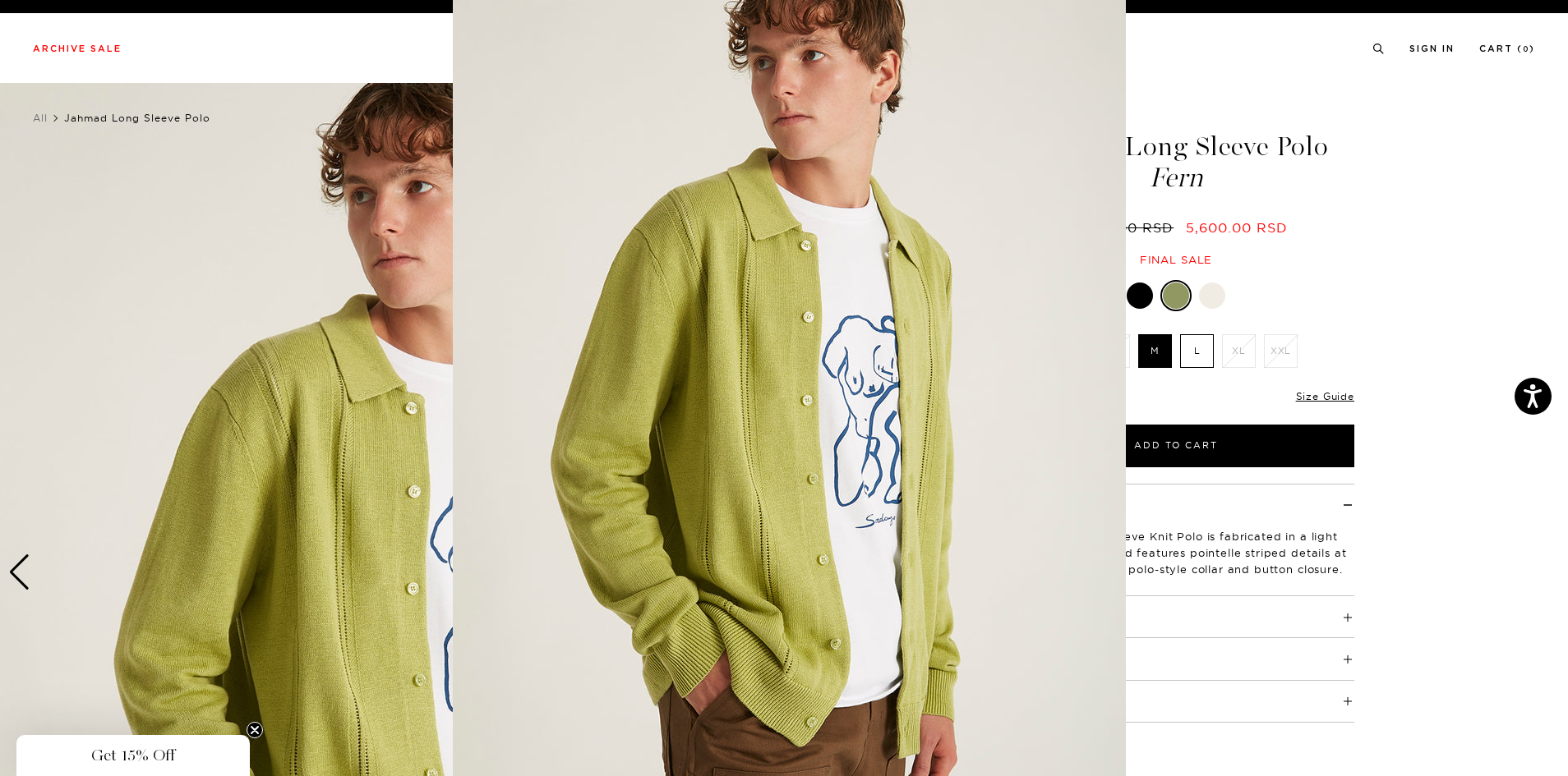
scroll to position [35, 0]
click at [342, 501] on figure at bounding box center [784, 388] width 1568 height 776
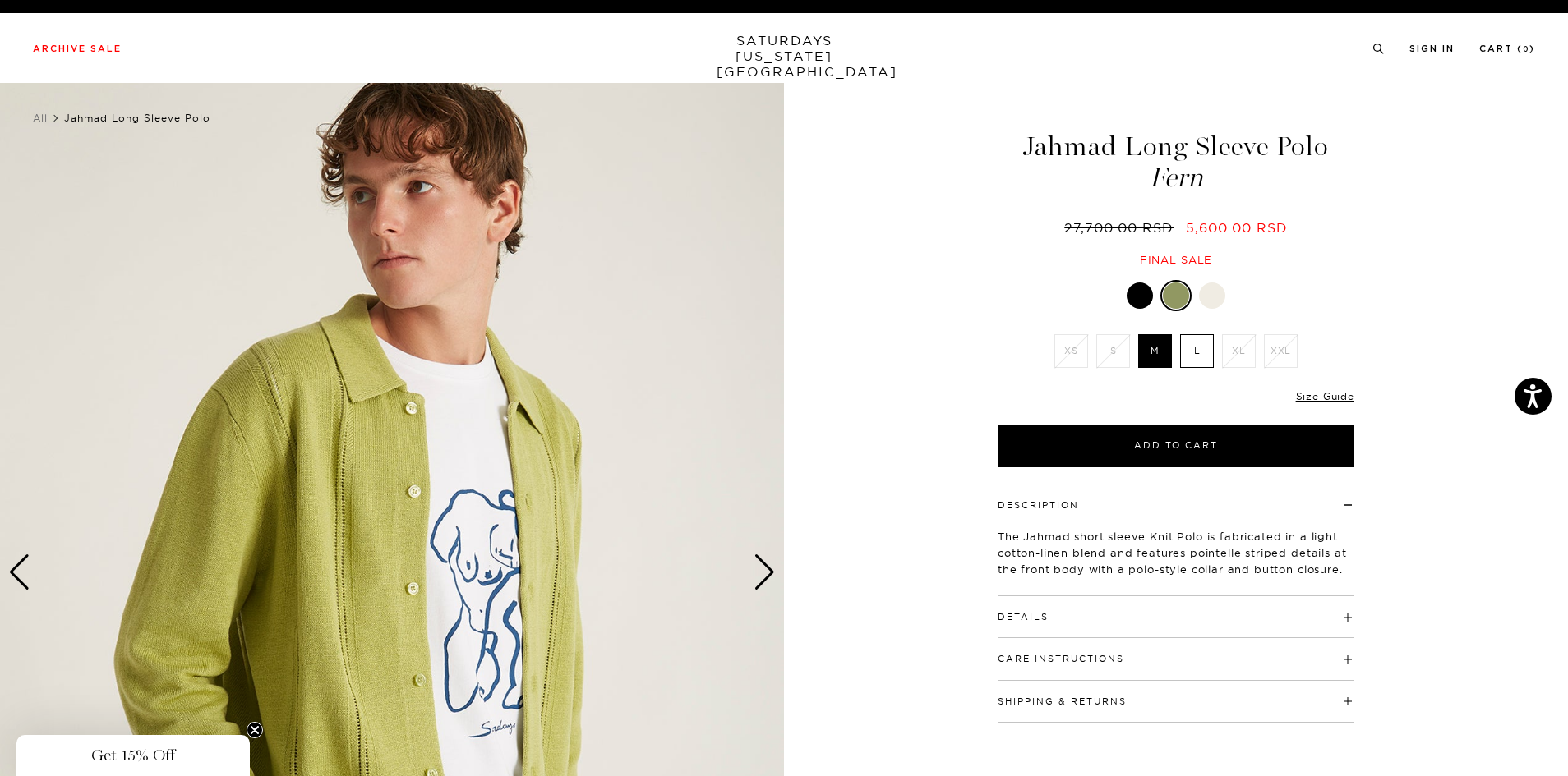
click at [1061, 610] on h4 "Details" at bounding box center [1176, 609] width 356 height 27
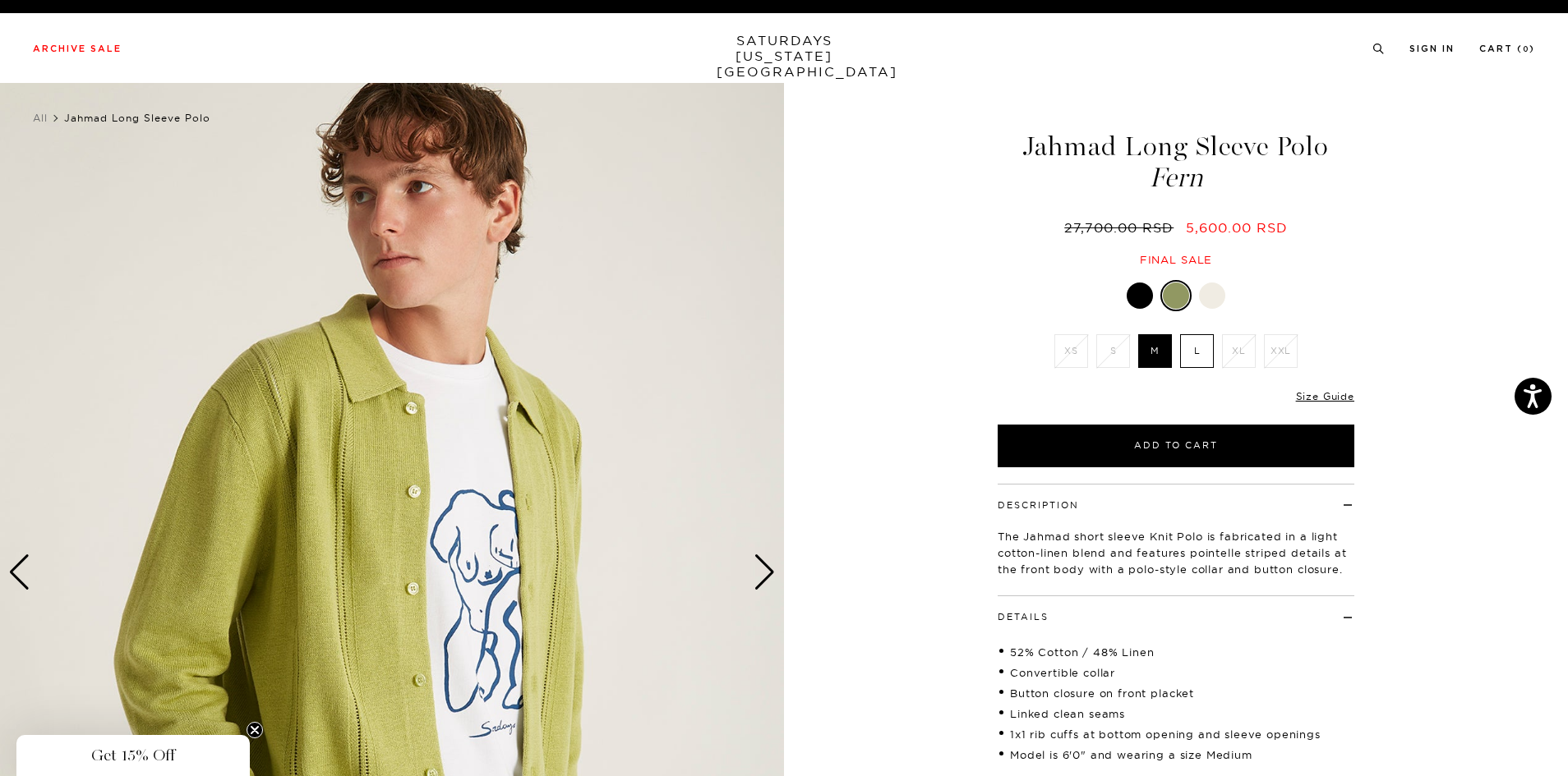
click at [773, 579] on div "Next slide" at bounding box center [765, 573] width 23 height 36
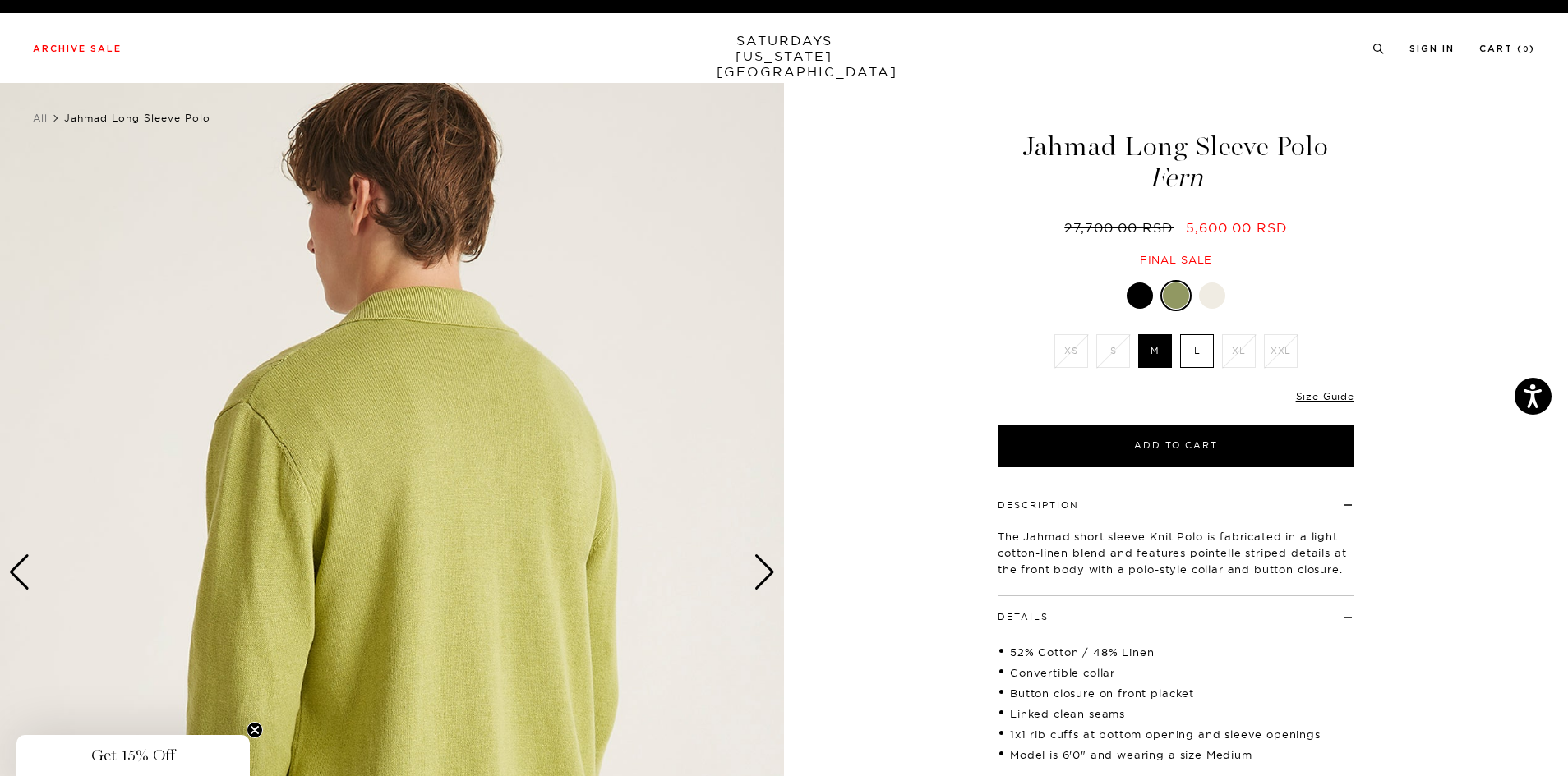
click at [773, 579] on div "Next slide" at bounding box center [765, 573] width 23 height 36
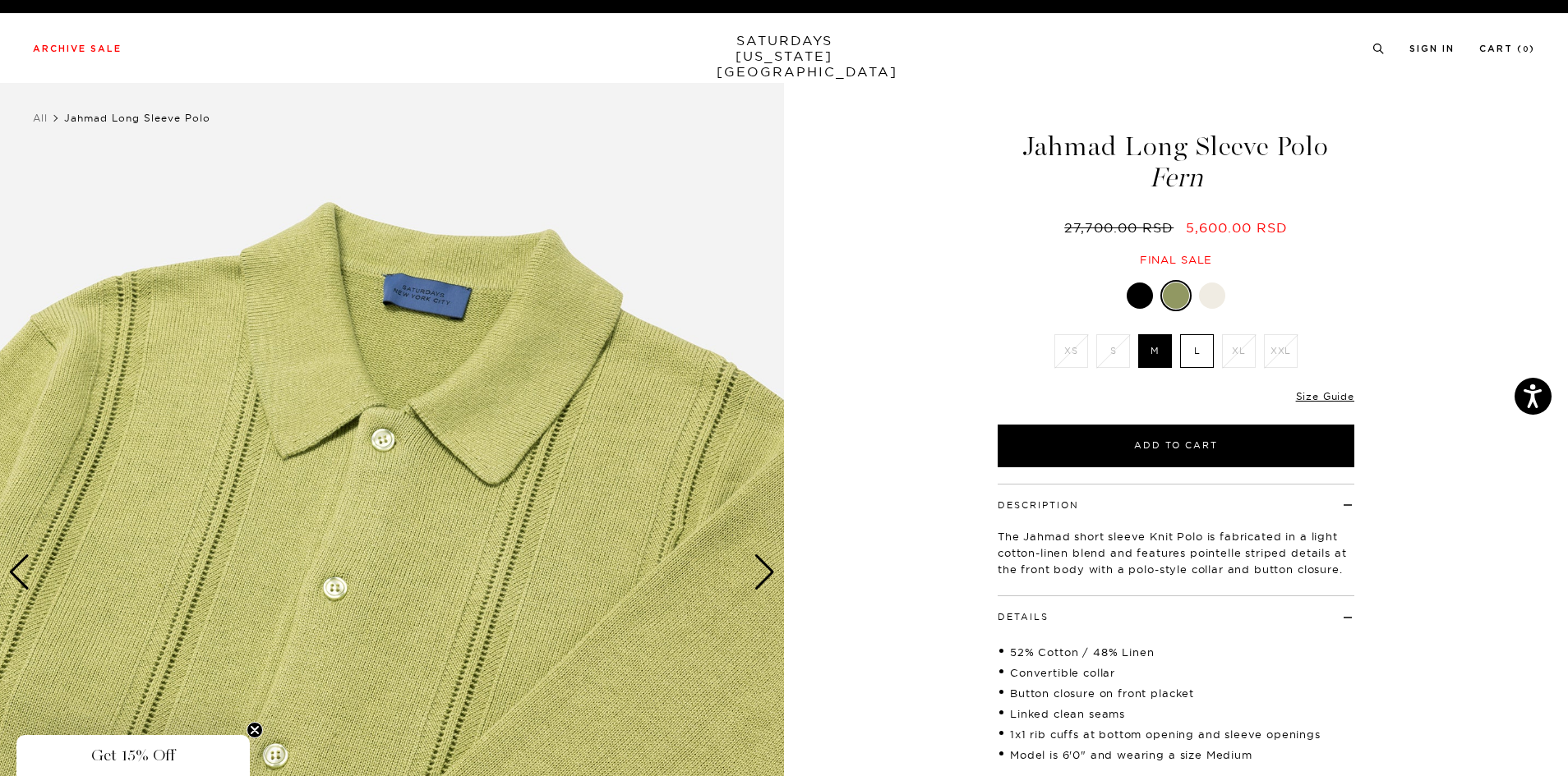
click at [389, 403] on img at bounding box center [392, 573] width 784 height 980
click at [406, 403] on img at bounding box center [392, 573] width 784 height 980
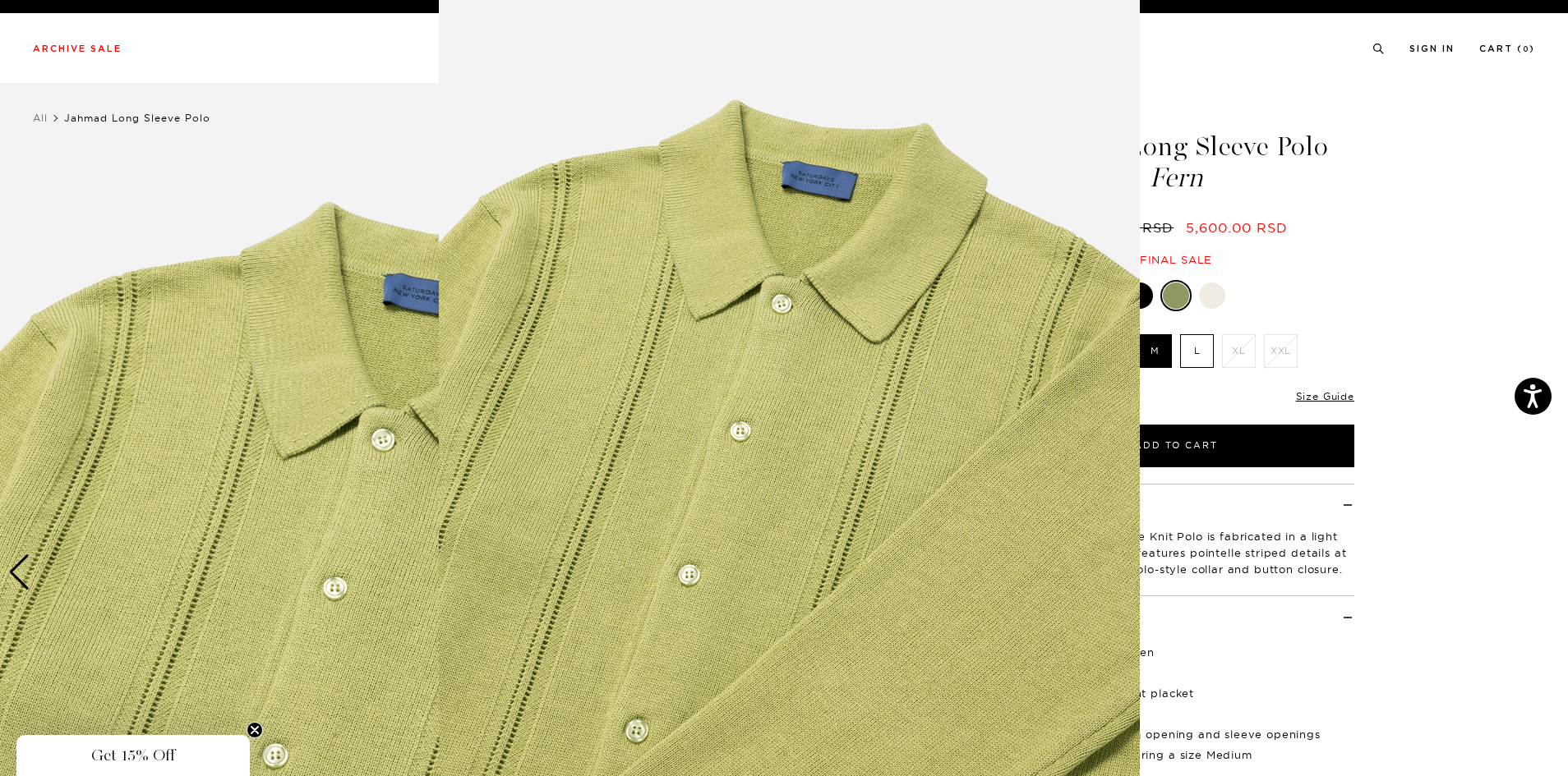
scroll to position [2, 0]
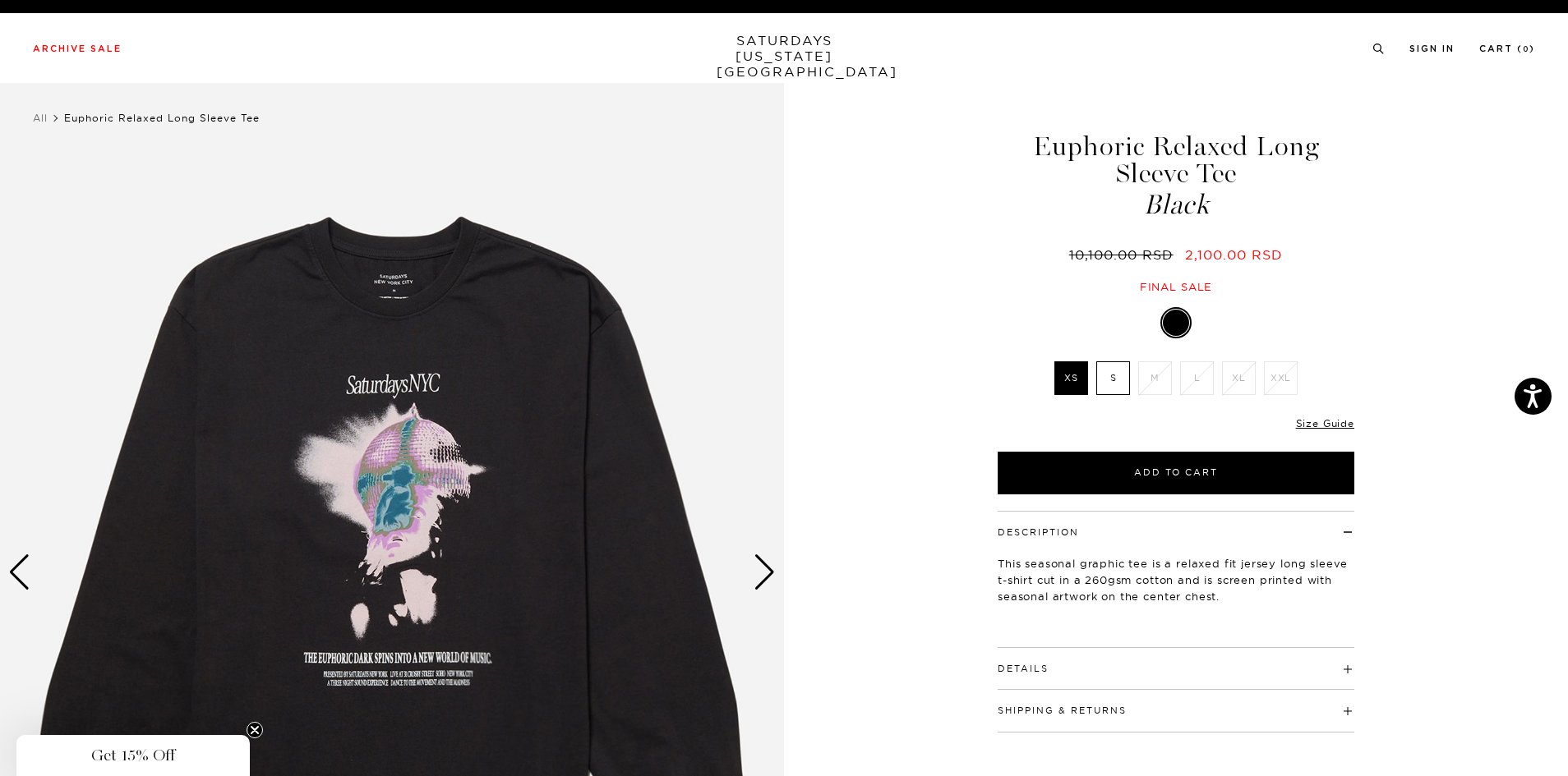
click div "Next slide"
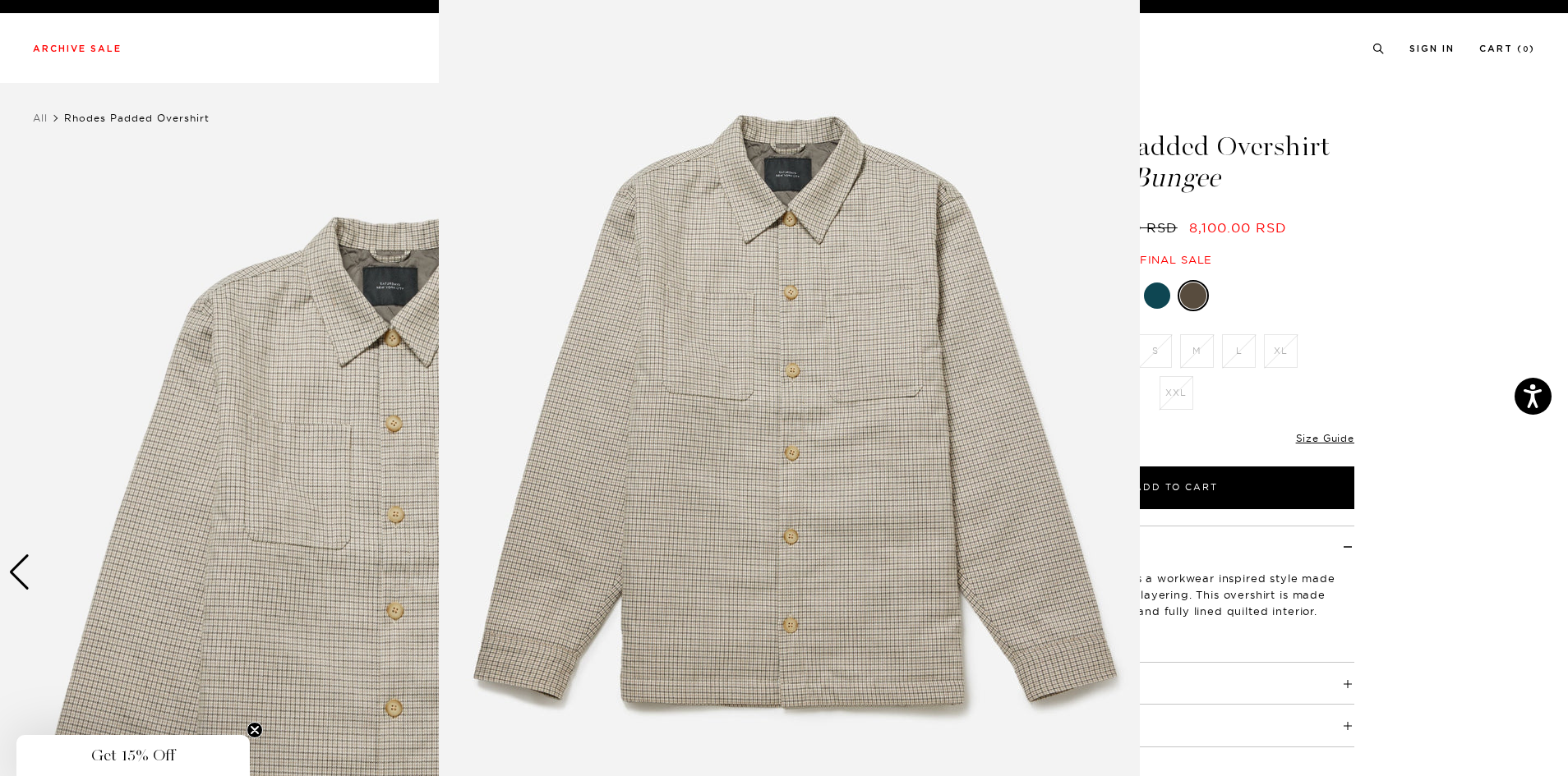
click at [828, 471] on img at bounding box center [789, 421] width 701 height 841
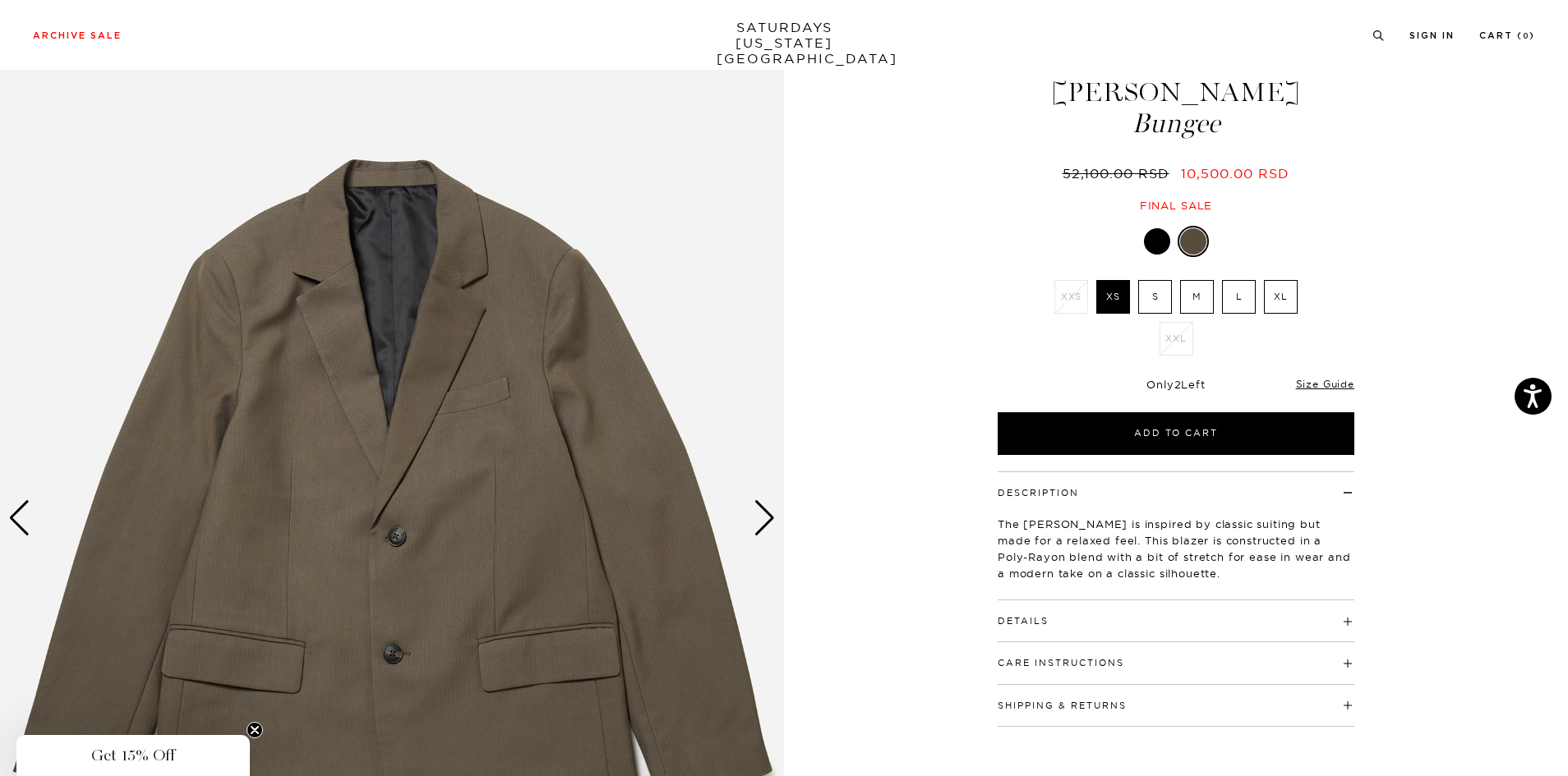
scroll to position [83, 0]
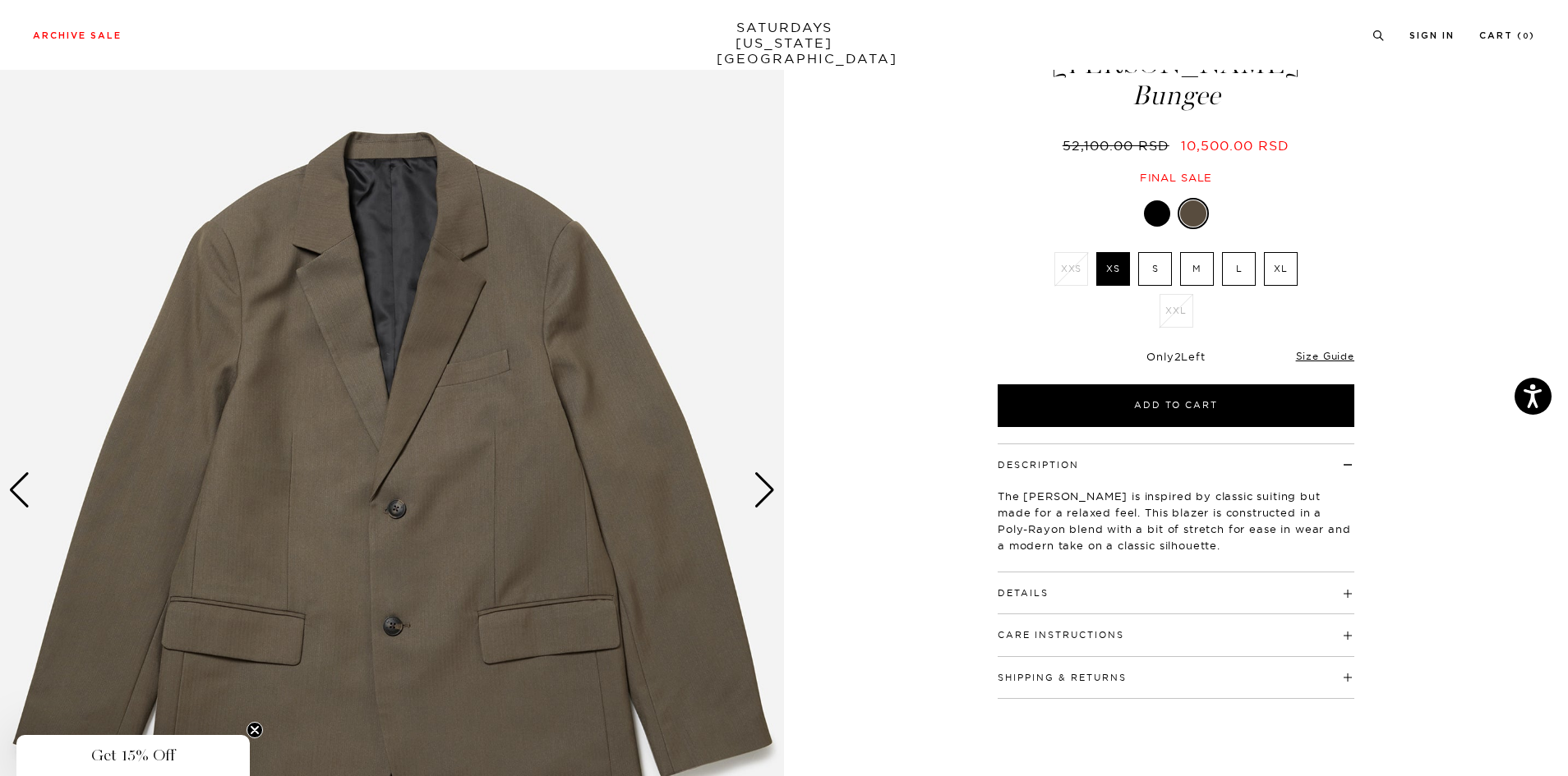
click at [1080, 593] on h4 "Details" at bounding box center [1176, 586] width 356 height 27
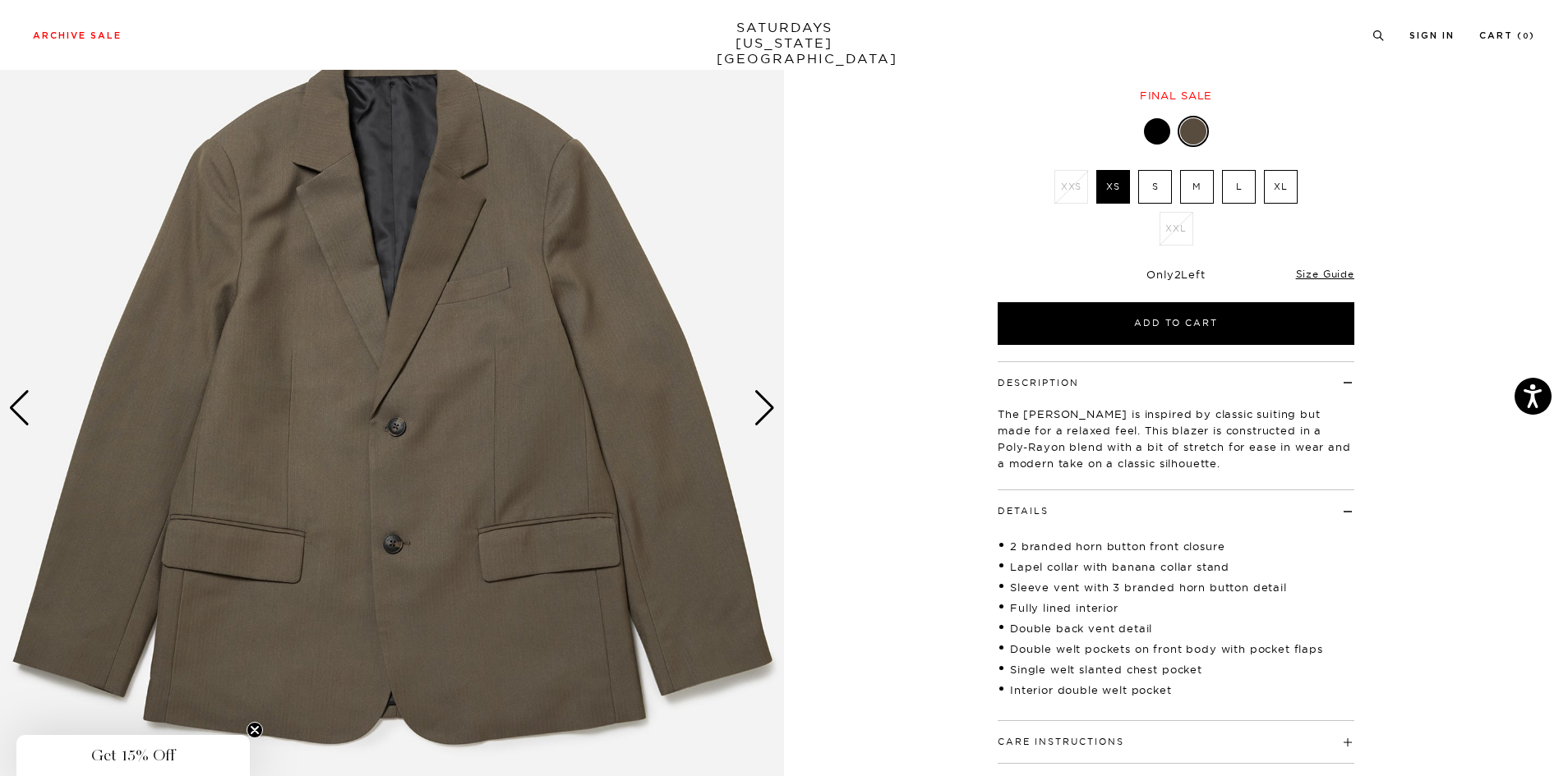
scroll to position [247, 0]
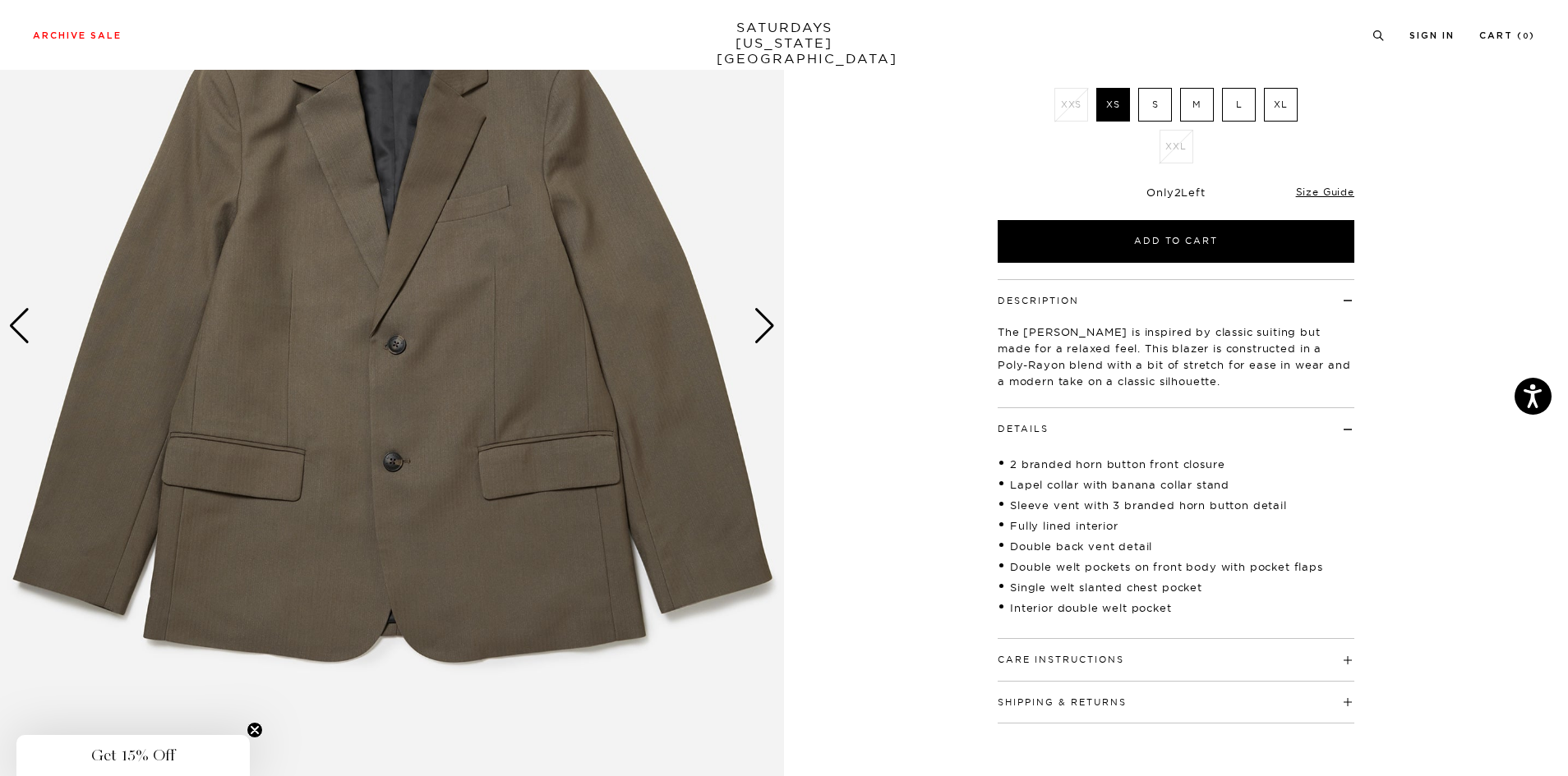
click at [1108, 434] on h4 "Details" at bounding box center [1176, 421] width 356 height 27
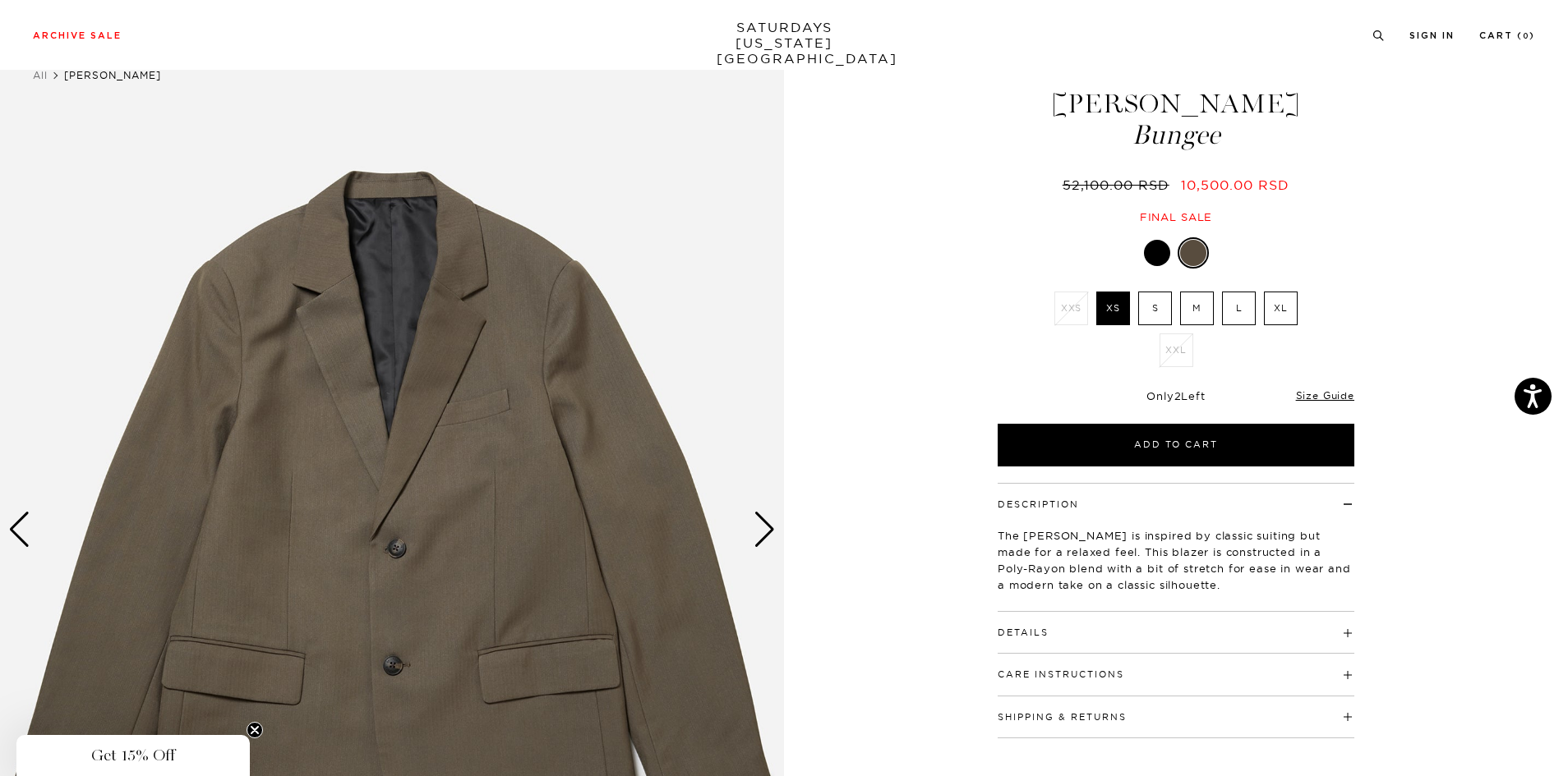
scroll to position [83, 0]
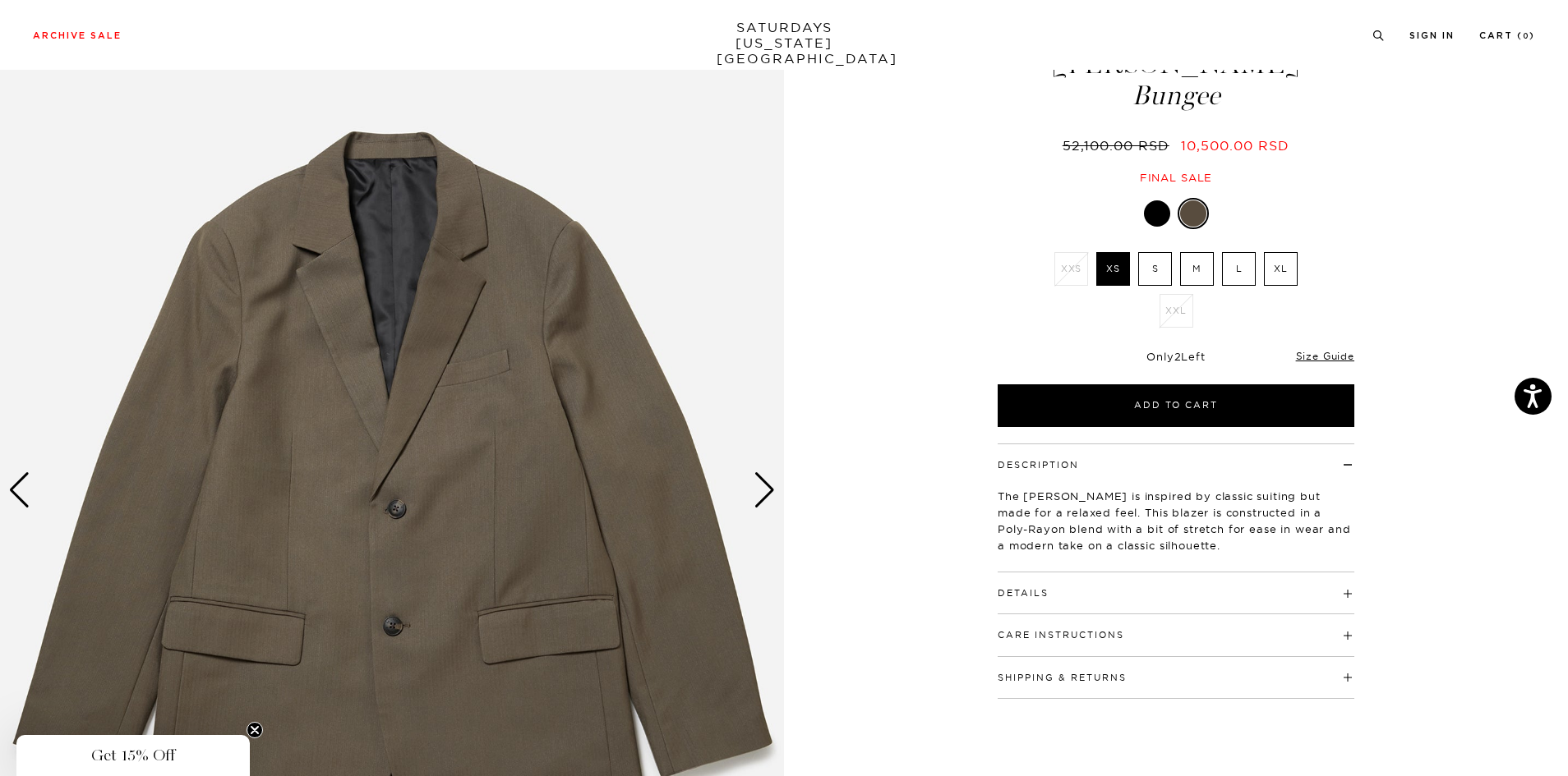
click at [767, 501] on div "Next slide" at bounding box center [765, 491] width 23 height 36
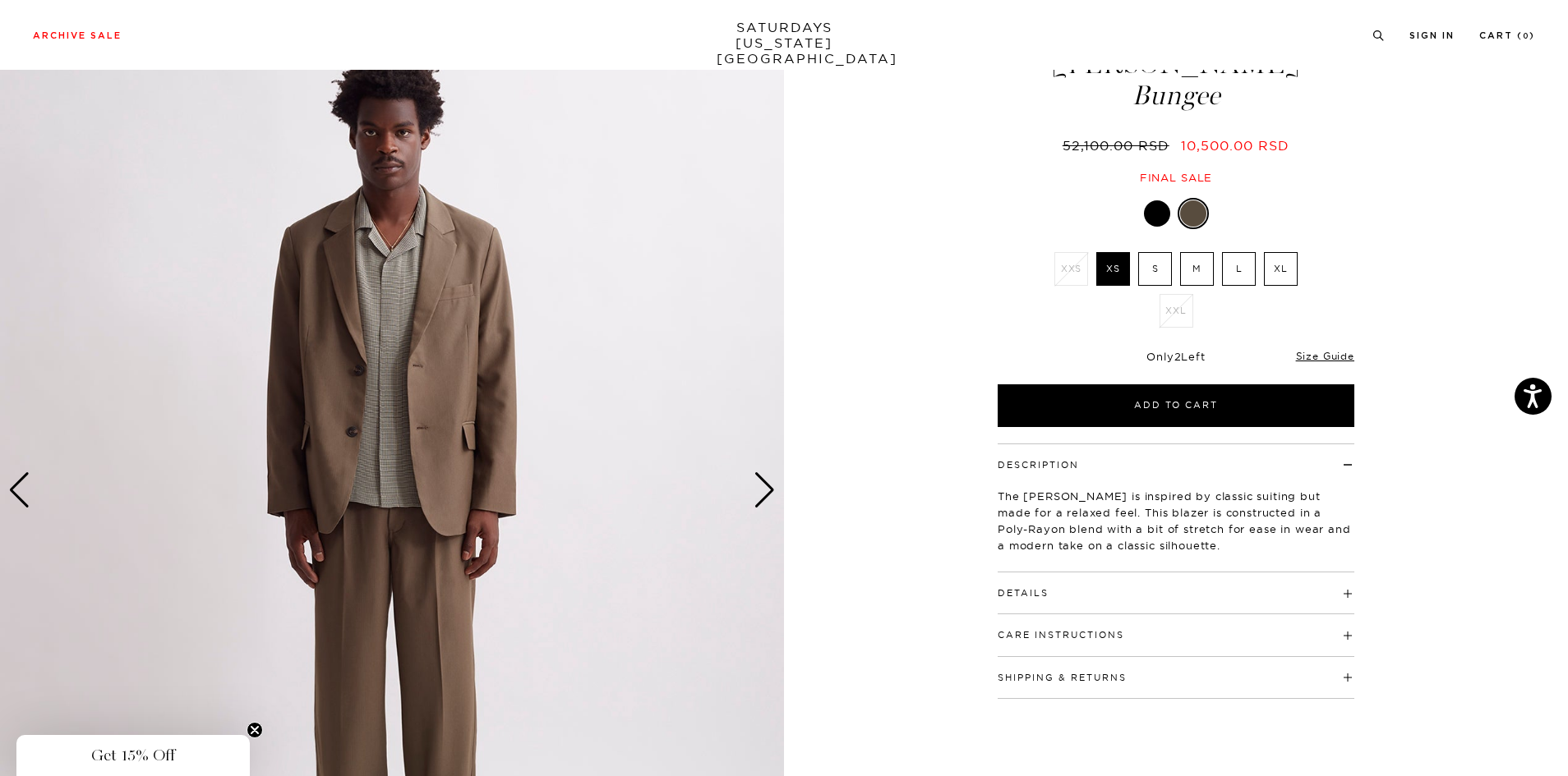
click at [767, 501] on div "Next slide" at bounding box center [765, 491] width 23 height 36
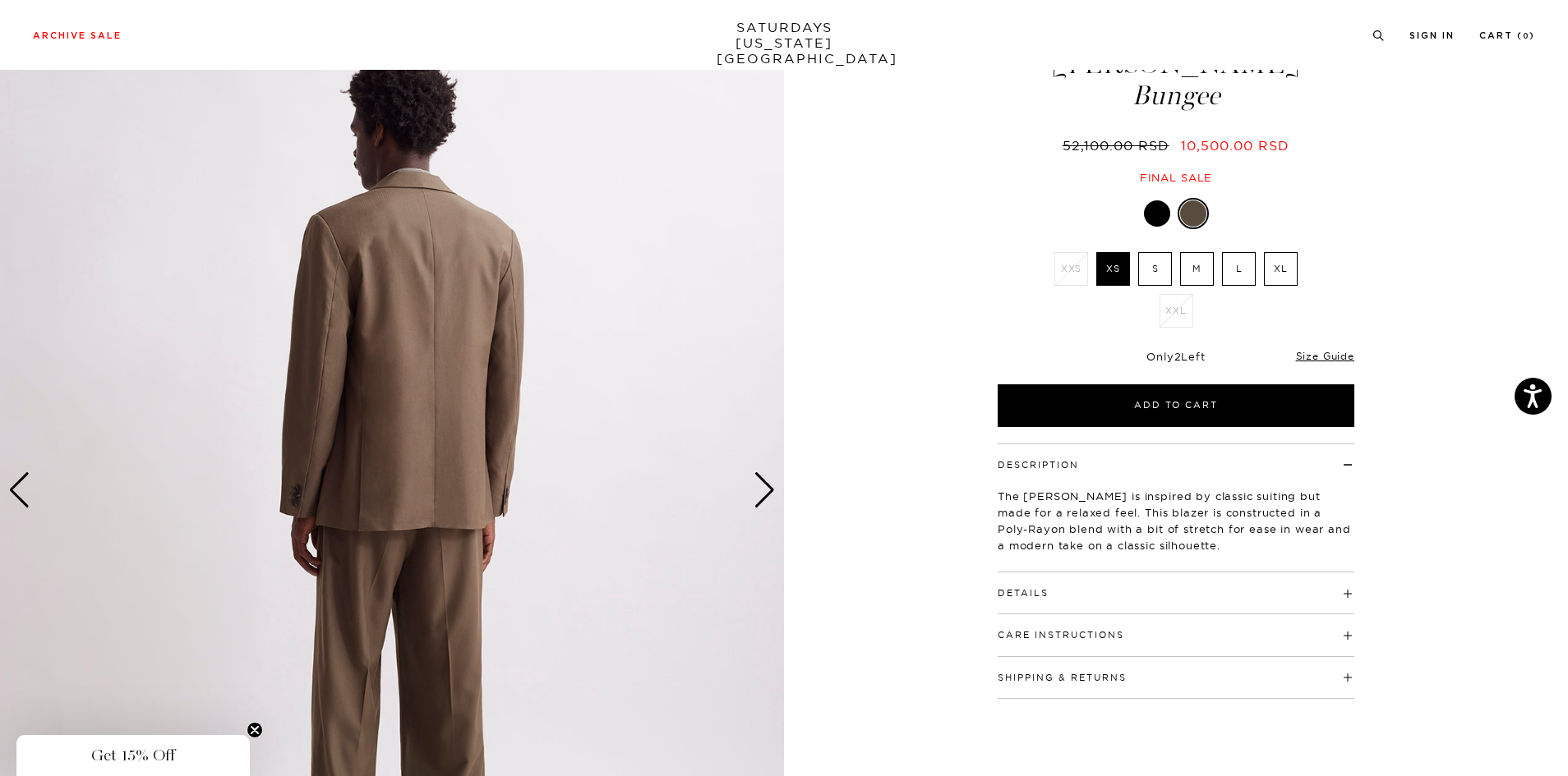
click at [767, 501] on div "Next slide" at bounding box center [765, 491] width 23 height 36
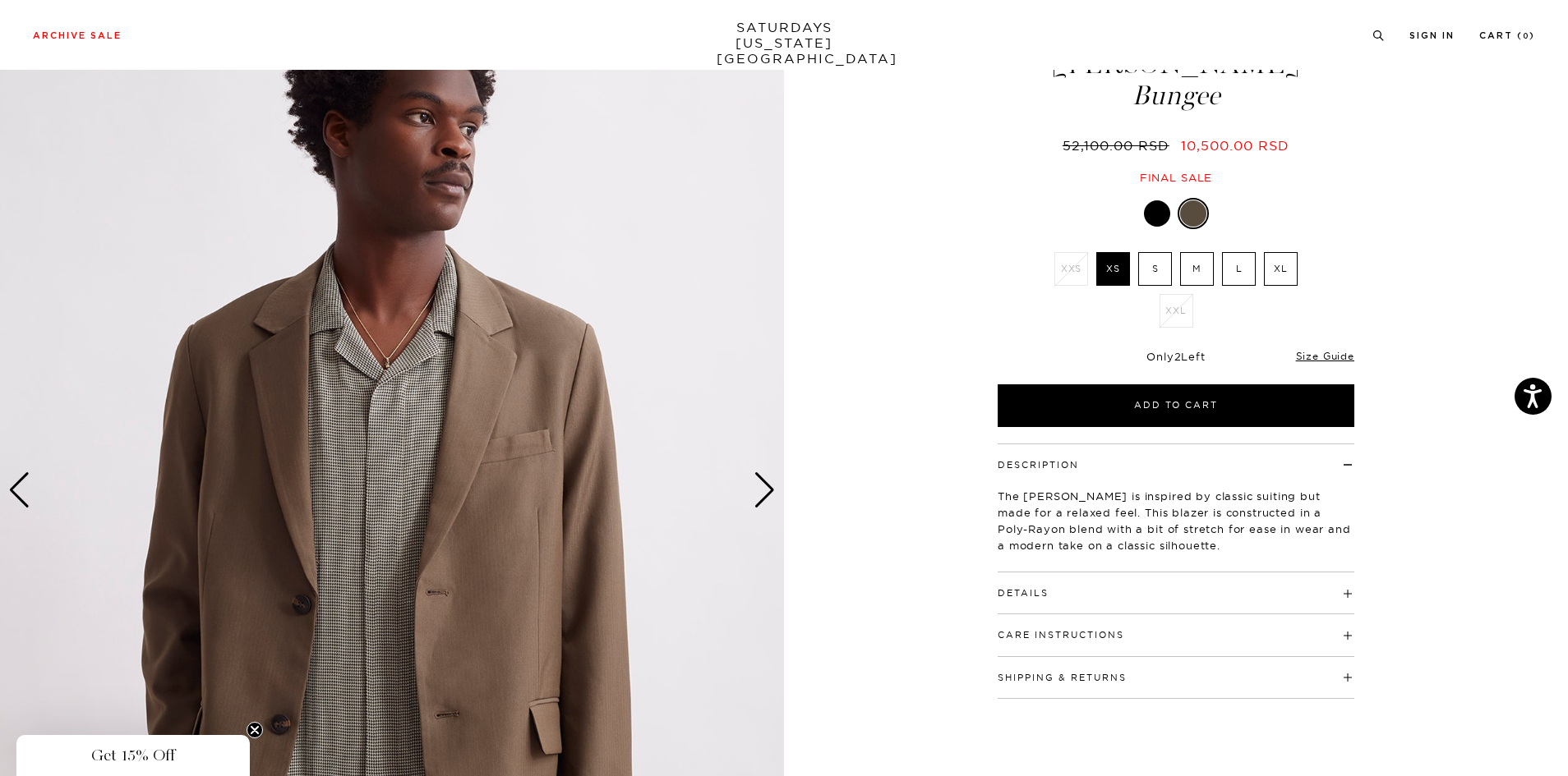
click at [767, 501] on div "Next slide" at bounding box center [765, 491] width 23 height 36
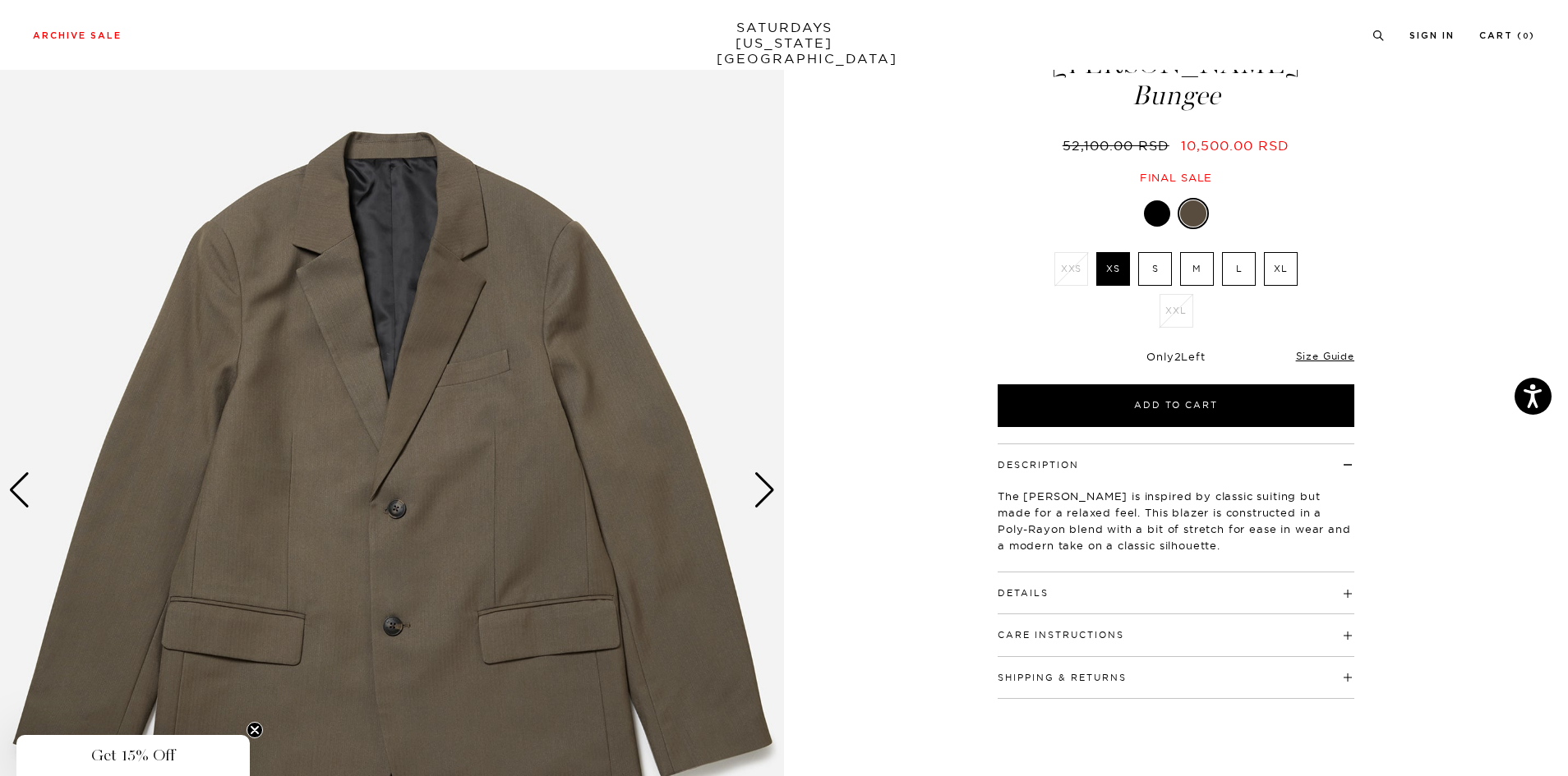
click at [767, 501] on div "Next slide" at bounding box center [765, 491] width 23 height 36
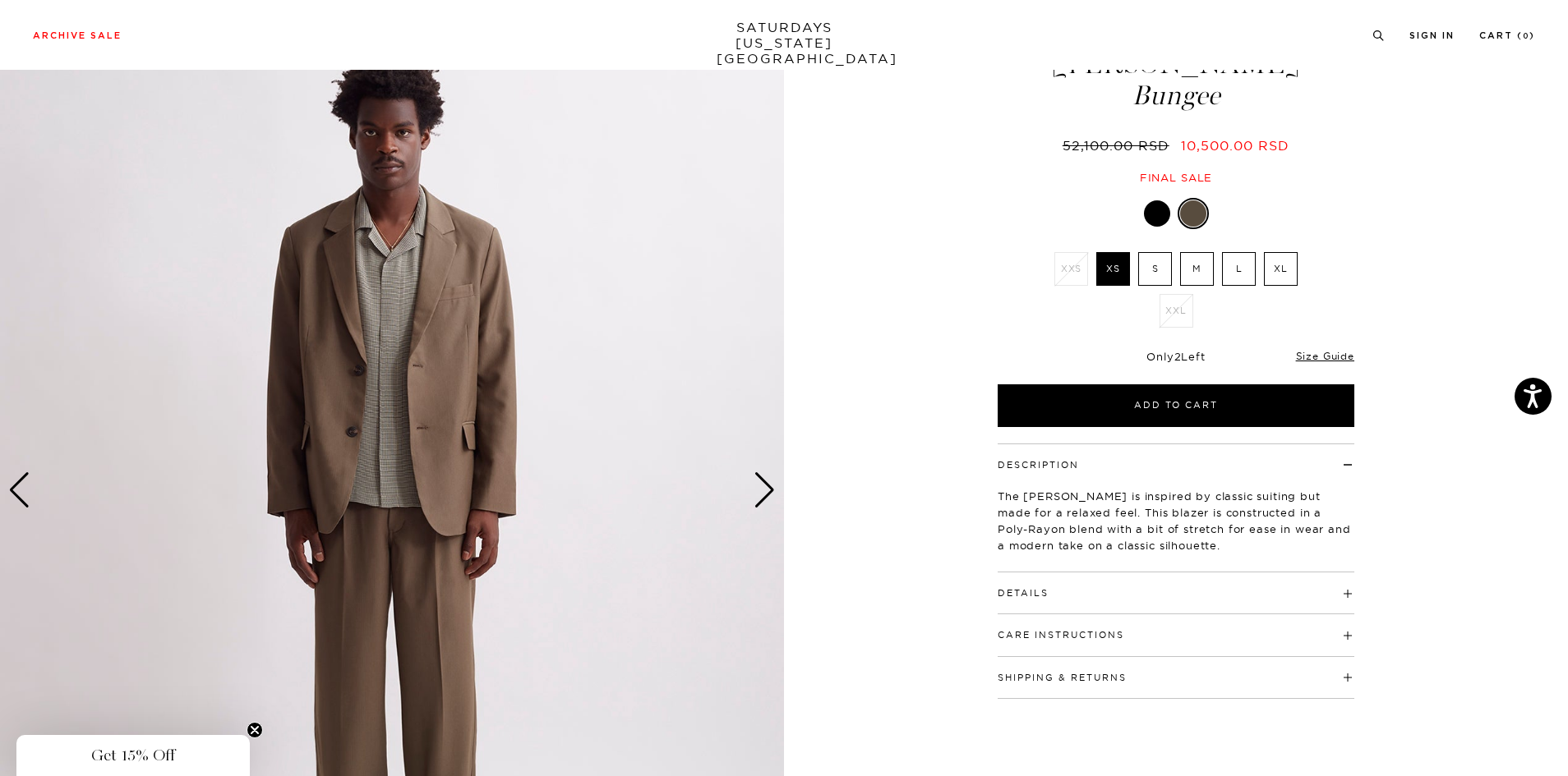
click at [1158, 205] on div at bounding box center [1157, 214] width 26 height 26
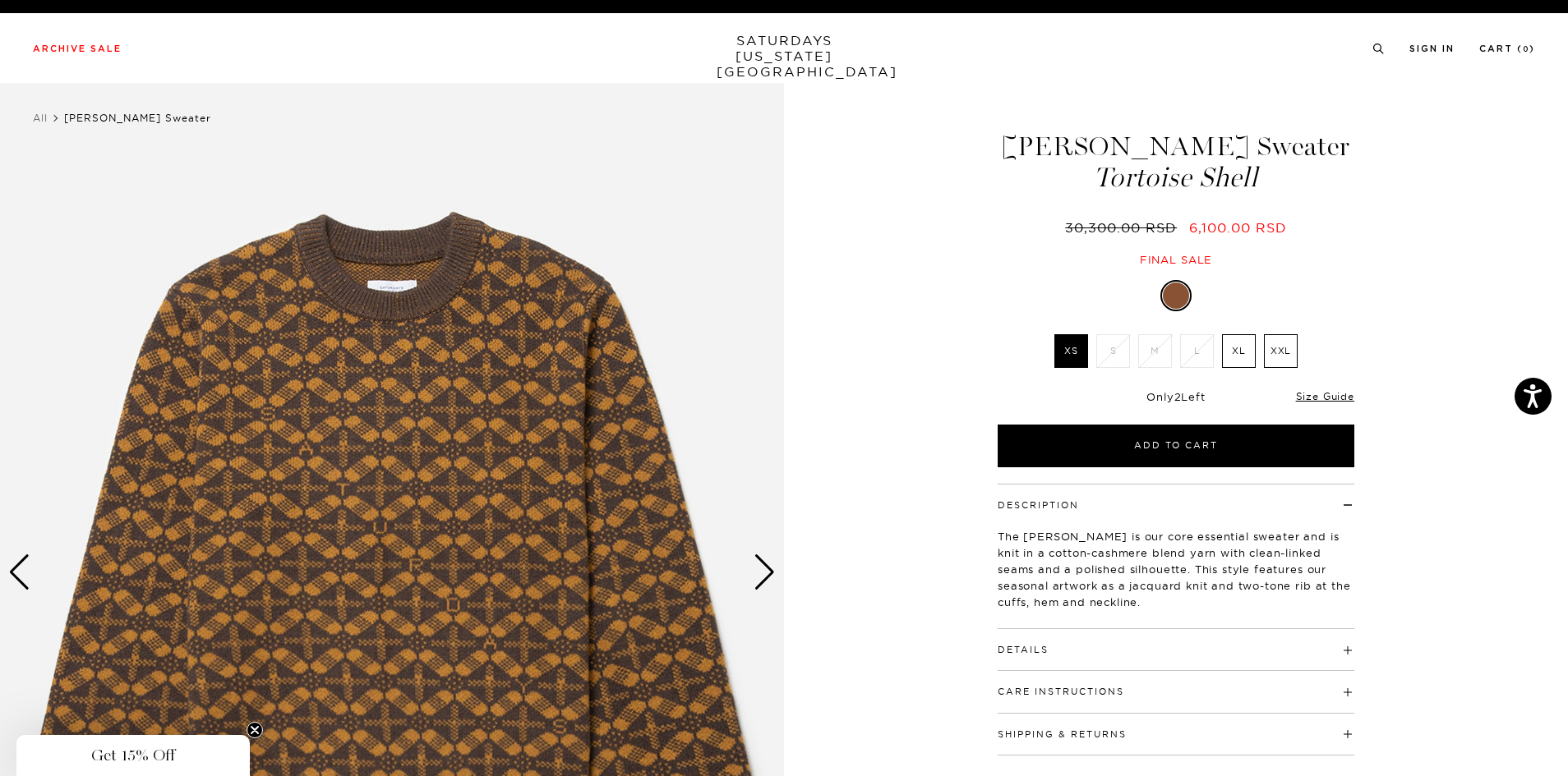
click at [764, 581] on div "Next slide" at bounding box center [765, 573] width 23 height 36
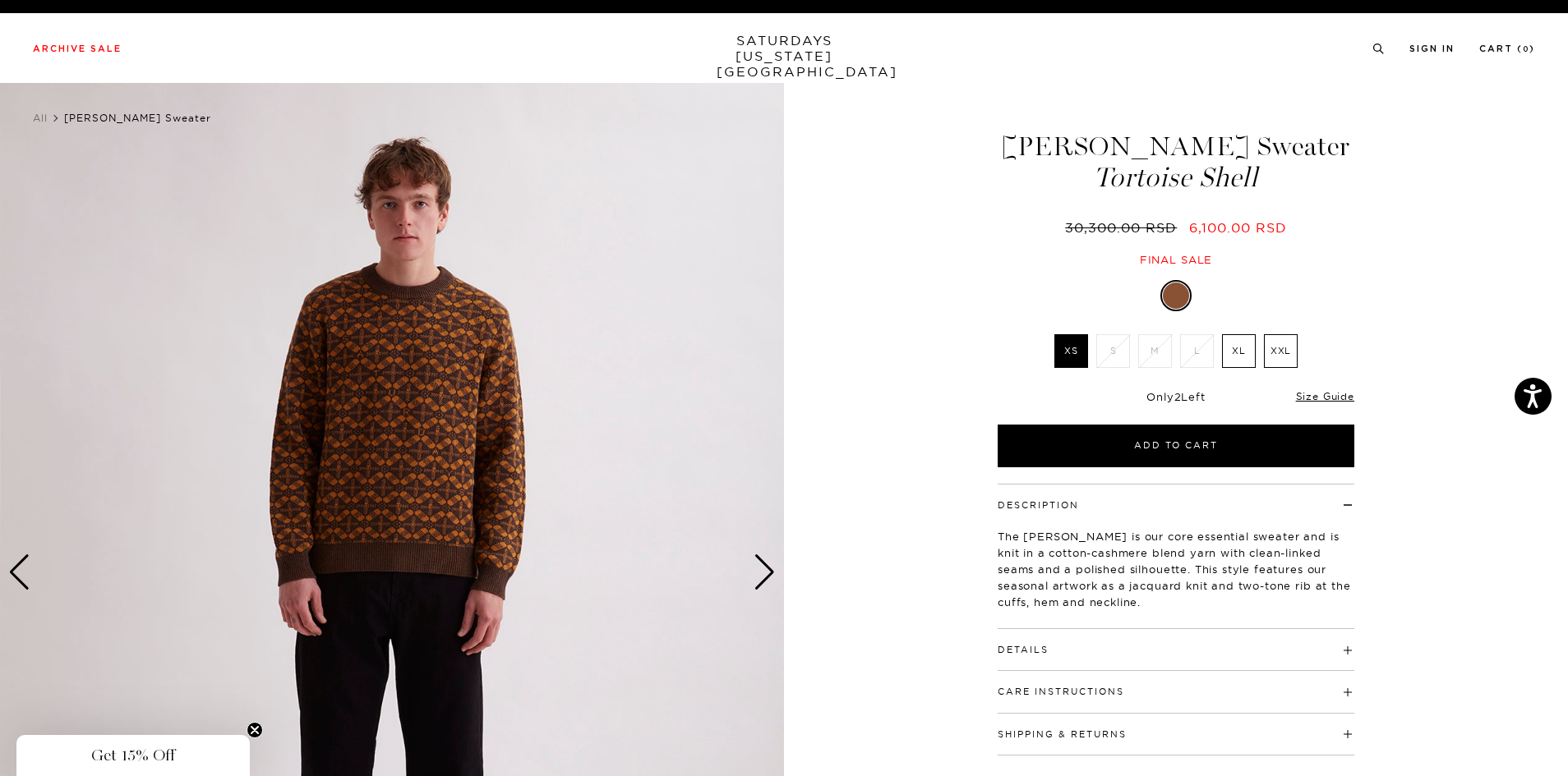
click at [764, 581] on div "Next slide" at bounding box center [765, 573] width 23 height 36
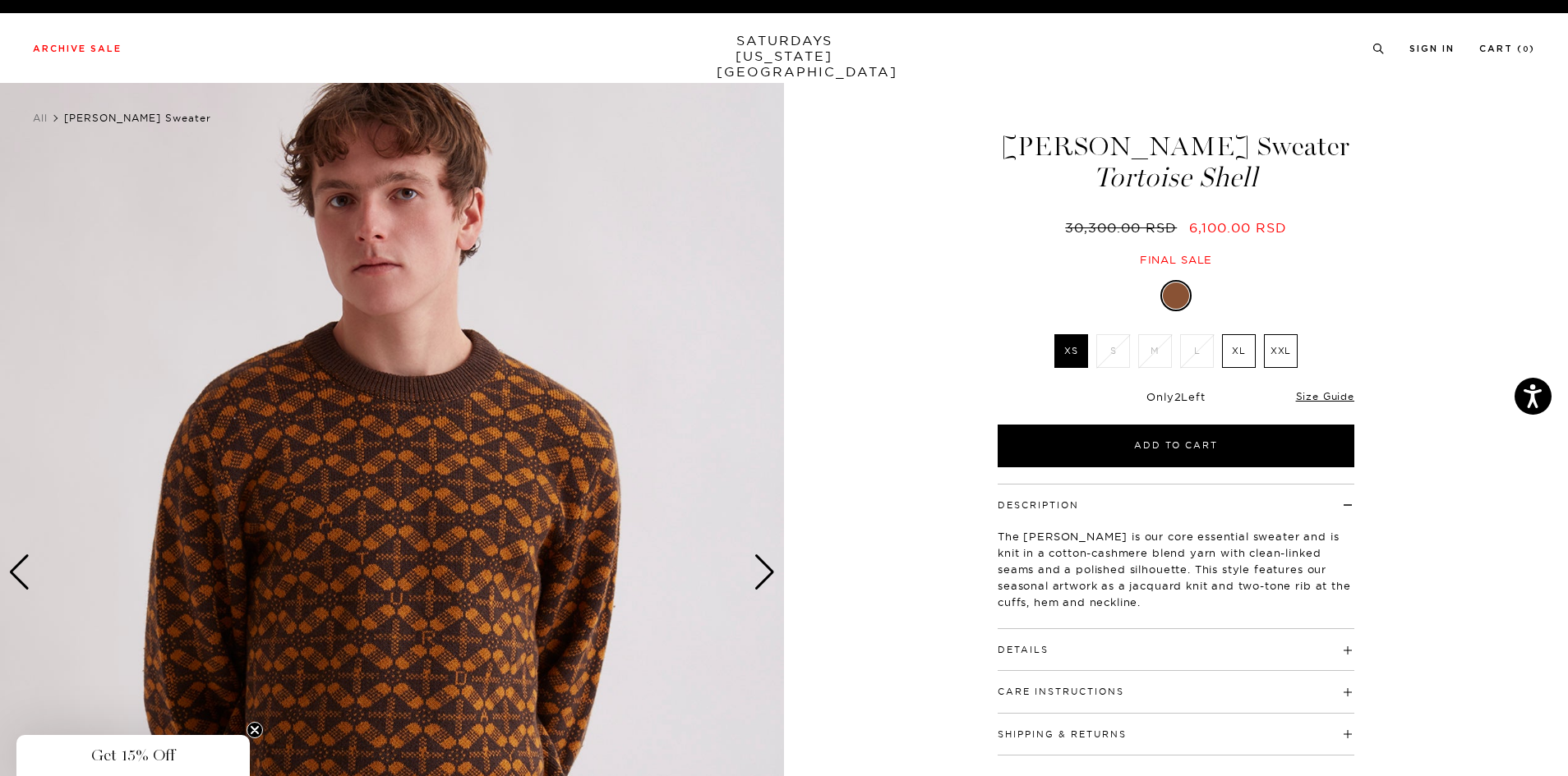
click at [764, 581] on div "Next slide" at bounding box center [765, 573] width 23 height 36
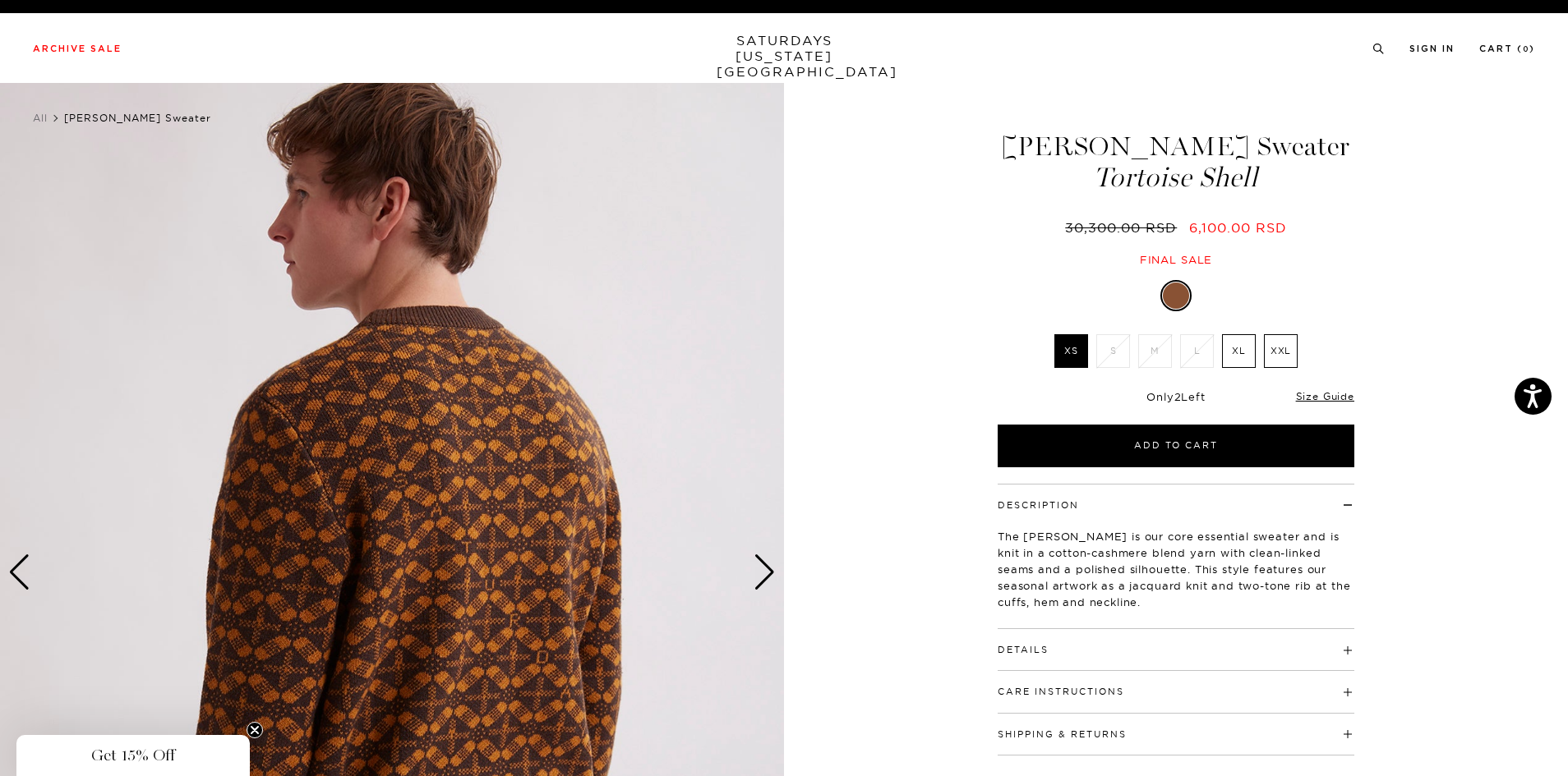
click at [764, 581] on div "Next slide" at bounding box center [765, 573] width 23 height 36
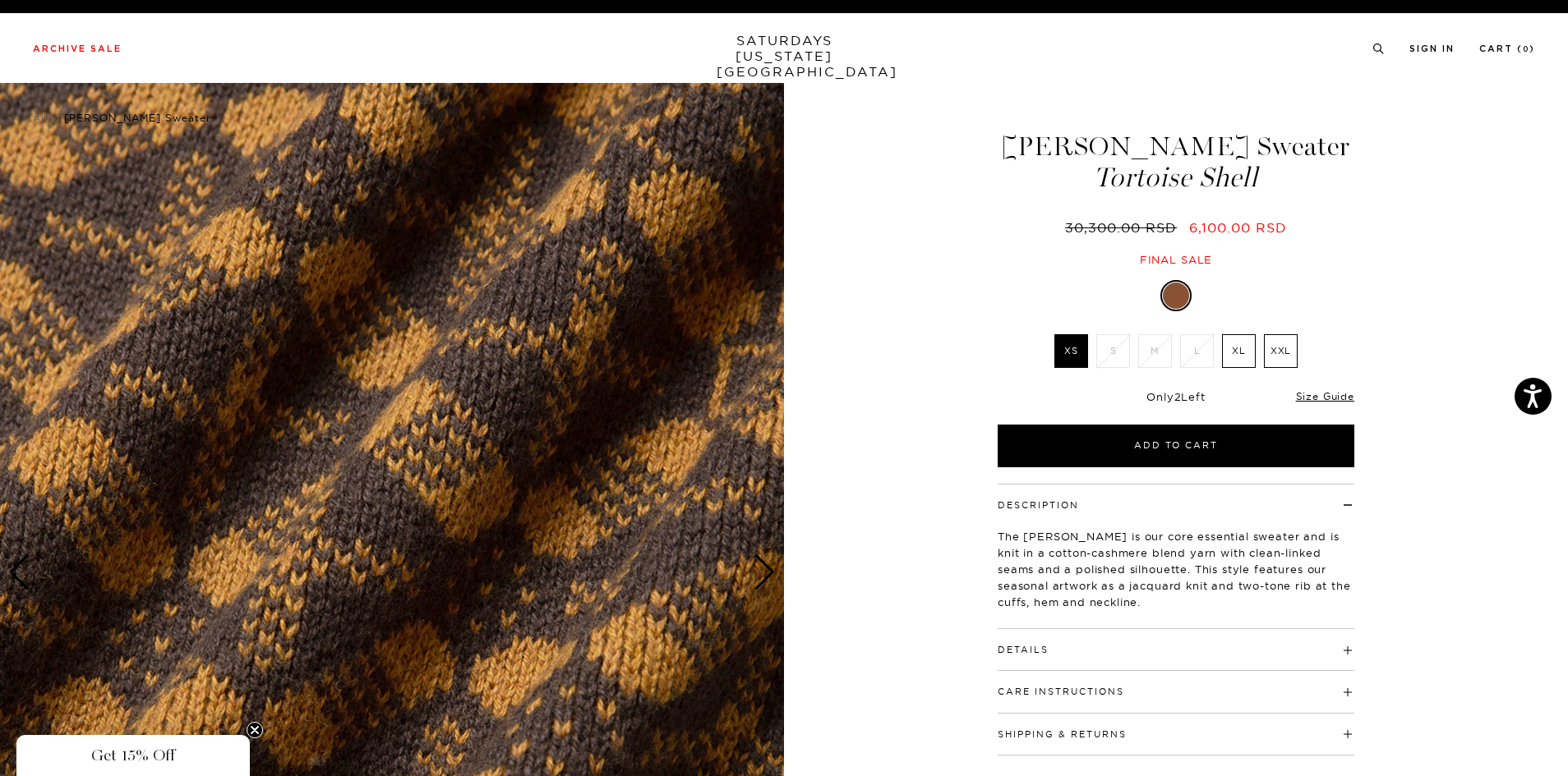
click at [764, 581] on div "Next slide" at bounding box center [765, 573] width 23 height 36
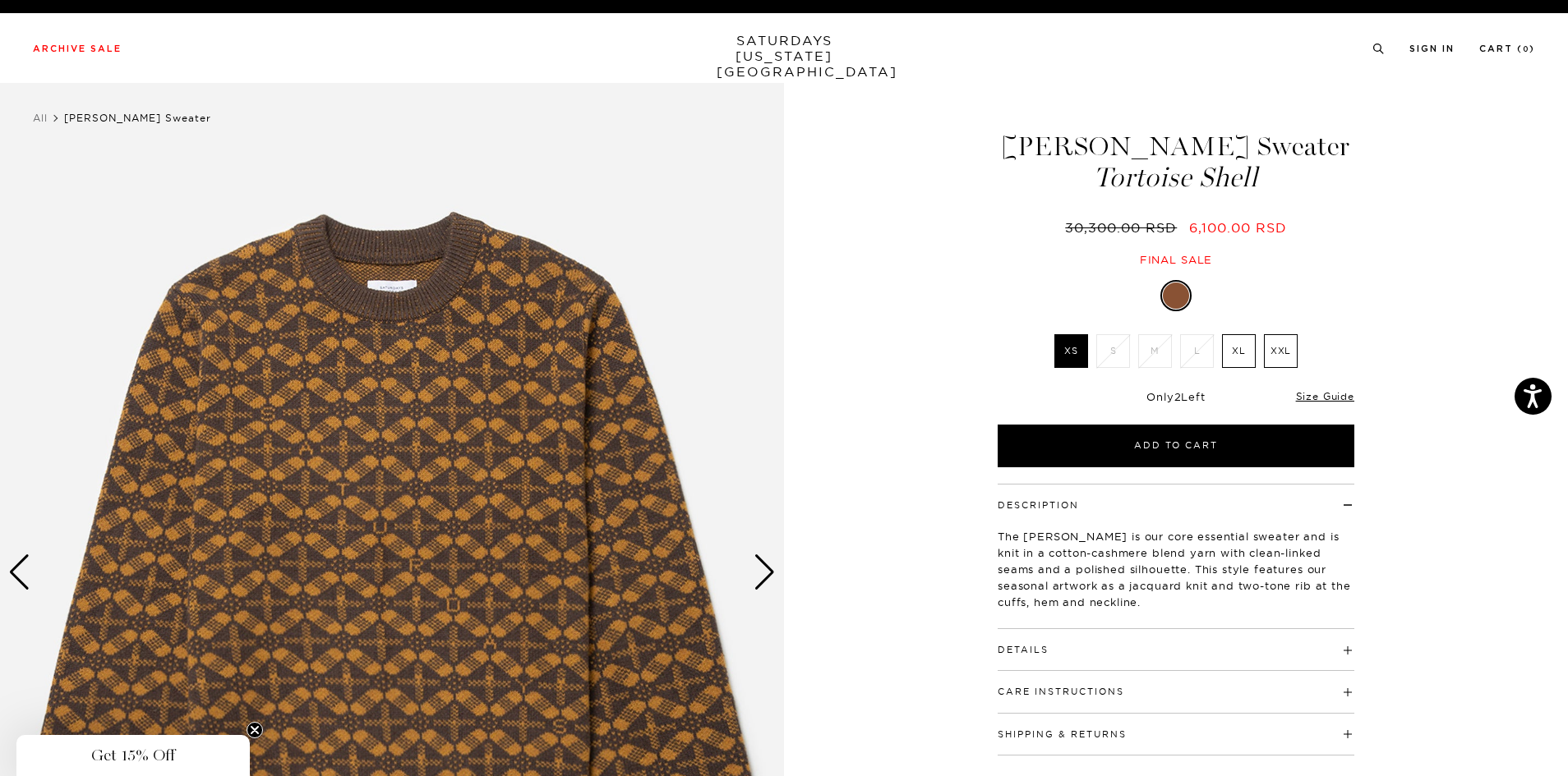
click at [1070, 655] on h4 "Details" at bounding box center [1176, 642] width 356 height 27
click at [775, 594] on img at bounding box center [392, 573] width 784 height 980
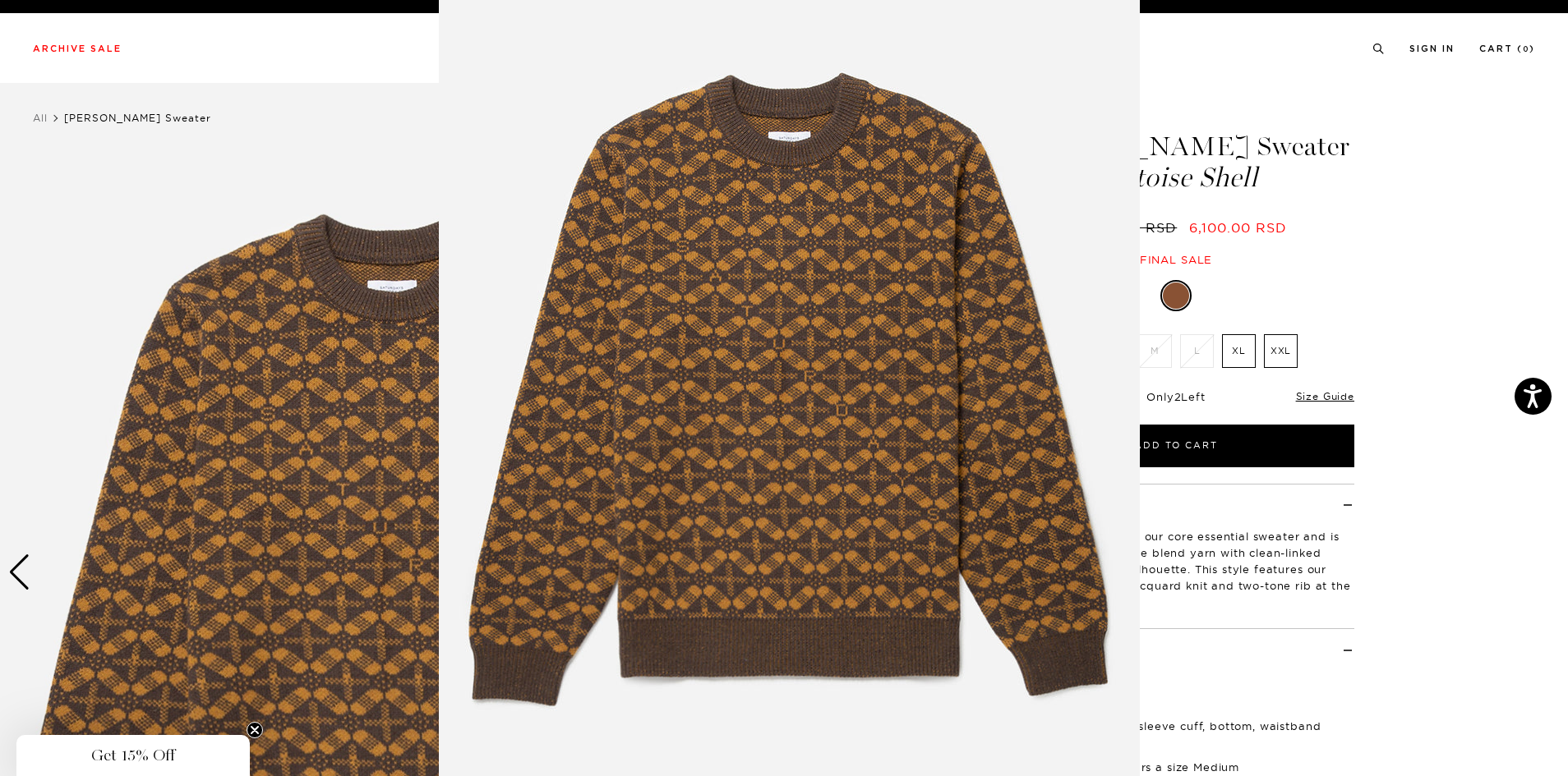
scroll to position [37, 0]
click at [779, 560] on img at bounding box center [789, 383] width 701 height 841
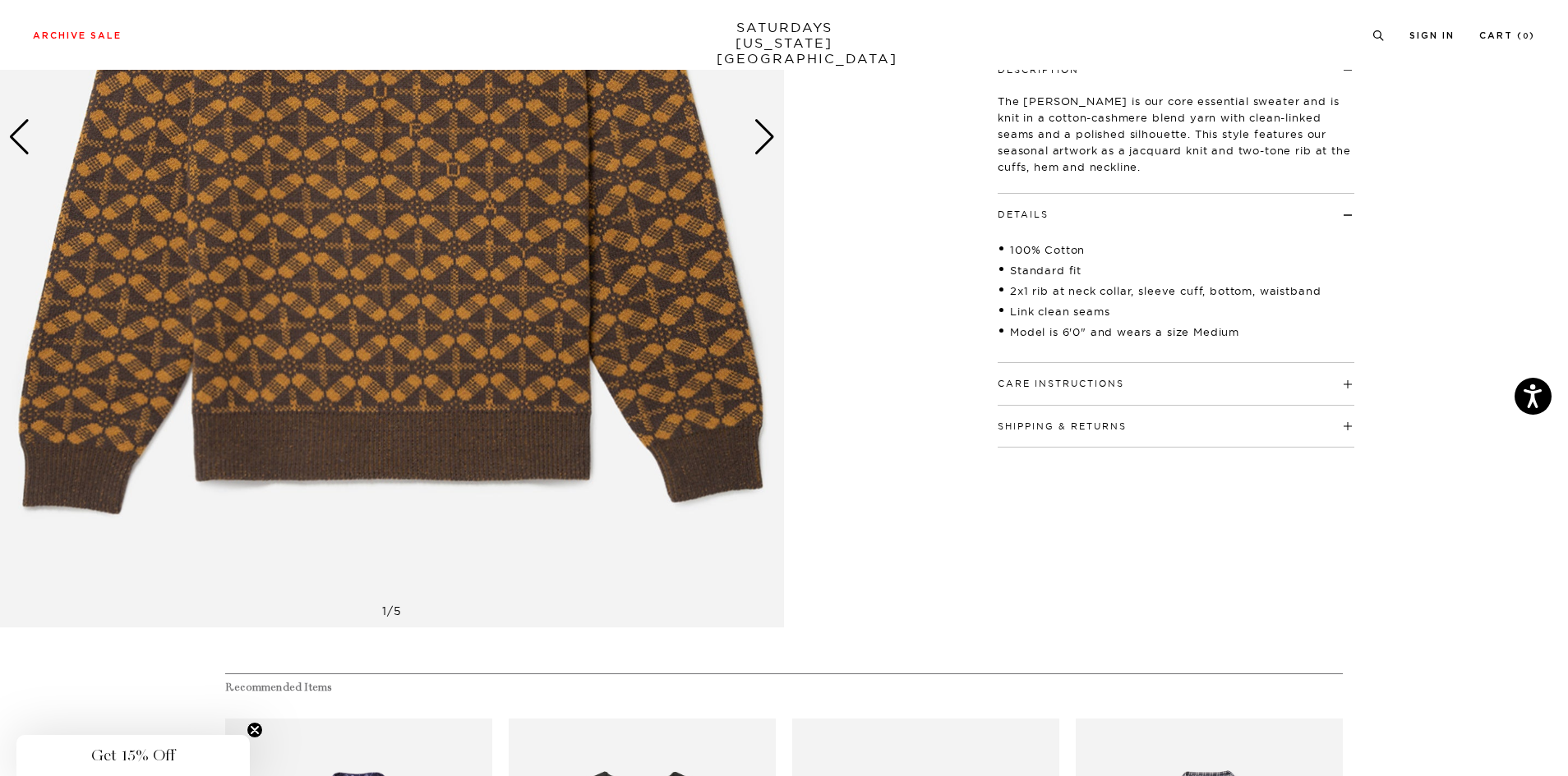
scroll to position [247, 0]
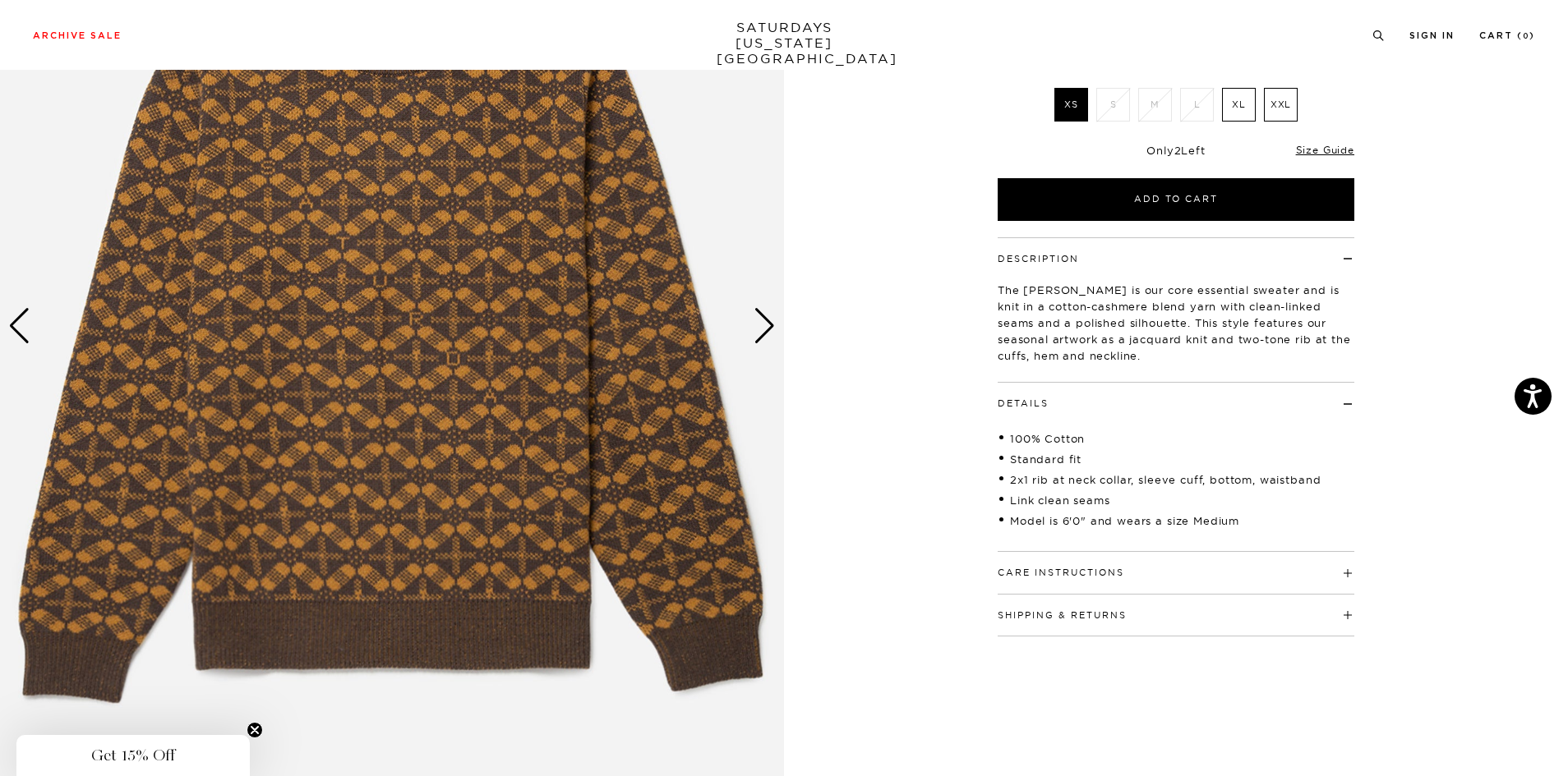
click at [765, 331] on div "Next slide" at bounding box center [765, 327] width 23 height 36
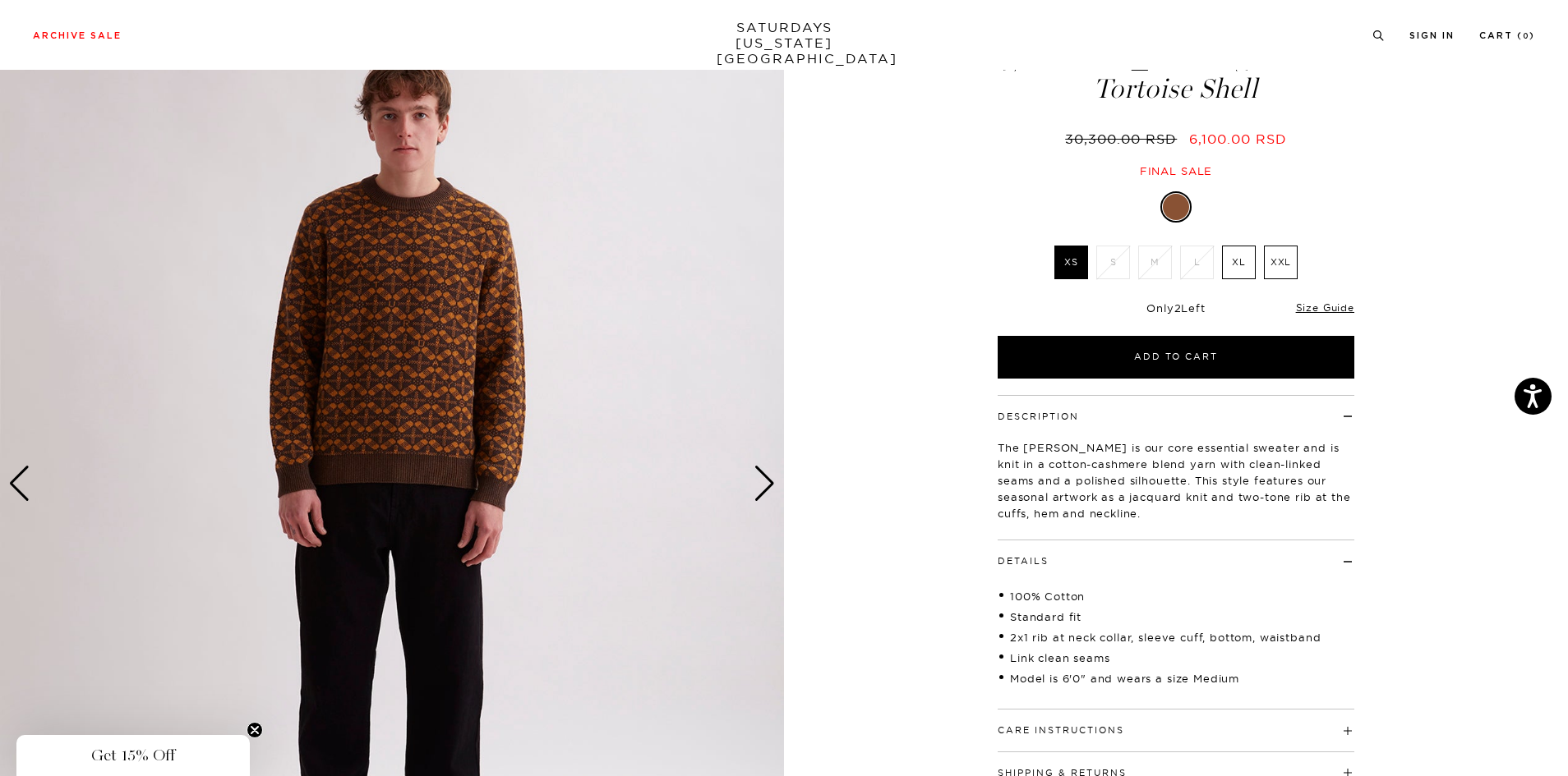
scroll to position [83, 0]
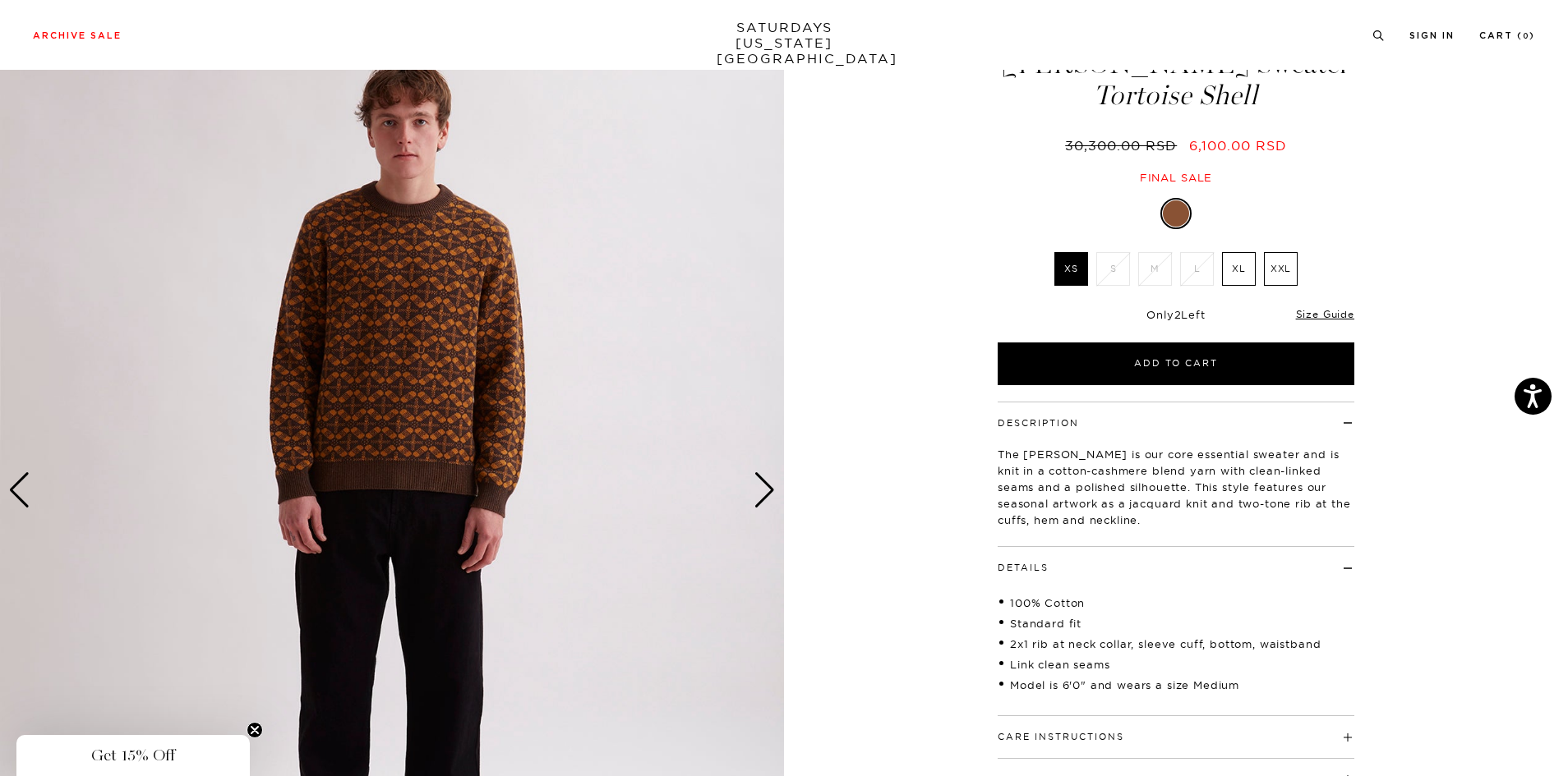
click at [763, 483] on div "Next slide" at bounding box center [765, 491] width 23 height 36
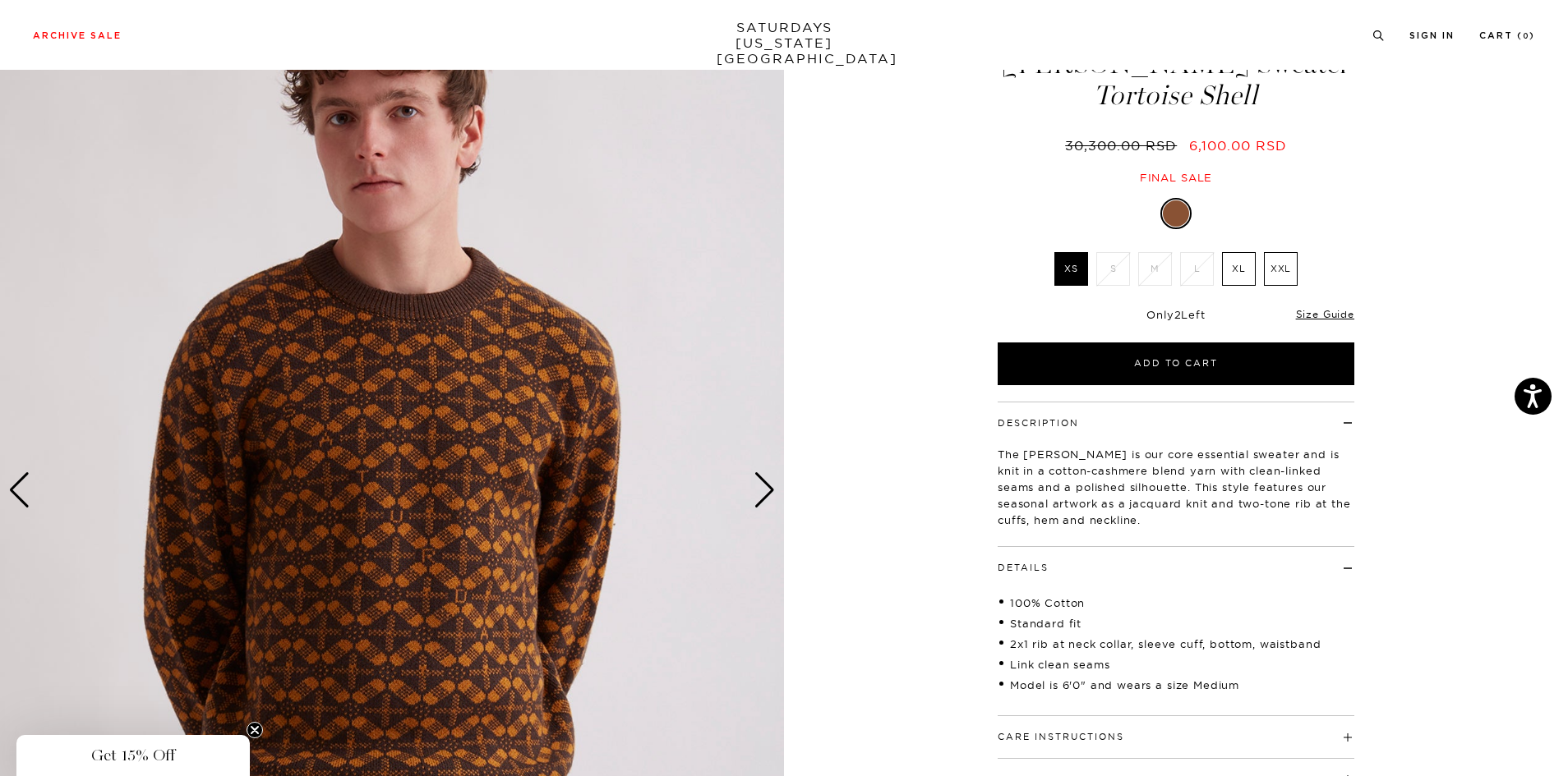
click at [763, 483] on div "Next slide" at bounding box center [765, 491] width 23 height 36
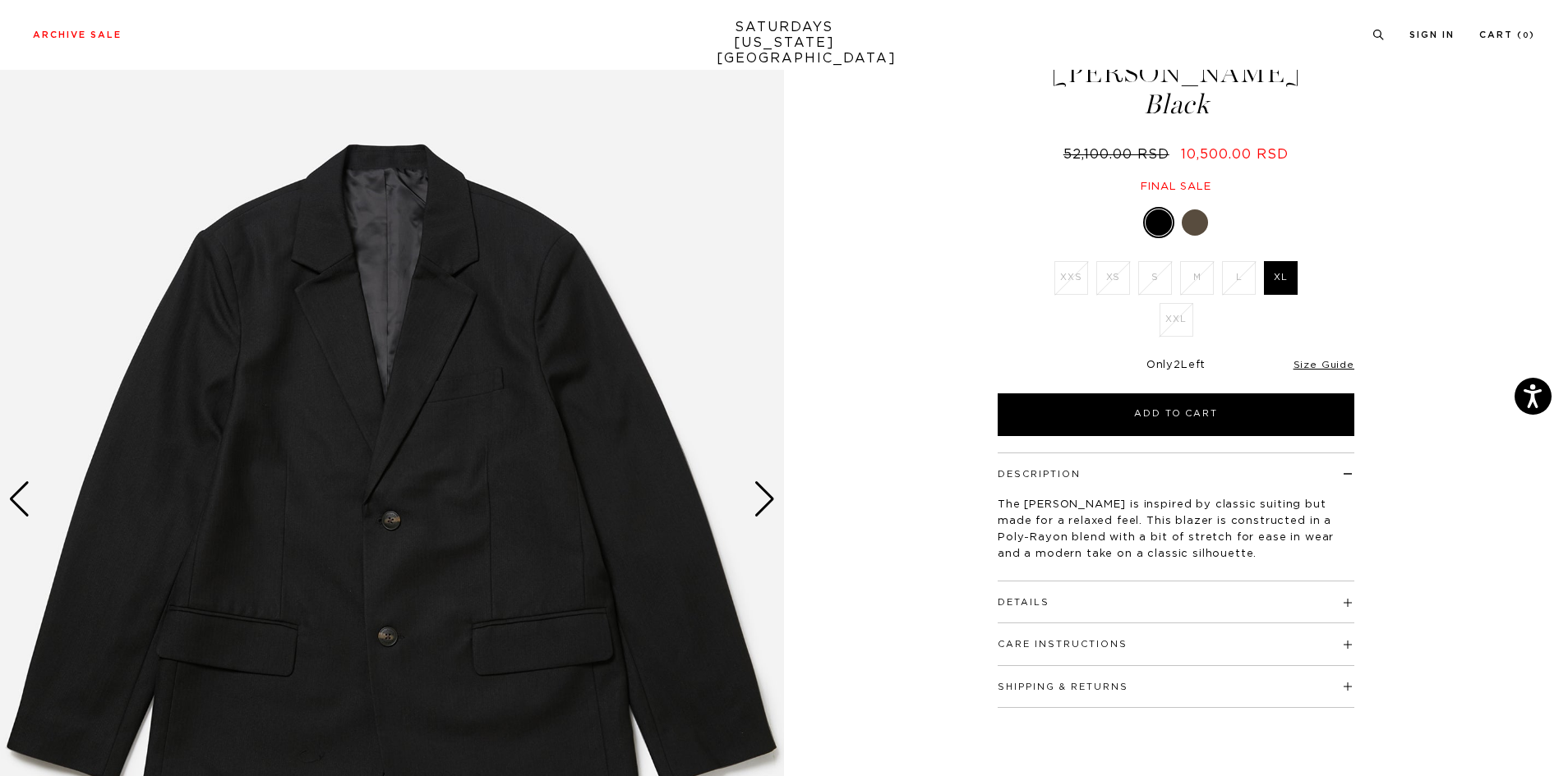
scroll to position [83, 0]
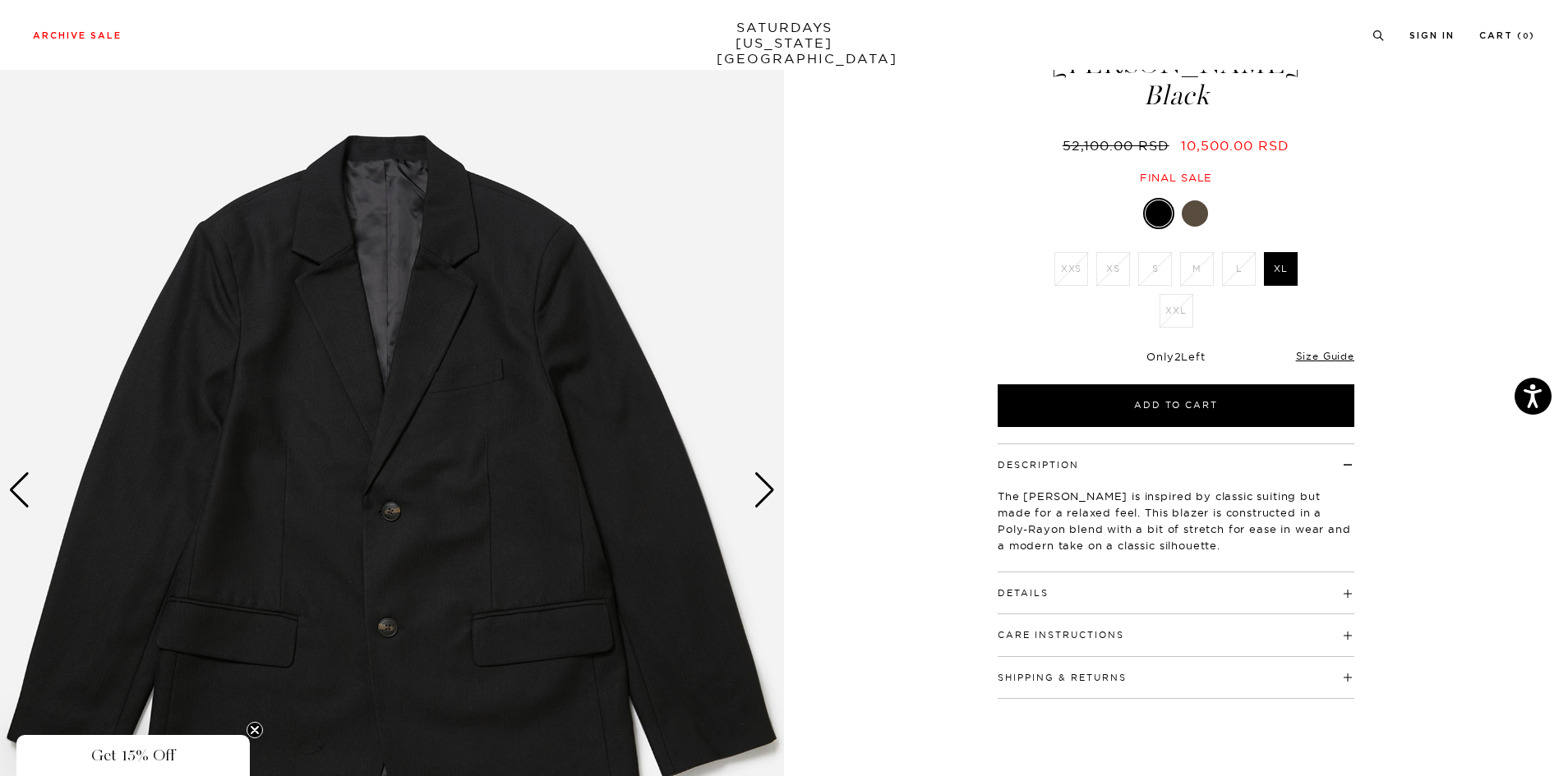
click at [763, 487] on div "Next slide" at bounding box center [765, 491] width 23 height 36
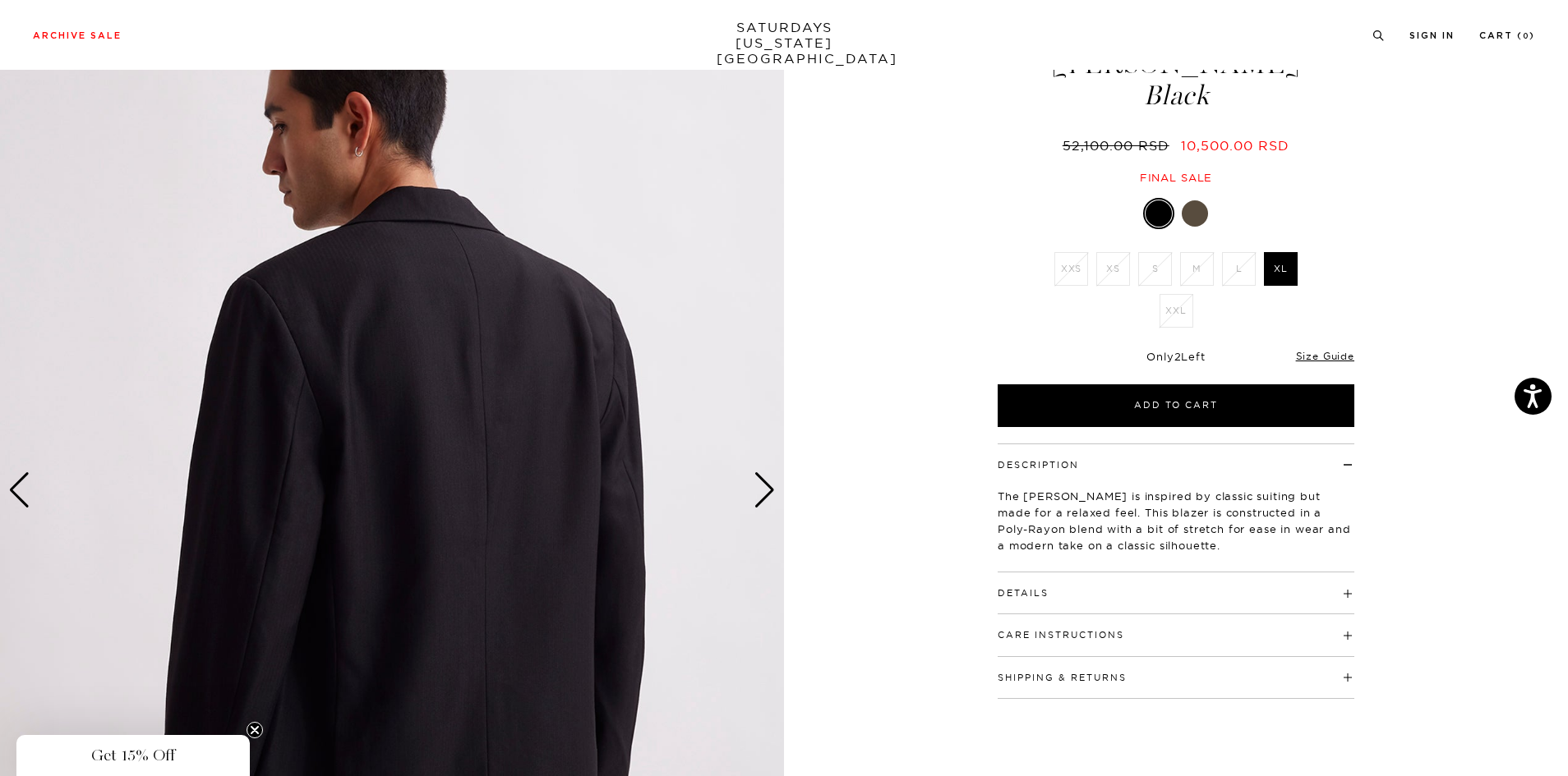
click at [763, 487] on div "Next slide" at bounding box center [765, 491] width 23 height 36
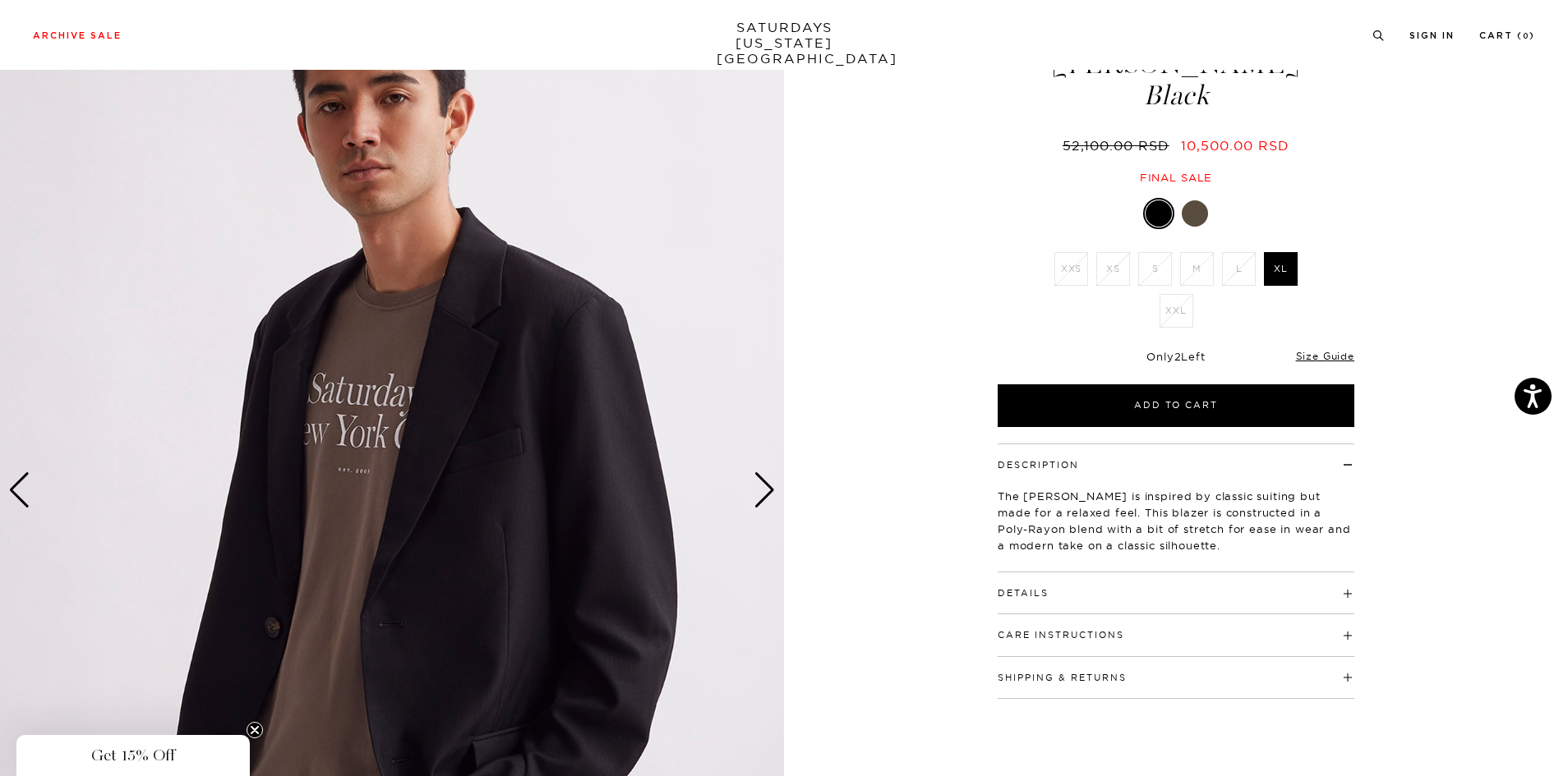
click at [763, 487] on div "Next slide" at bounding box center [765, 491] width 23 height 36
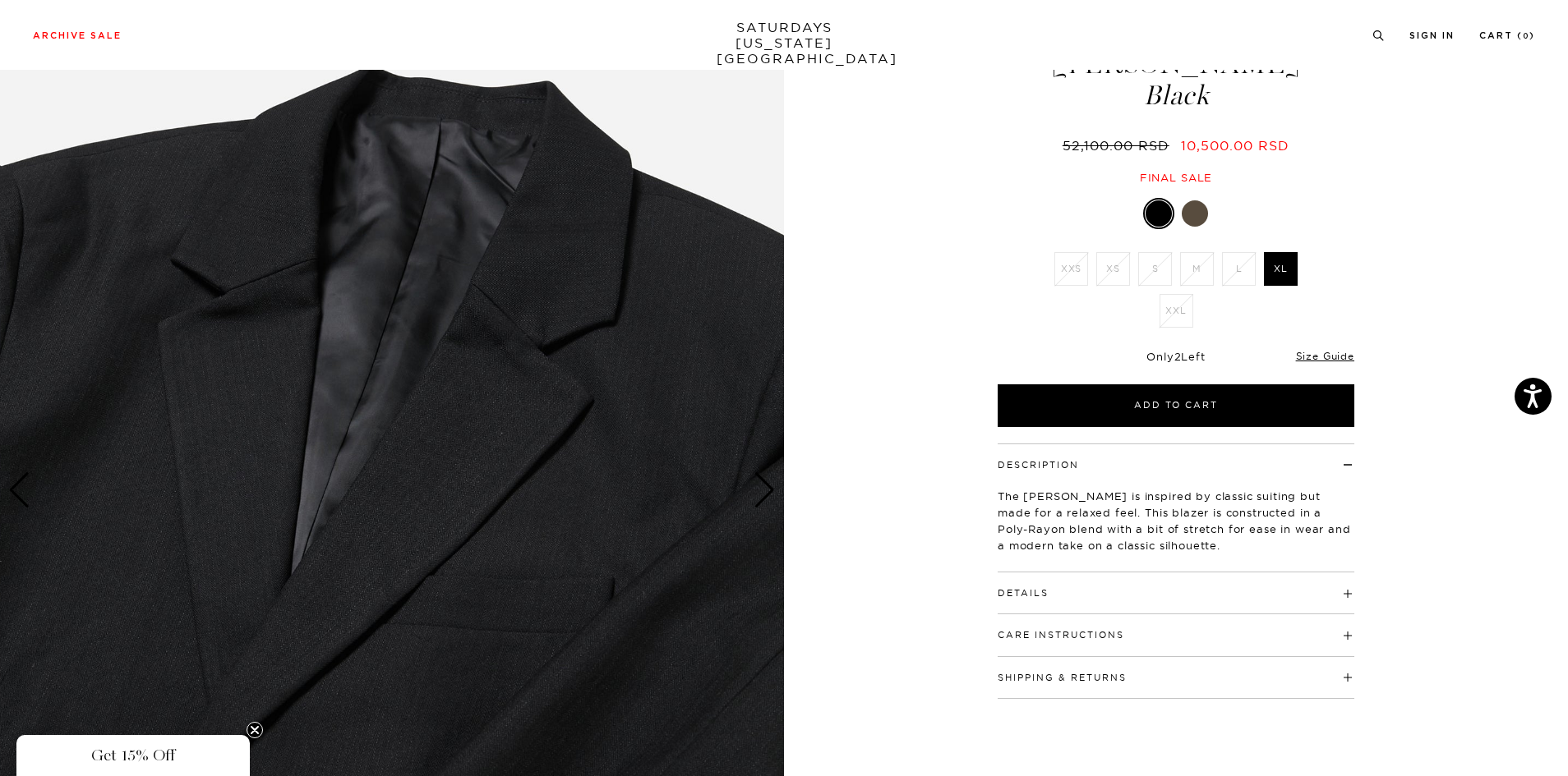
click at [763, 487] on div "Next slide" at bounding box center [765, 491] width 23 height 36
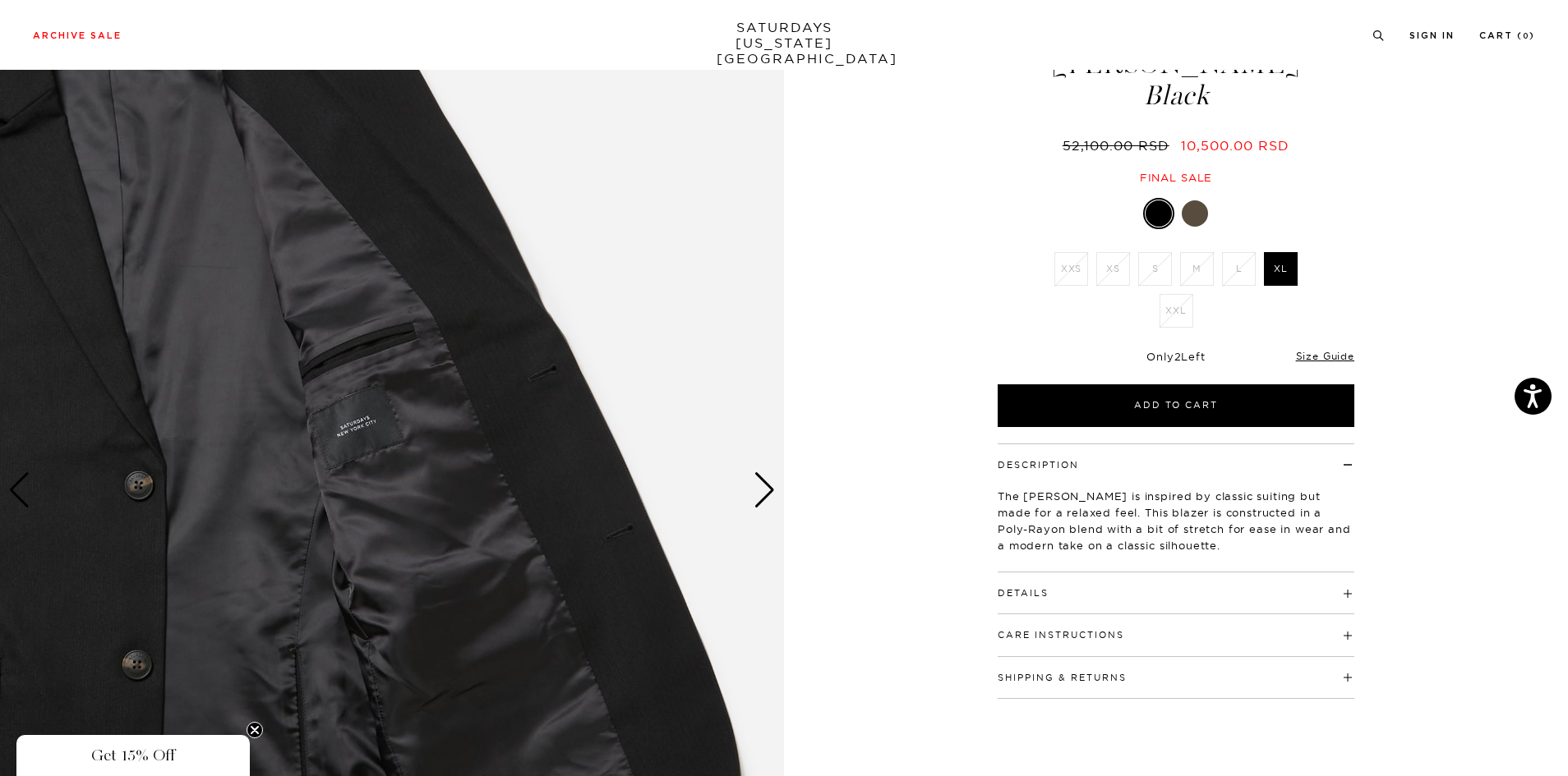
click at [763, 487] on div "Next slide" at bounding box center [765, 491] width 23 height 36
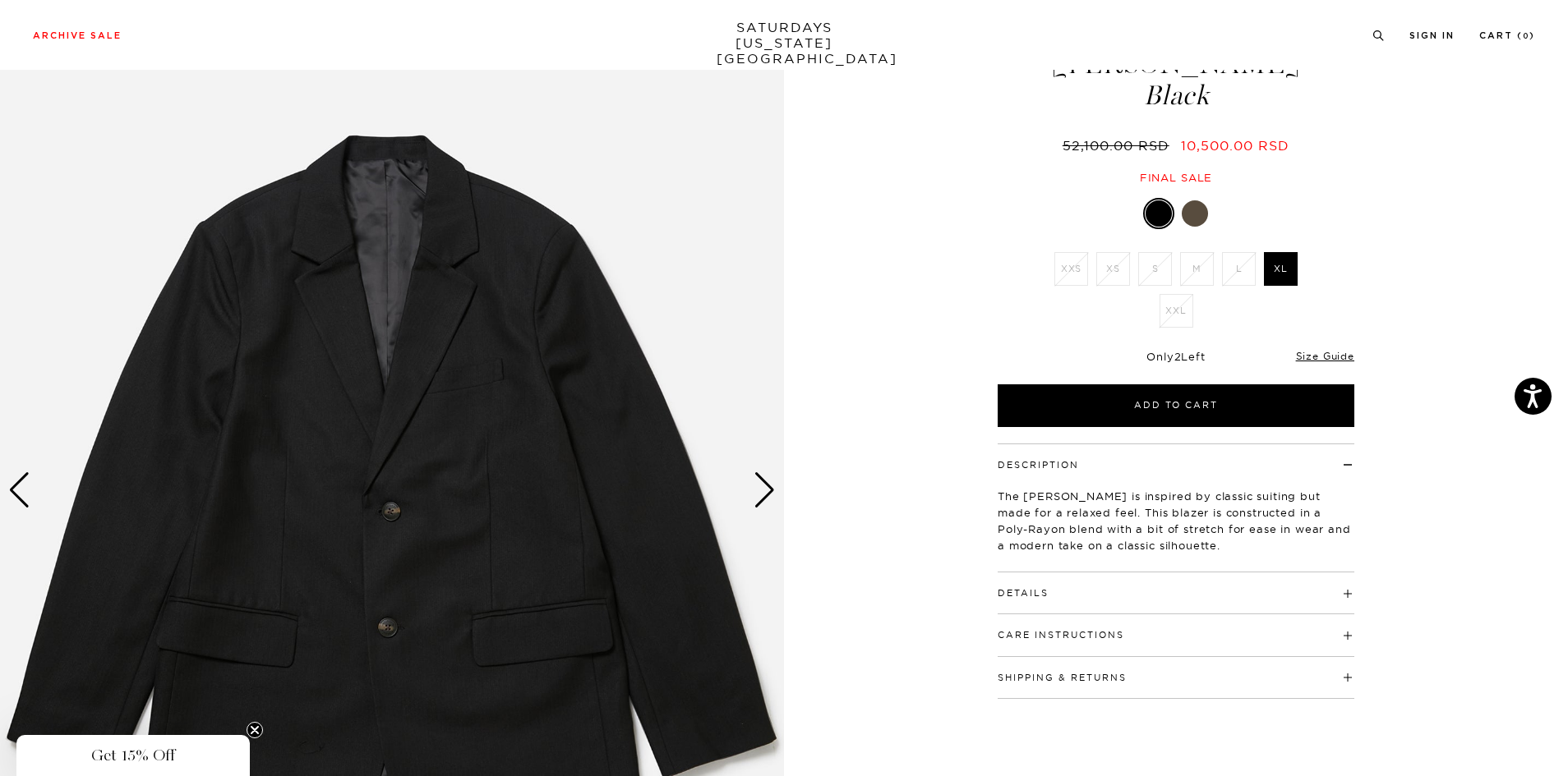
click at [761, 507] on div "Next slide" at bounding box center [765, 491] width 23 height 36
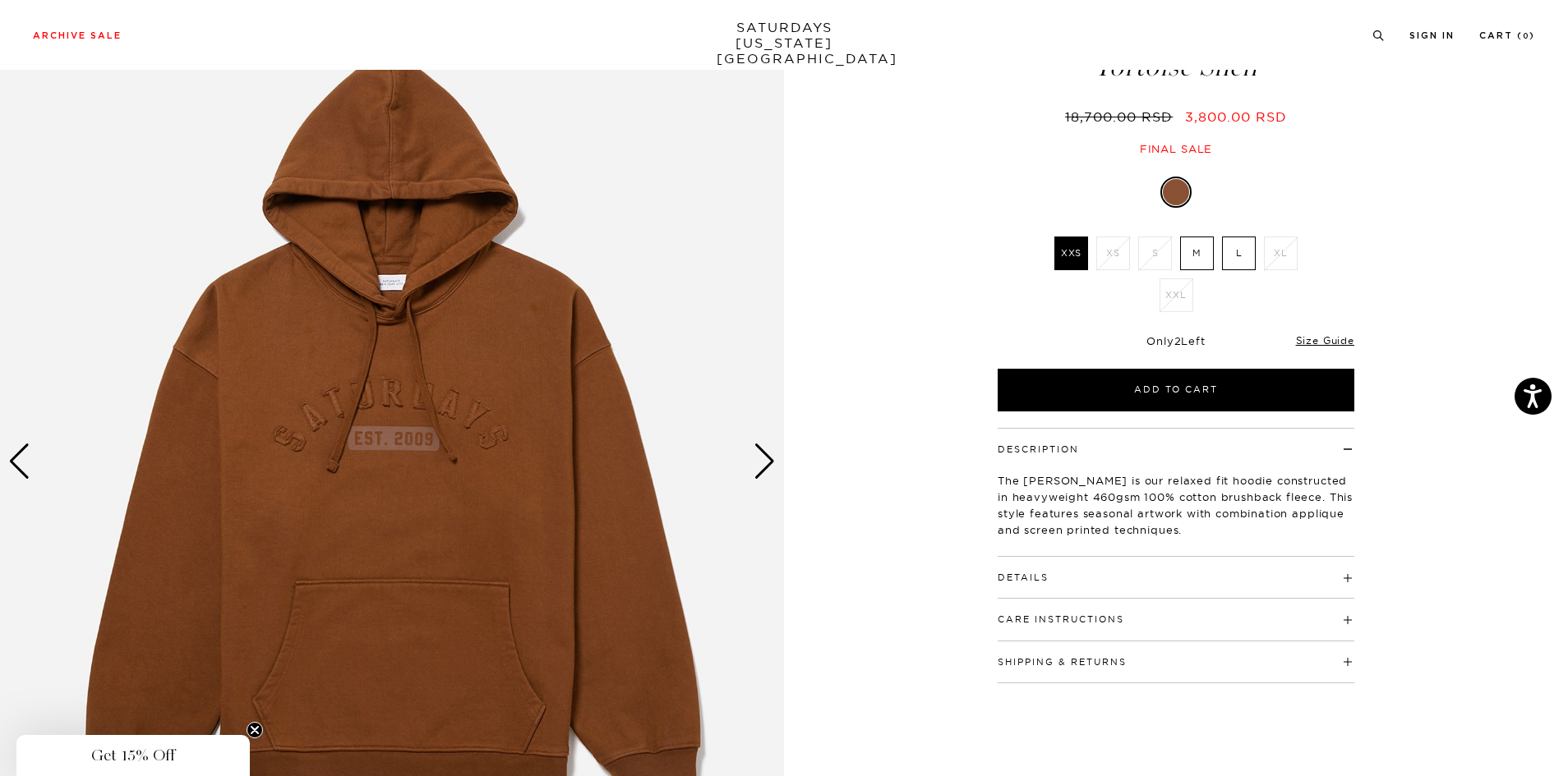
scroll to position [83, 0]
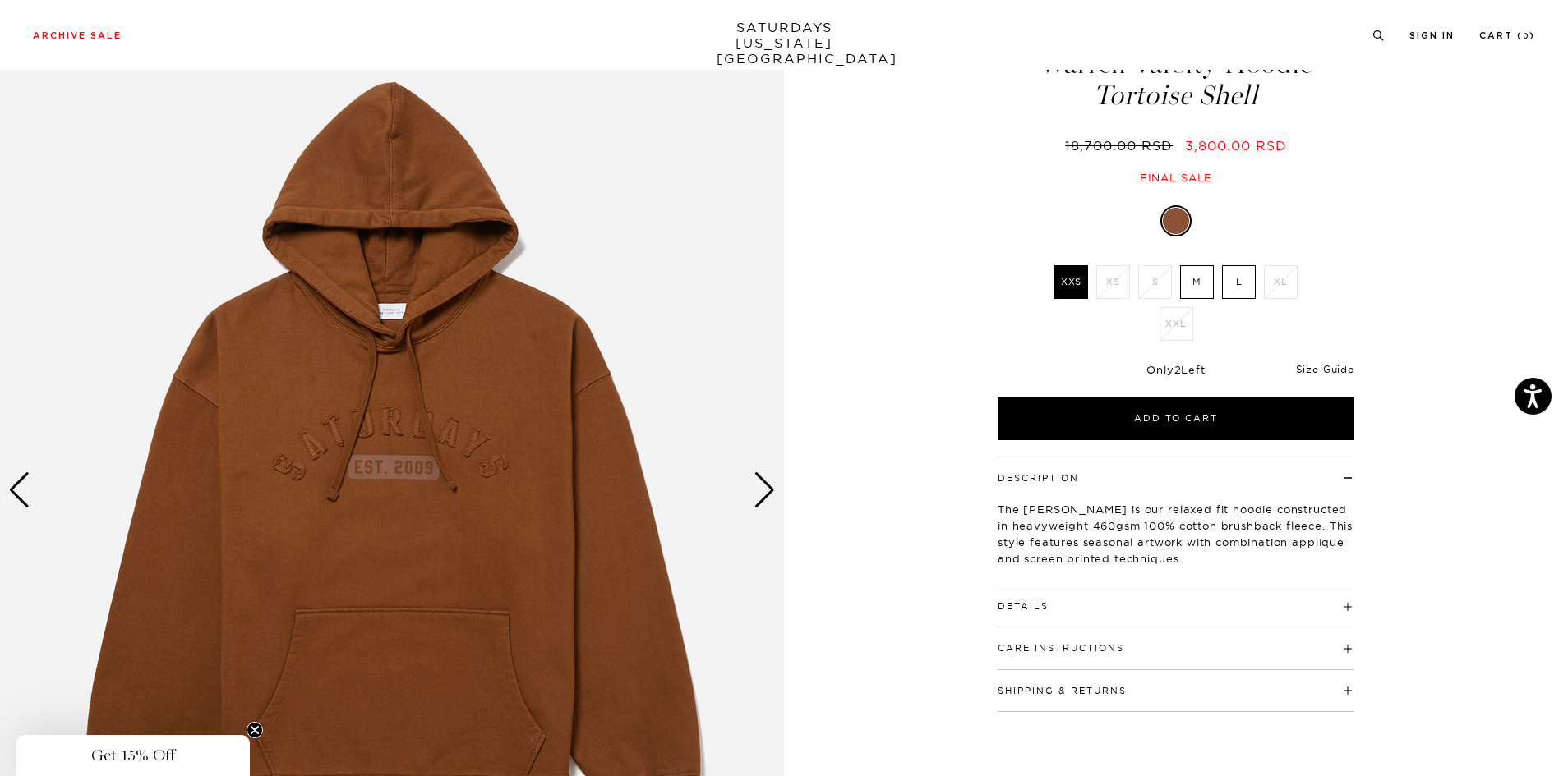
click at [766, 493] on div "Next slide" at bounding box center [765, 491] width 23 height 36
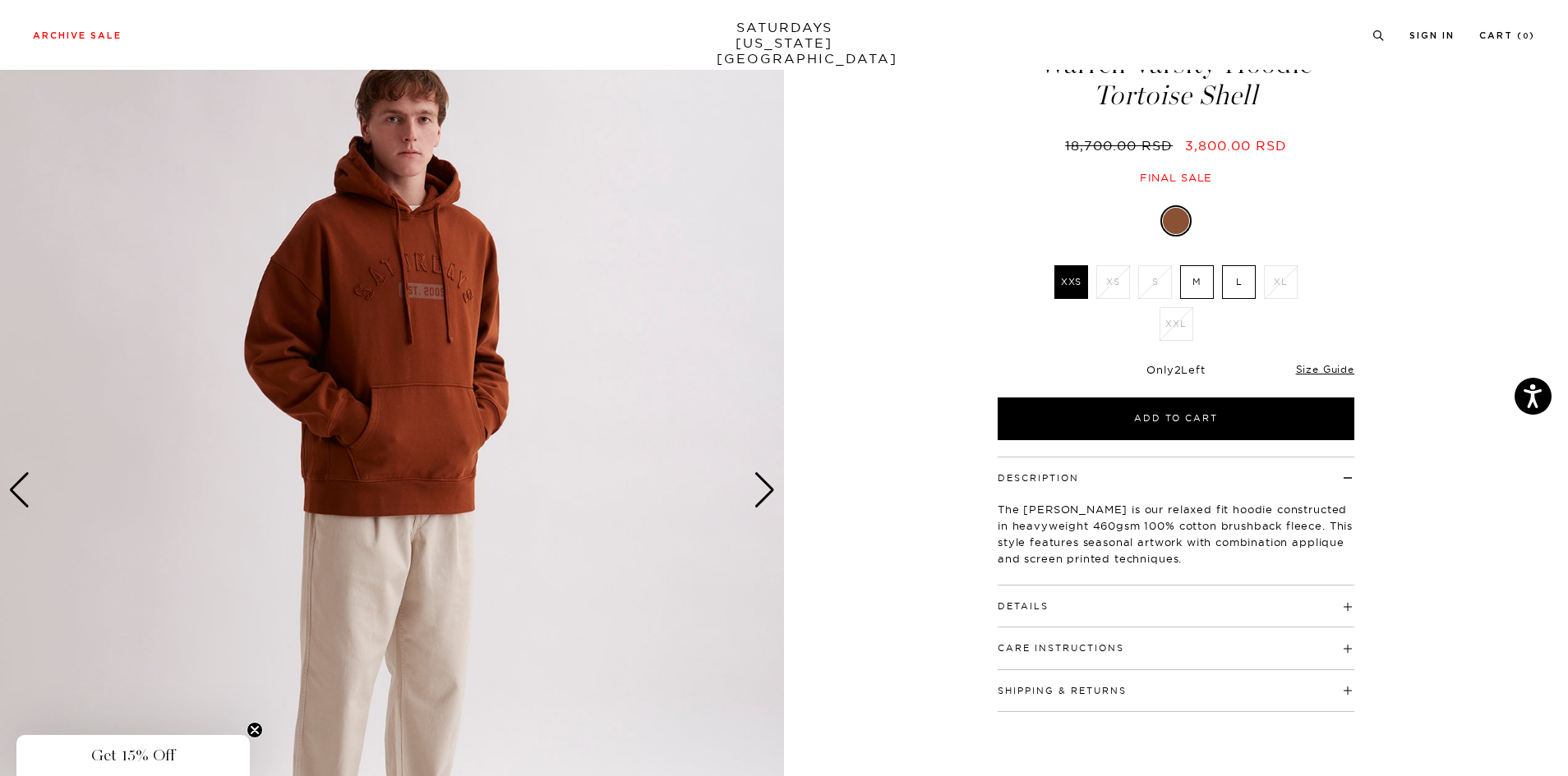
click at [762, 490] on div "Next slide" at bounding box center [765, 491] width 23 height 36
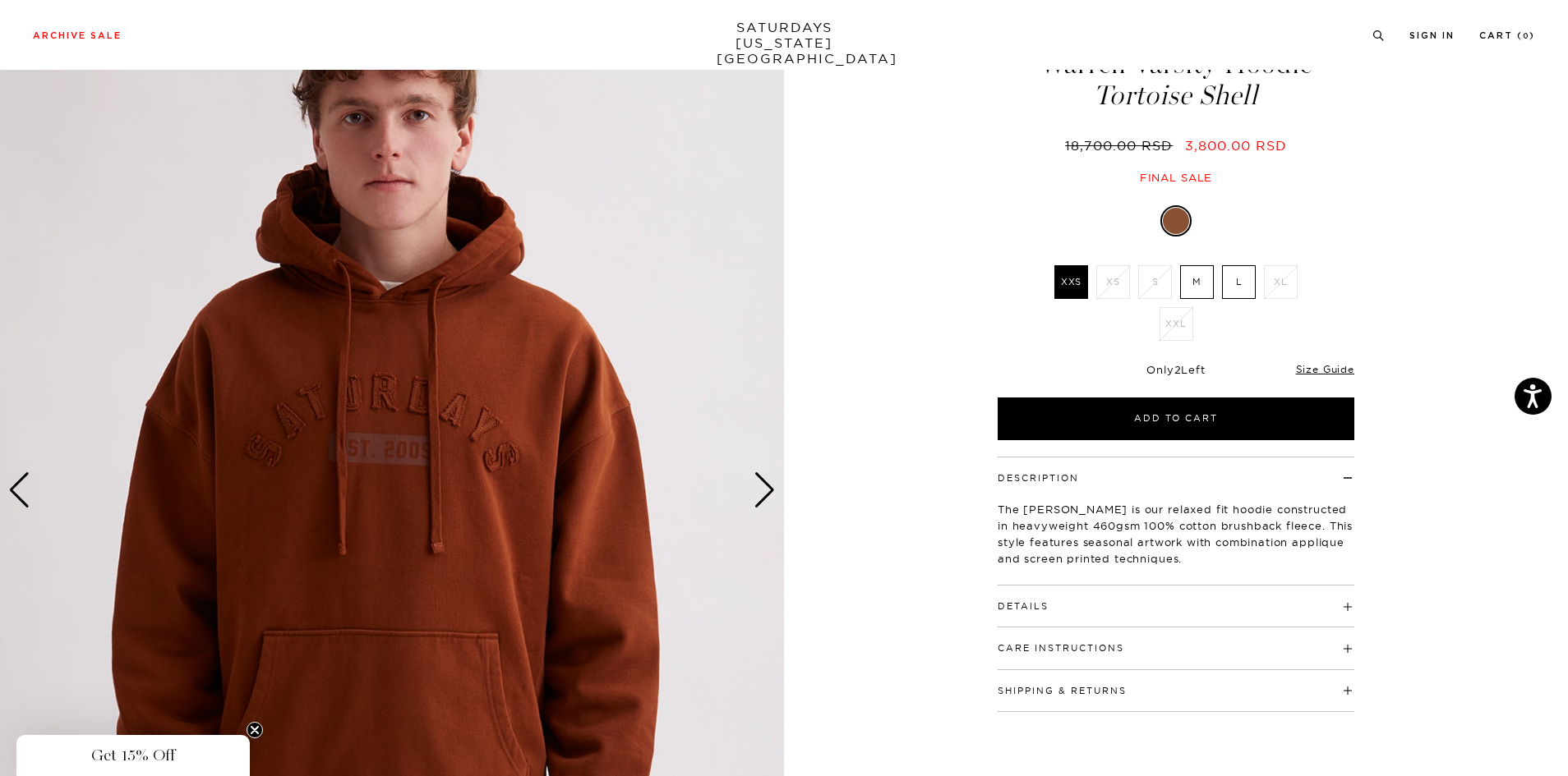
click at [762, 490] on div "Next slide" at bounding box center [765, 491] width 23 height 36
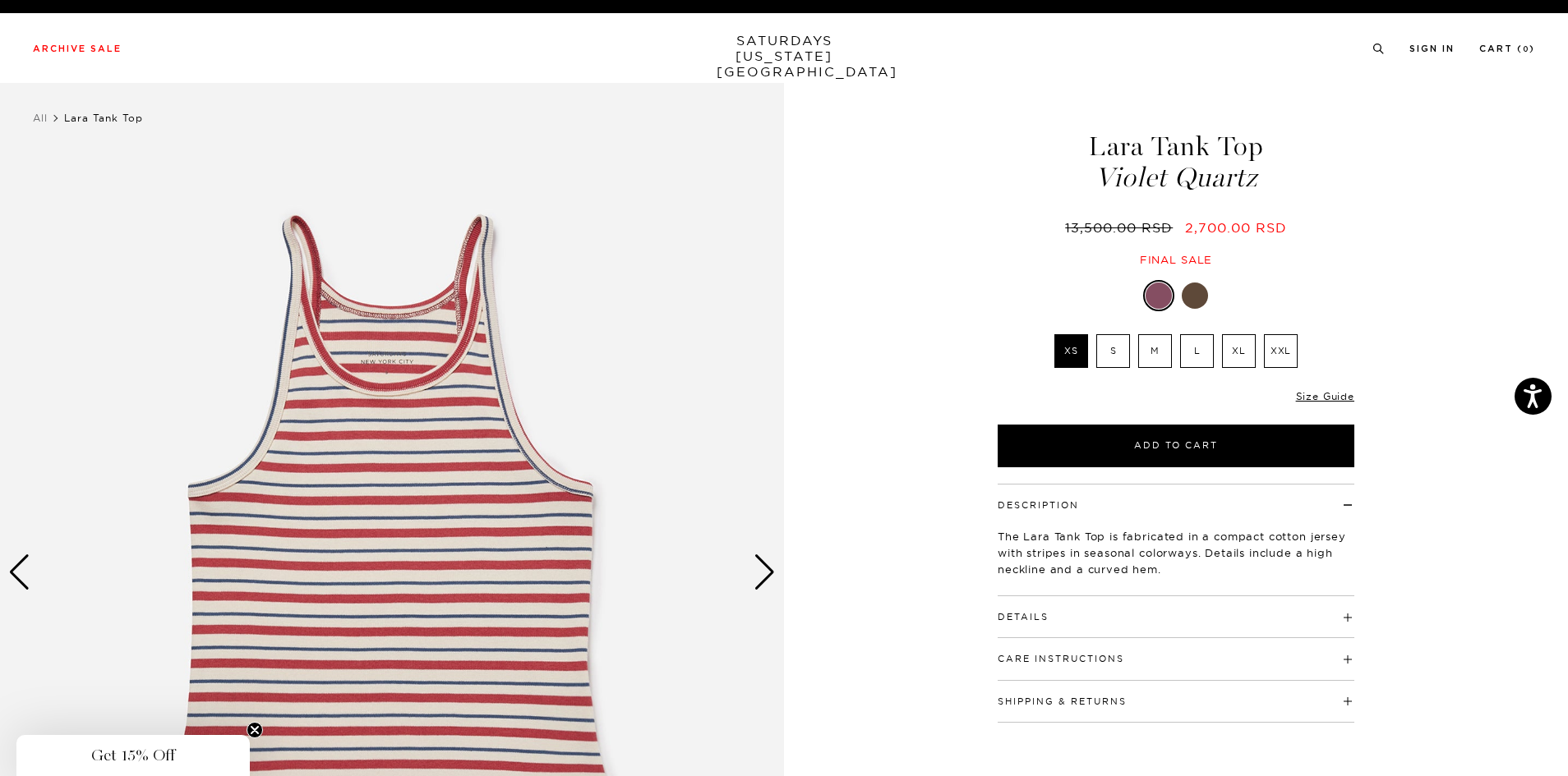
click at [769, 574] on div "Next slide" at bounding box center [765, 573] width 23 height 36
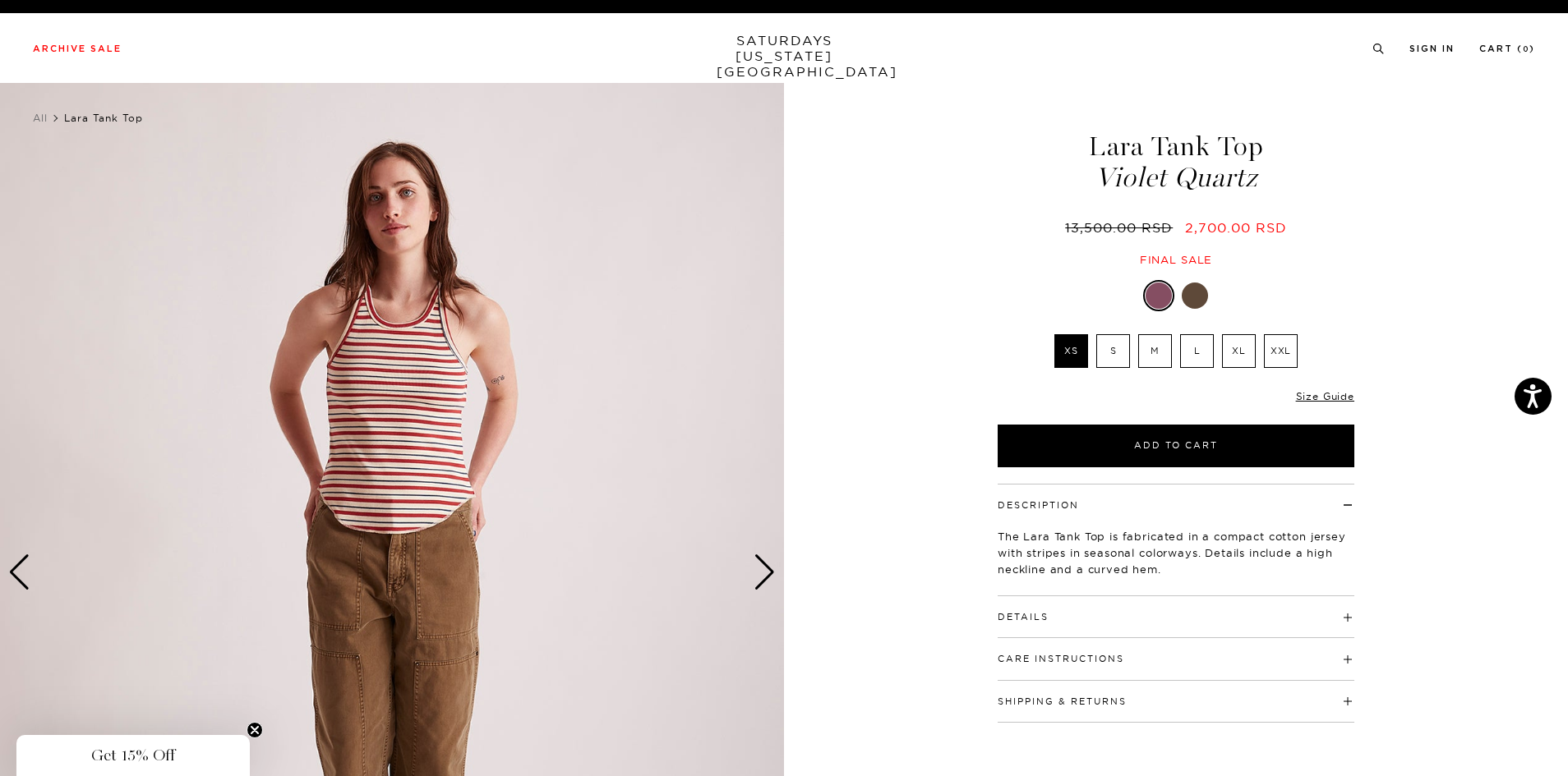
click at [768, 574] on div "Next slide" at bounding box center [765, 573] width 23 height 36
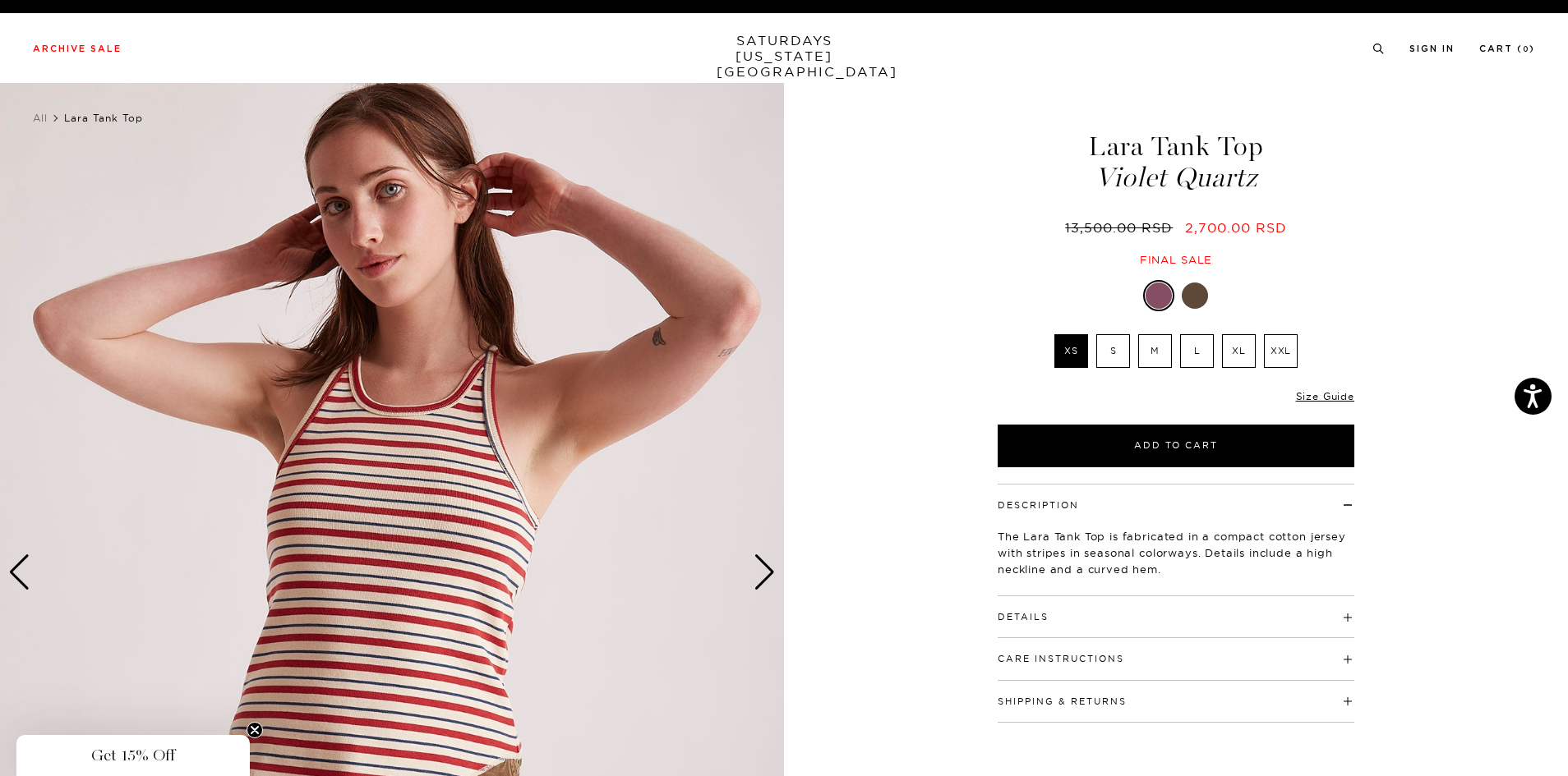
click at [768, 574] on div "Next slide" at bounding box center [765, 573] width 23 height 36
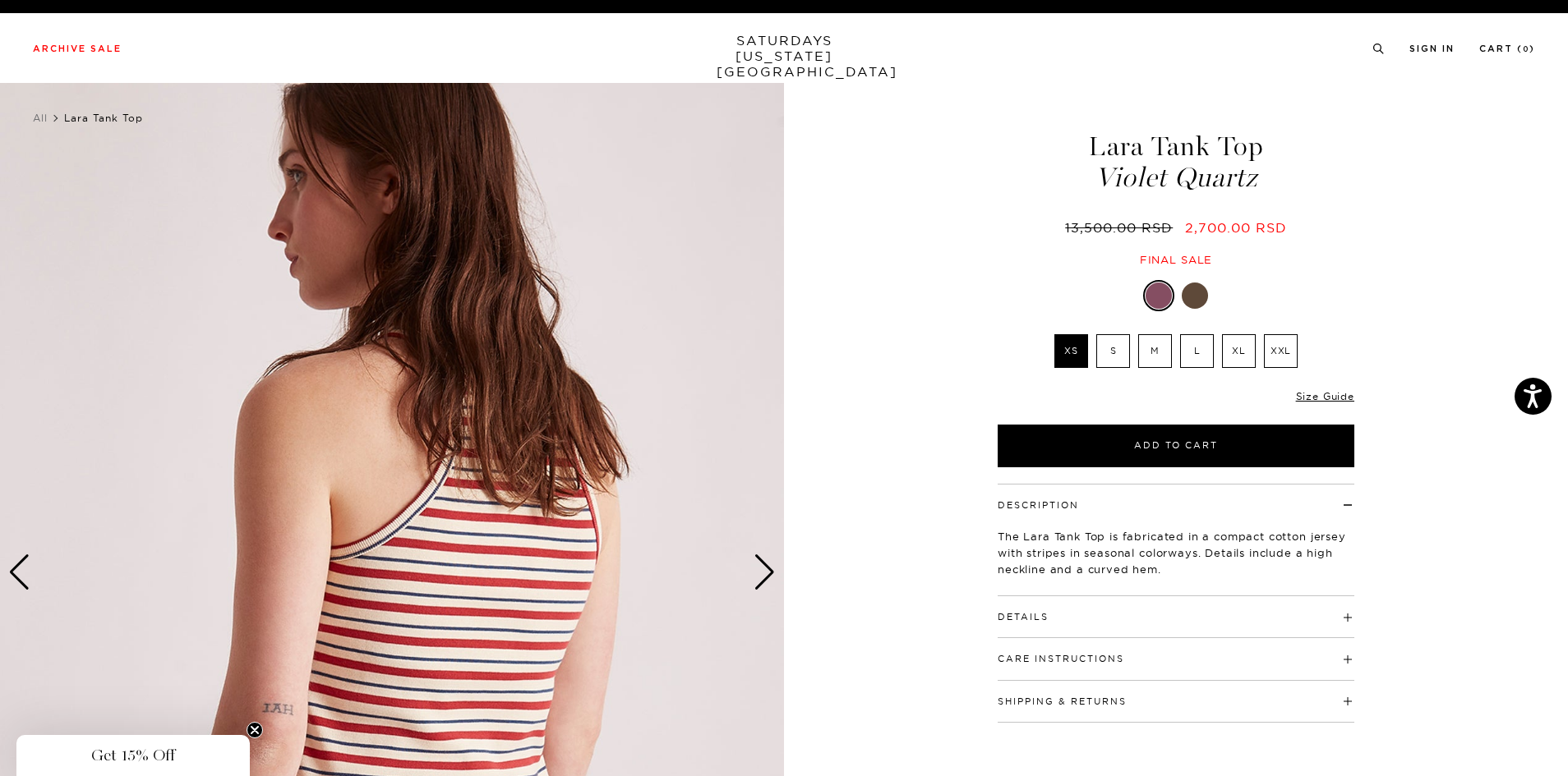
click at [768, 574] on div "Next slide" at bounding box center [765, 573] width 23 height 36
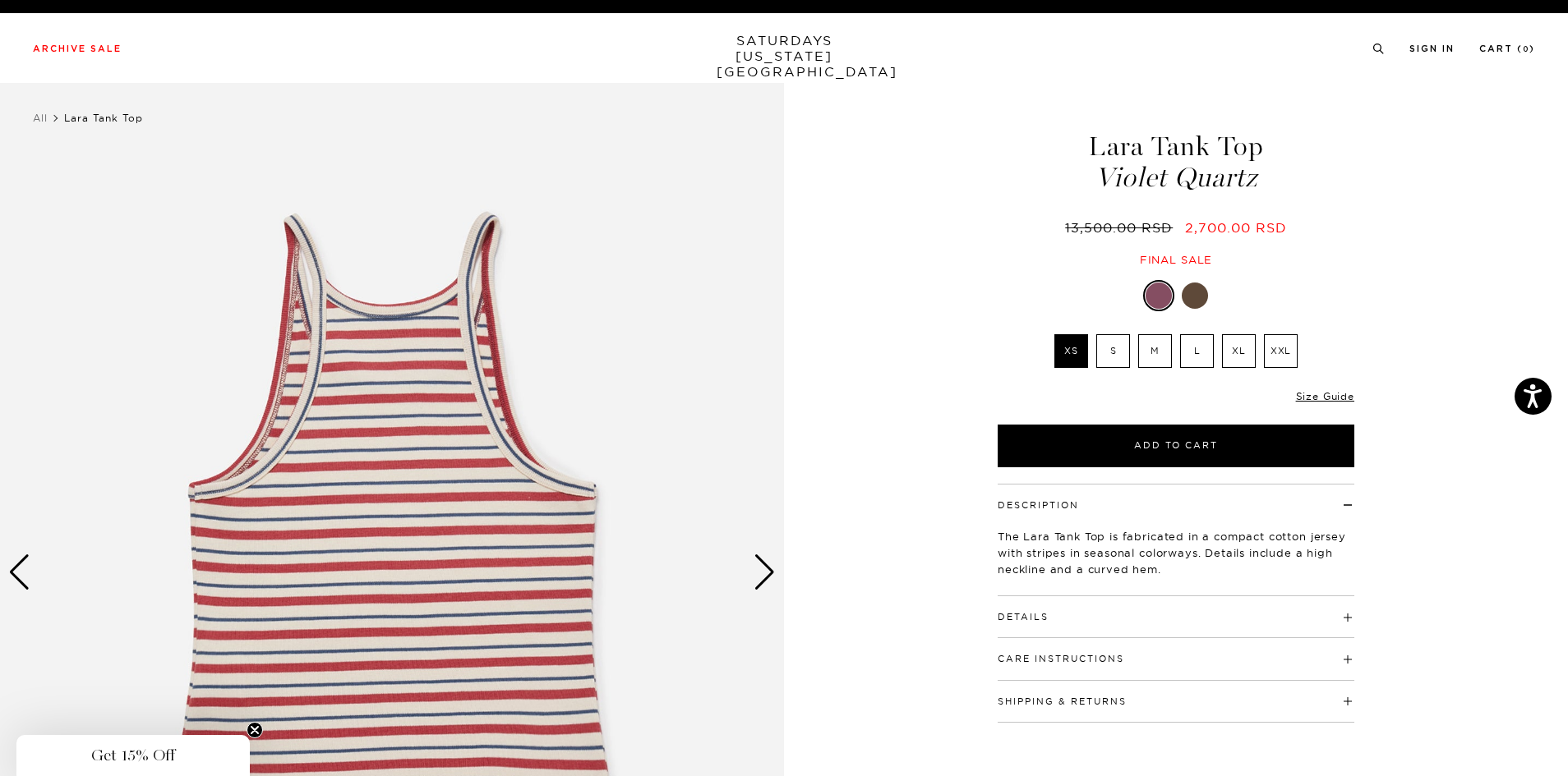
click at [768, 574] on div "Next slide" at bounding box center [765, 573] width 23 height 36
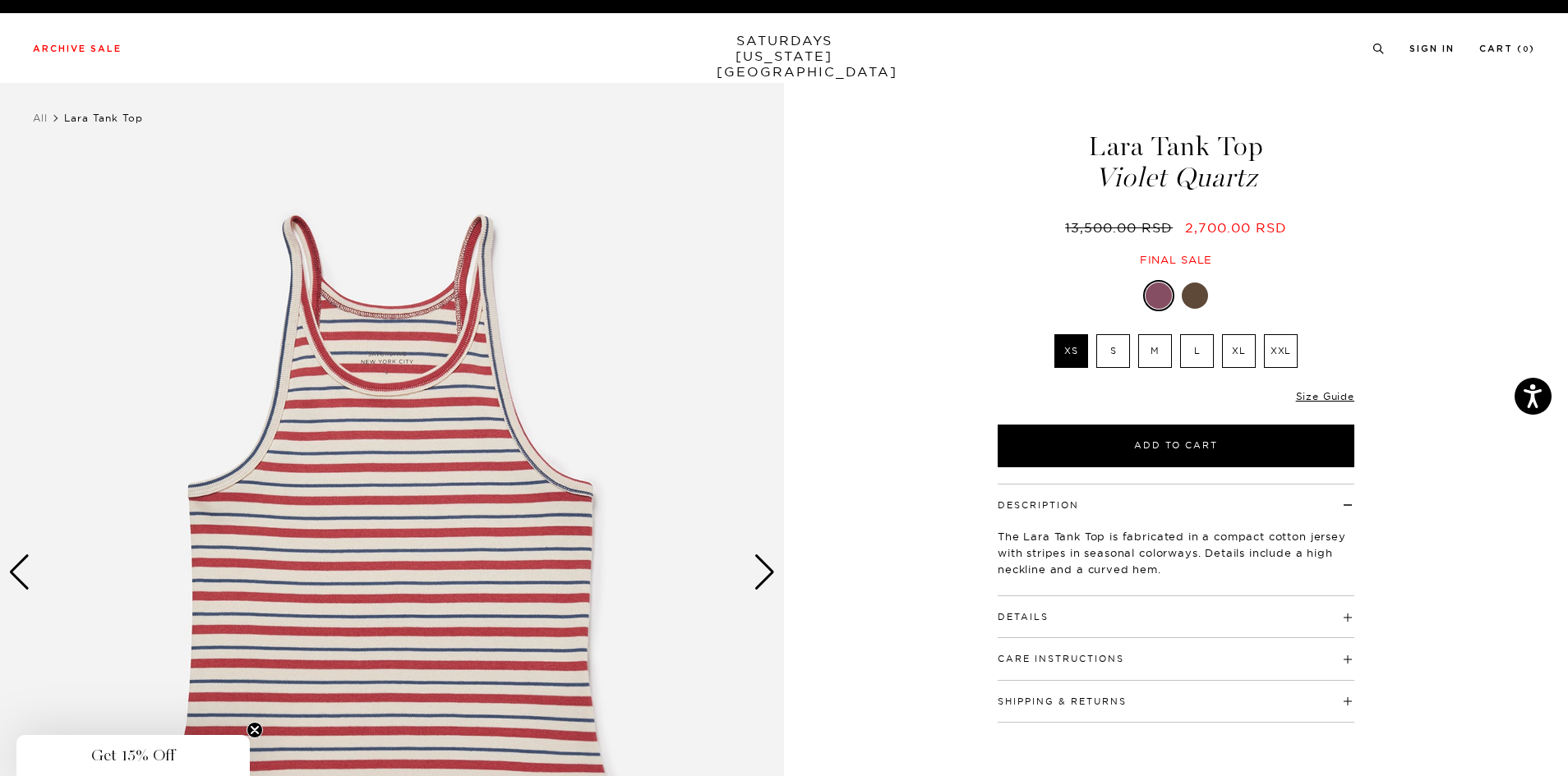
click at [1196, 297] on div at bounding box center [1194, 295] width 26 height 26
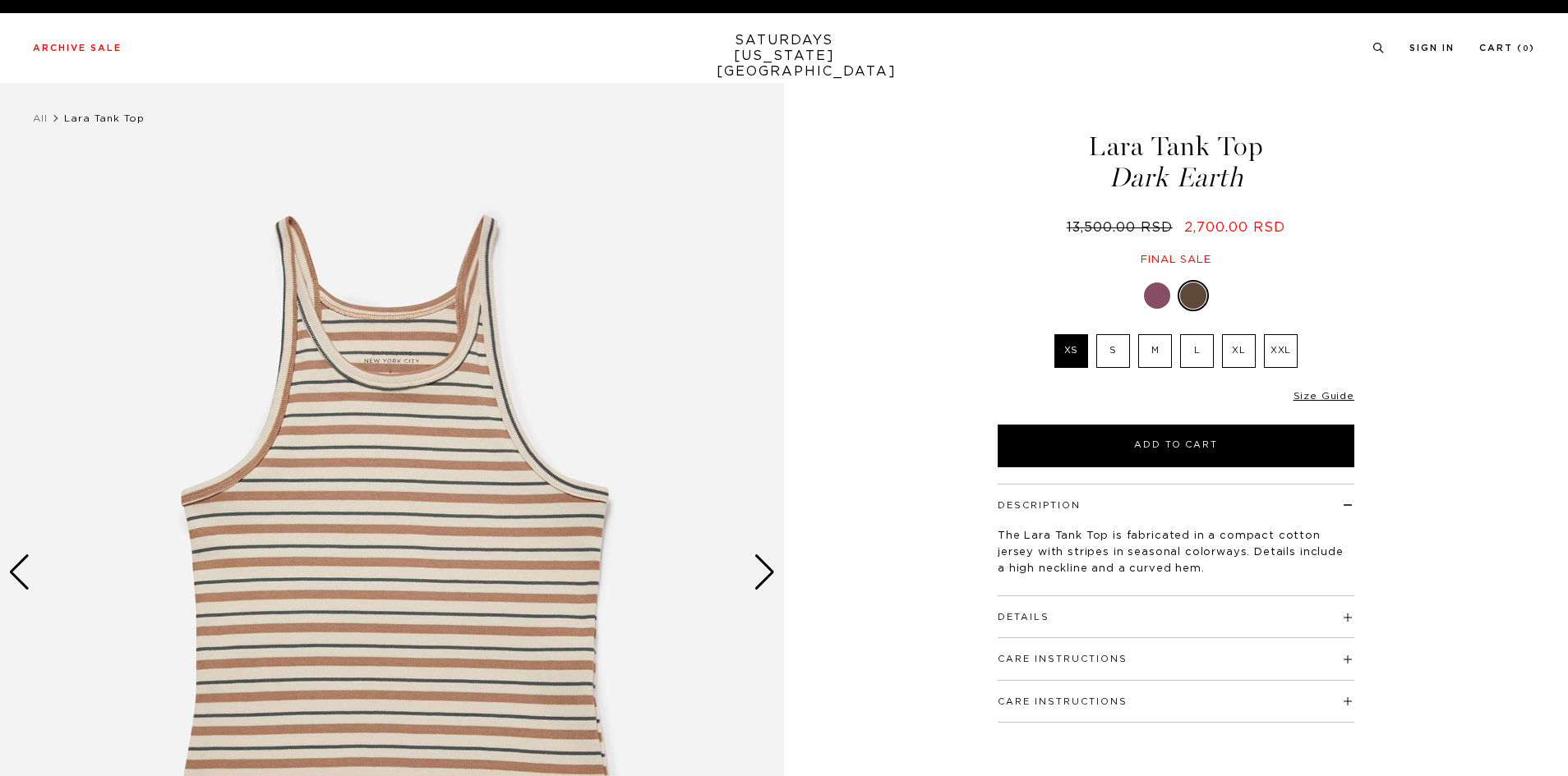
click at [762, 577] on div "Next slide" at bounding box center [765, 573] width 23 height 36
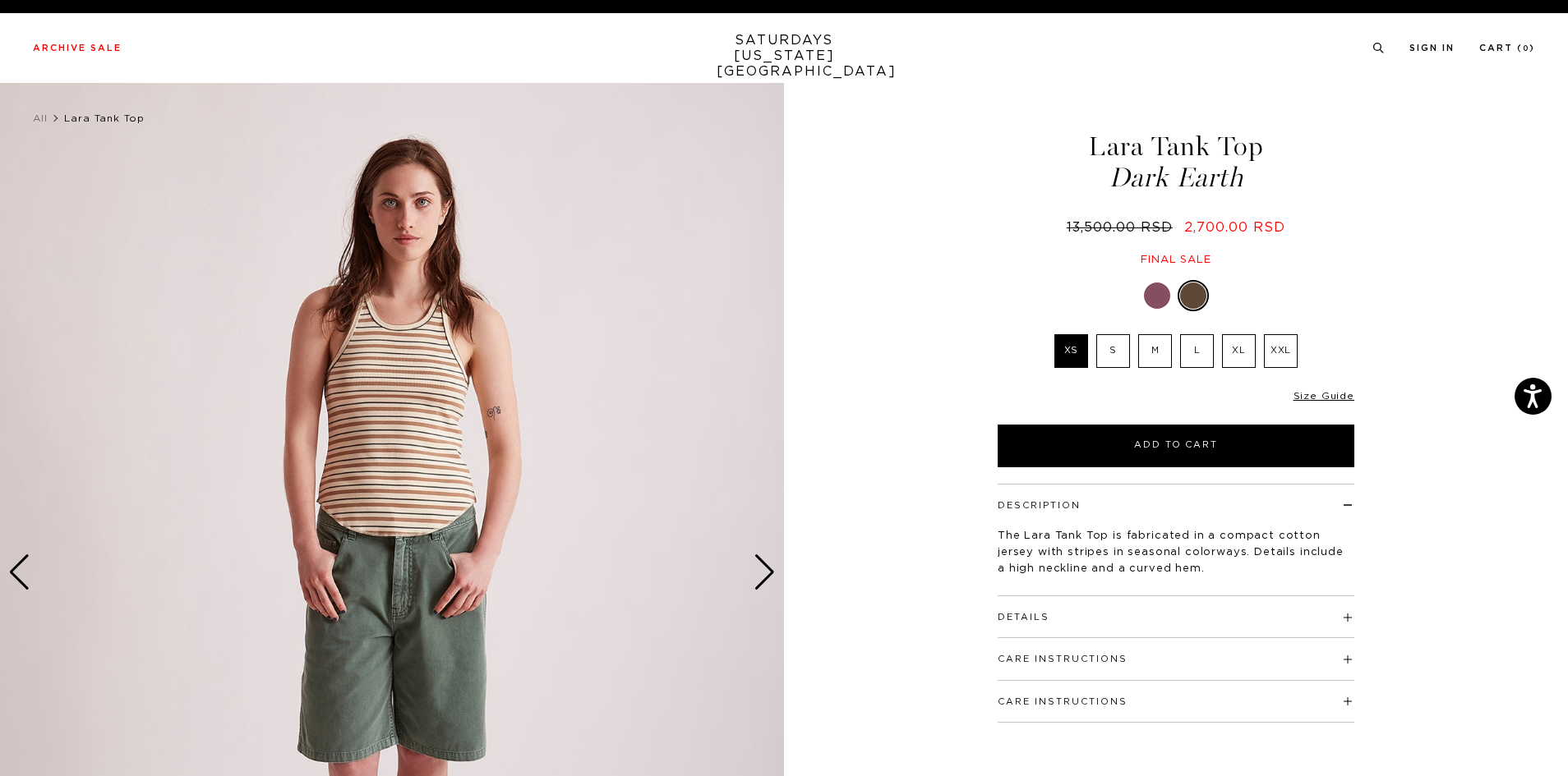
click at [762, 577] on div "Next slide" at bounding box center [765, 573] width 23 height 36
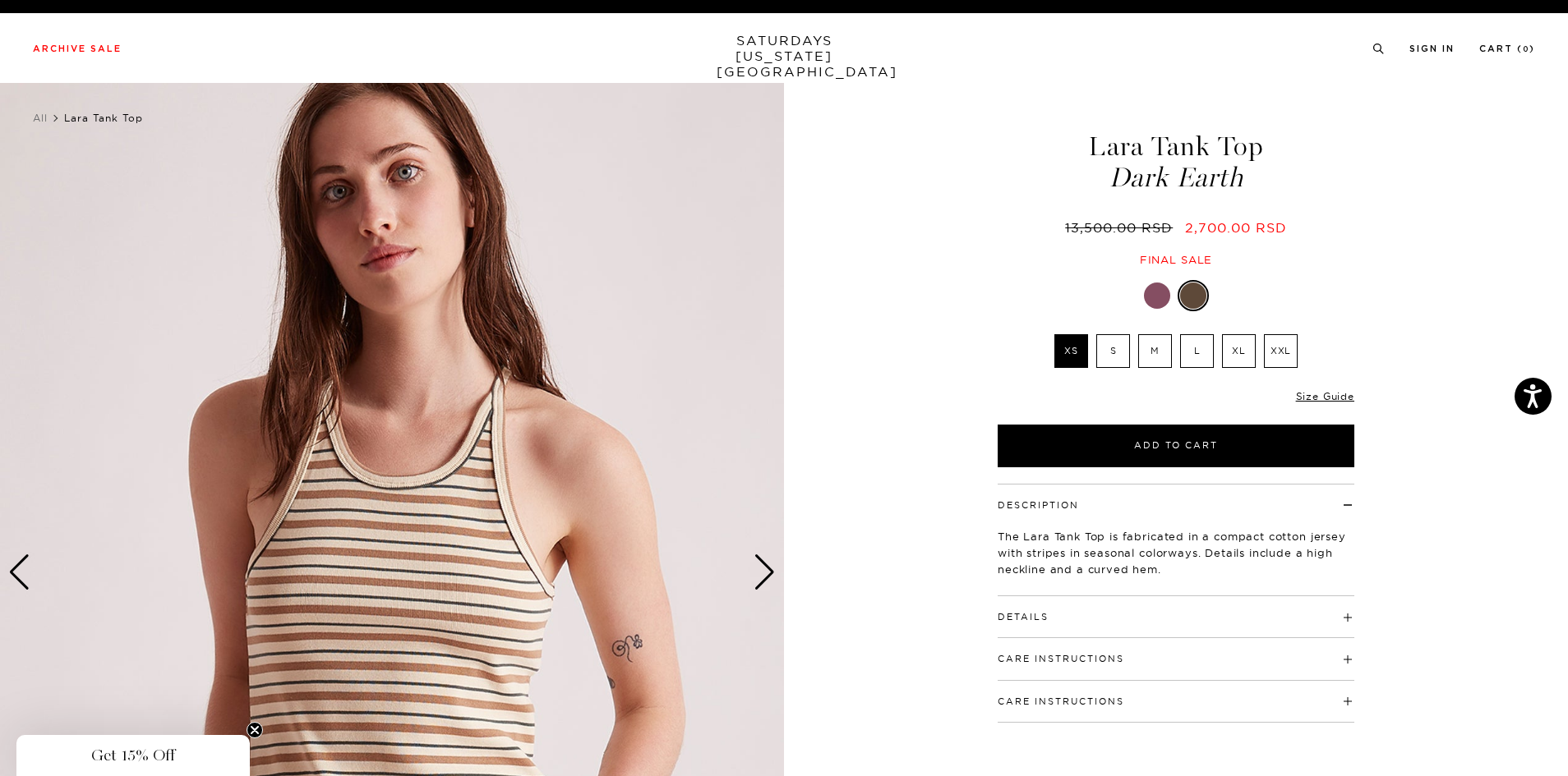
click at [762, 577] on div "Next slide" at bounding box center [765, 573] width 23 height 36
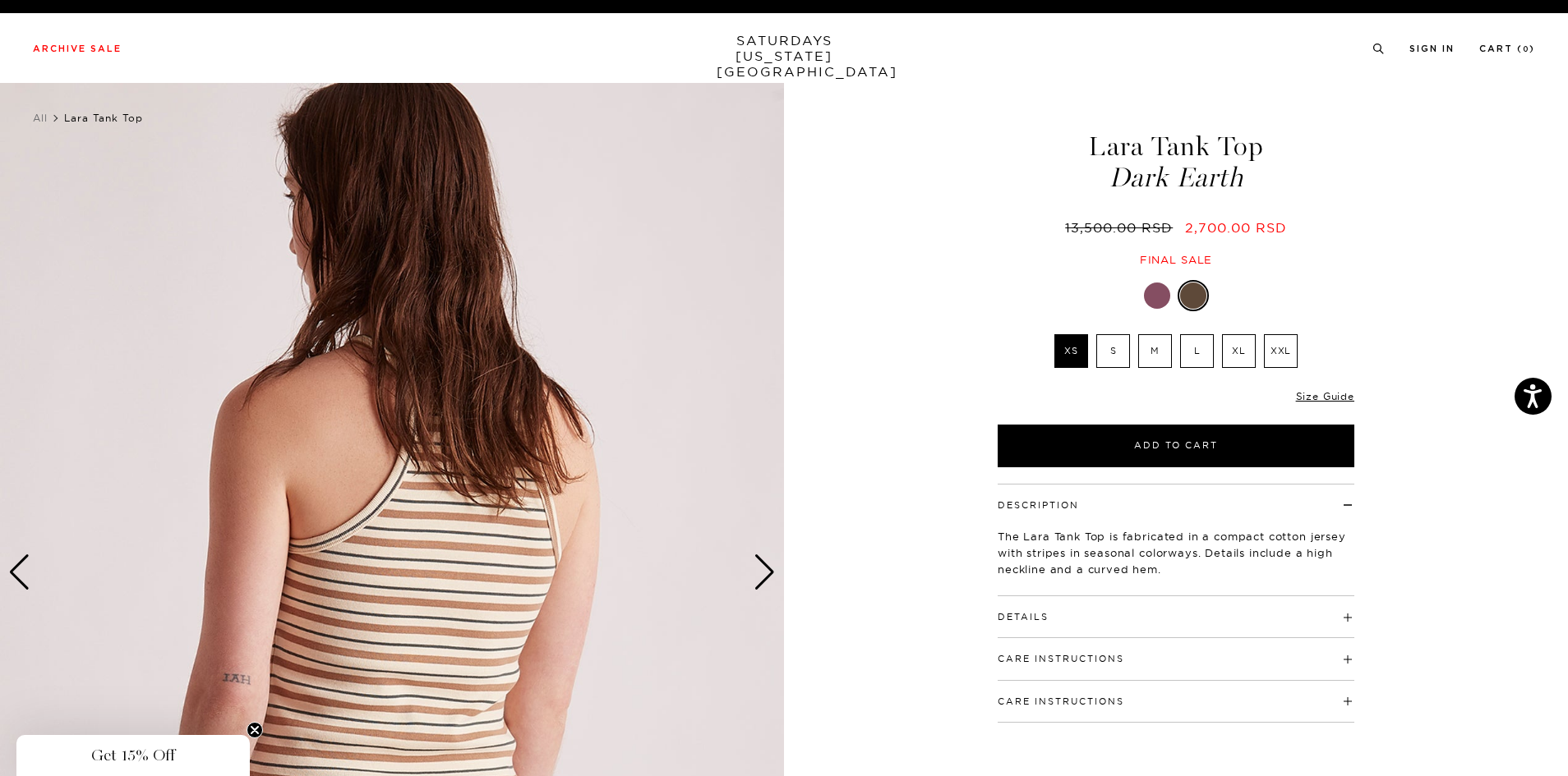
click at [762, 577] on div "Next slide" at bounding box center [765, 573] width 23 height 36
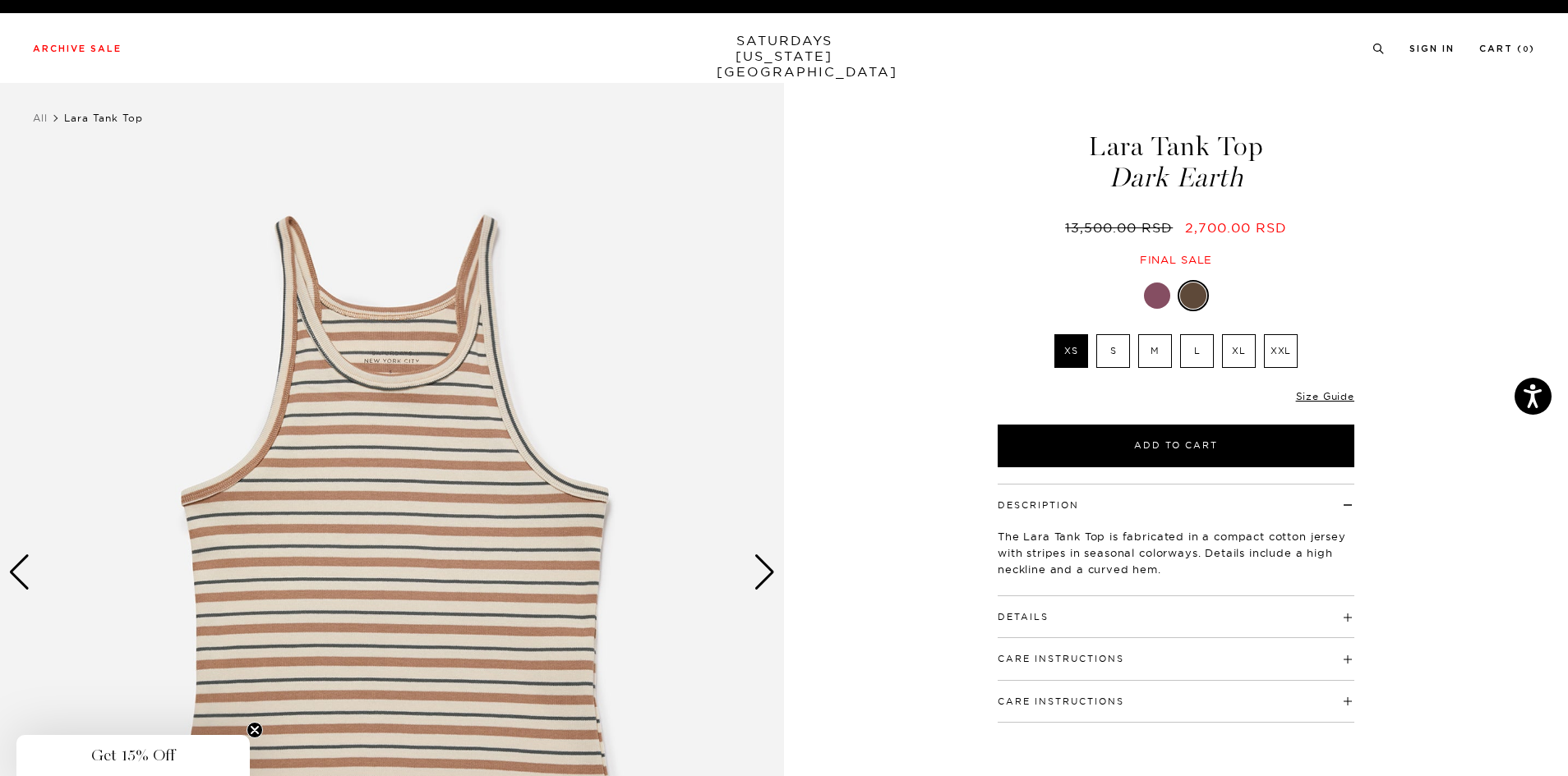
click at [1150, 622] on h4 "Details" at bounding box center [1176, 609] width 356 height 27
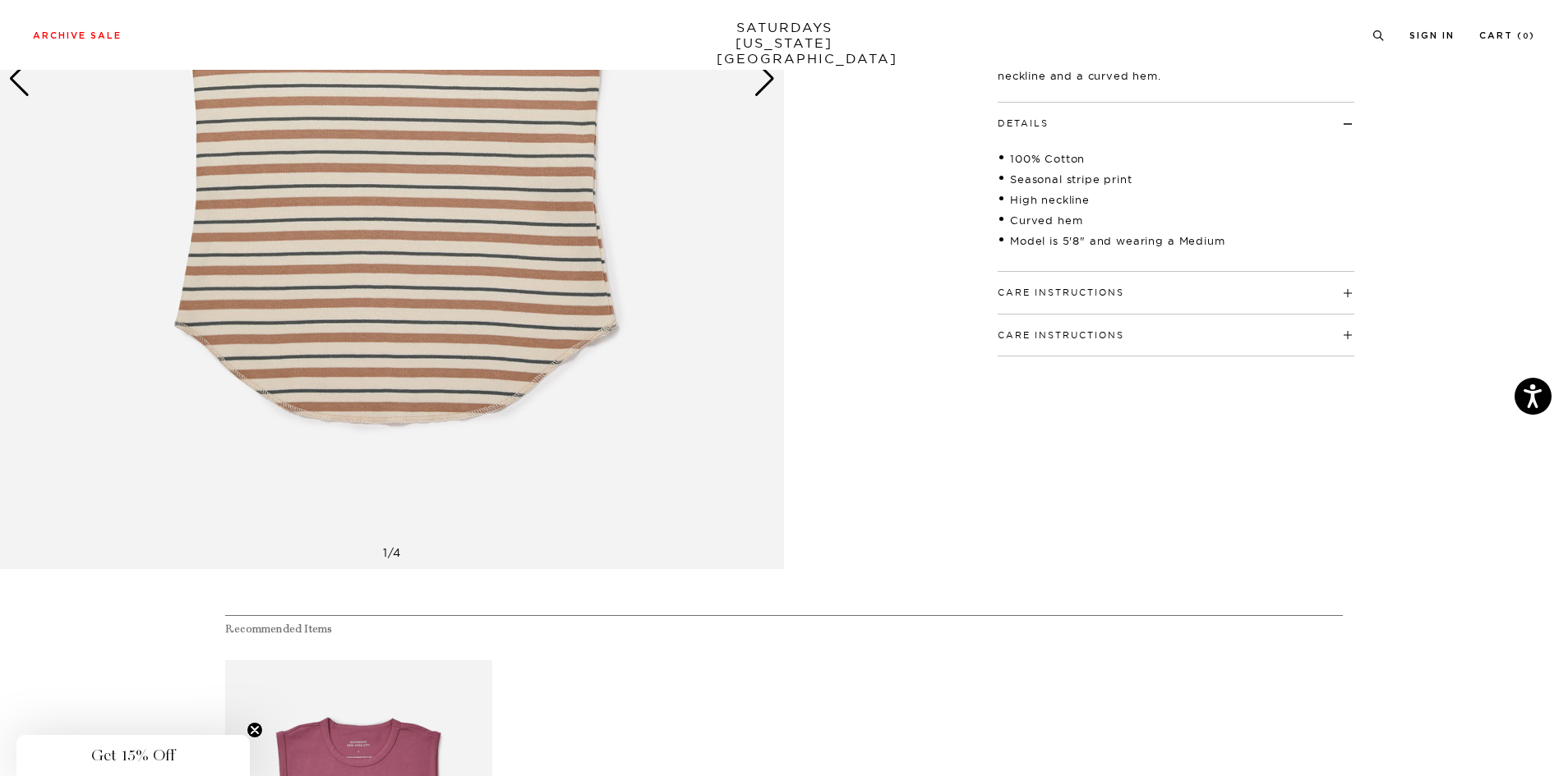
scroll to position [493, 0]
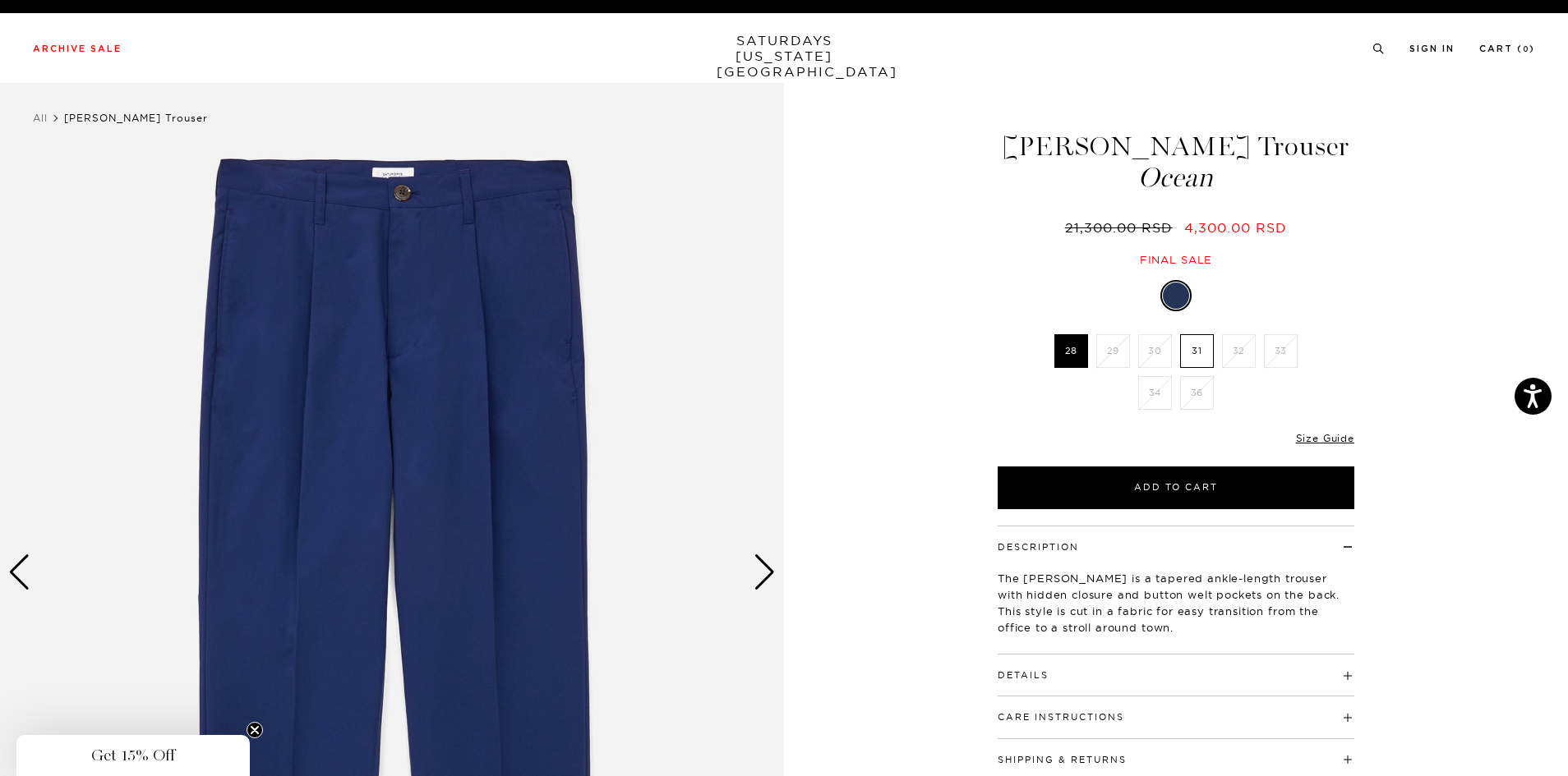
click at [770, 576] on div "Next slide" at bounding box center [765, 573] width 23 height 36
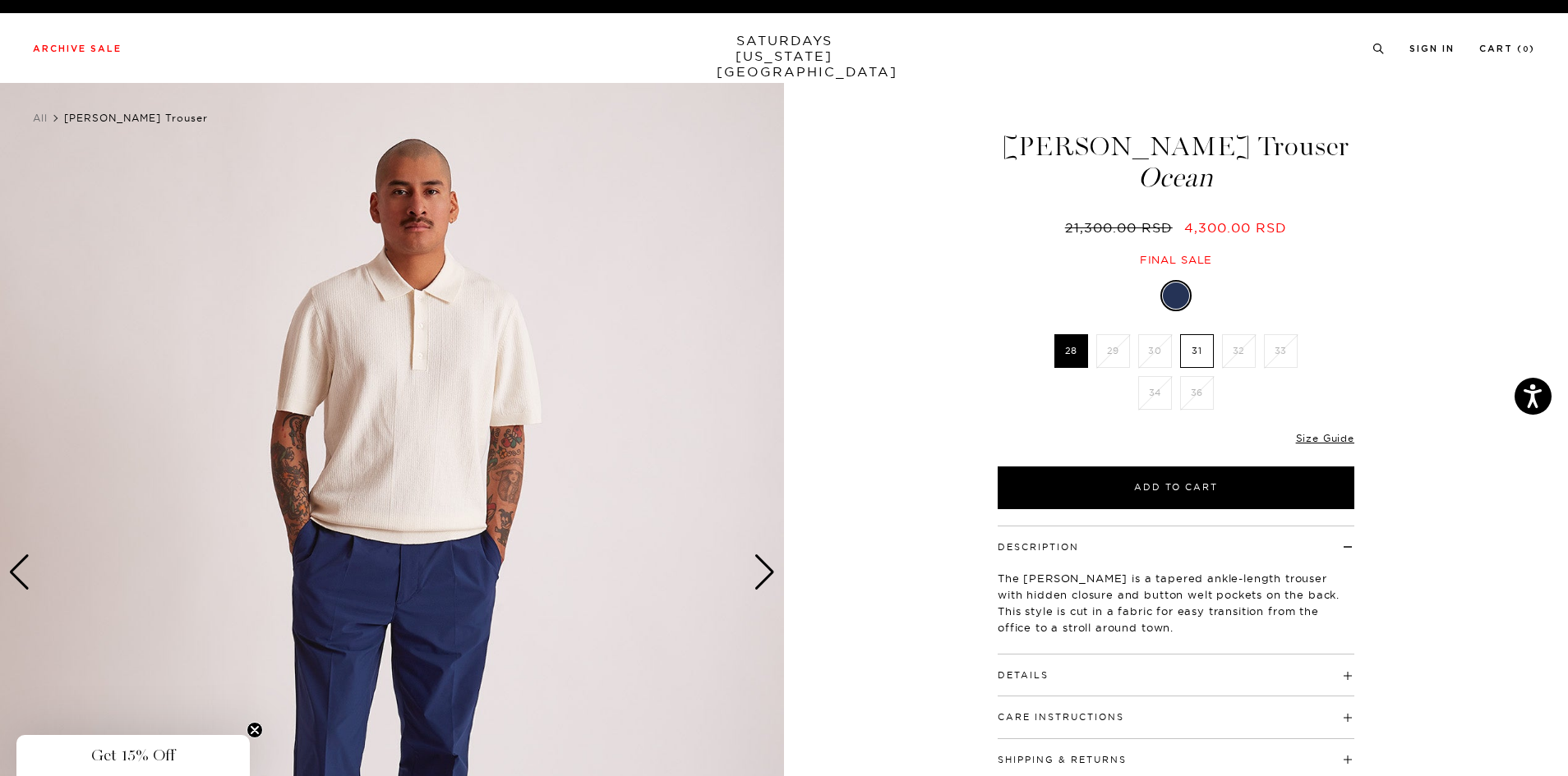
click at [766, 578] on div "Next slide" at bounding box center [765, 573] width 23 height 36
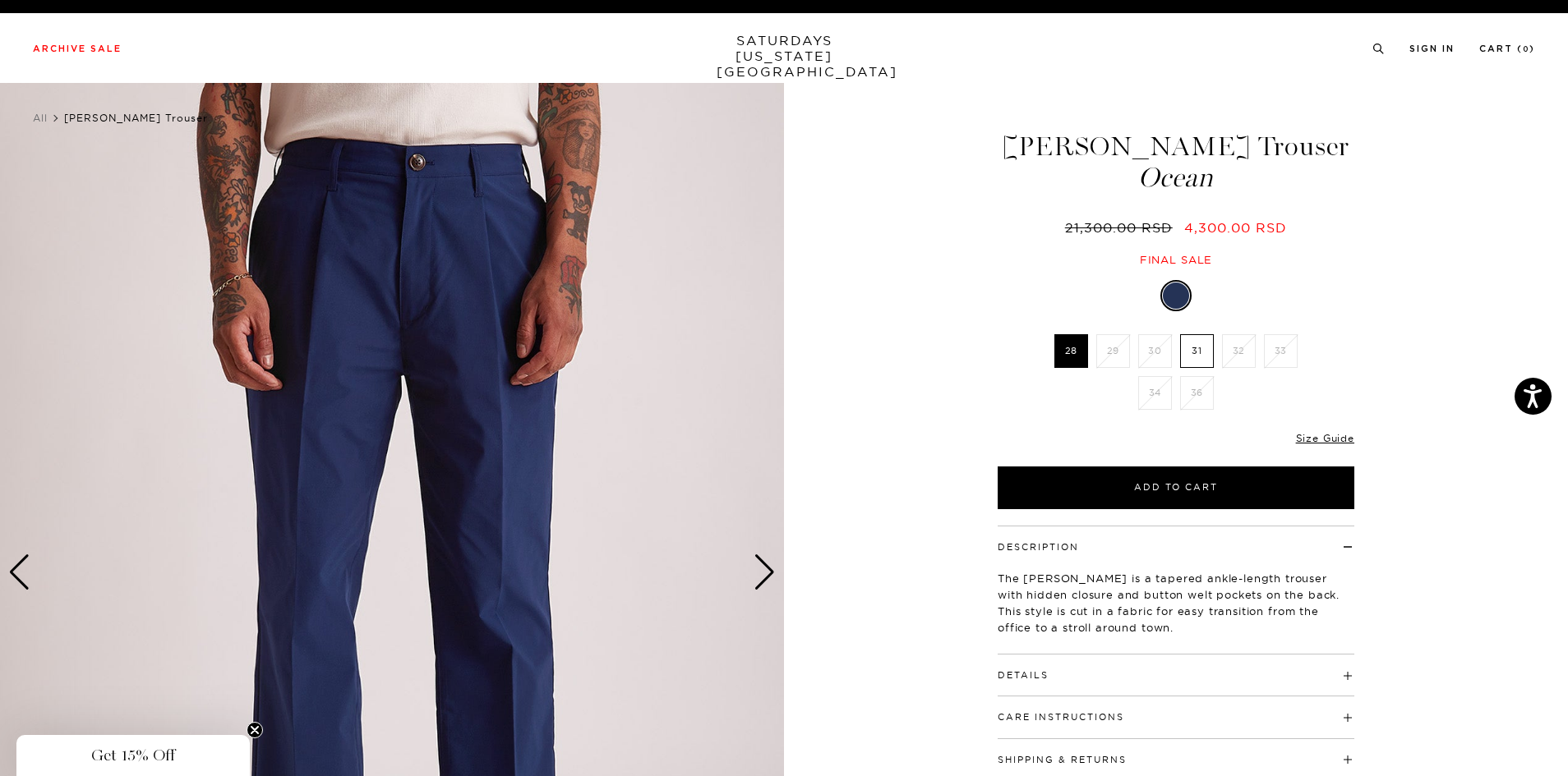
click at [766, 578] on div "Next slide" at bounding box center [765, 573] width 23 height 36
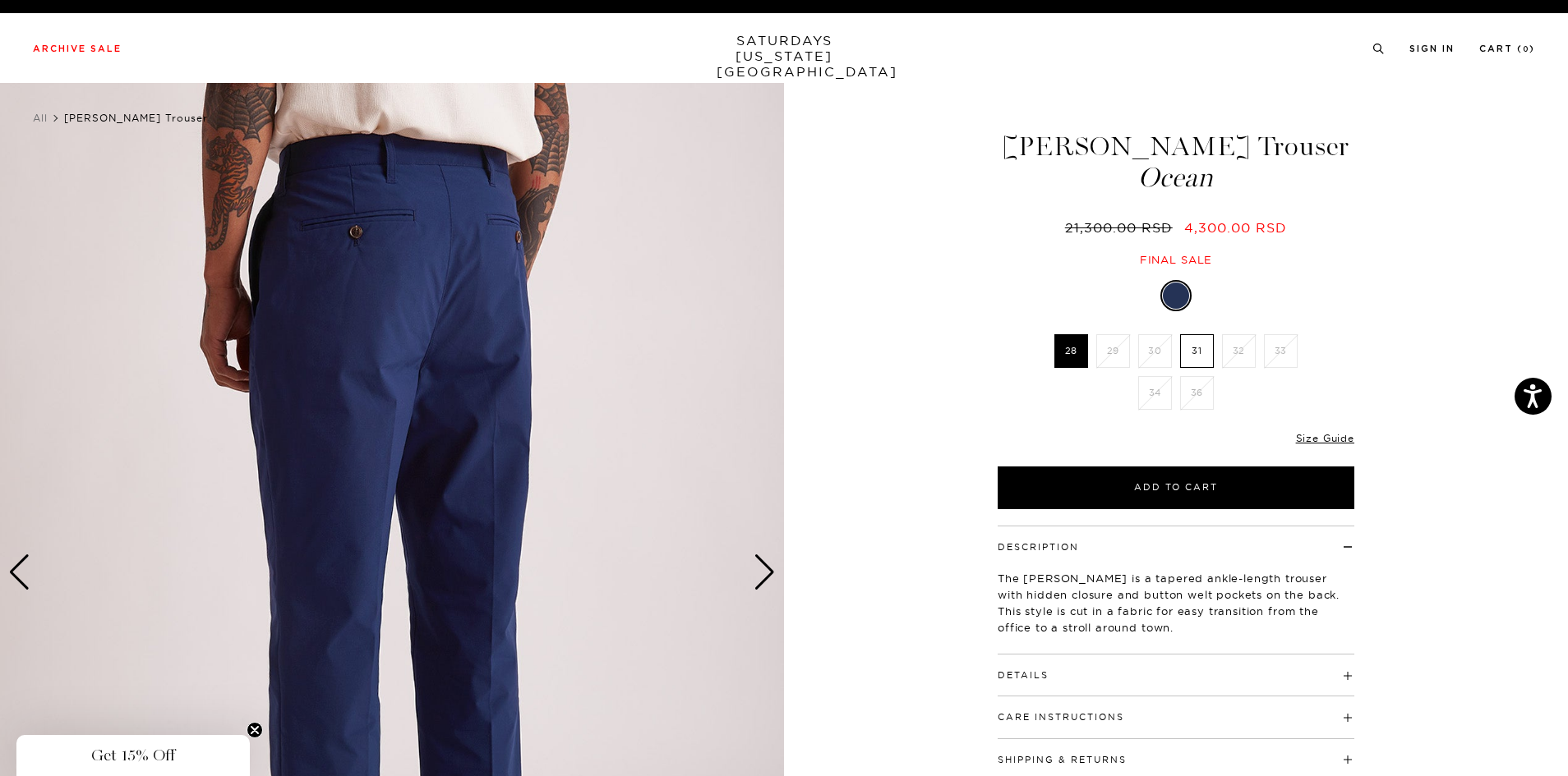
click at [766, 578] on div "Next slide" at bounding box center [765, 573] width 23 height 36
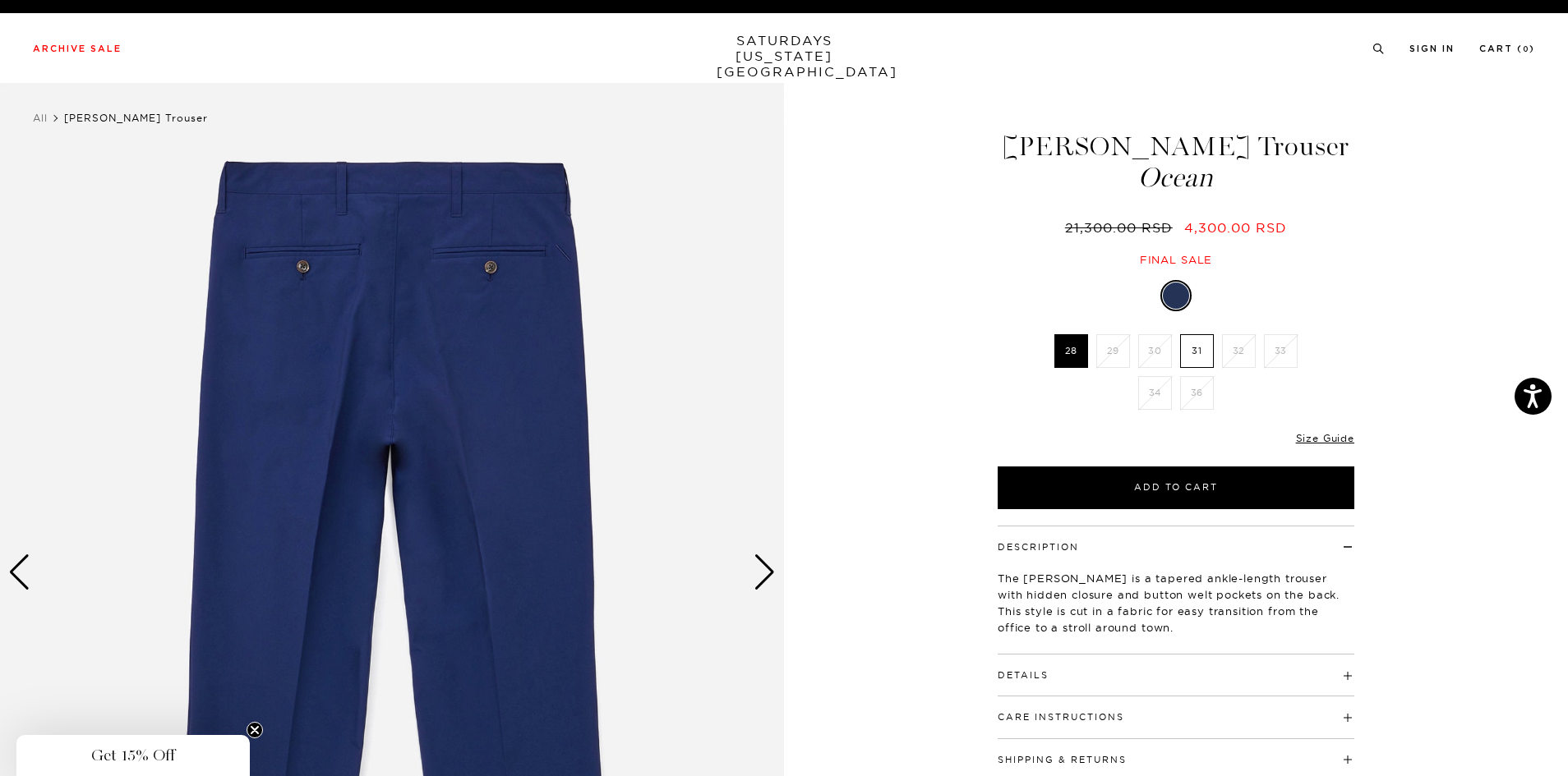
click at [766, 578] on div "Next slide" at bounding box center [765, 573] width 23 height 36
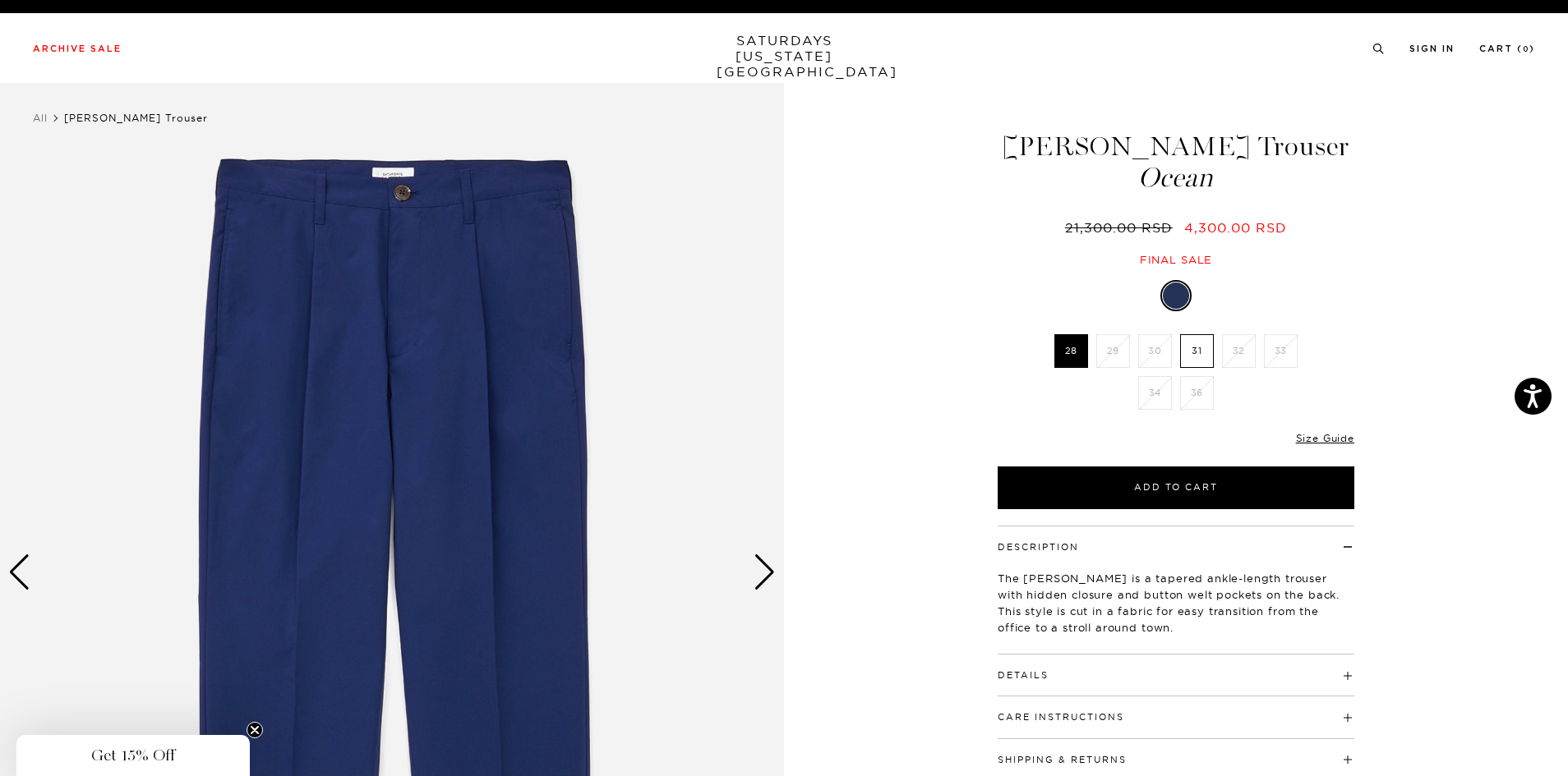
click at [766, 578] on div "Next slide" at bounding box center [765, 573] width 23 height 36
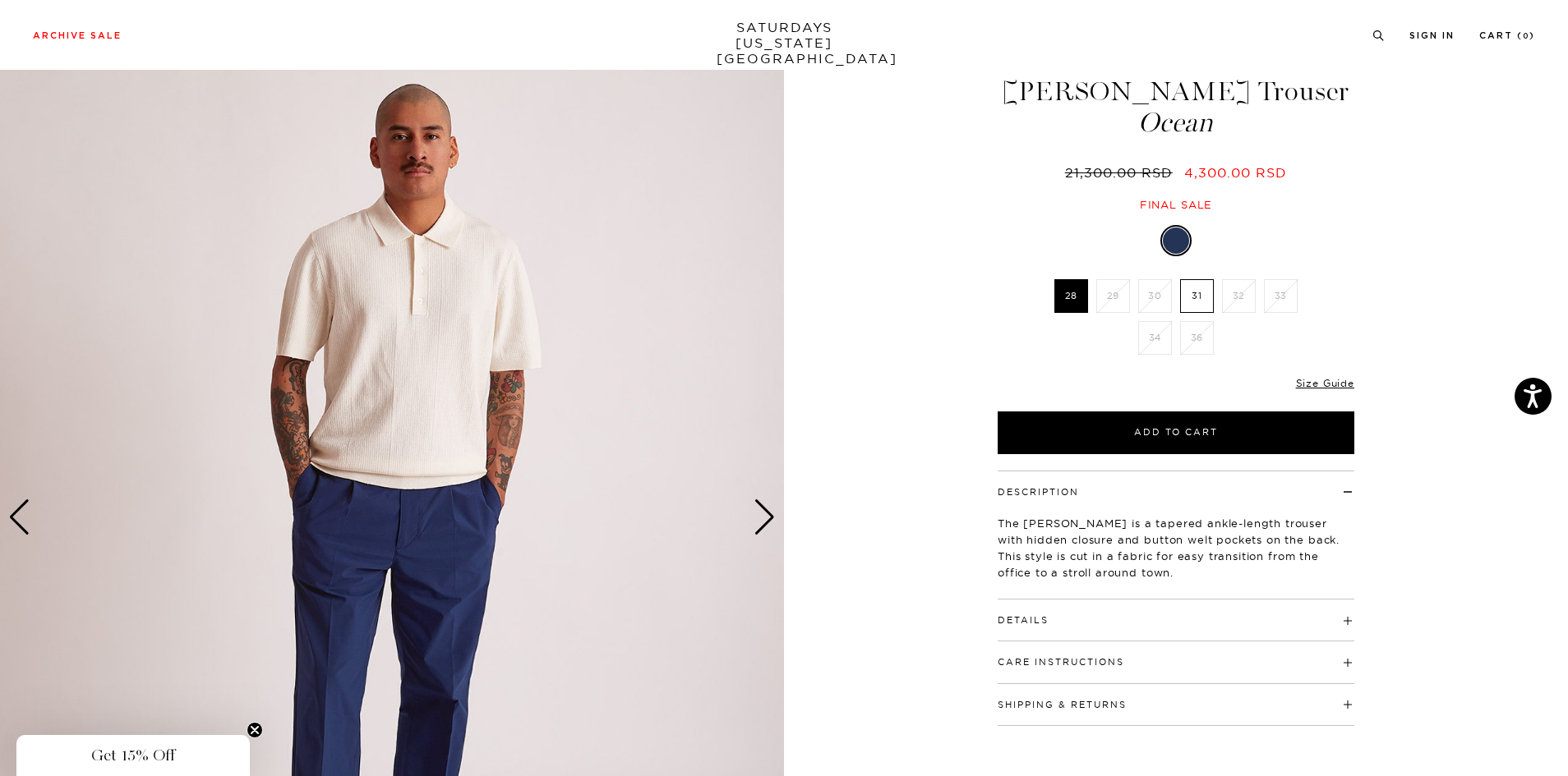
scroll to position [83, 0]
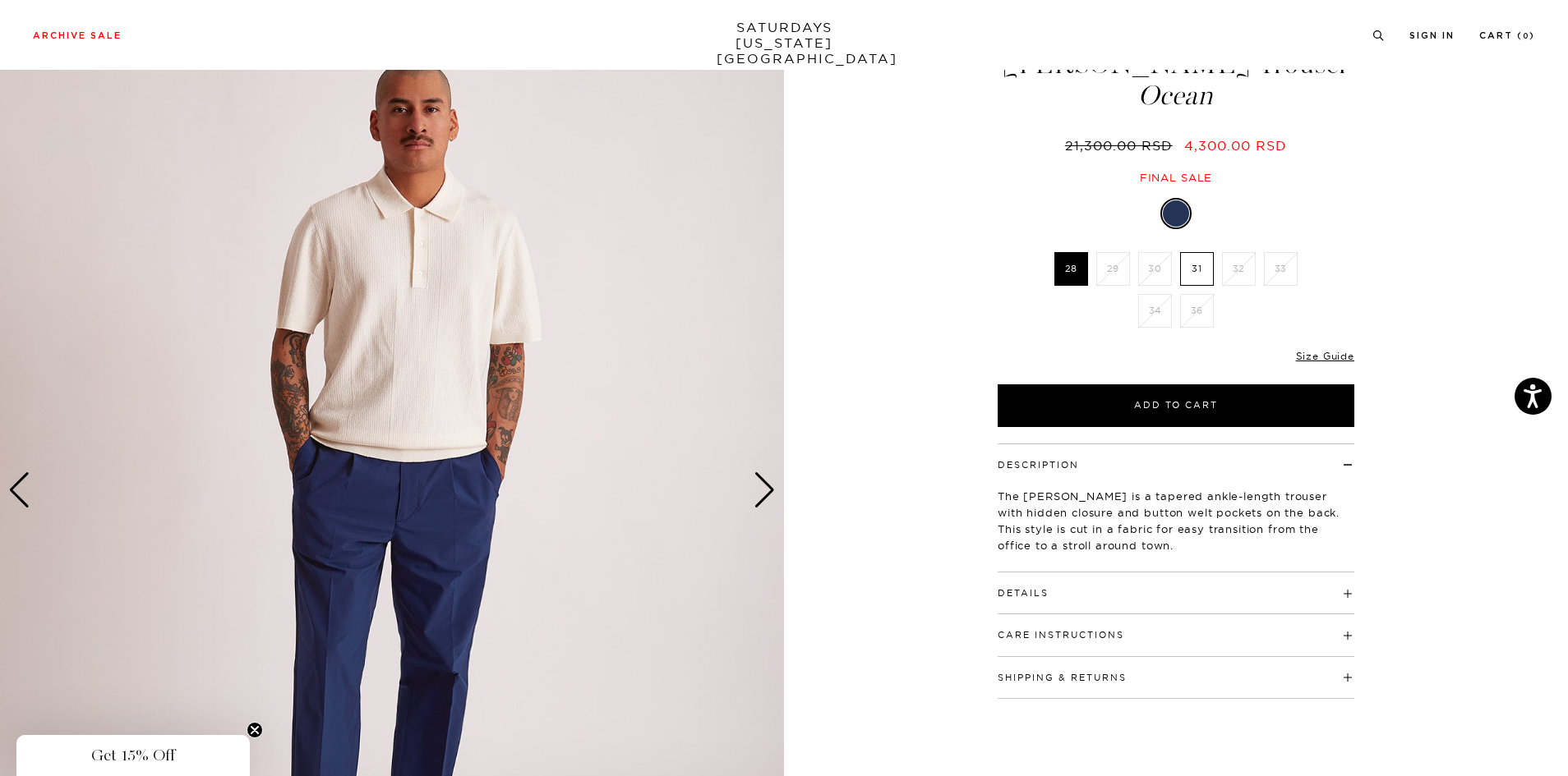
click at [1217, 594] on h4 "Details" at bounding box center [1176, 586] width 356 height 27
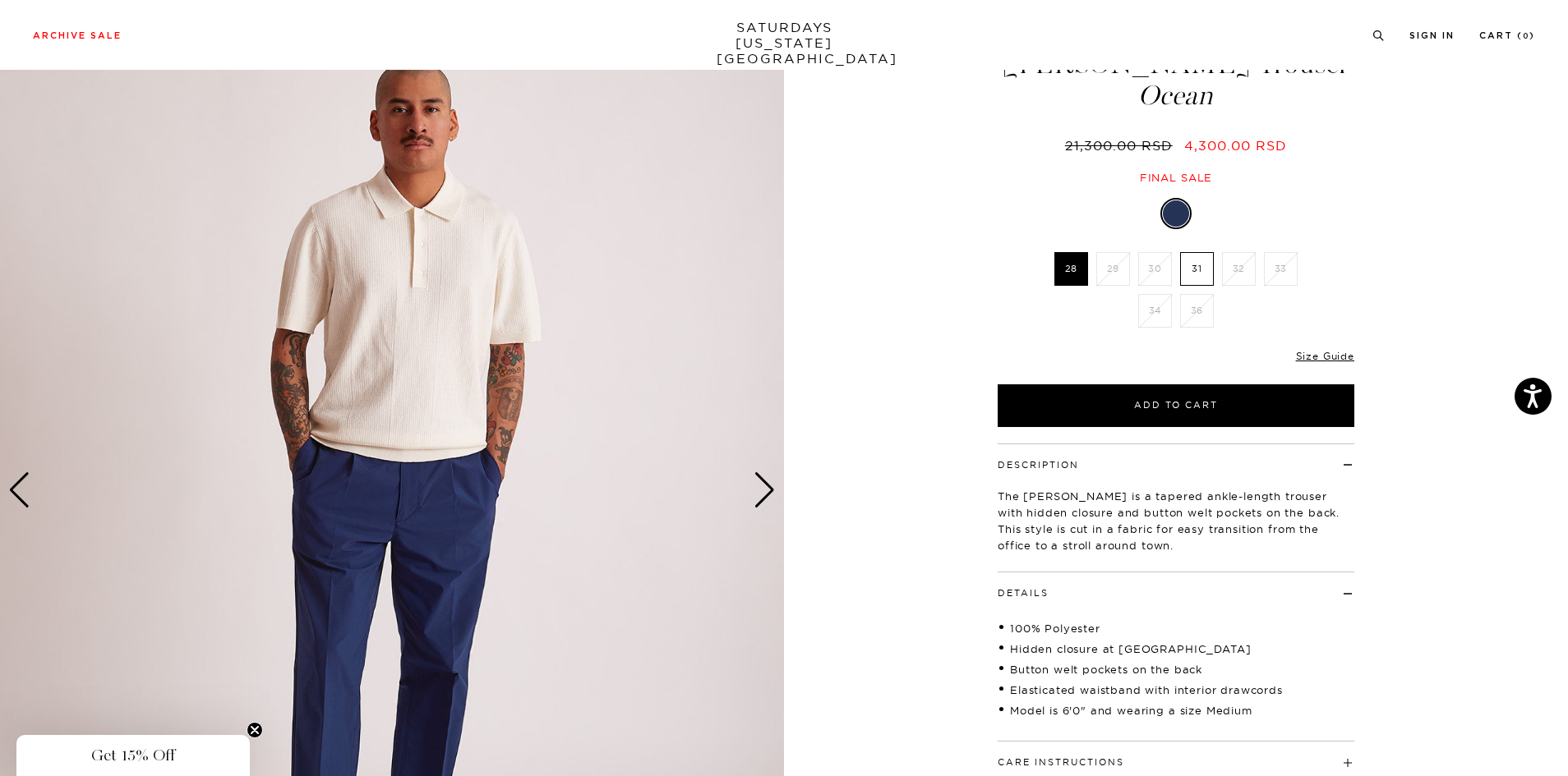
click at [1217, 594] on h4 "Details" at bounding box center [1176, 586] width 356 height 27
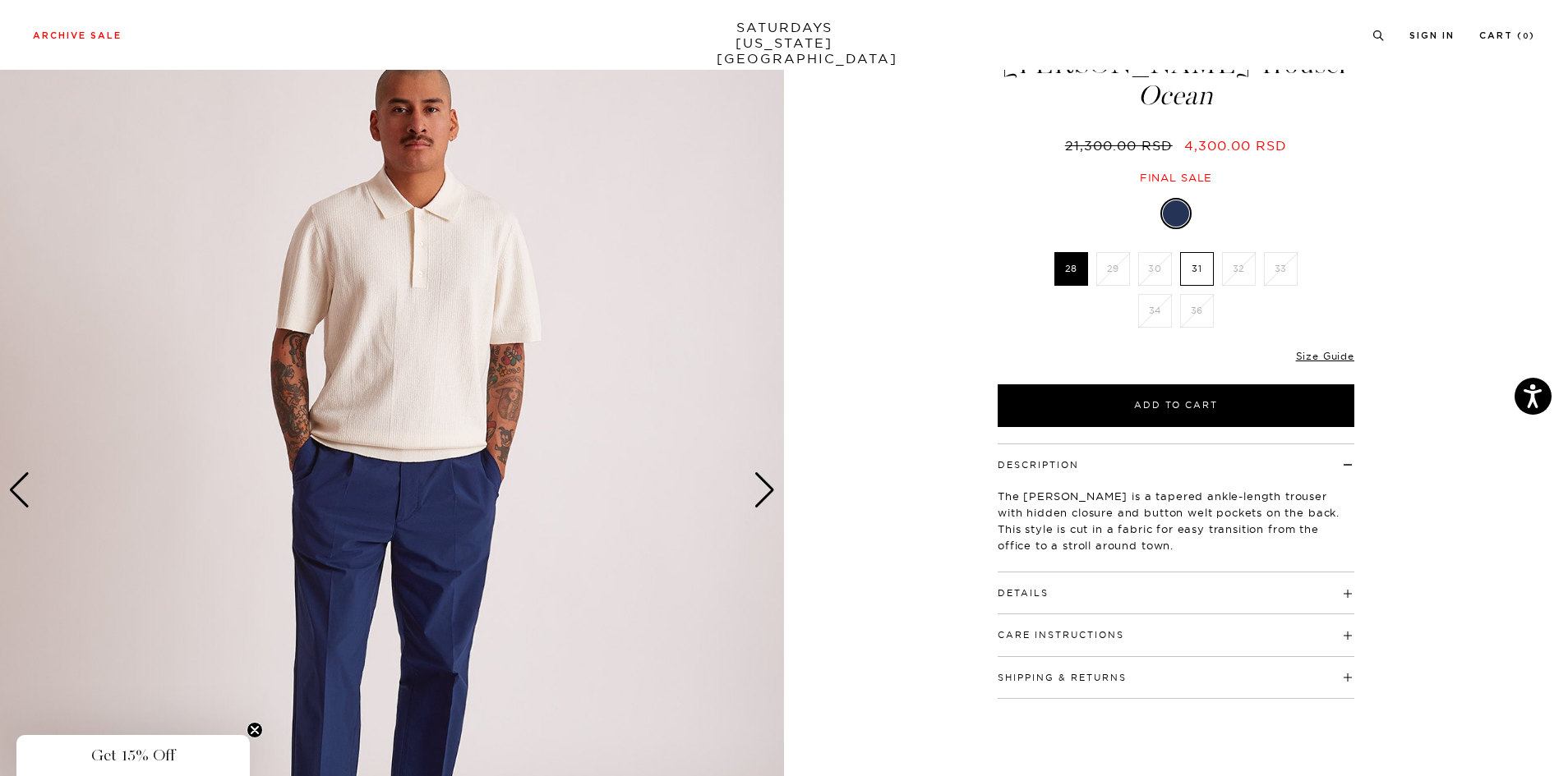
click at [767, 493] on div "Next slide" at bounding box center [765, 491] width 23 height 36
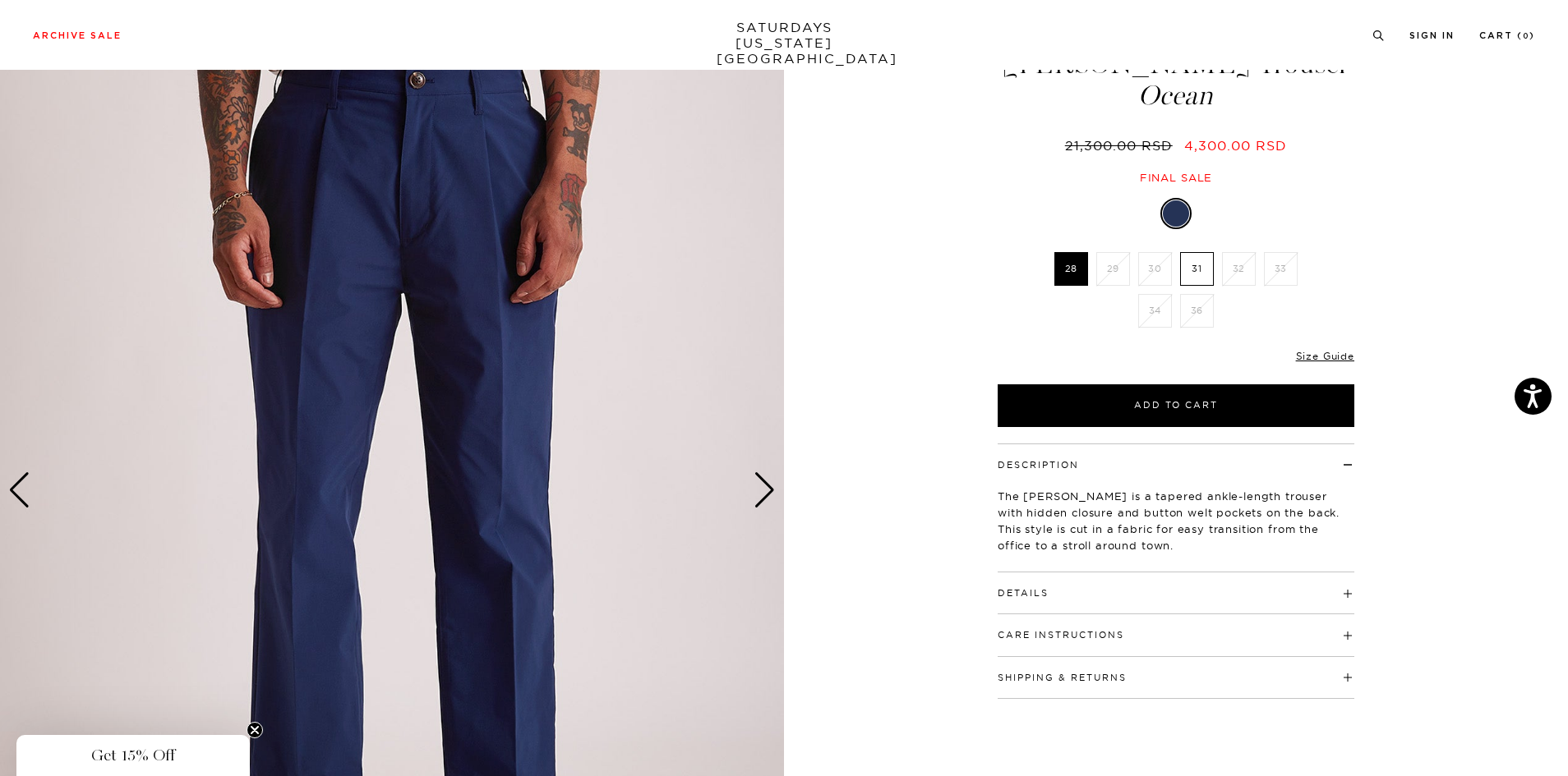
click at [767, 493] on div "Next slide" at bounding box center [765, 491] width 23 height 36
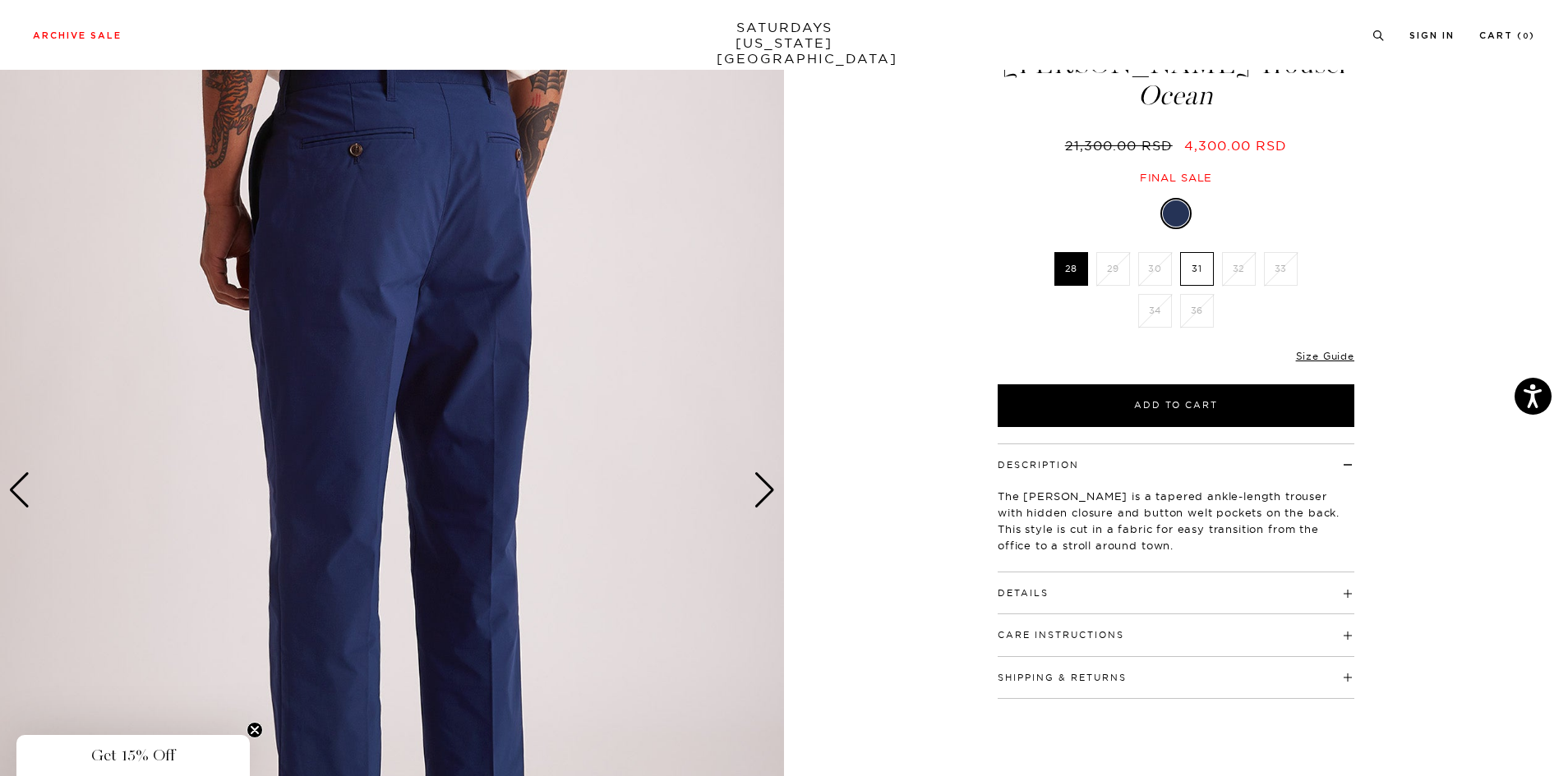
click at [767, 493] on div "Next slide" at bounding box center [765, 491] width 23 height 36
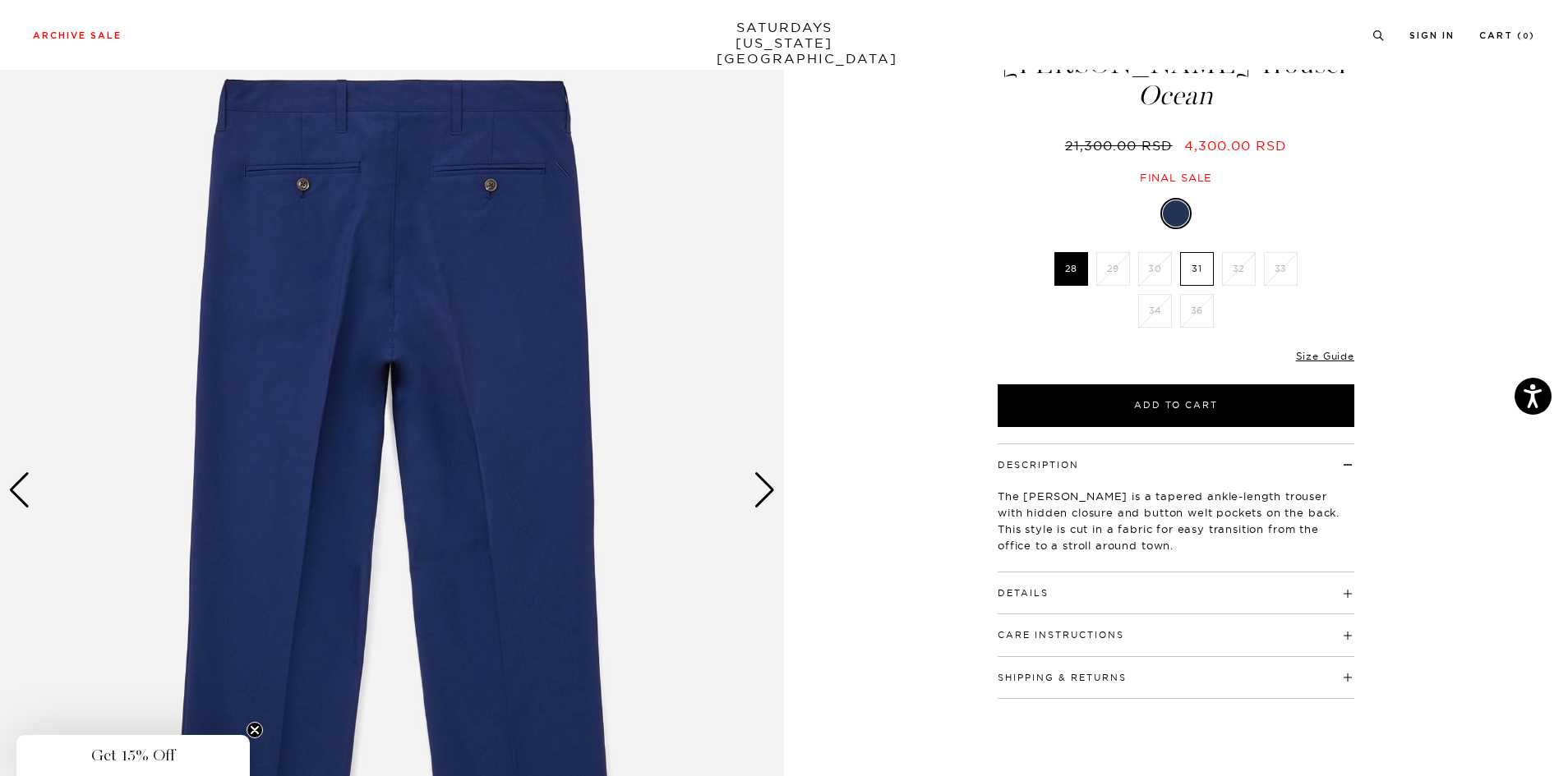
click at [767, 493] on div "Next slide" at bounding box center [765, 491] width 23 height 36
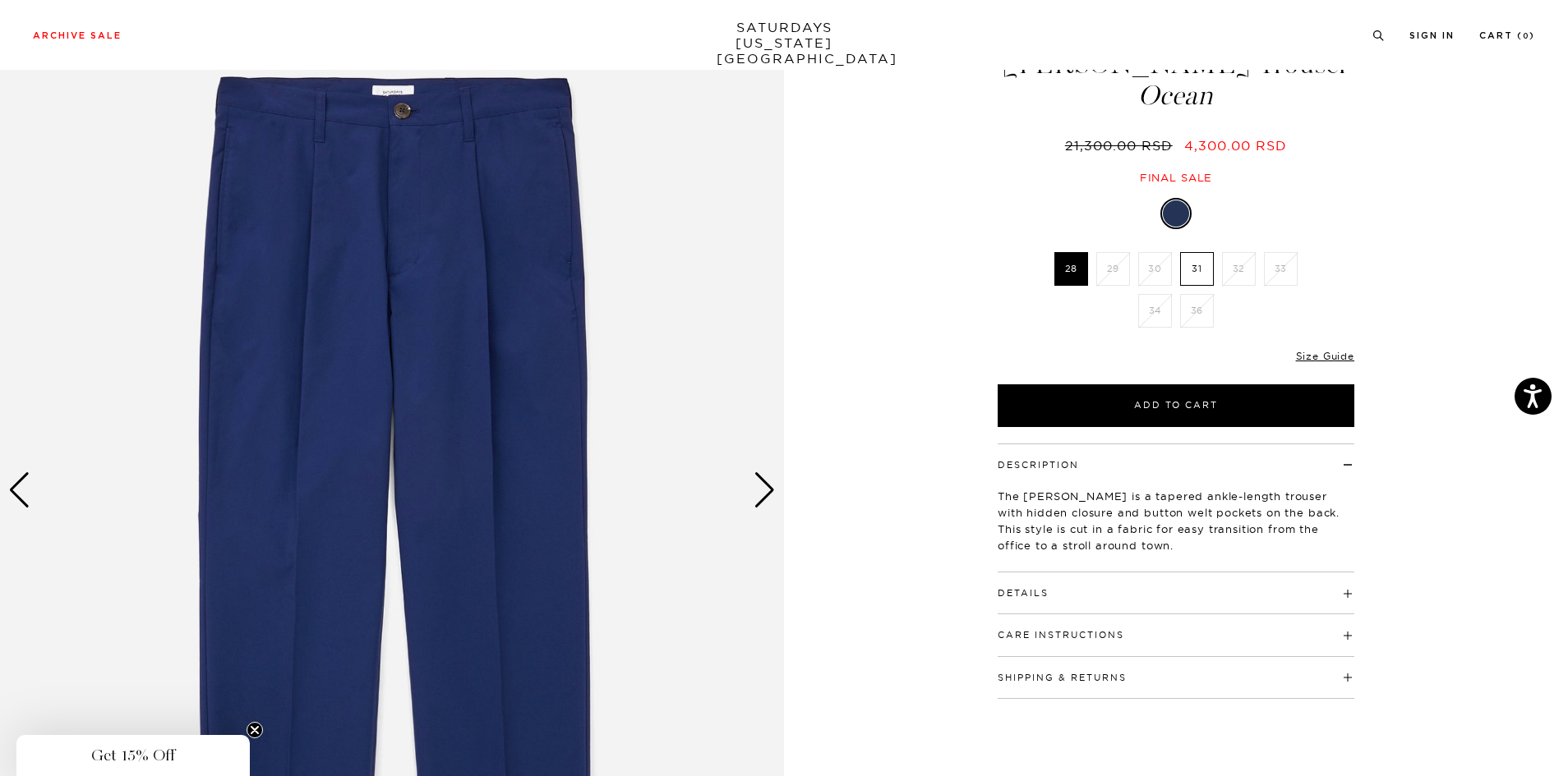
click at [767, 493] on div "Next slide" at bounding box center [765, 491] width 23 height 36
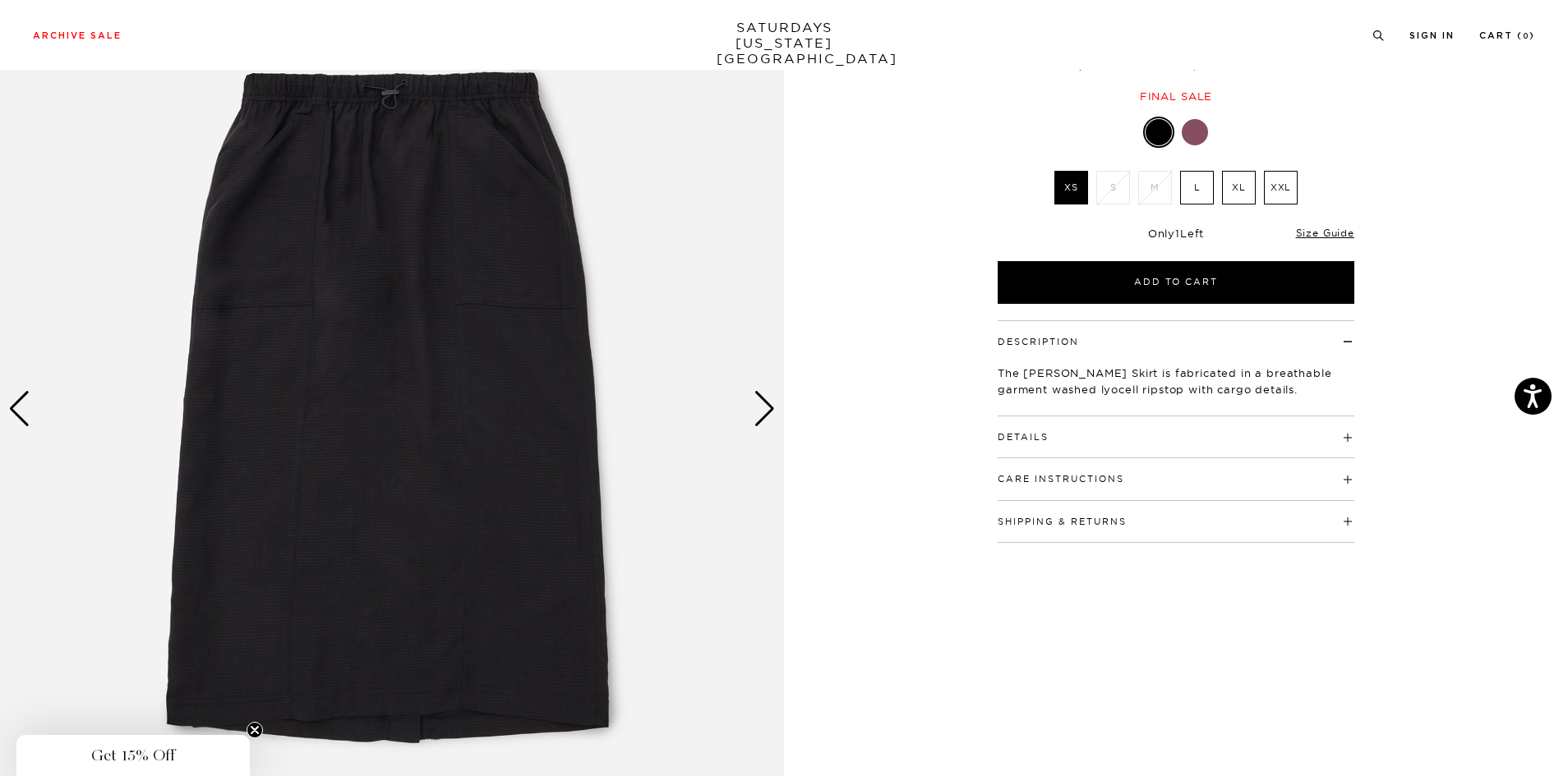
scroll to position [164, 0]
click at [761, 418] on div "Next slide" at bounding box center [765, 408] width 23 height 36
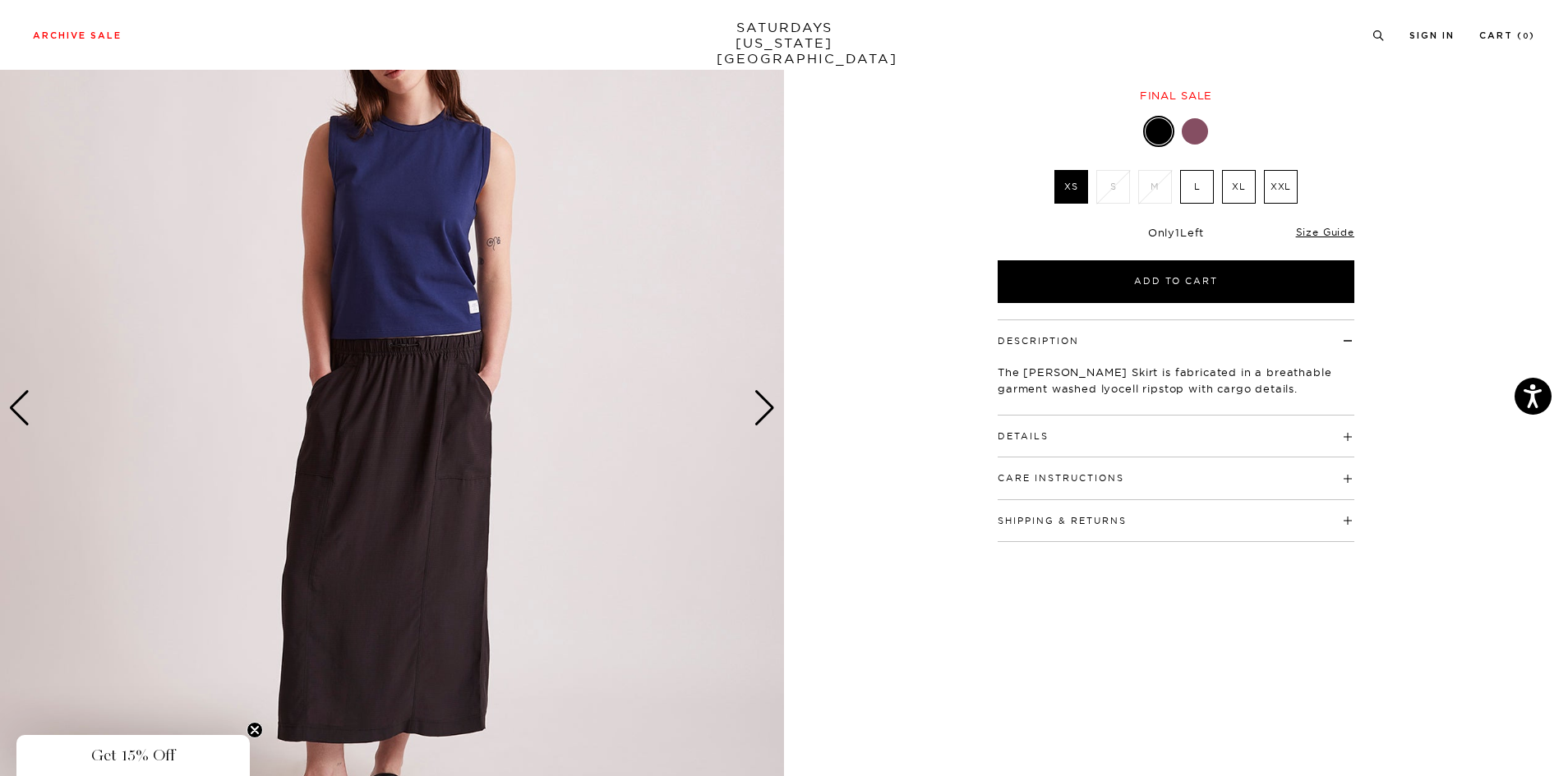
click at [761, 418] on div "Next slide" at bounding box center [765, 408] width 23 height 36
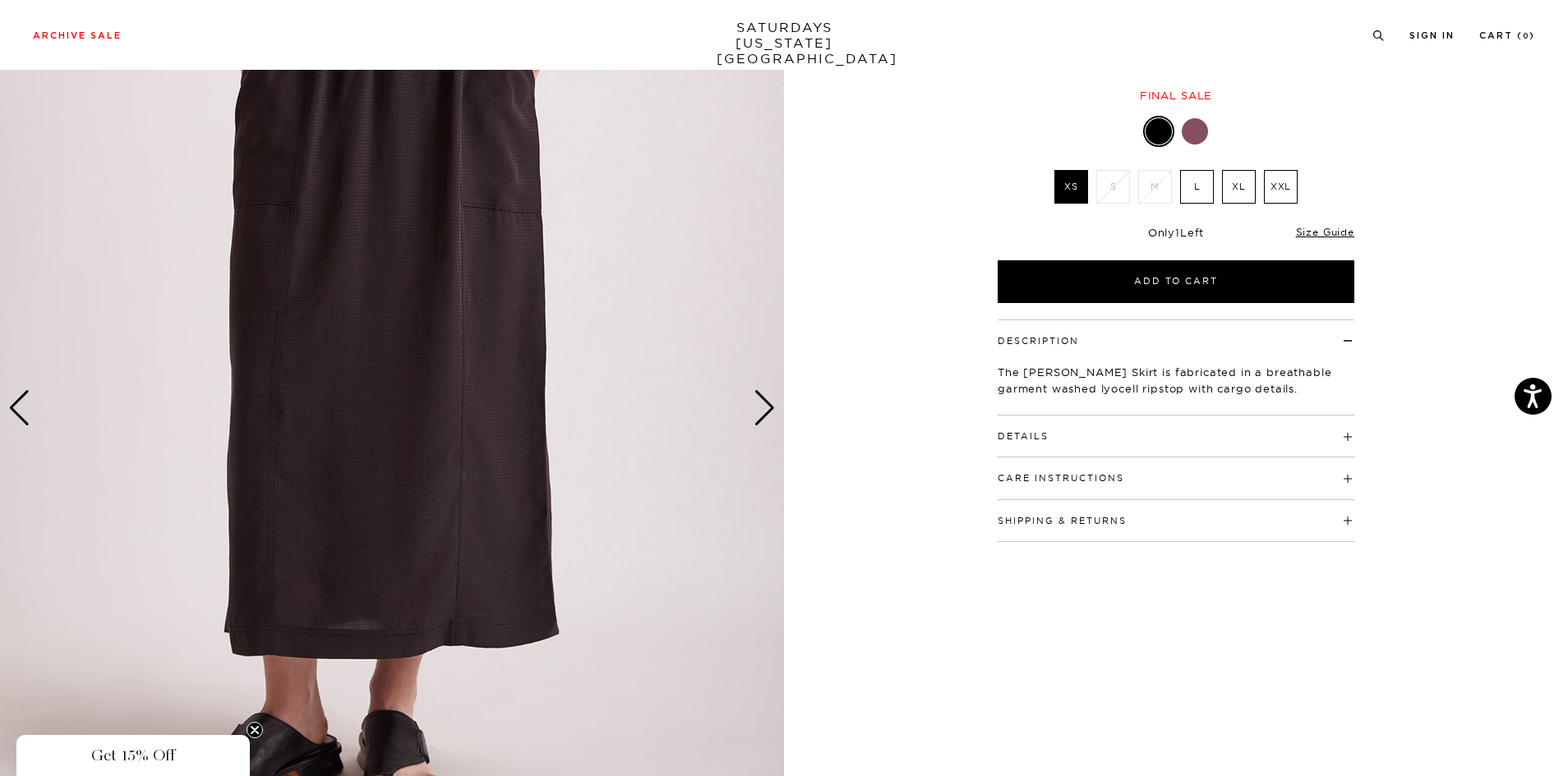
click at [761, 418] on div "Next slide" at bounding box center [765, 408] width 23 height 36
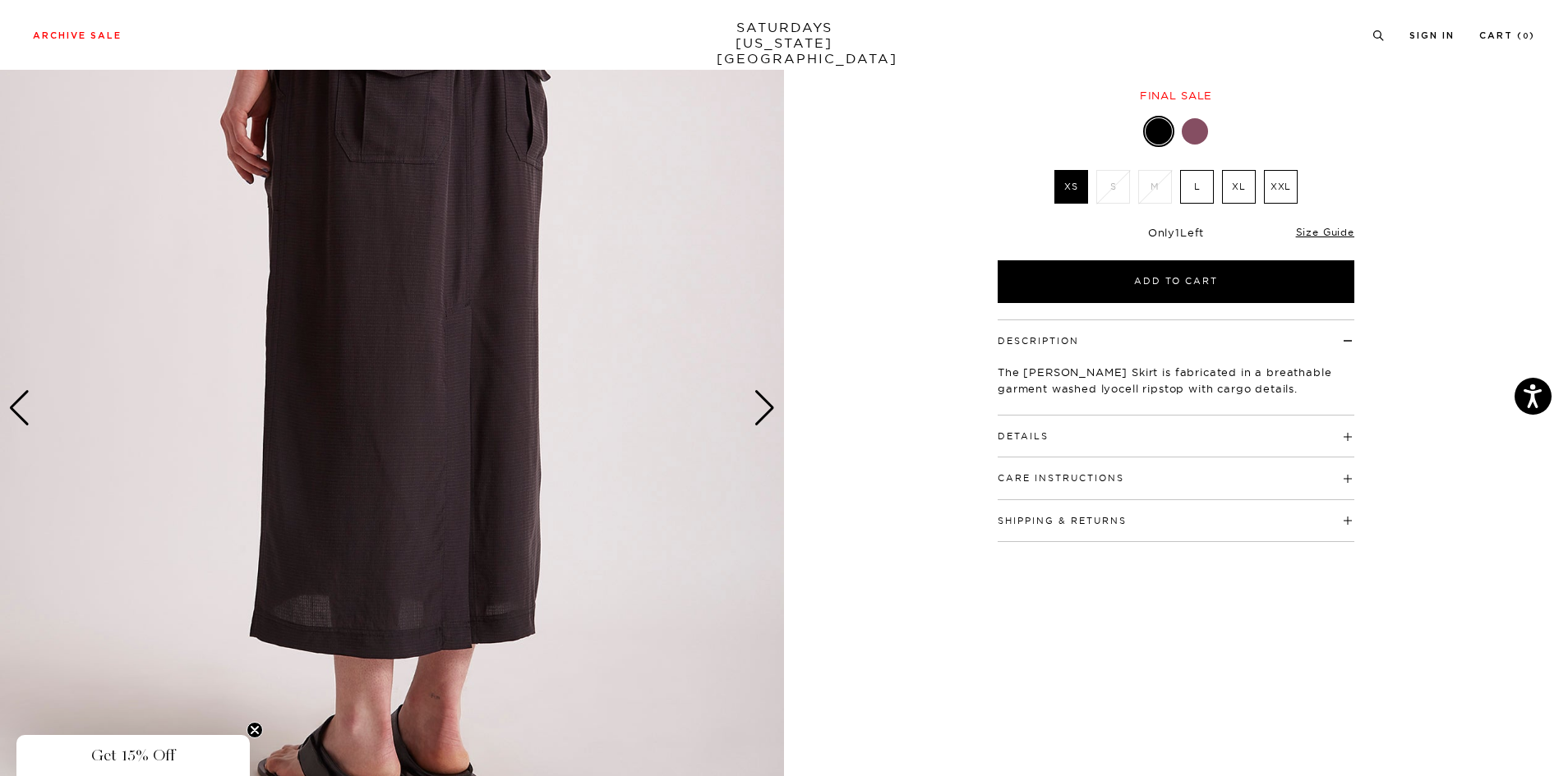
click at [761, 418] on div "Next slide" at bounding box center [765, 408] width 23 height 36
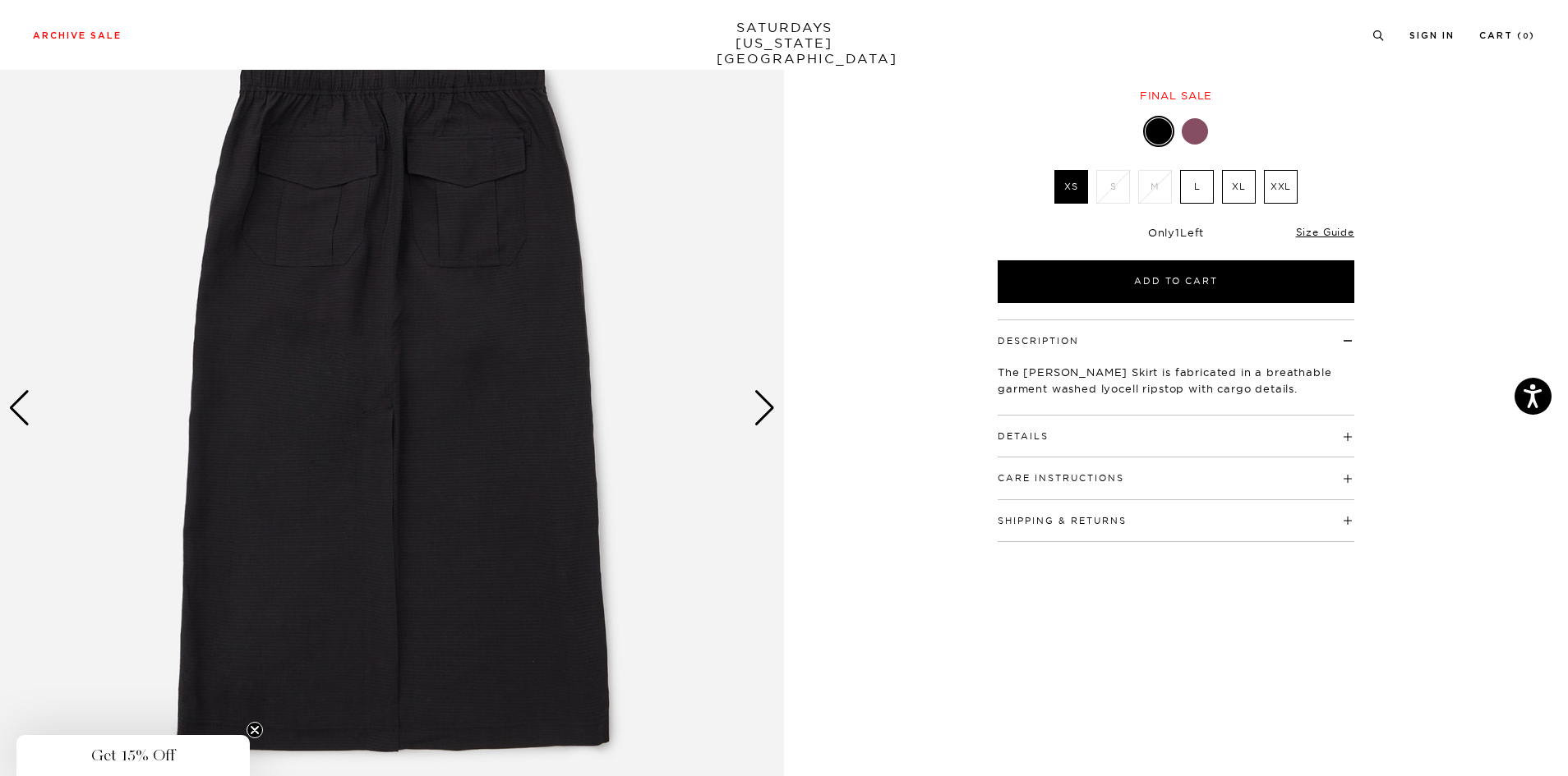
click at [761, 418] on div "Next slide" at bounding box center [765, 408] width 23 height 36
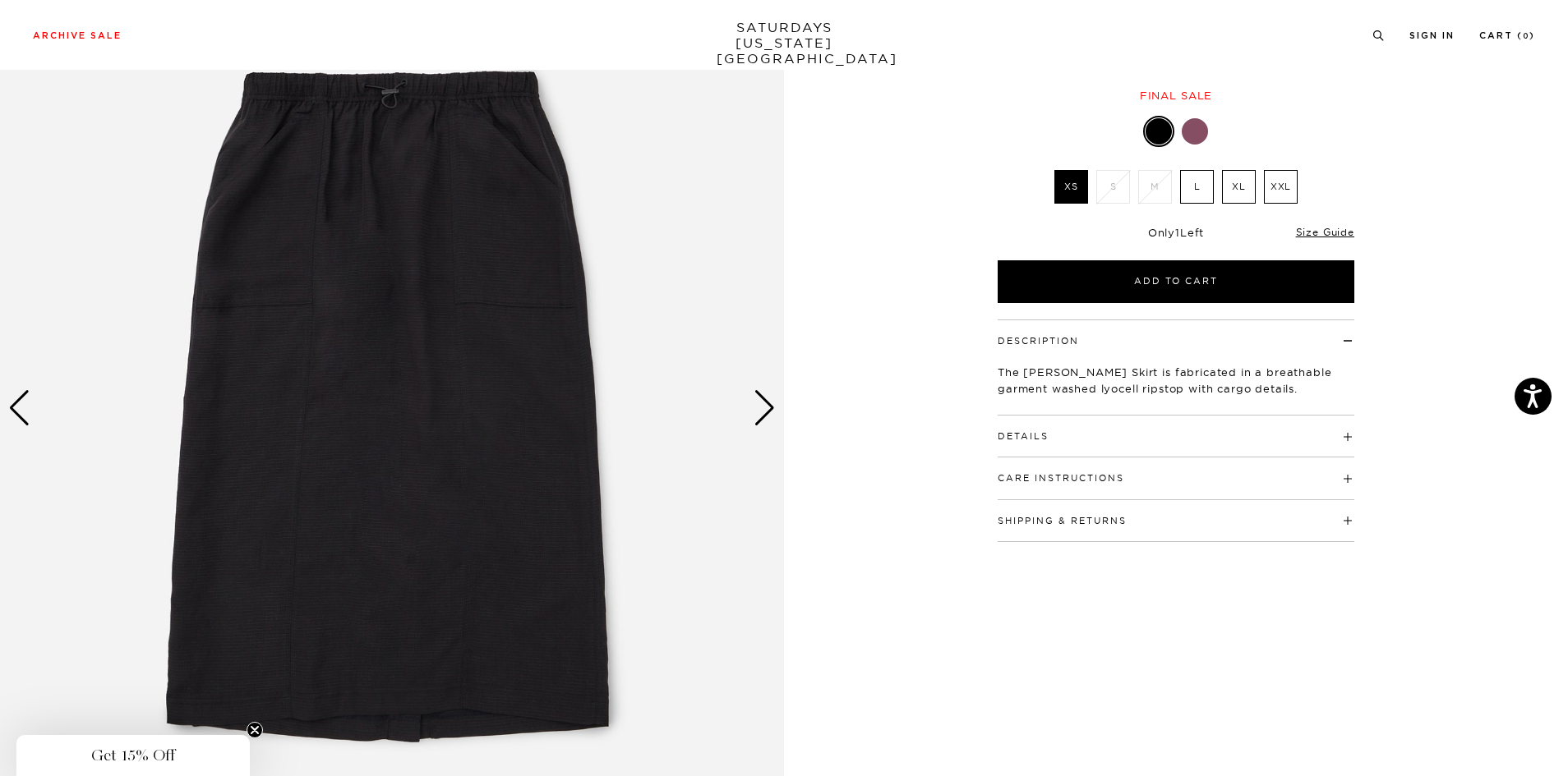
click at [761, 418] on div "Next slide" at bounding box center [765, 408] width 23 height 36
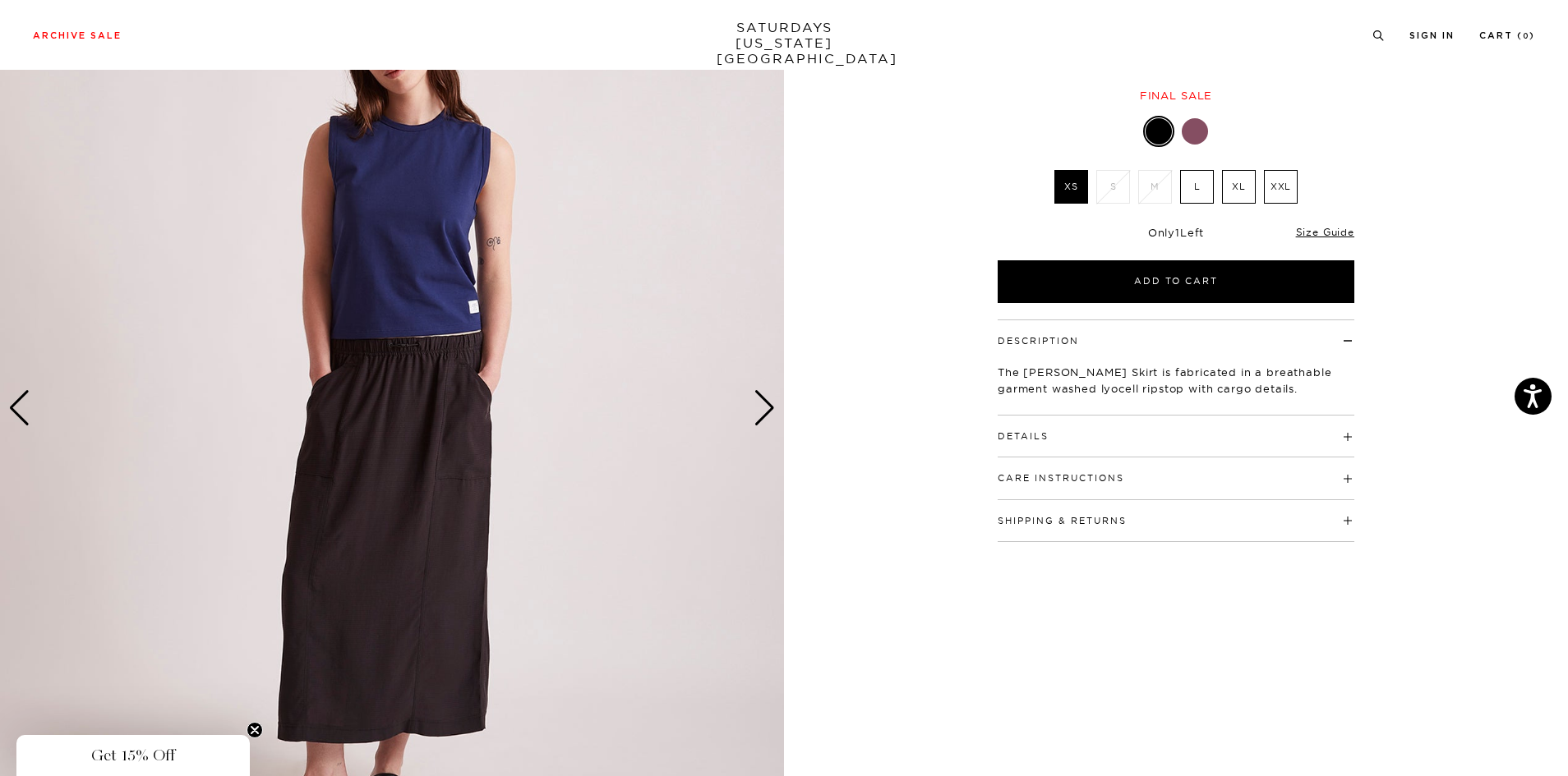
click at [1015, 444] on div "Details 100% Lyocell Cargo skirt style Front and rear pockets Elasticated waist…" at bounding box center [1176, 436] width 356 height 42
click at [1075, 444] on div "Details 100% Lyocell Cargo skirt style Front and rear pockets Elasticated waist…" at bounding box center [1176, 436] width 356 height 42
click at [1103, 436] on h4 "Details" at bounding box center [1176, 428] width 356 height 27
click at [1183, 138] on div at bounding box center [1194, 131] width 26 height 26
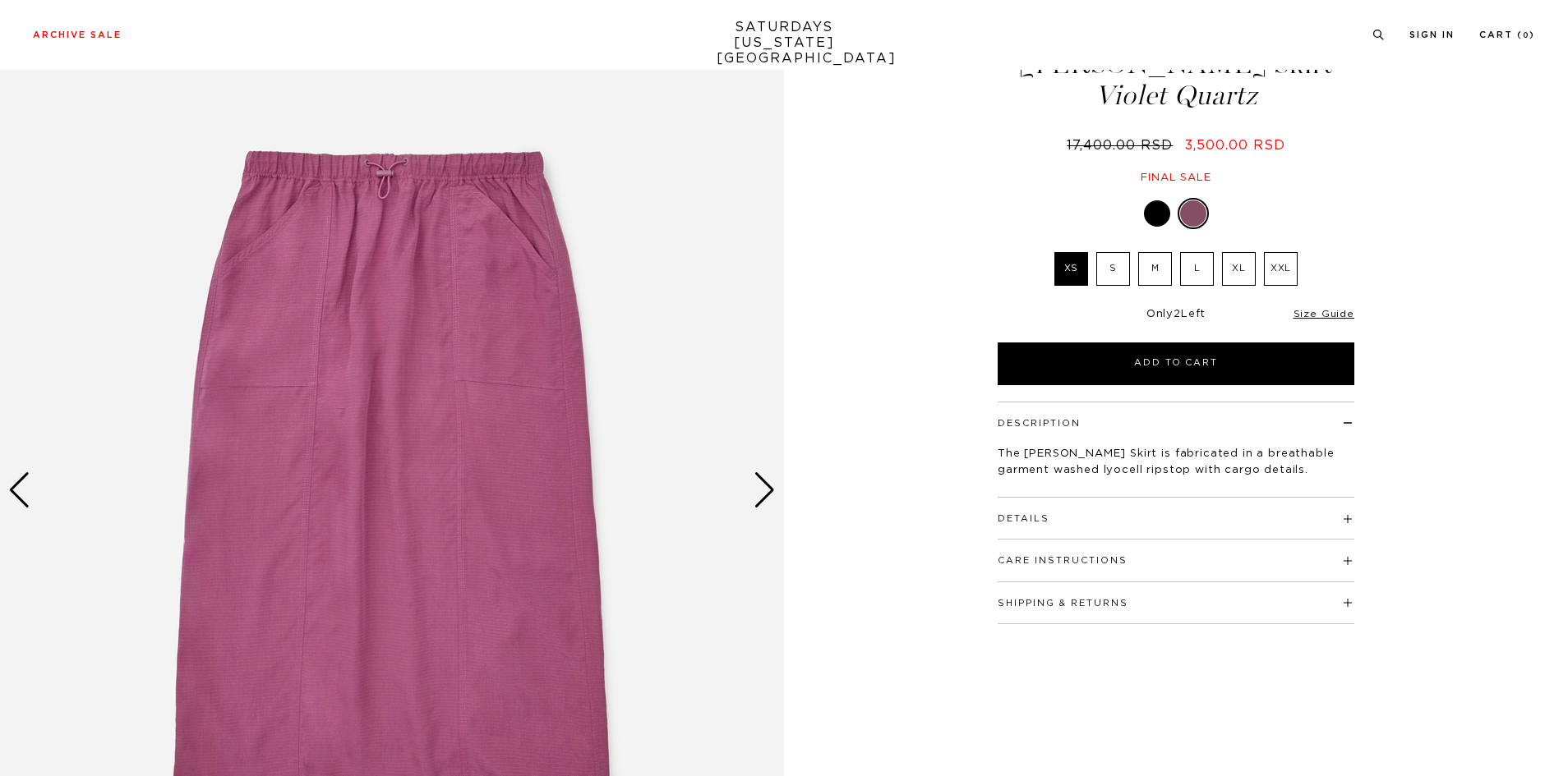
click at [761, 487] on div "Next slide" at bounding box center [765, 491] width 23 height 36
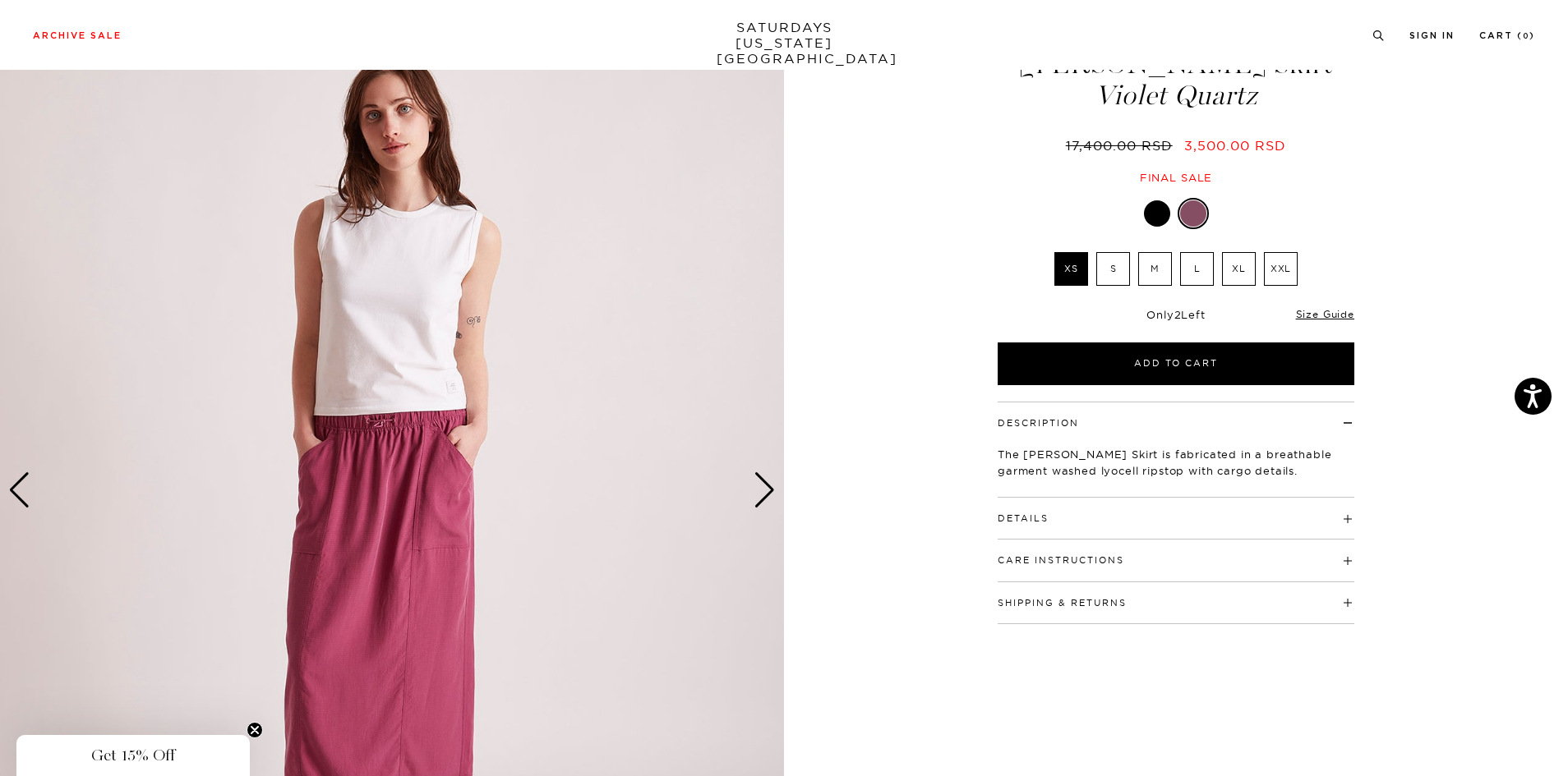
scroll to position [164, 0]
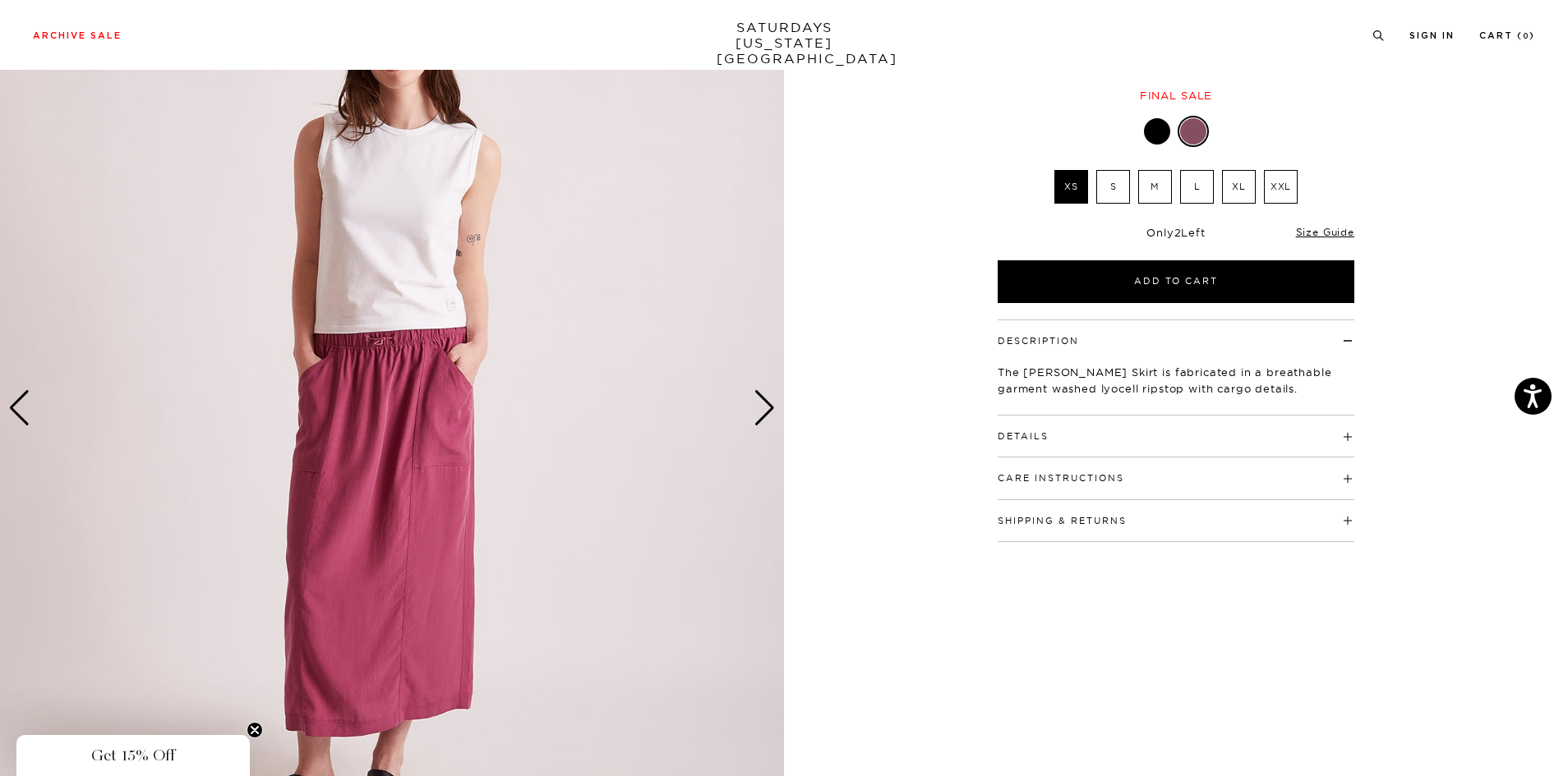
click at [760, 416] on div "Next slide" at bounding box center [765, 408] width 23 height 36
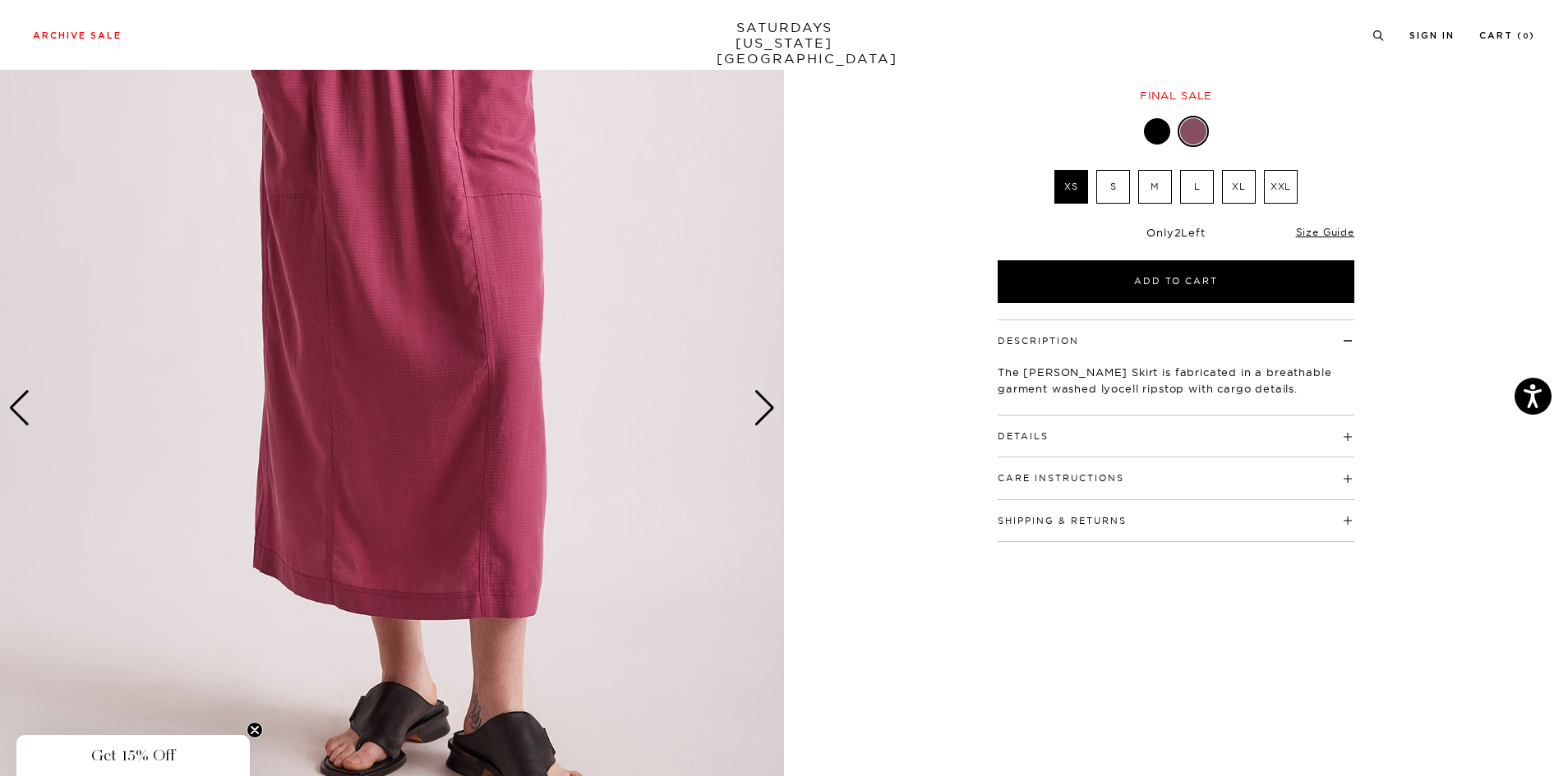
click at [760, 416] on div "Next slide" at bounding box center [765, 408] width 23 height 36
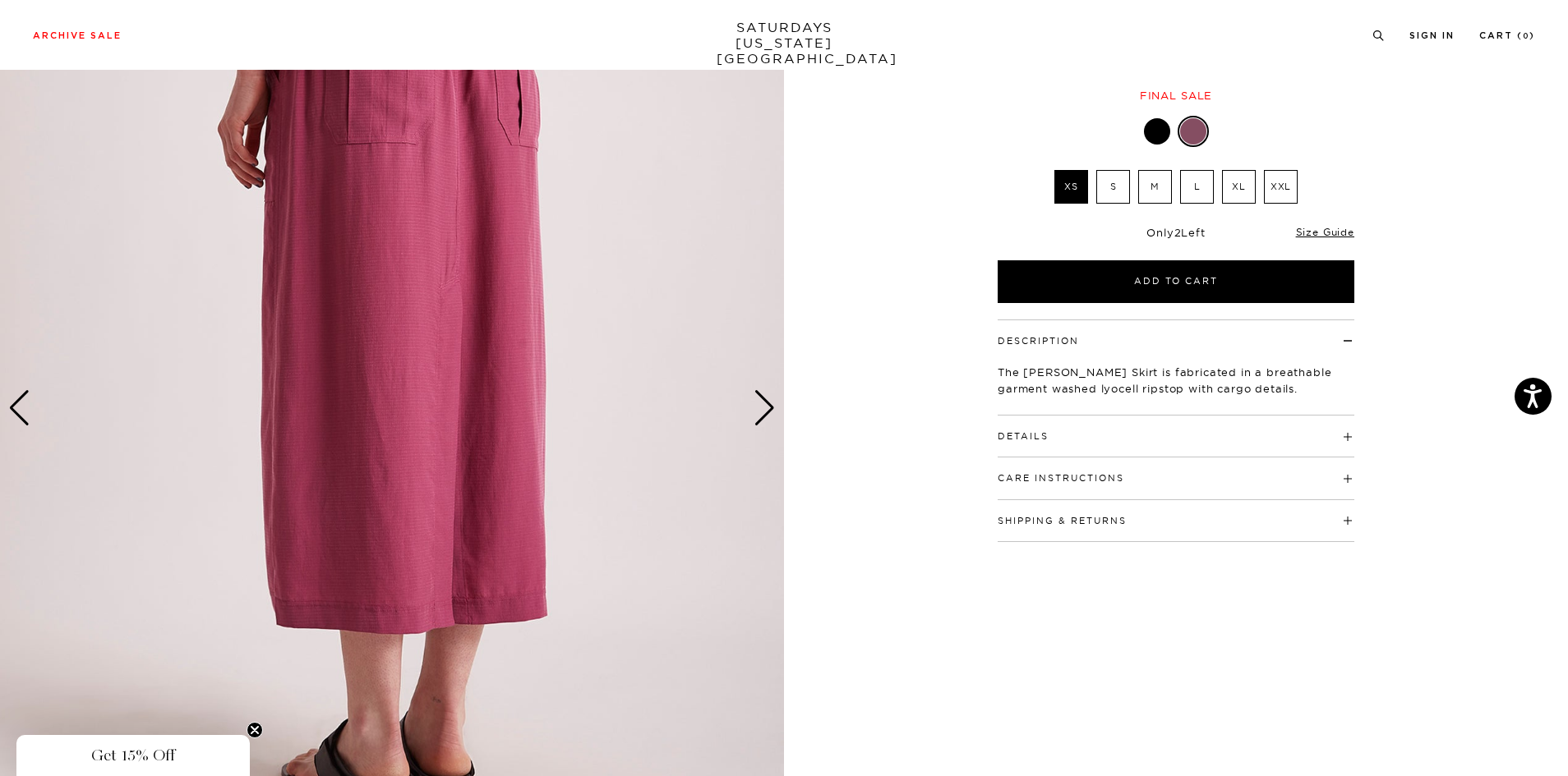
click at [760, 416] on div "Next slide" at bounding box center [765, 408] width 23 height 36
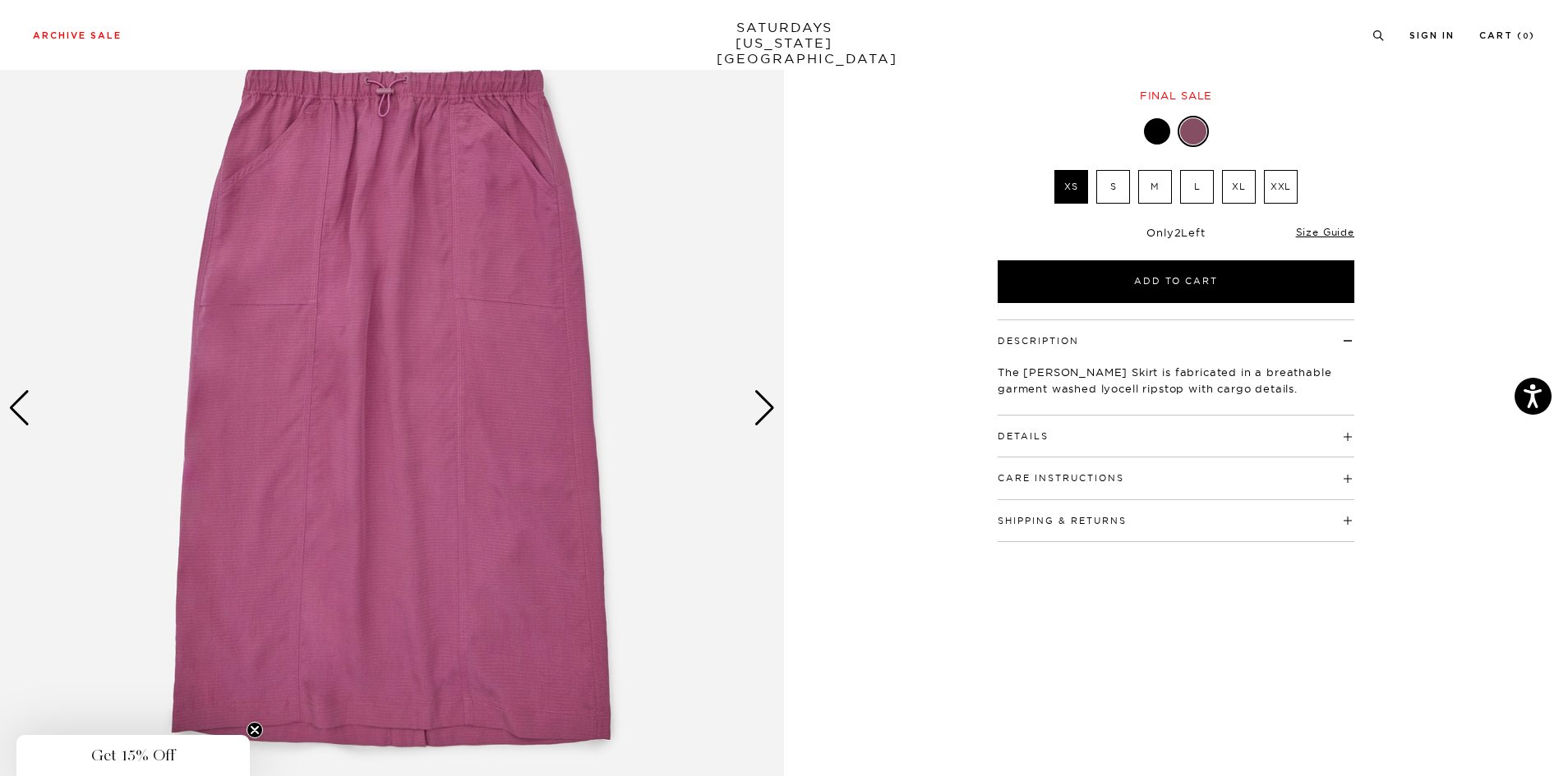
click at [760, 416] on div "Next slide" at bounding box center [765, 408] width 23 height 36
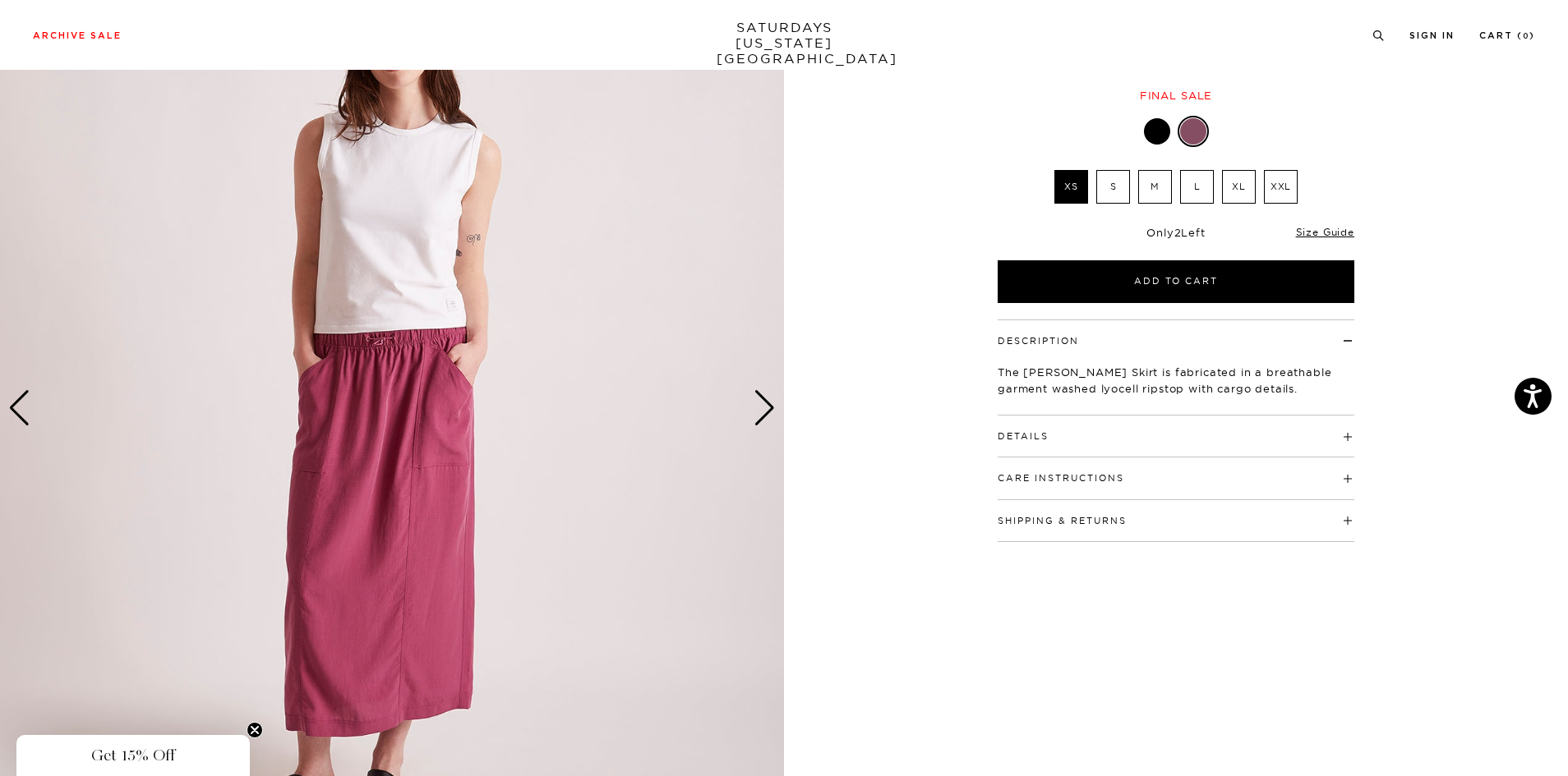
click at [347, 414] on img at bounding box center [392, 408] width 784 height 980
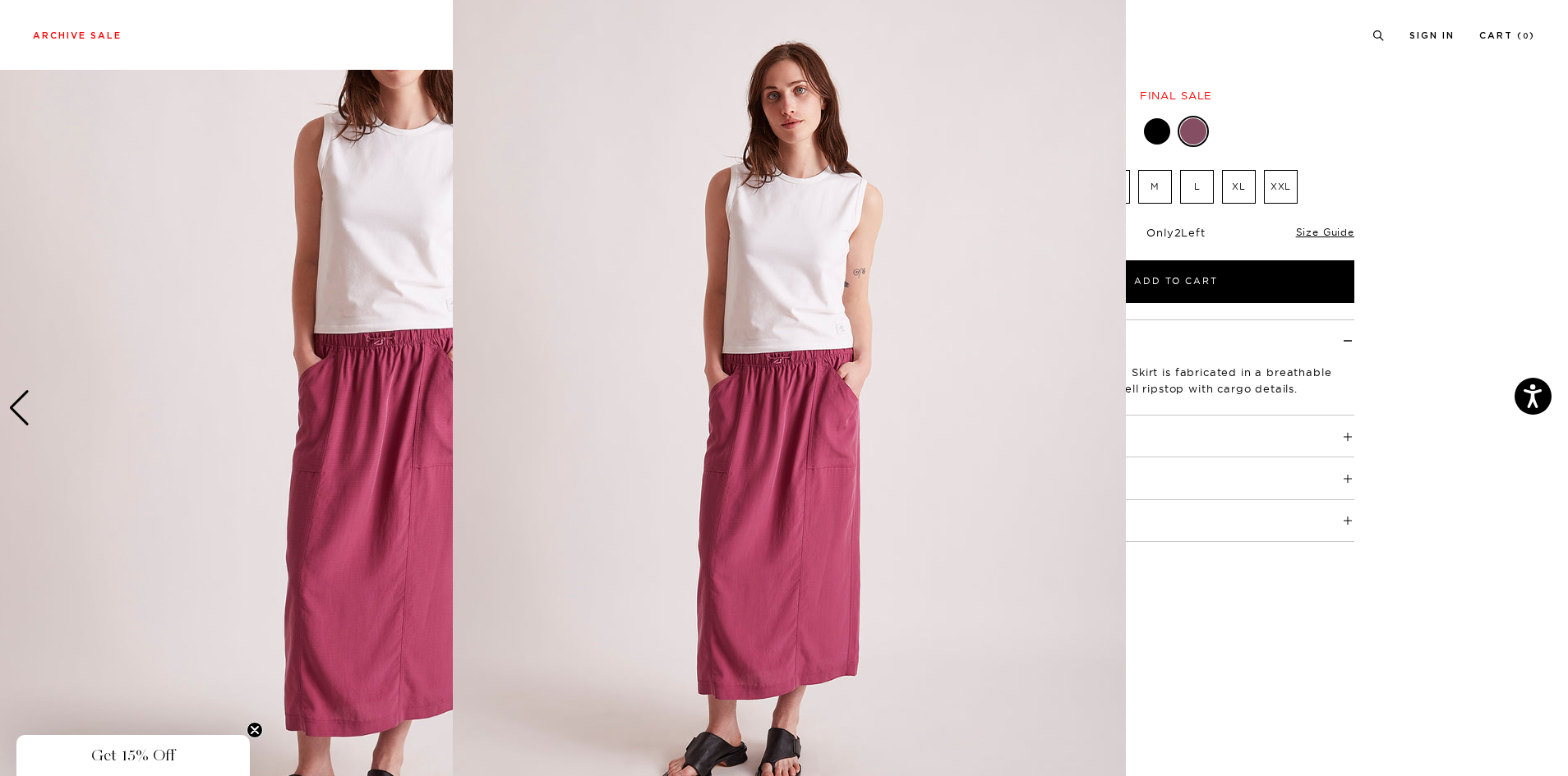
scroll to position [2, 0]
